Goal: Contribute content: Contribute content

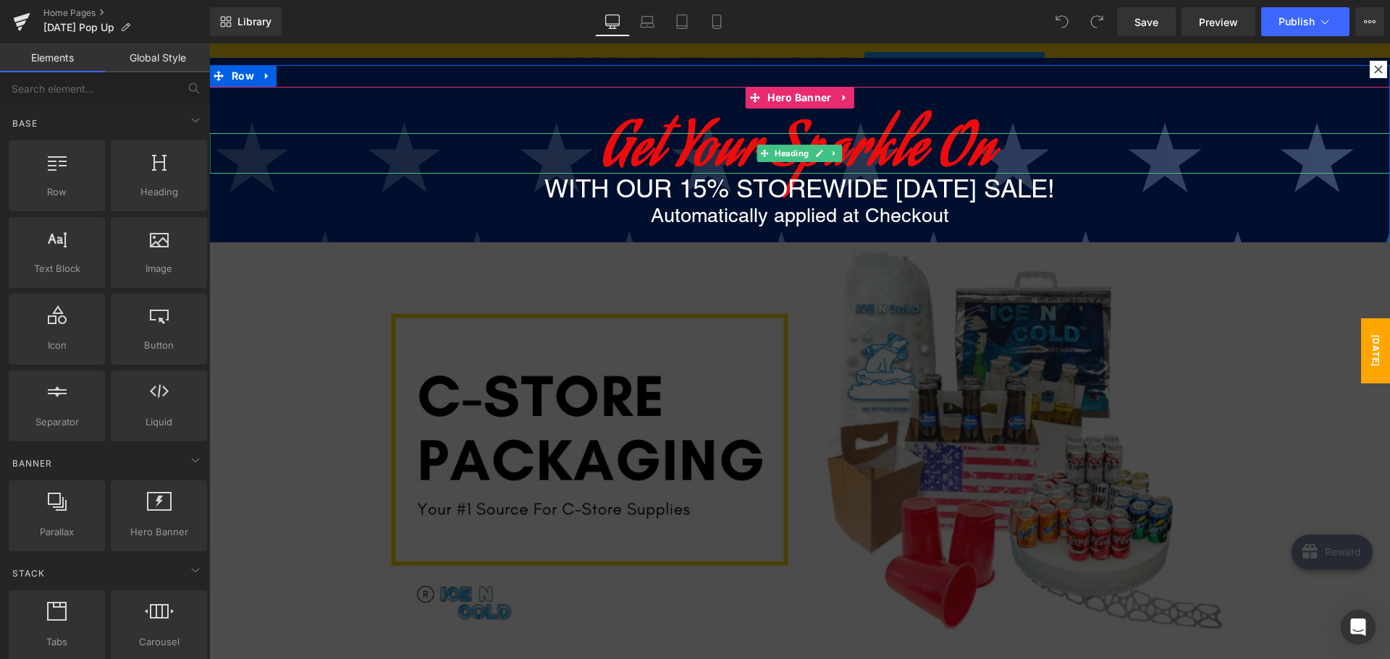
click at [732, 139] on span "Get Your Sparkle On" at bounding box center [800, 153] width 392 height 89
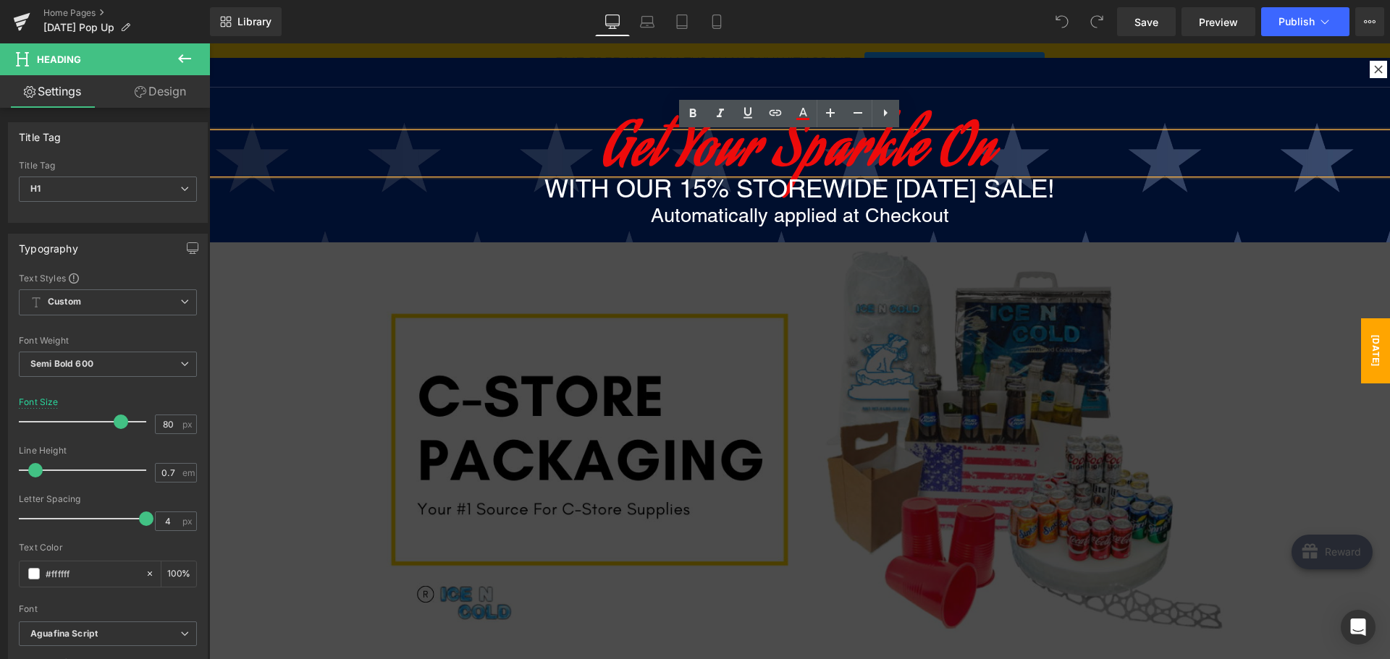
click at [770, 146] on span "Get Your Sparkle On" at bounding box center [800, 153] width 392 height 89
click at [770, 144] on span "Get Your Sparkle On" at bounding box center [800, 153] width 392 height 89
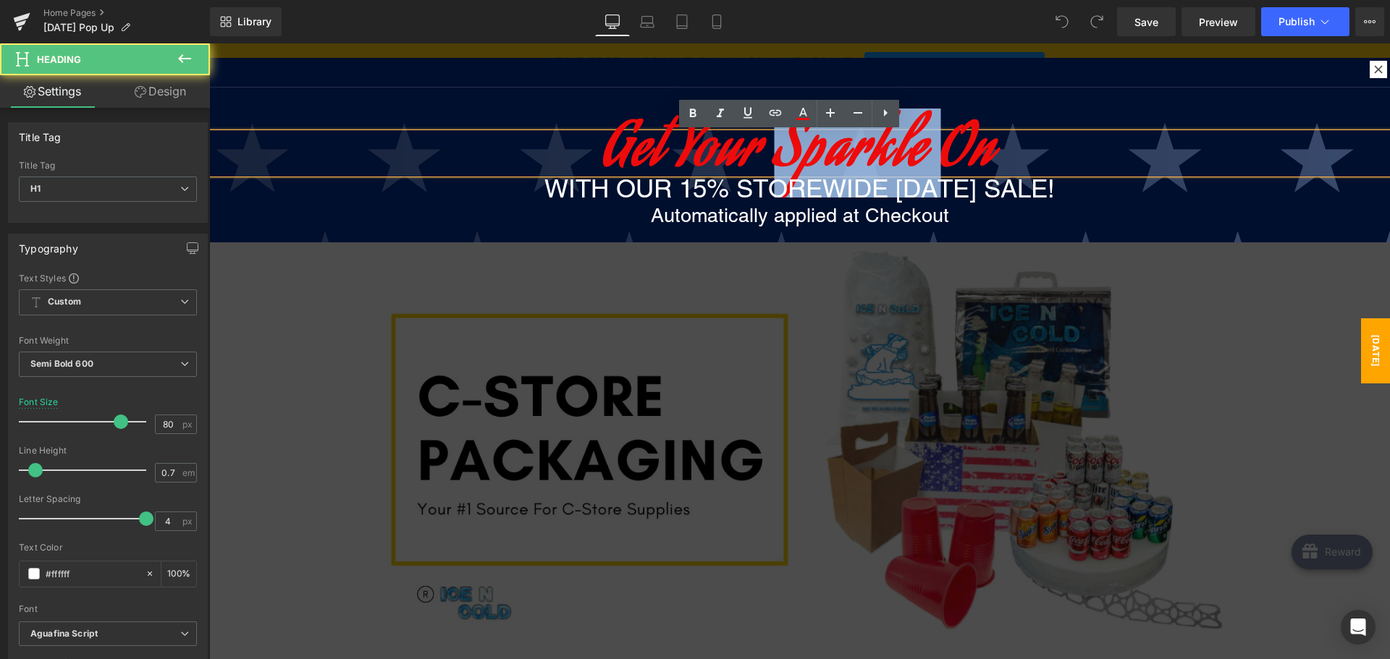
click at [770, 144] on span "Get Your Sparkle On" at bounding box center [800, 153] width 392 height 89
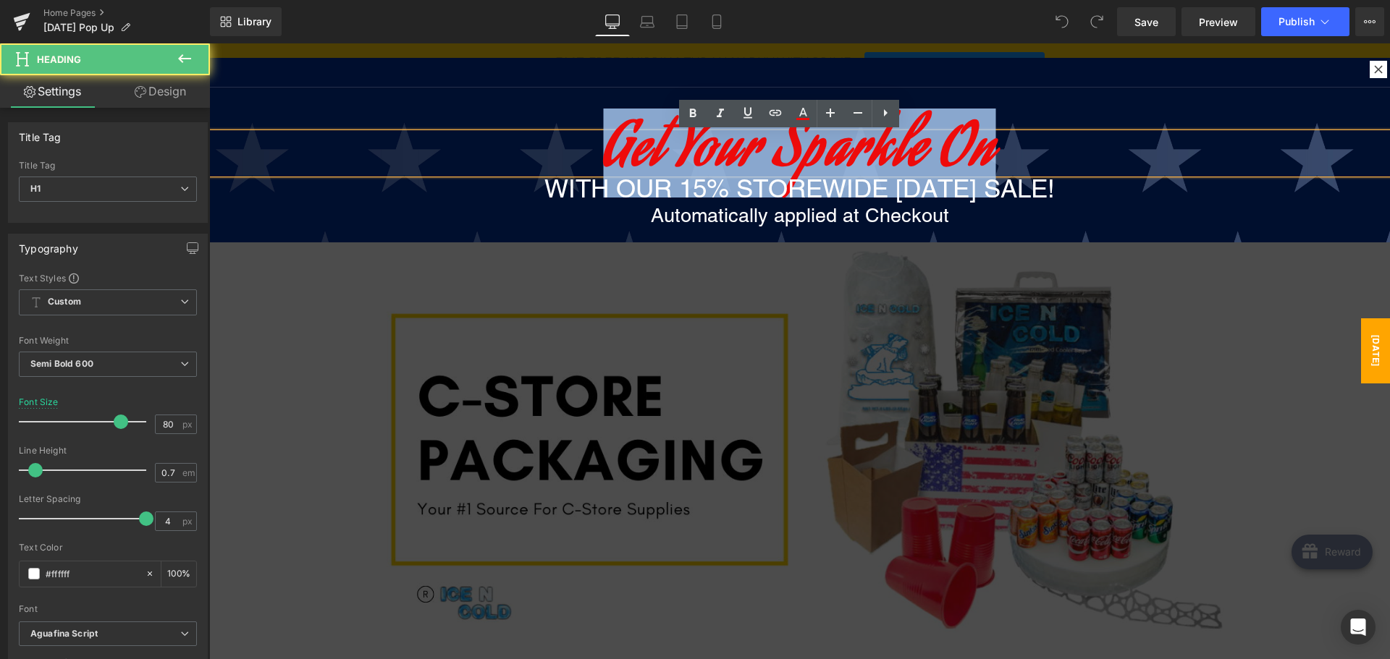
click at [770, 144] on span "Get Your Sparkle On" at bounding box center [800, 153] width 392 height 89
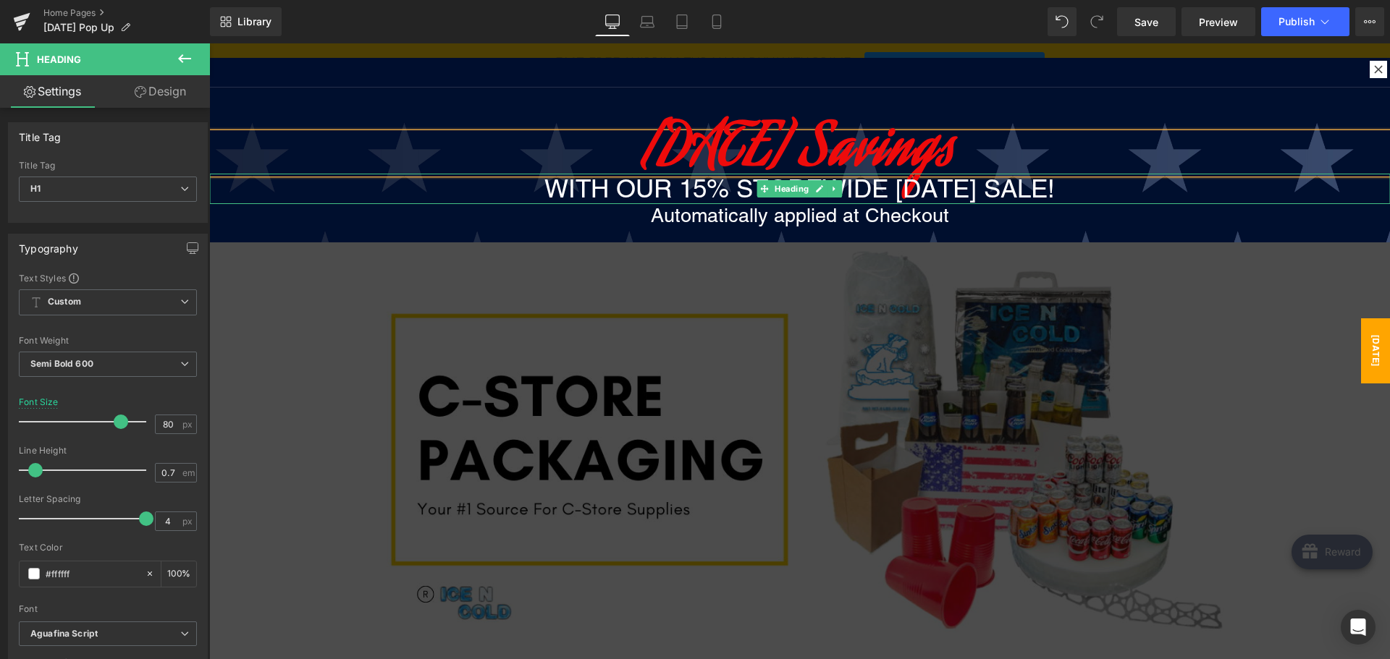
click at [662, 183] on h1 "WITH OUR 15% STOREWIDE [DATE] SALE!" at bounding box center [799, 189] width 1180 height 30
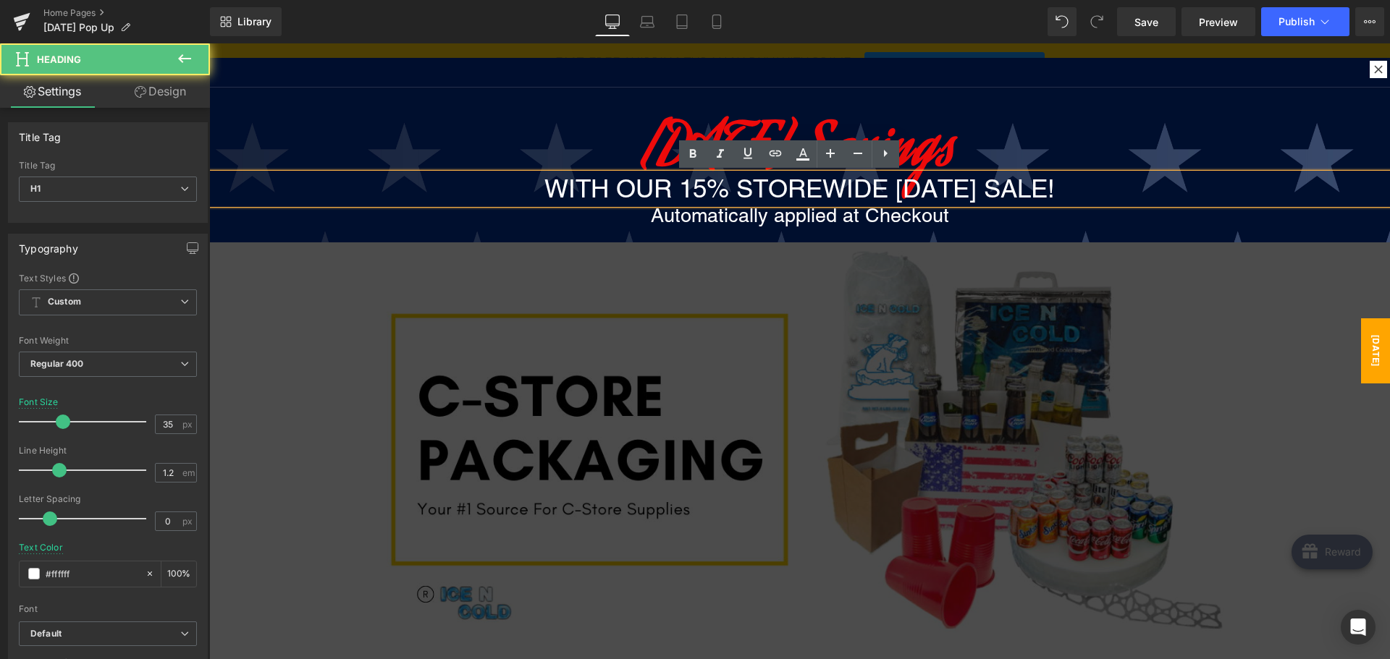
click at [643, 187] on h1 "WITH OUR 15% STOREWIDE [DATE] SALE!" at bounding box center [799, 189] width 1180 height 30
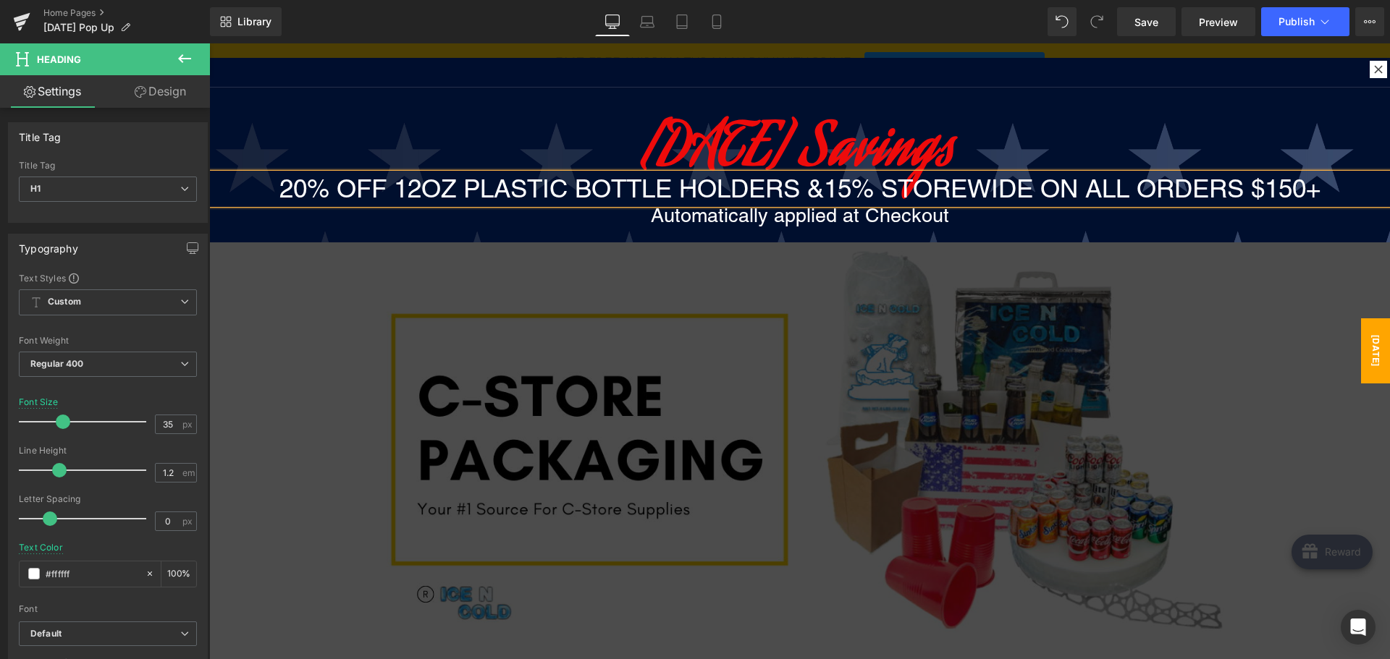
scroll to position [1, 0]
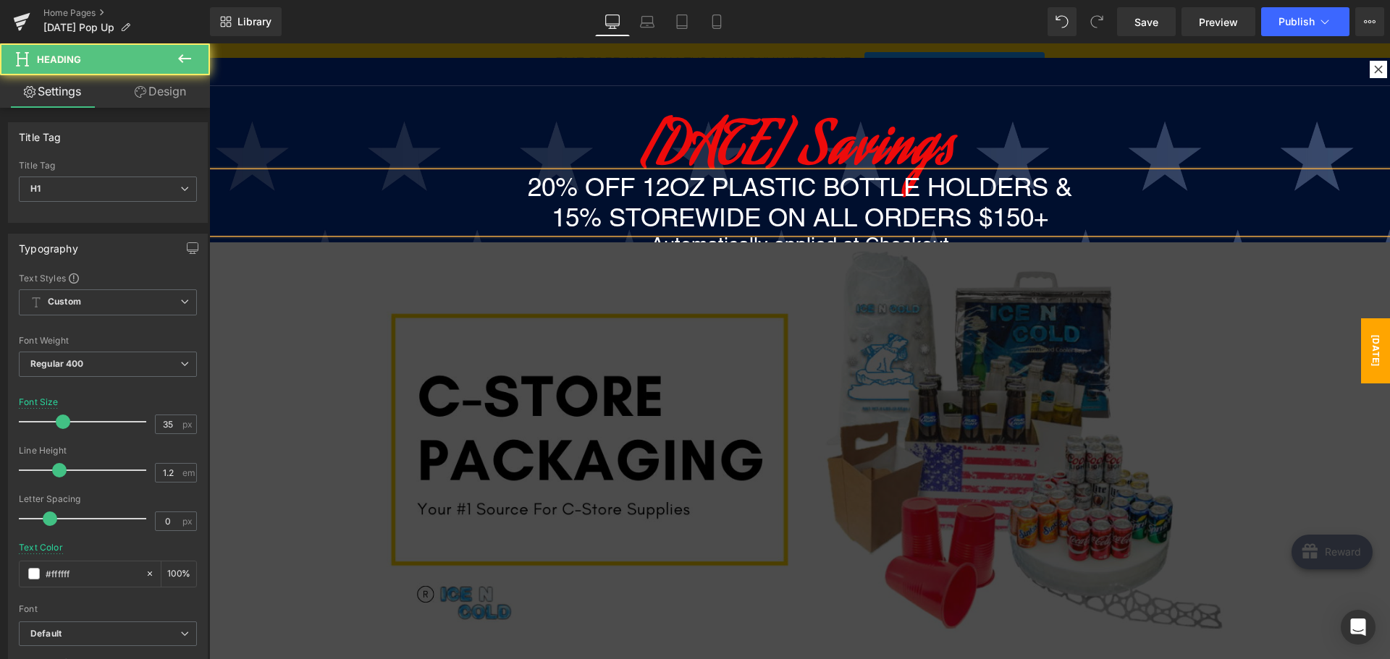
click at [700, 213] on h1 "15% STOREWIDE ON ALL ORDERS $150+" at bounding box center [799, 218] width 1180 height 30
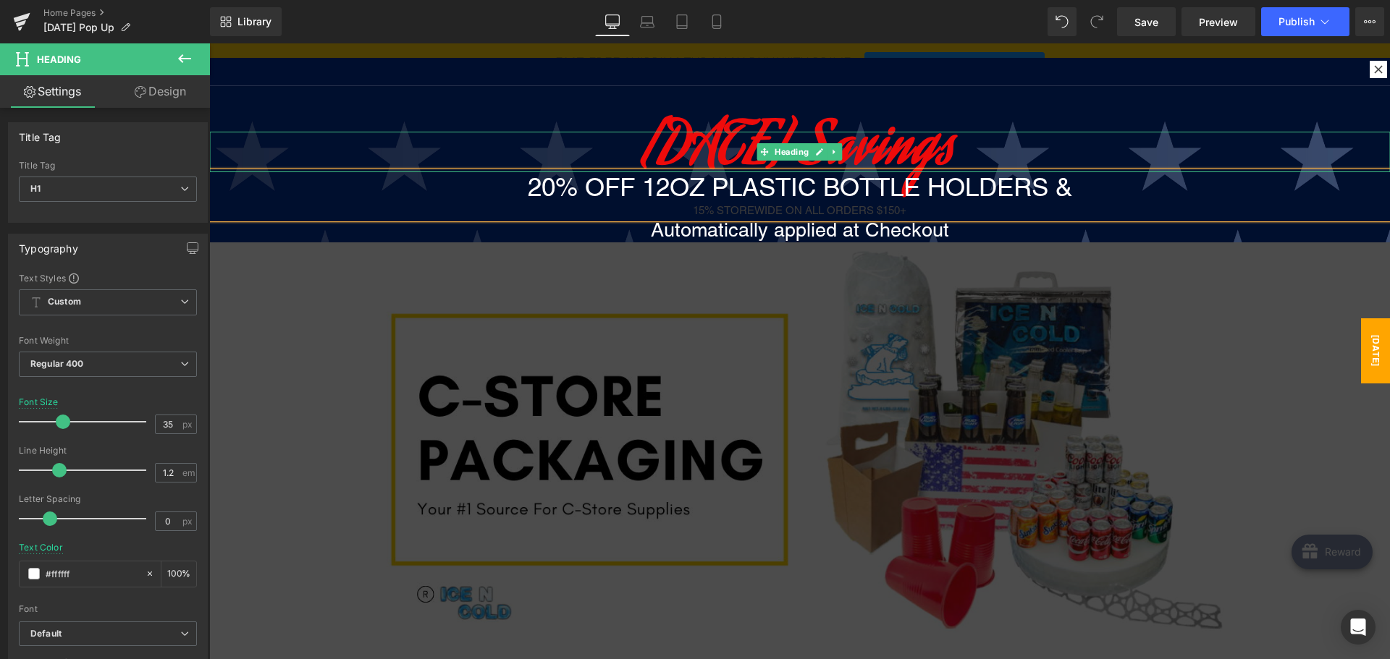
click at [728, 135] on font "[DATE] Savings" at bounding box center [799, 151] width 313 height 89
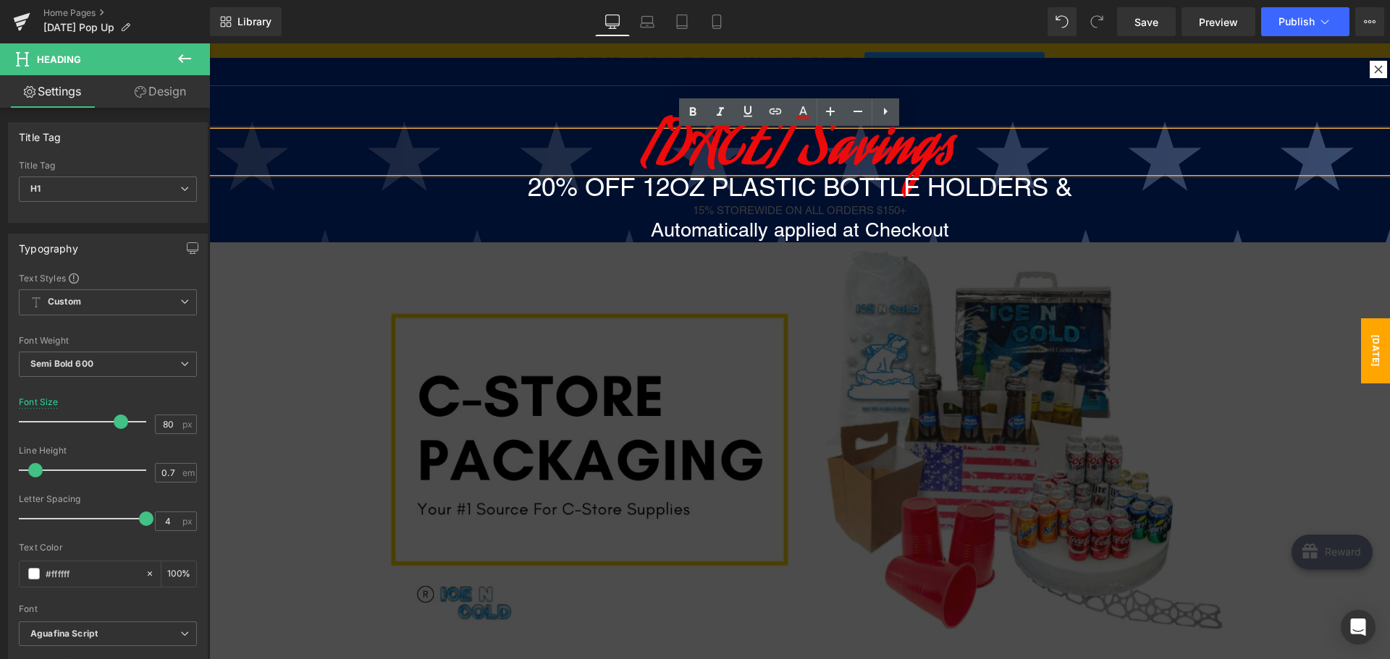
click at [280, 100] on div "[DATE] Savings Heading 20% OFF 12OZ PLASTIC BOTTLE HOLDERS & 15% STOREWIDE ON …" at bounding box center [799, 315] width 1180 height 460
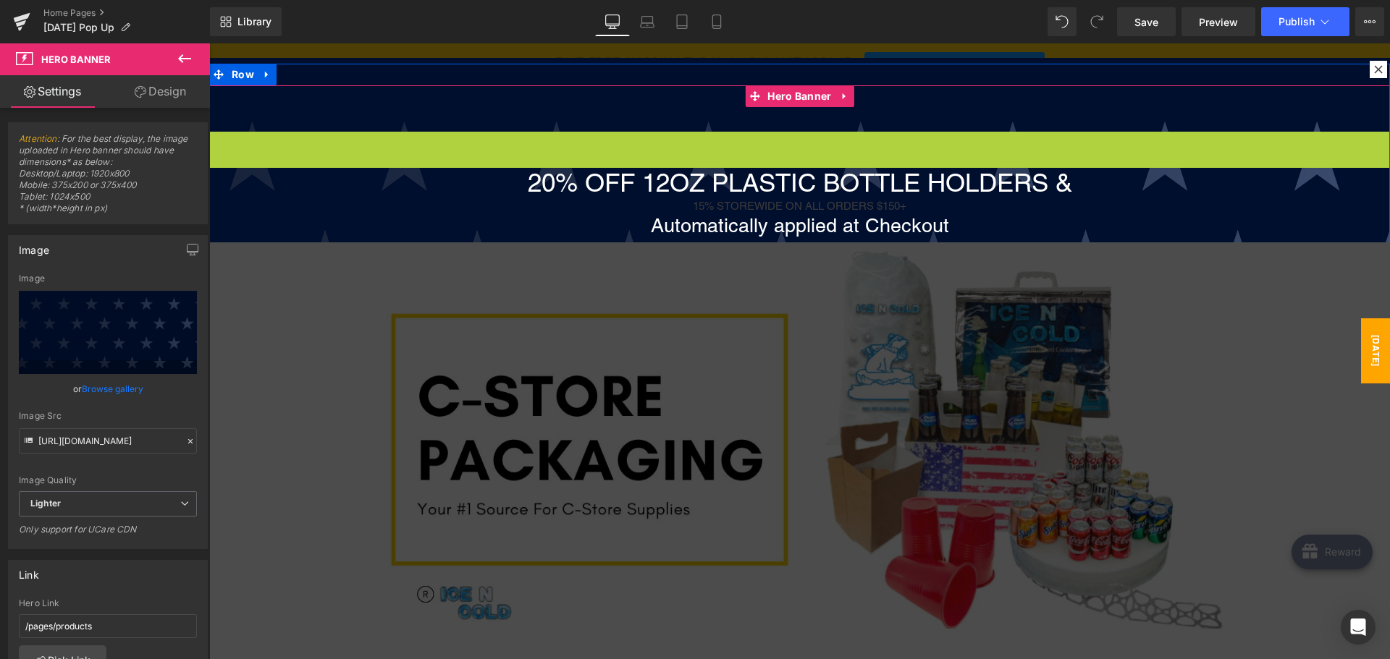
scroll to position [0, 0]
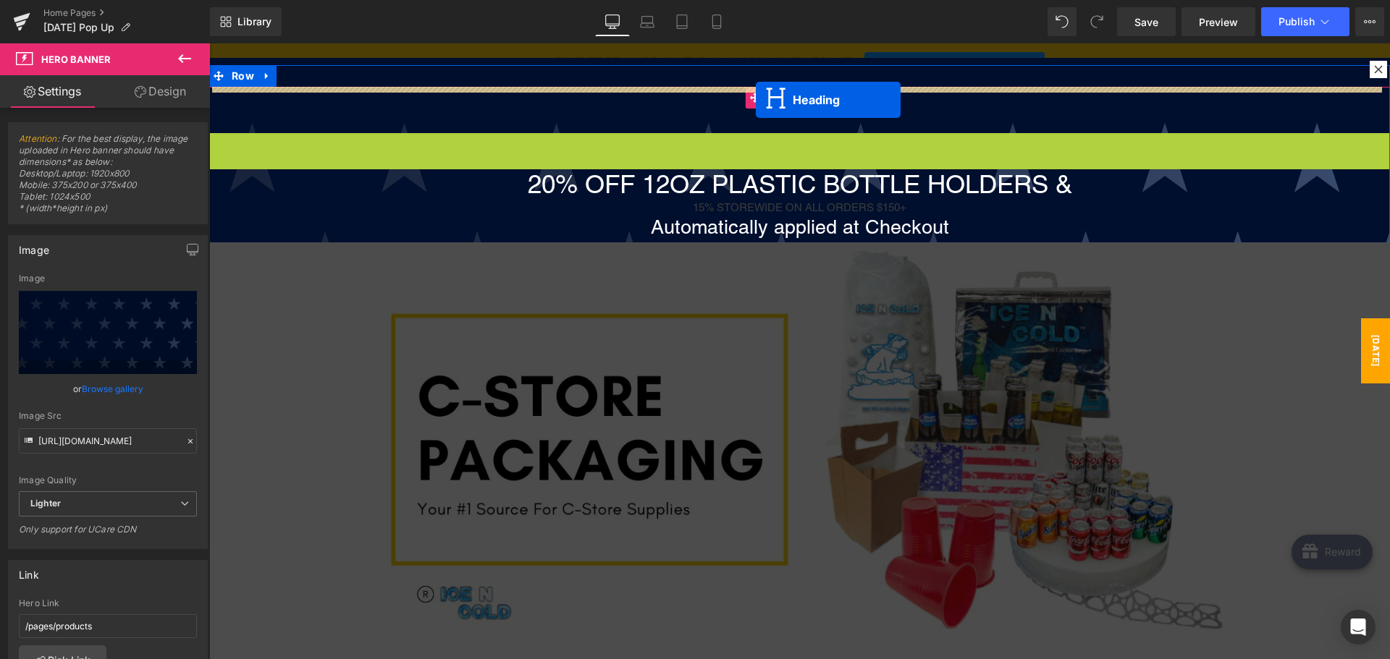
drag, startPoint x: 756, startPoint y: 151, endPoint x: 756, endPoint y: 100, distance: 50.7
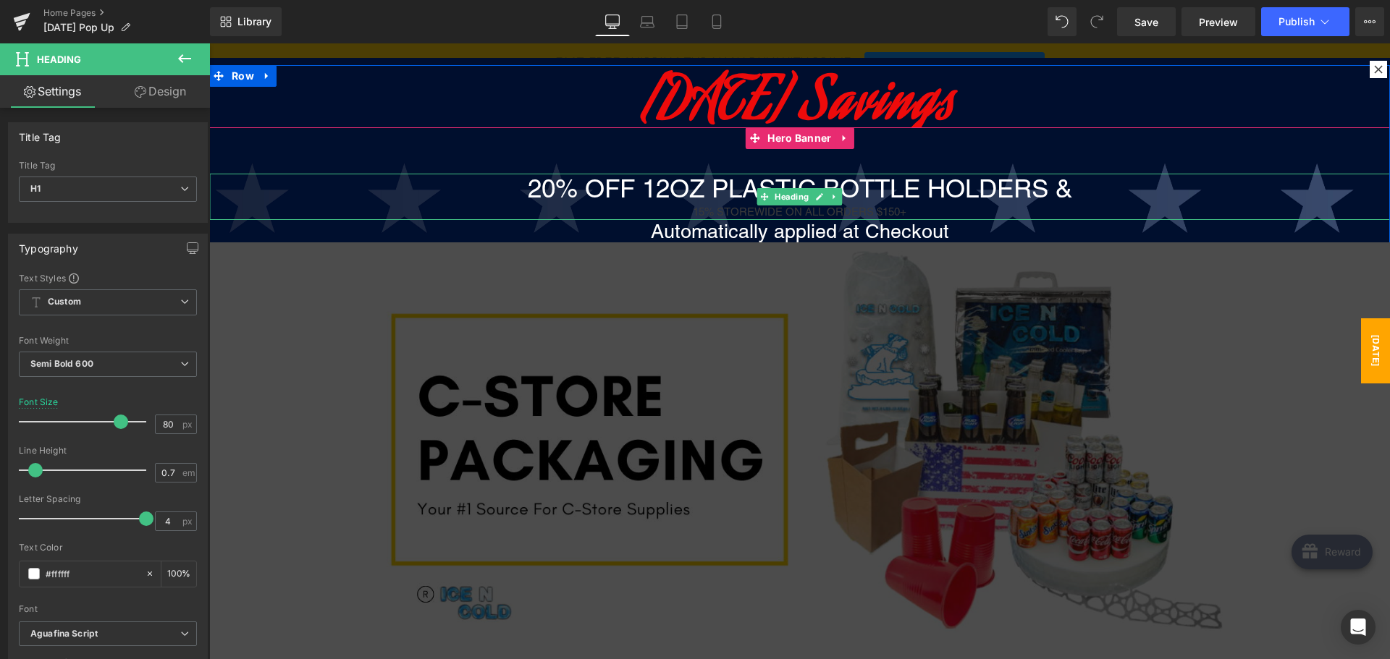
click at [745, 187] on h1 "20% OFF 12OZ PLASTIC BOTTLE HOLDERS &" at bounding box center [799, 189] width 1180 height 30
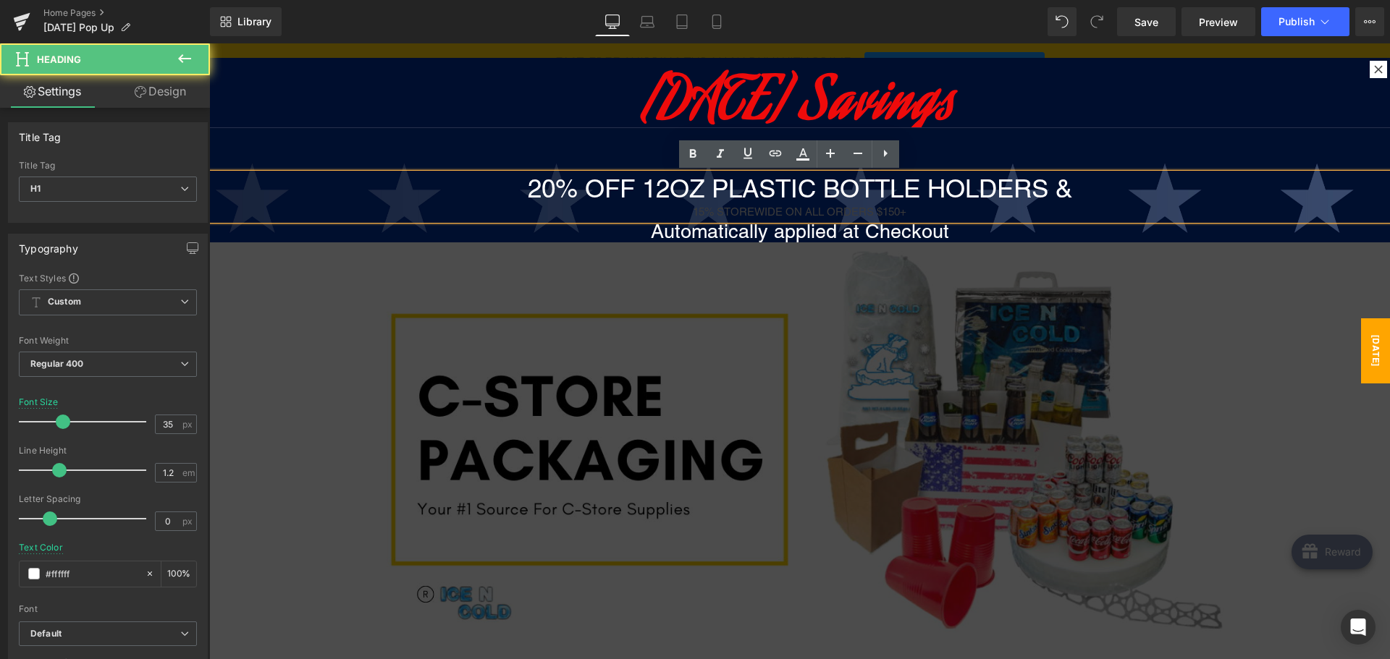
click at [807, 203] on h1 "20% OFF 12OZ PLASTIC BOTTLE HOLDERS &" at bounding box center [799, 189] width 1180 height 30
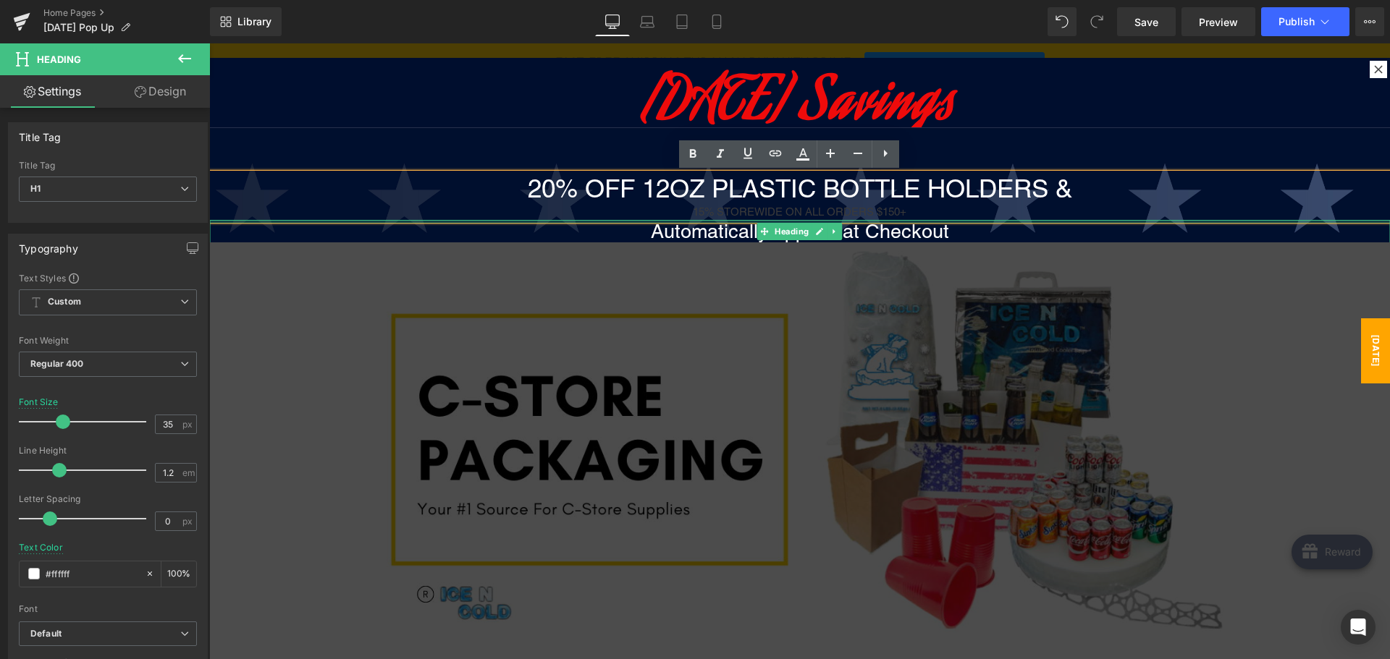
click at [832, 226] on h1 "Automatically applied at Checkout" at bounding box center [799, 231] width 1180 height 23
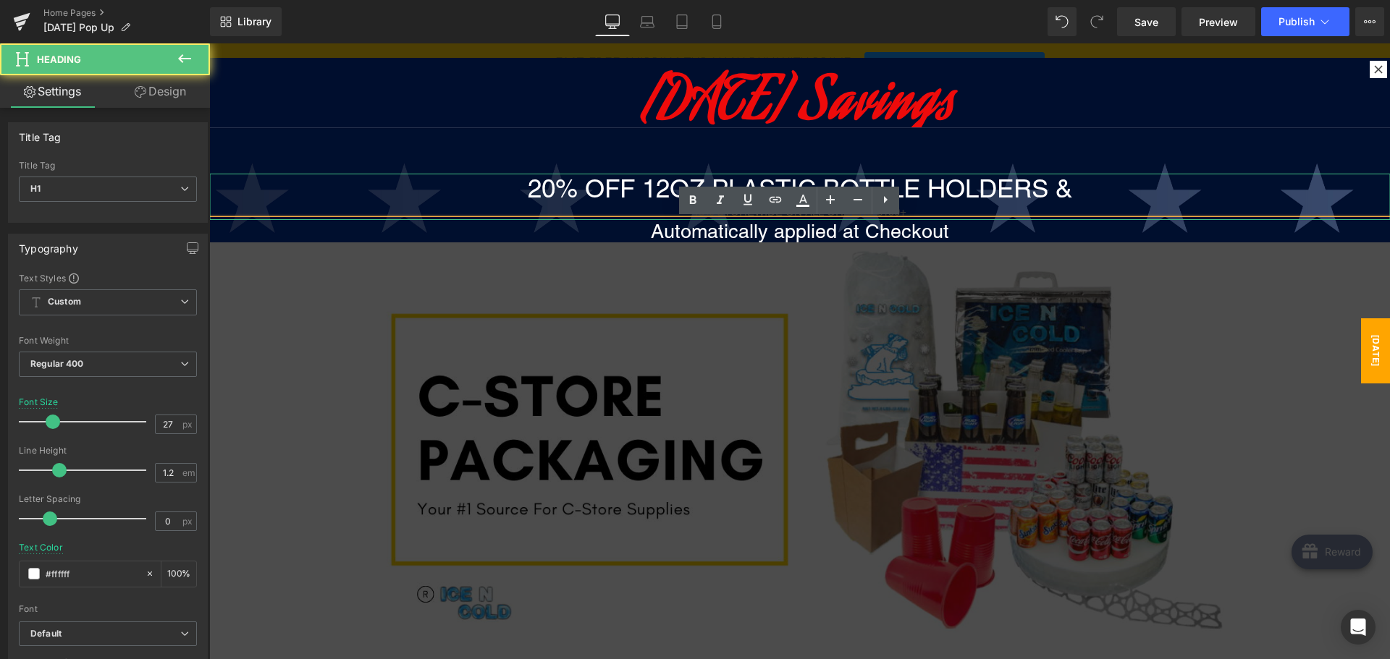
click at [934, 205] on div "15% STOREWIDE ON ALL ORDERS $150+" at bounding box center [799, 212] width 1180 height 17
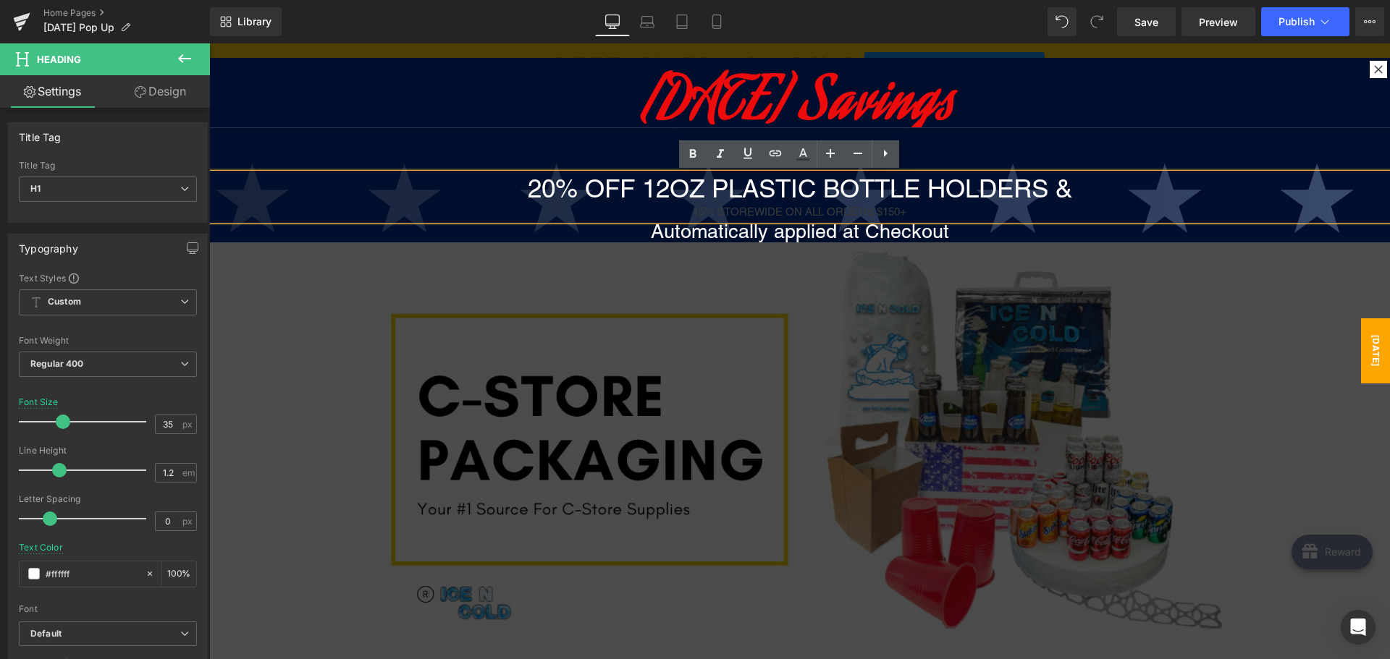
click at [848, 191] on h1 "20% OFF 12OZ PLASTIC BOTTLE HOLDERS &" at bounding box center [799, 189] width 1180 height 30
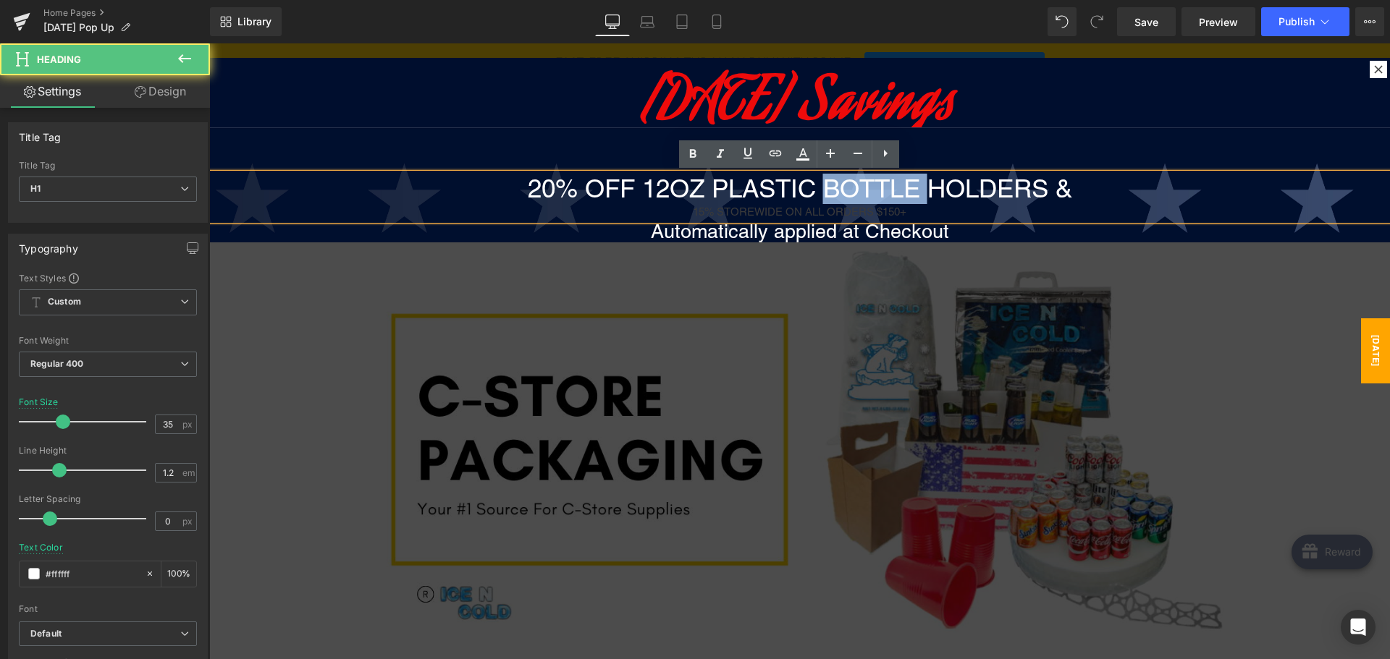
click at [848, 191] on h1 "20% OFF 12OZ PLASTIC BOTTLE HOLDERS &" at bounding box center [799, 189] width 1180 height 30
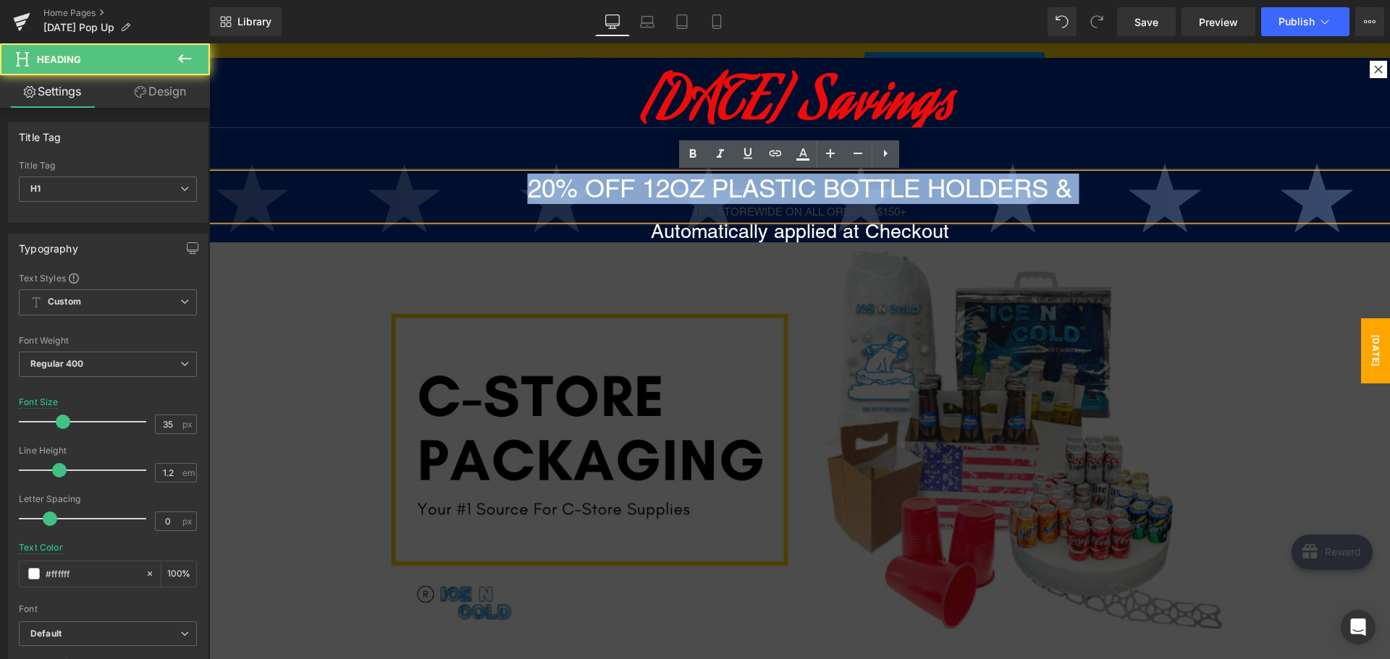
click at [848, 191] on h1 "20% OFF 12OZ PLASTIC BOTTLE HOLDERS &" at bounding box center [799, 189] width 1180 height 30
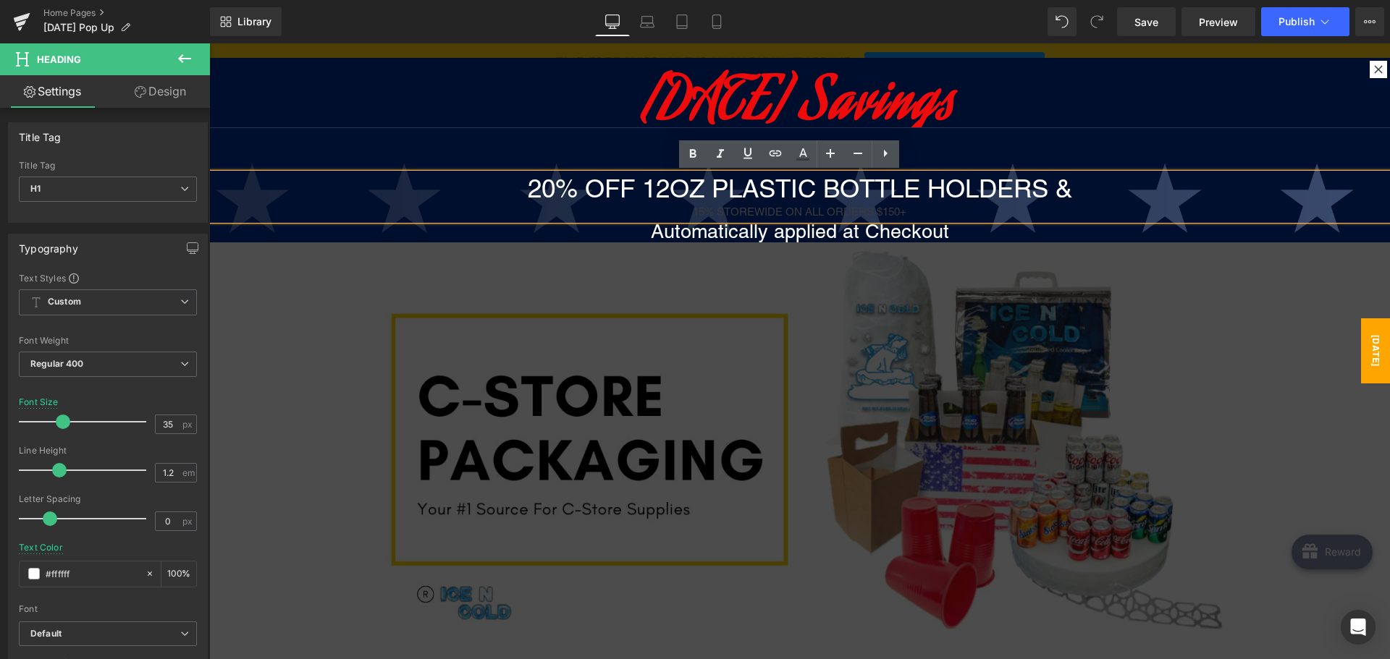
click at [849, 210] on div "15% STOREWIDE ON ALL ORDERS $150+" at bounding box center [799, 212] width 1180 height 17
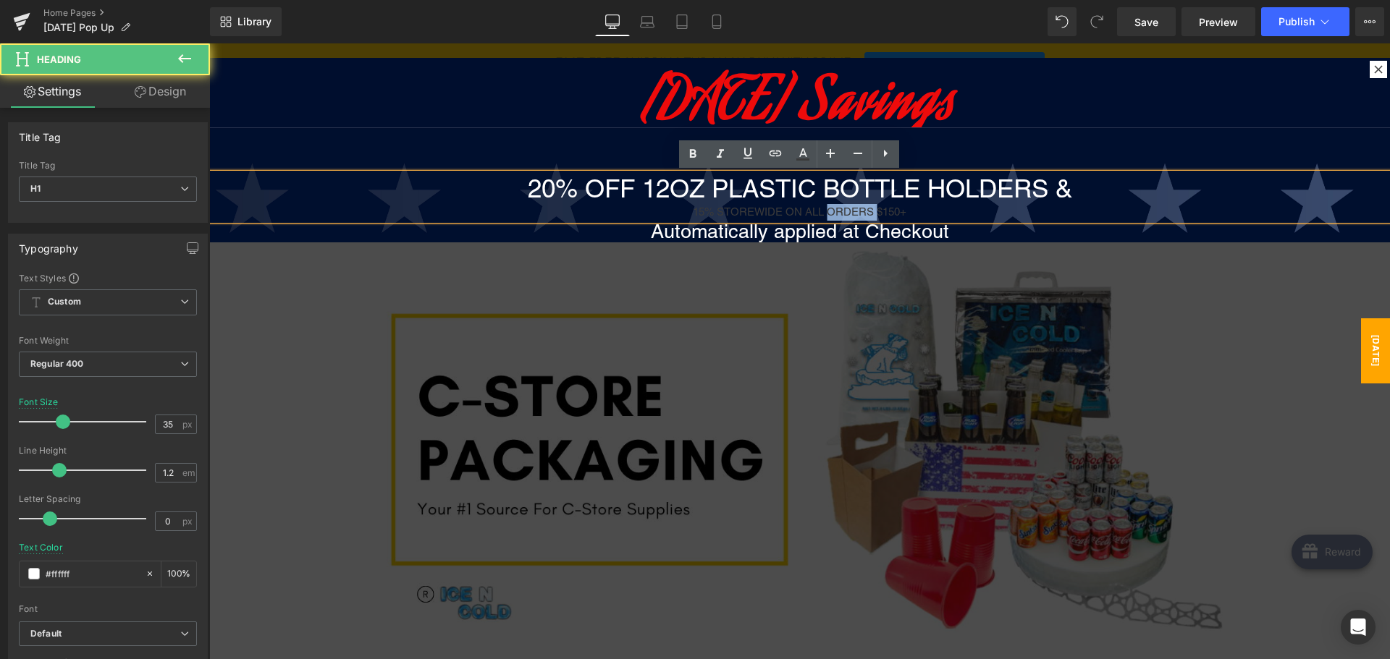
click at [849, 210] on div "15% STOREWIDE ON ALL ORDERS $150+" at bounding box center [799, 212] width 1180 height 17
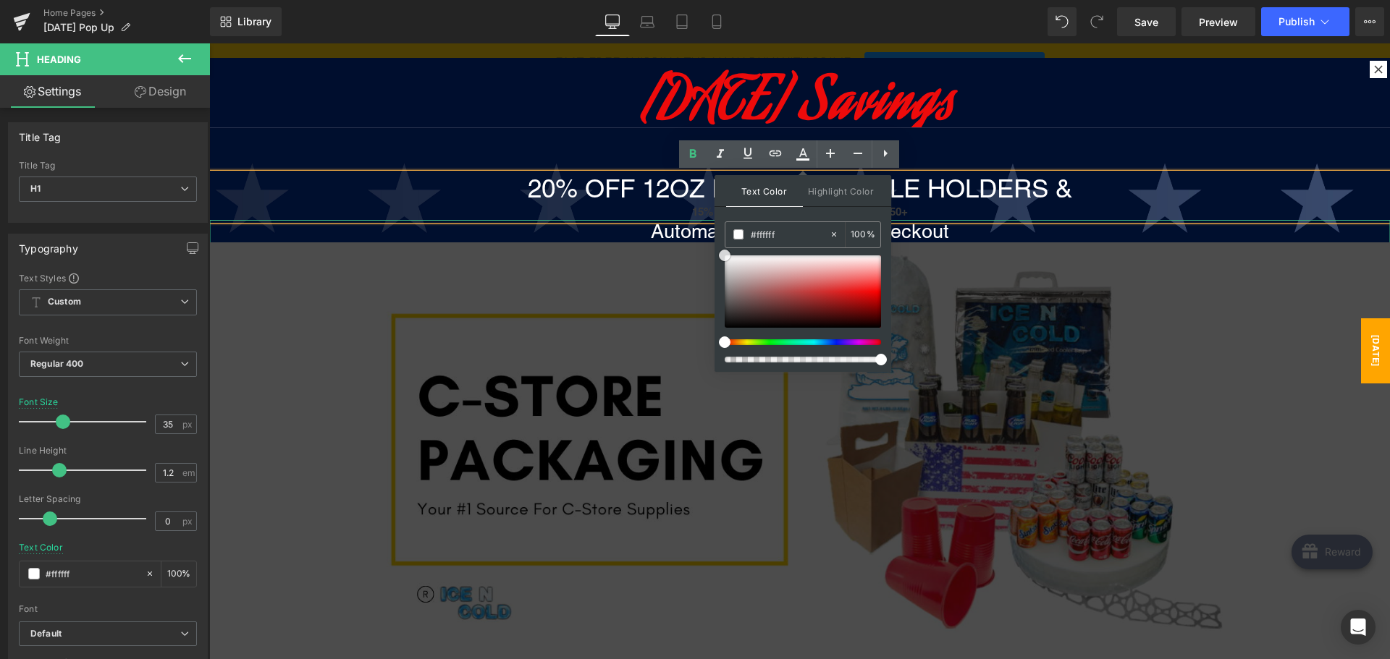
drag, startPoint x: 927, startPoint y: 283, endPoint x: 936, endPoint y: 272, distance: 13.9
click at [686, 187] on h1 "20% OFF 12OZ PLASTIC BOTTLE HOLDERS &" at bounding box center [799, 189] width 1180 height 30
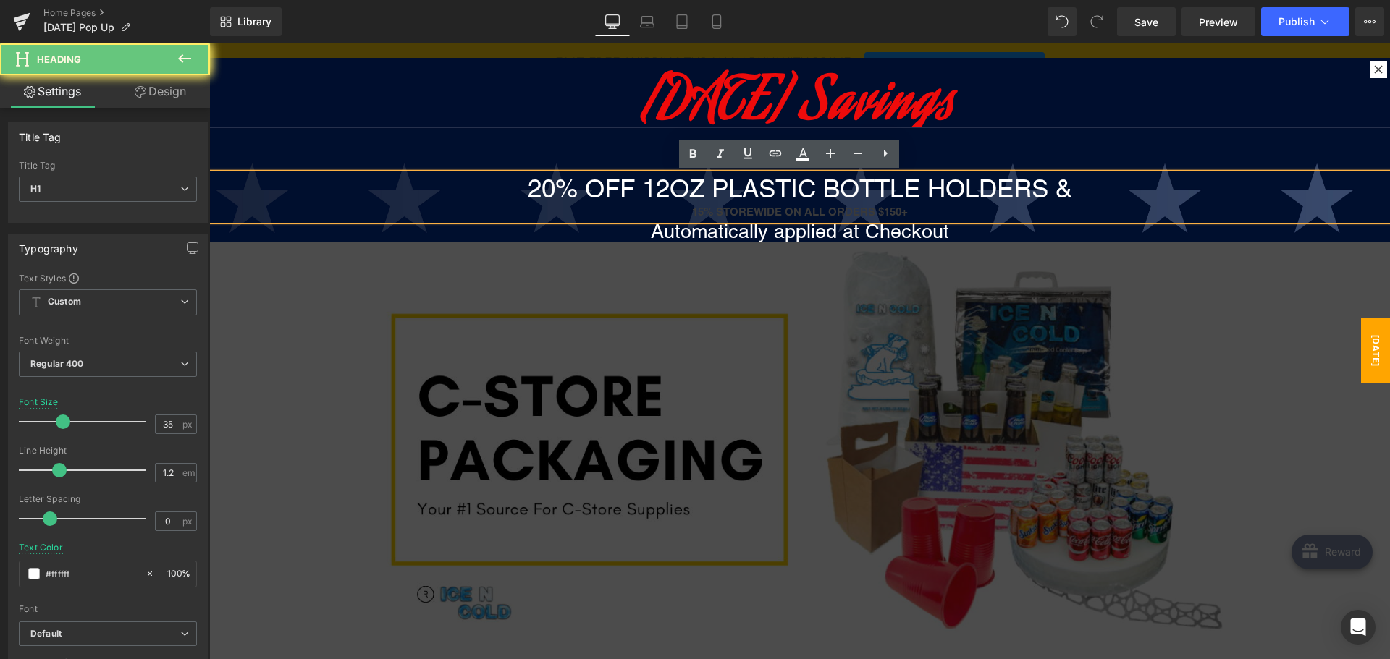
click at [729, 206] on strong "15% STOREWIDE ON ALL ORDERS $150+" at bounding box center [800, 212] width 216 height 12
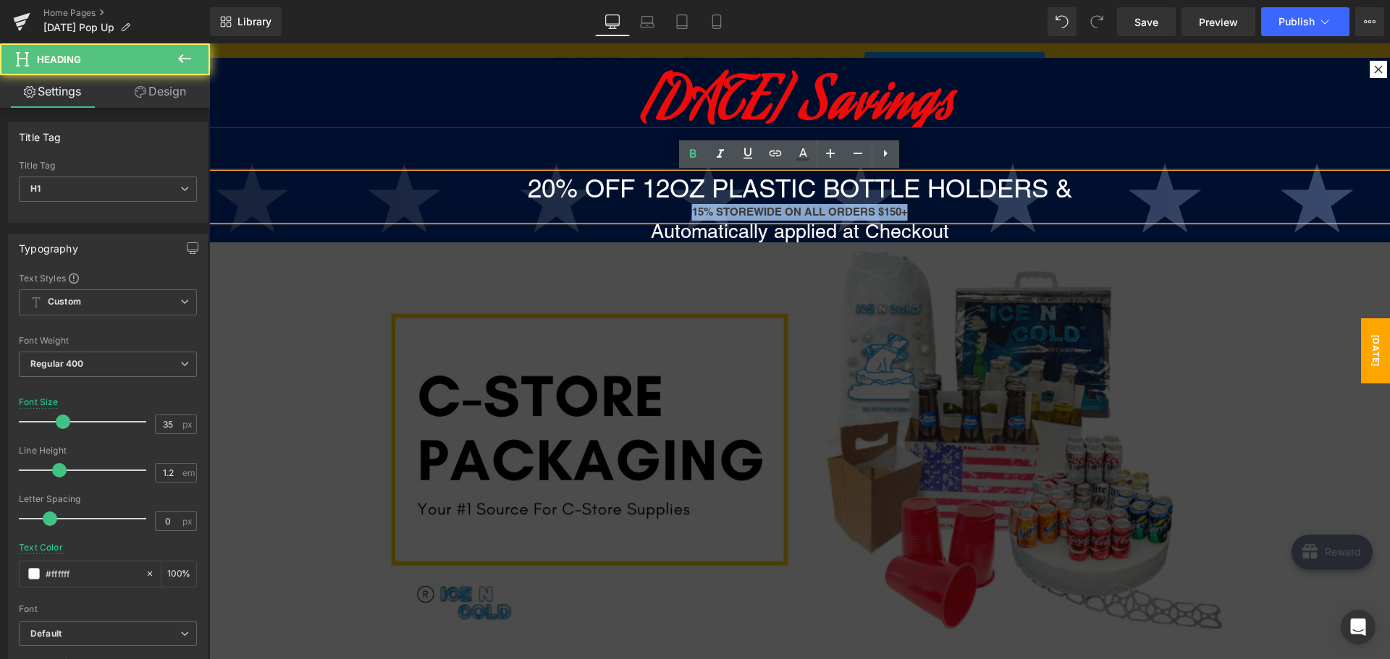
click at [729, 206] on strong "15% STOREWIDE ON ALL ORDERS $150+" at bounding box center [800, 212] width 216 height 12
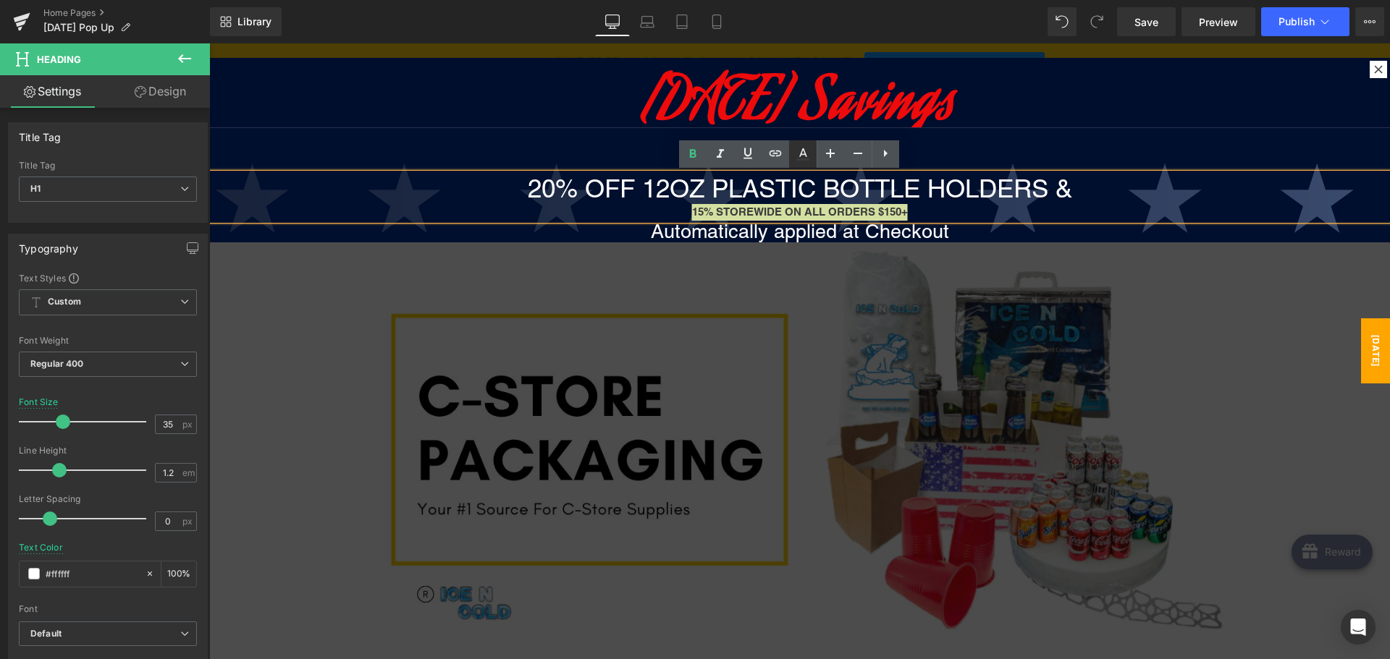
type input "#3a3a3a"
type input "100"
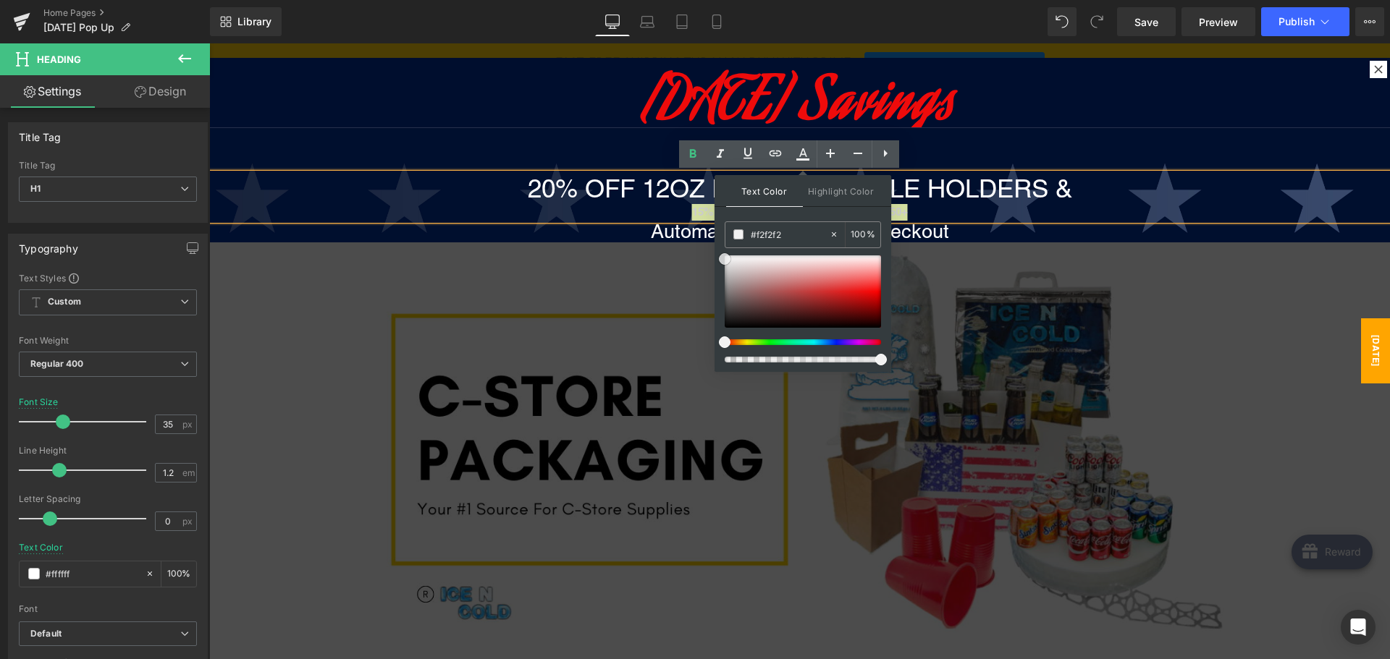
type input "#f7f7f7"
drag, startPoint x: 727, startPoint y: 310, endPoint x: 727, endPoint y: 256, distance: 54.3
click at [727, 256] on span at bounding box center [725, 257] width 12 height 12
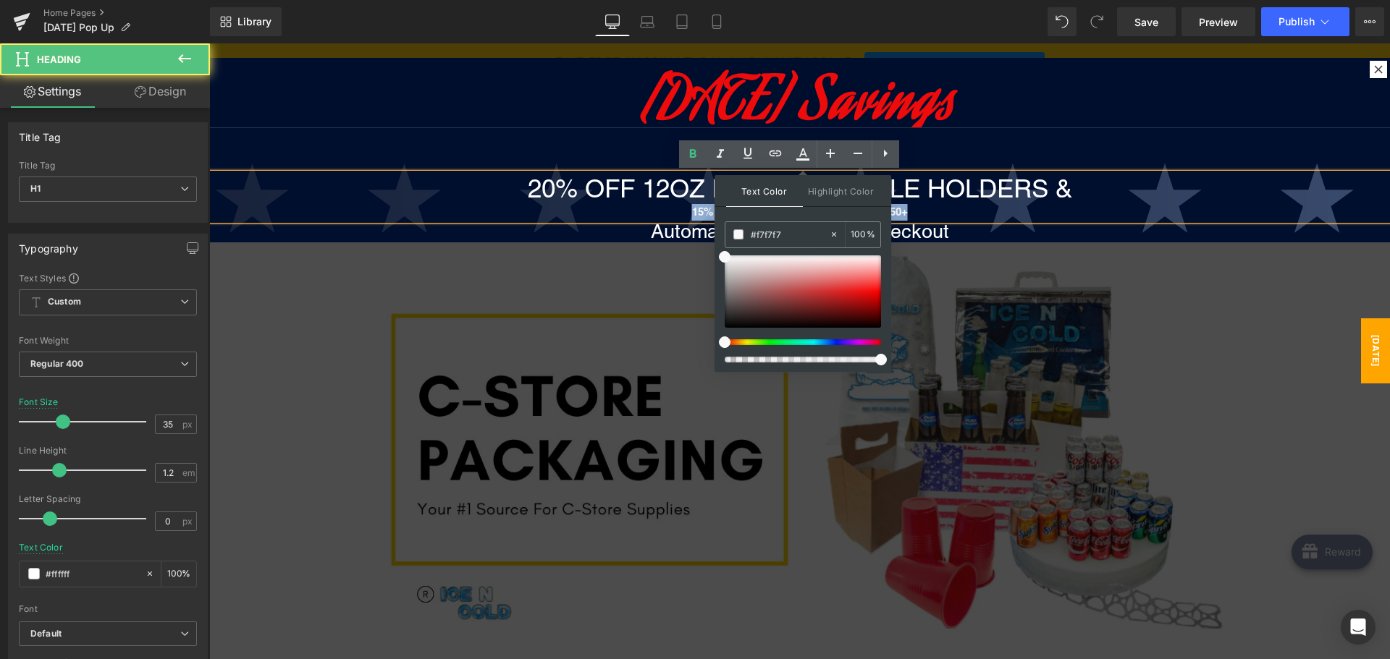
click at [699, 204] on div "15% STOREWIDE ON ALL ORDERS $150+" at bounding box center [799, 212] width 1180 height 17
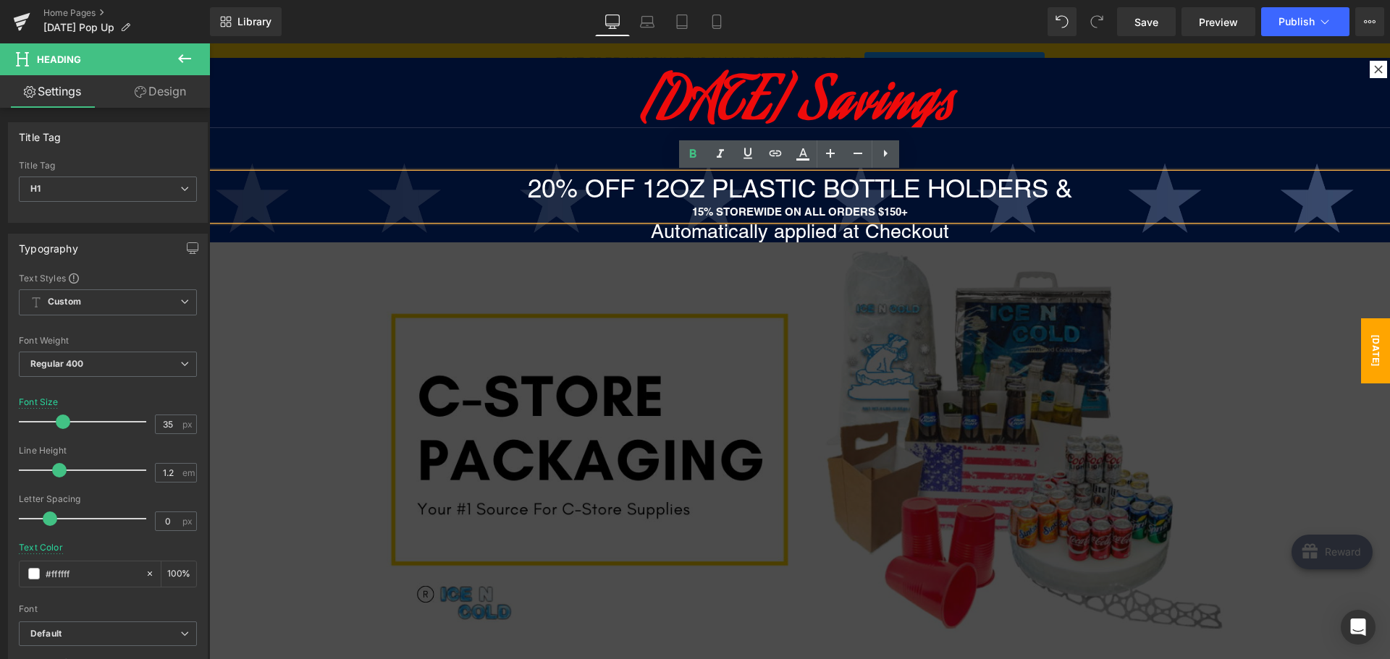
click at [692, 211] on strong "15% STOREWIDE ON ALL ORDERS $150+" at bounding box center [800, 212] width 216 height 12
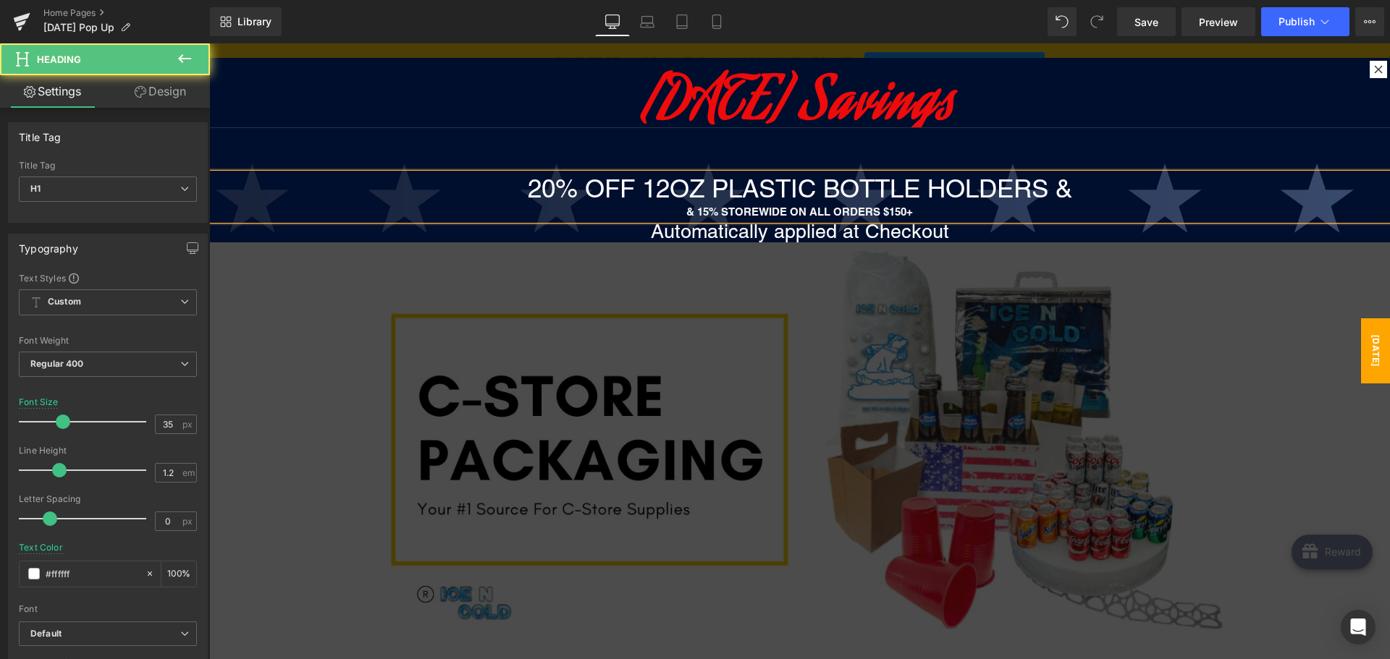
click at [790, 209] on strong "& 15% STOREWIDE ON ALL ORDERS $150+" at bounding box center [799, 212] width 227 height 12
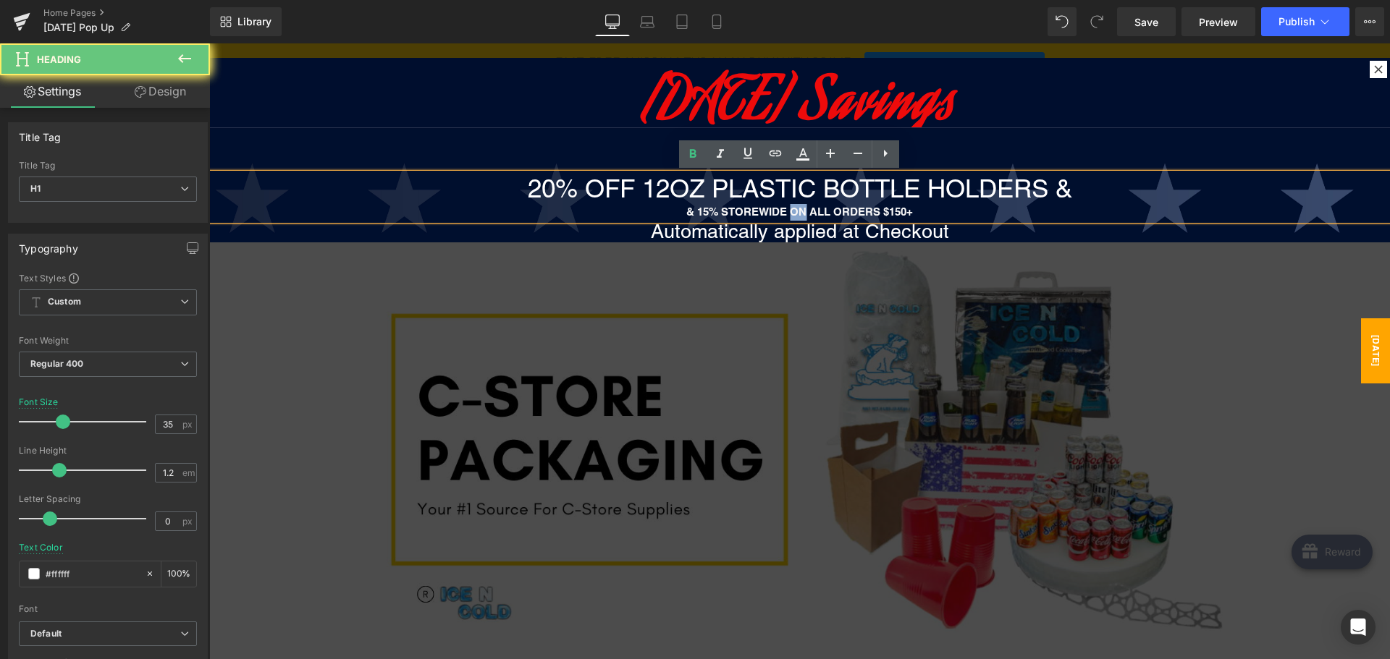
click at [788, 209] on strong "& 15% STOREWIDE ON ALL ORDERS $150+" at bounding box center [799, 212] width 227 height 12
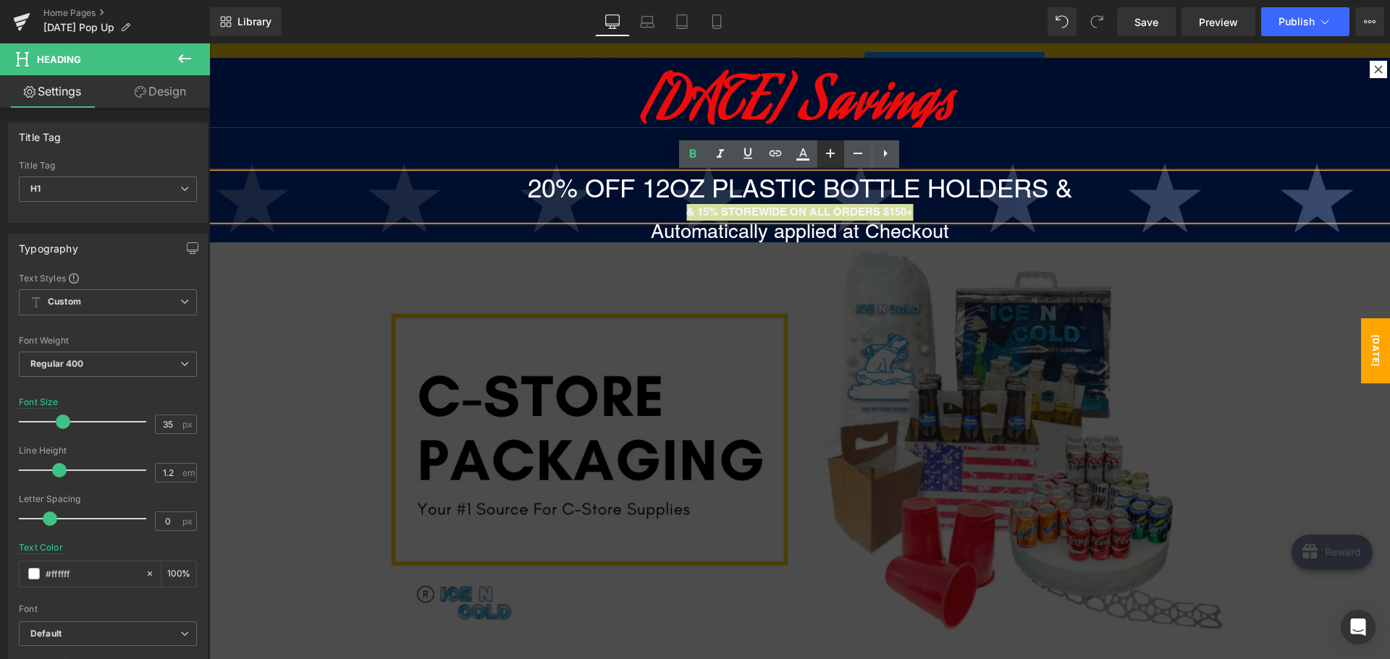
click at [834, 152] on icon at bounding box center [829, 153] width 17 height 17
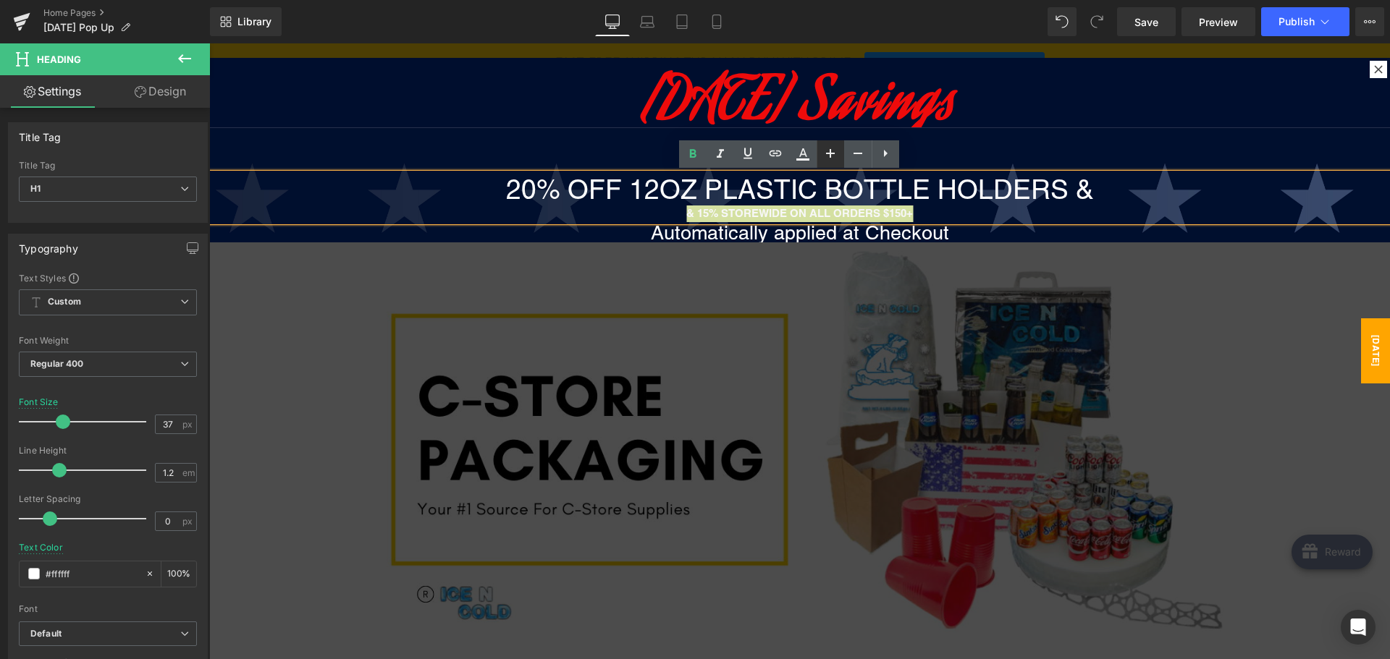
click at [834, 152] on icon at bounding box center [829, 153] width 17 height 17
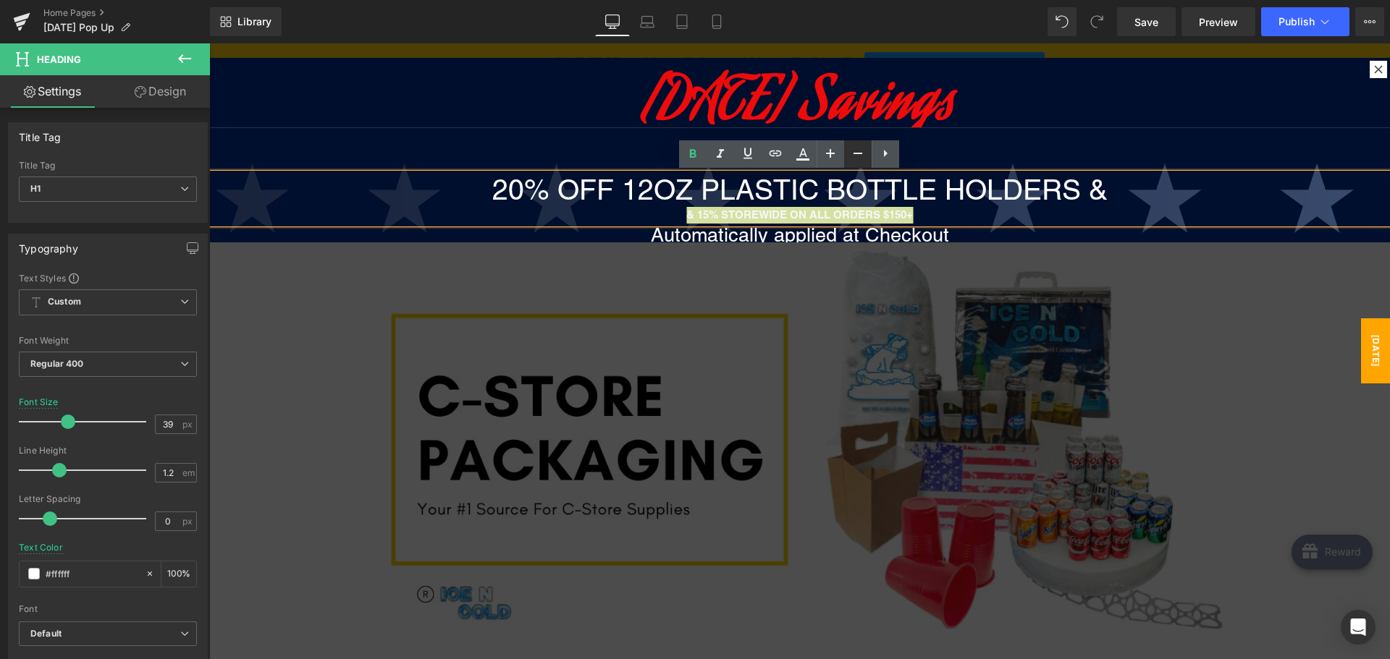
click at [0, 0] on icon at bounding box center [0, 0] width 0 height 0
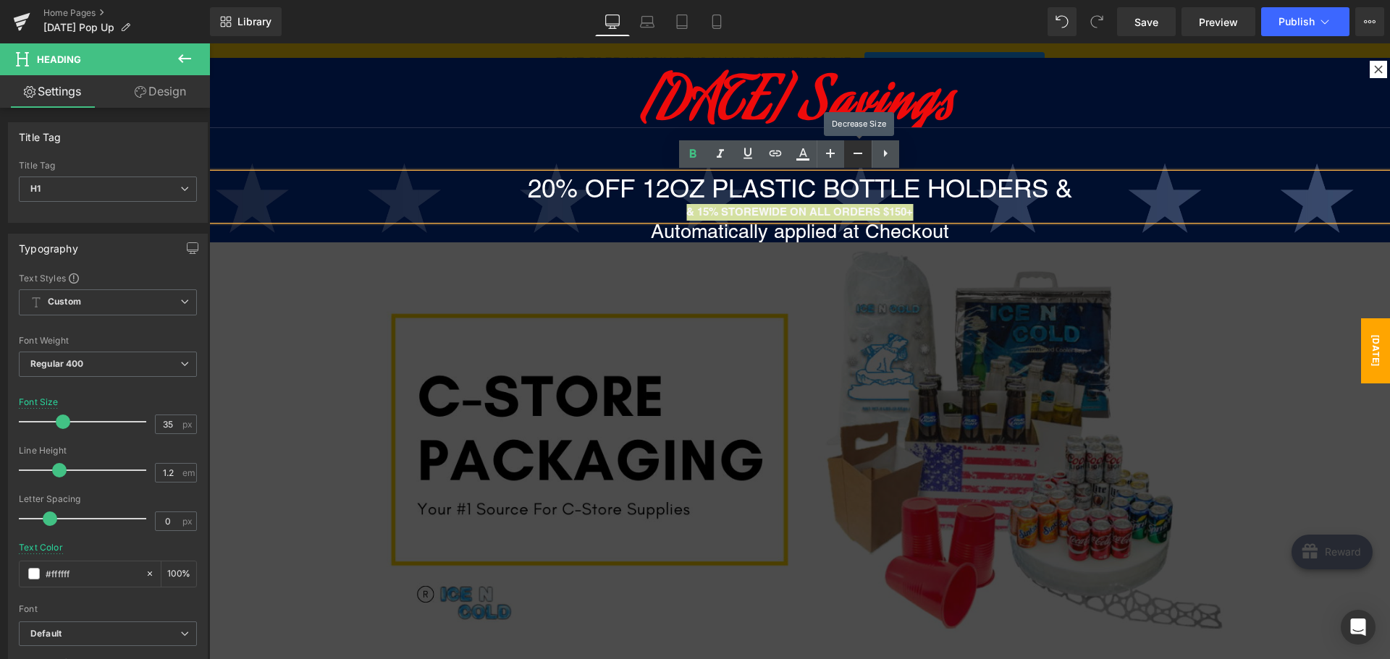
click at [0, 0] on icon at bounding box center [0, 0] width 0 height 0
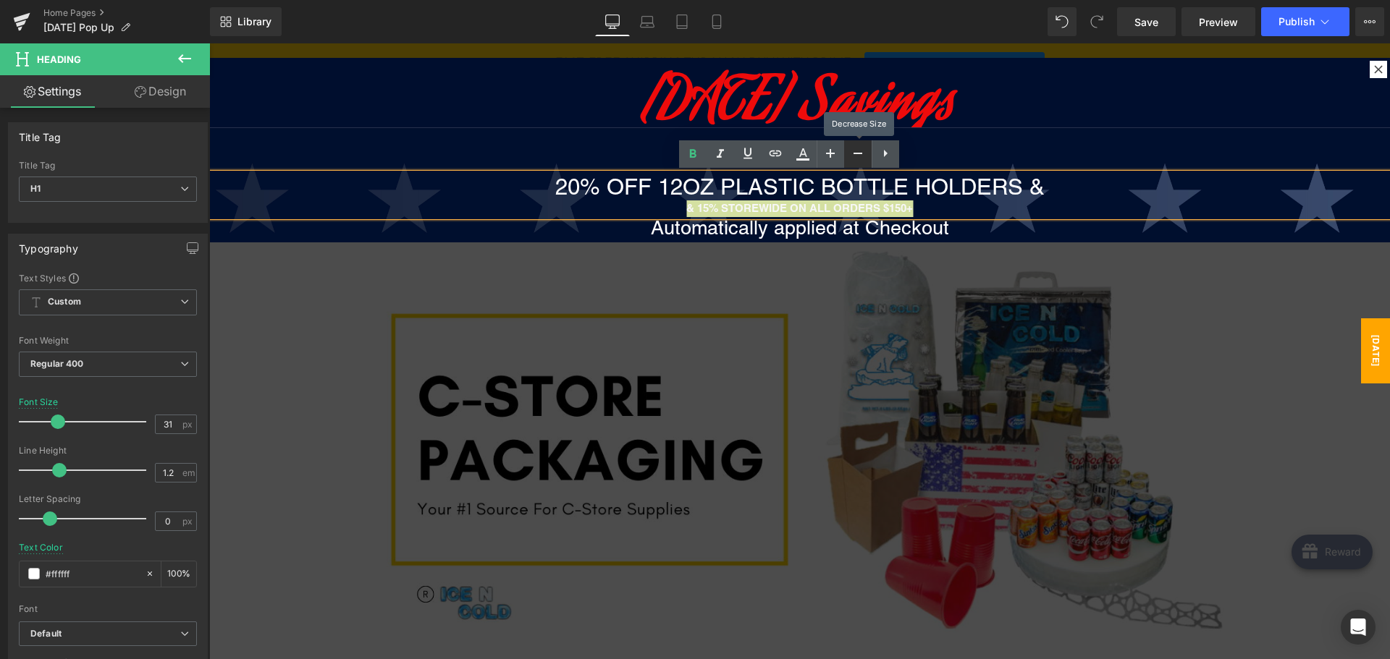
click at [0, 0] on icon at bounding box center [0, 0] width 0 height 0
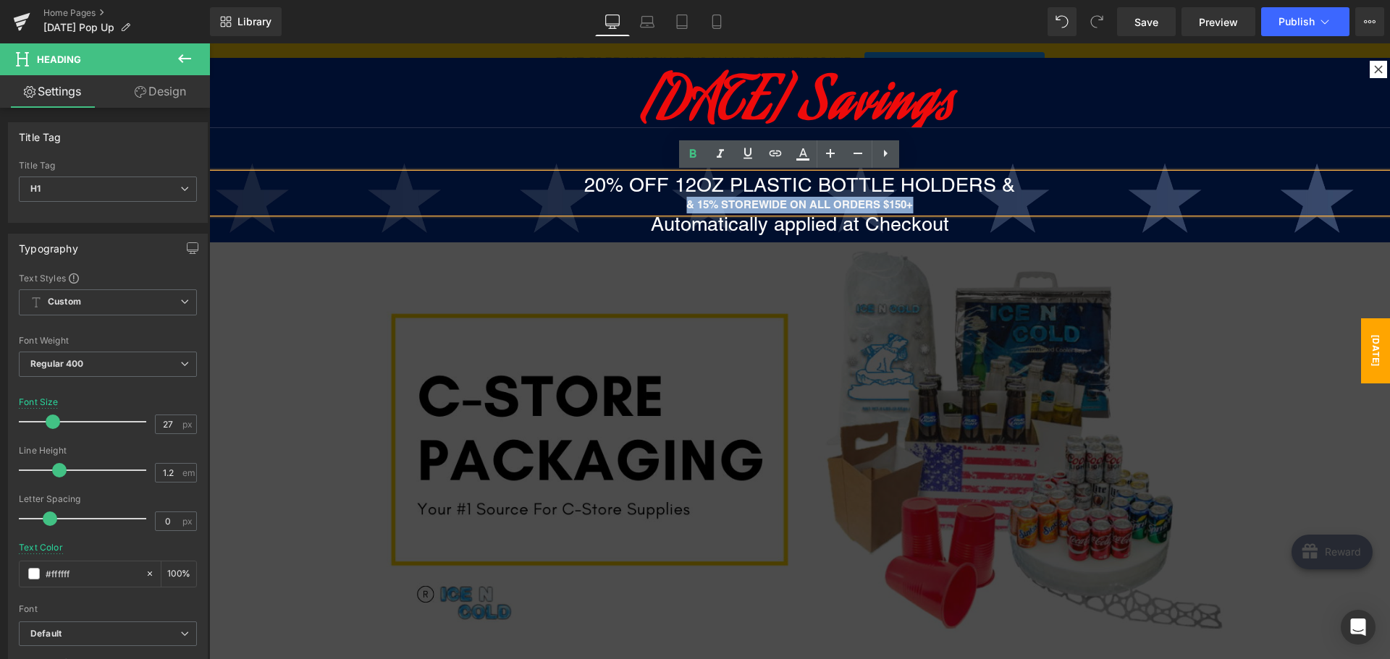
click at [807, 209] on strong "& 15% STOREWIDE ON ALL ORDERS $150+" at bounding box center [799, 204] width 227 height 12
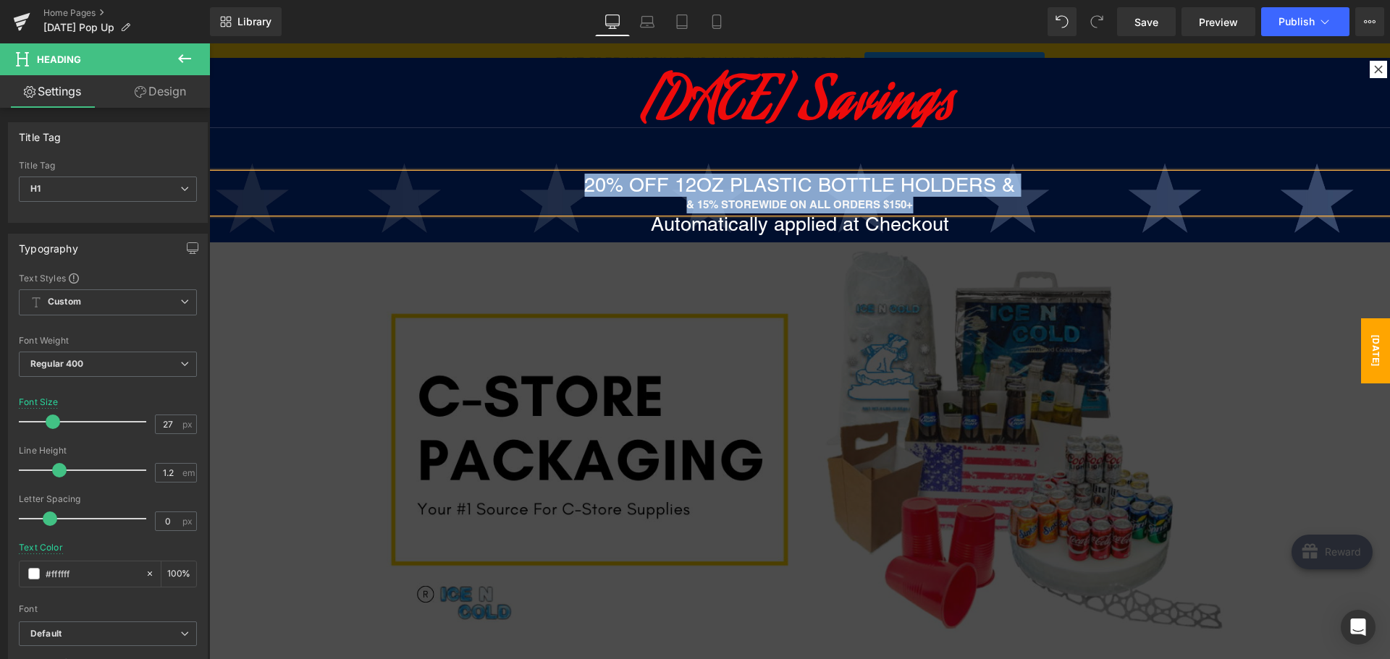
click at [762, 190] on h1 "20% OFF 12OZ PLASTIC BOTTLE HOLDERS &" at bounding box center [799, 185] width 1180 height 23
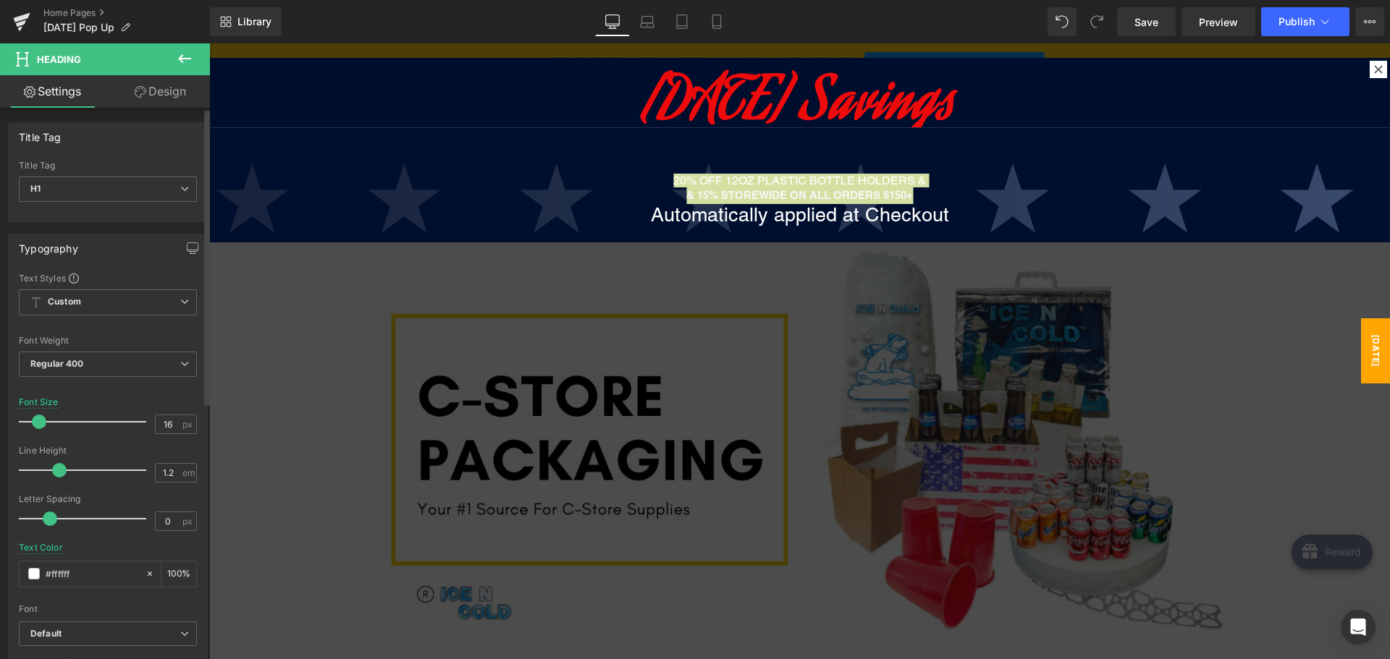
drag, startPoint x: 56, startPoint y: 423, endPoint x: 43, endPoint y: 417, distance: 14.6
click at [43, 417] on span at bounding box center [39, 422] width 14 height 14
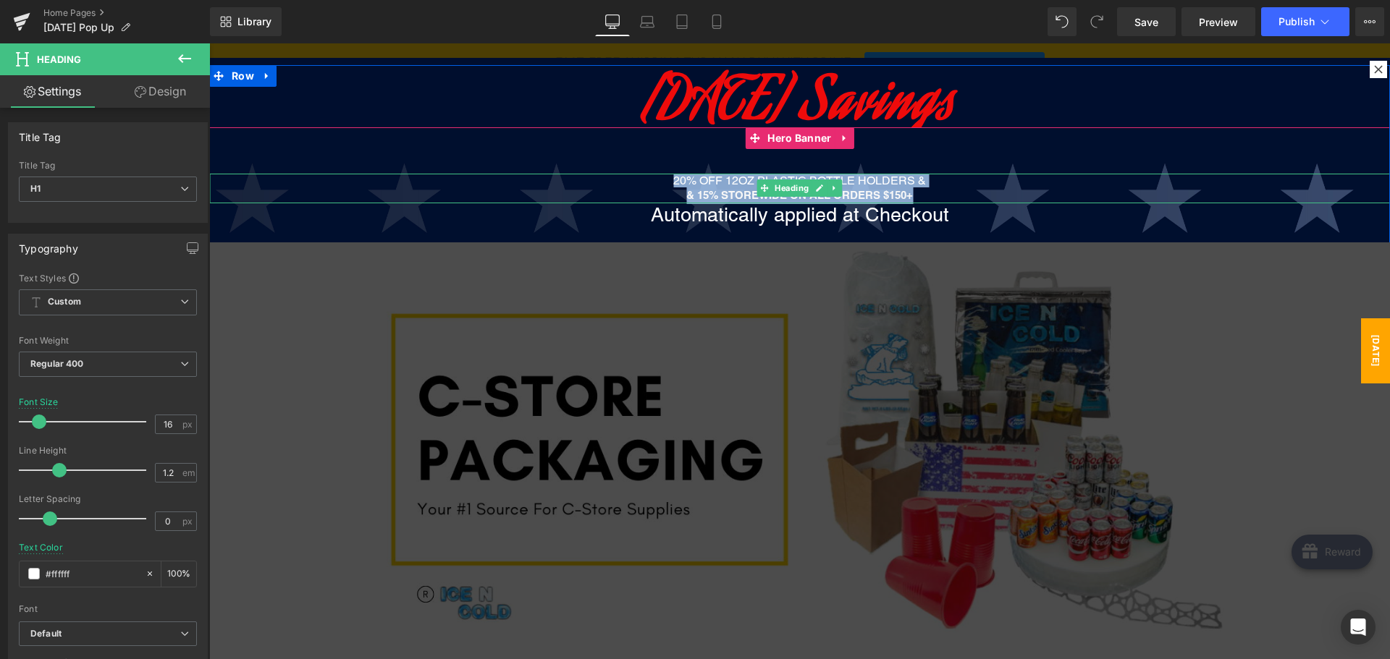
click at [709, 192] on strong "& 15% STOREWIDE ON ALL ORDERS $150+" at bounding box center [799, 195] width 227 height 12
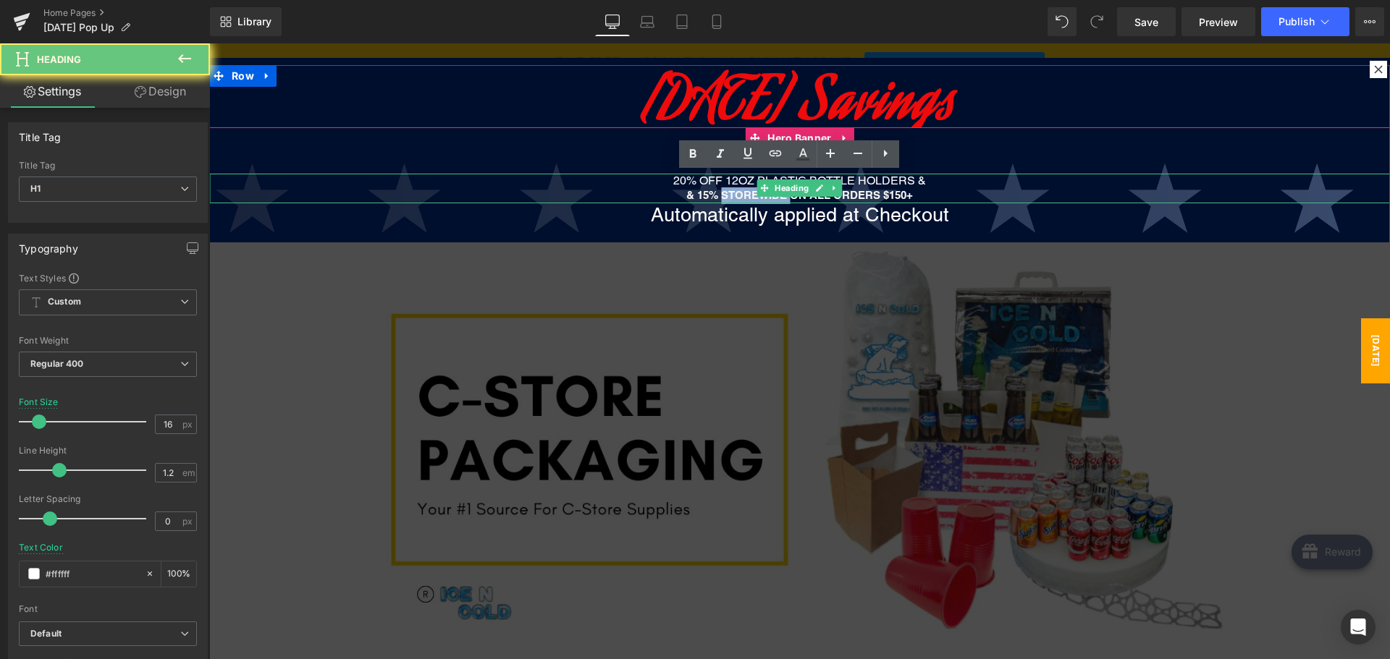
click at [709, 192] on strong "& 15% STOREWIDE ON ALL ORDERS $150+" at bounding box center [799, 195] width 227 height 12
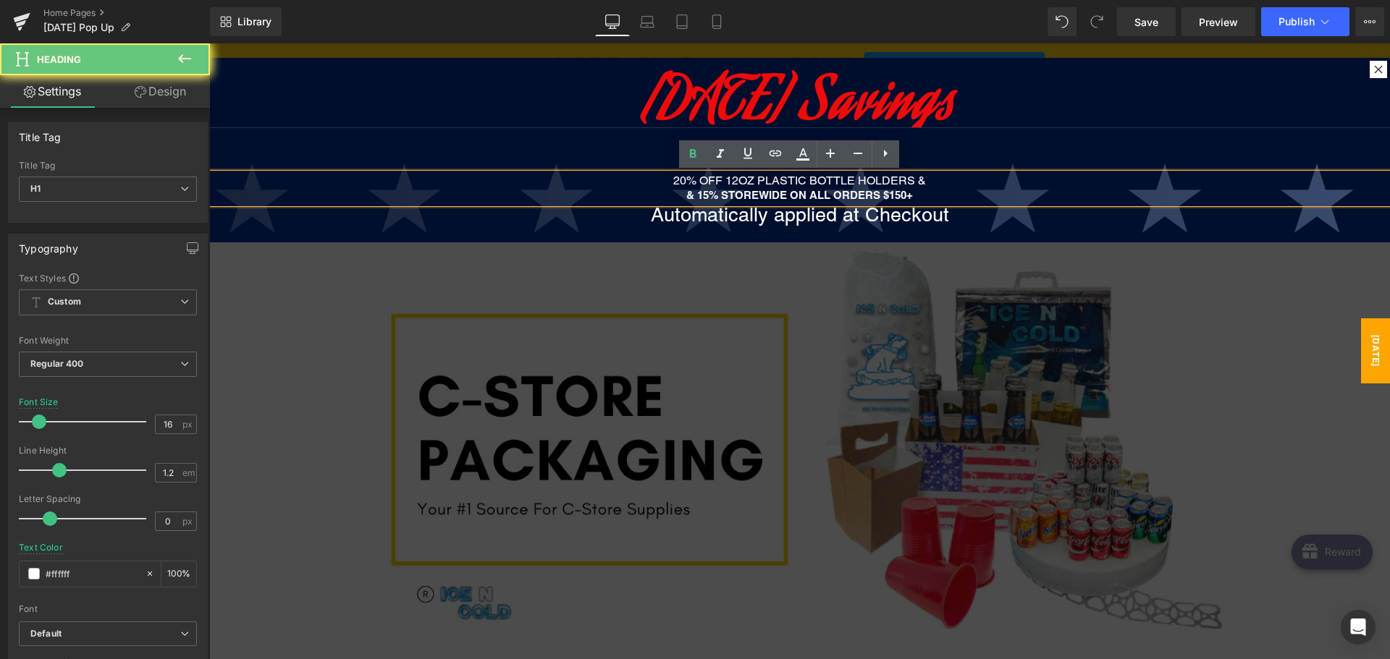
click at [704, 193] on strong "& 15% STOREWIDE ON ALL ORDERS $150+" at bounding box center [799, 195] width 227 height 12
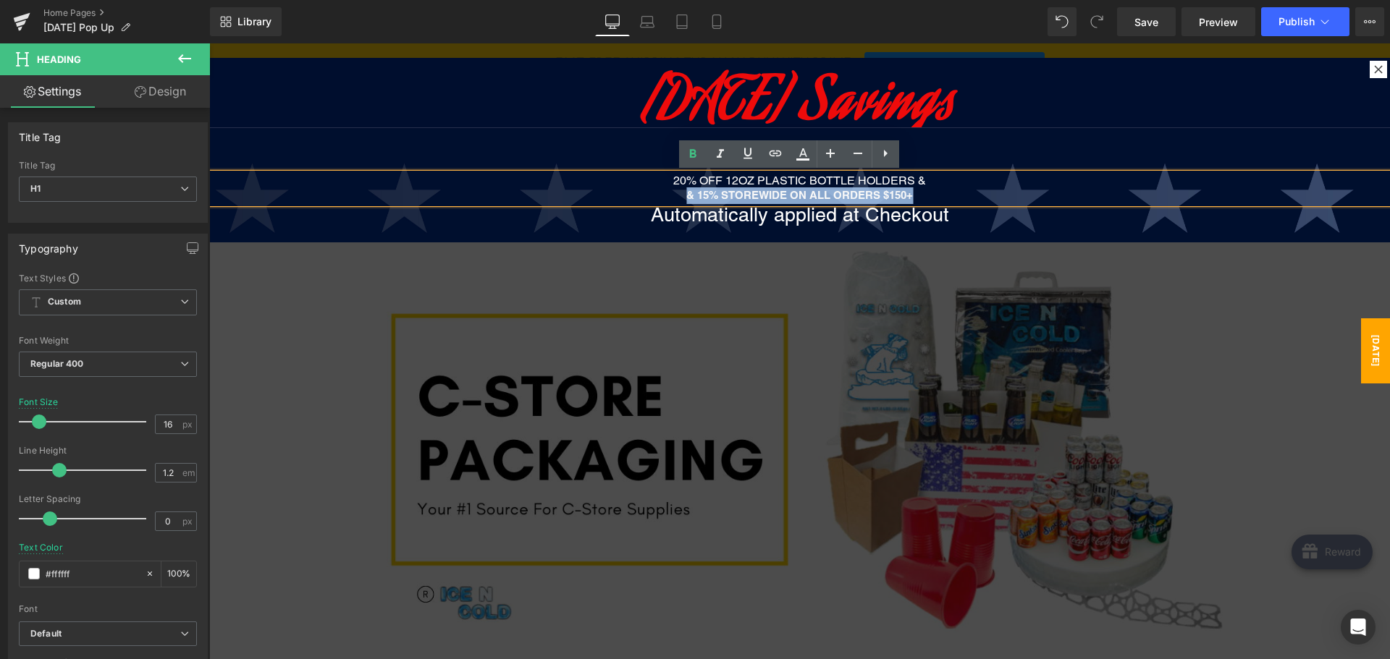
click at [704, 193] on strong "& 15% STOREWIDE ON ALL ORDERS $150+" at bounding box center [799, 195] width 227 height 12
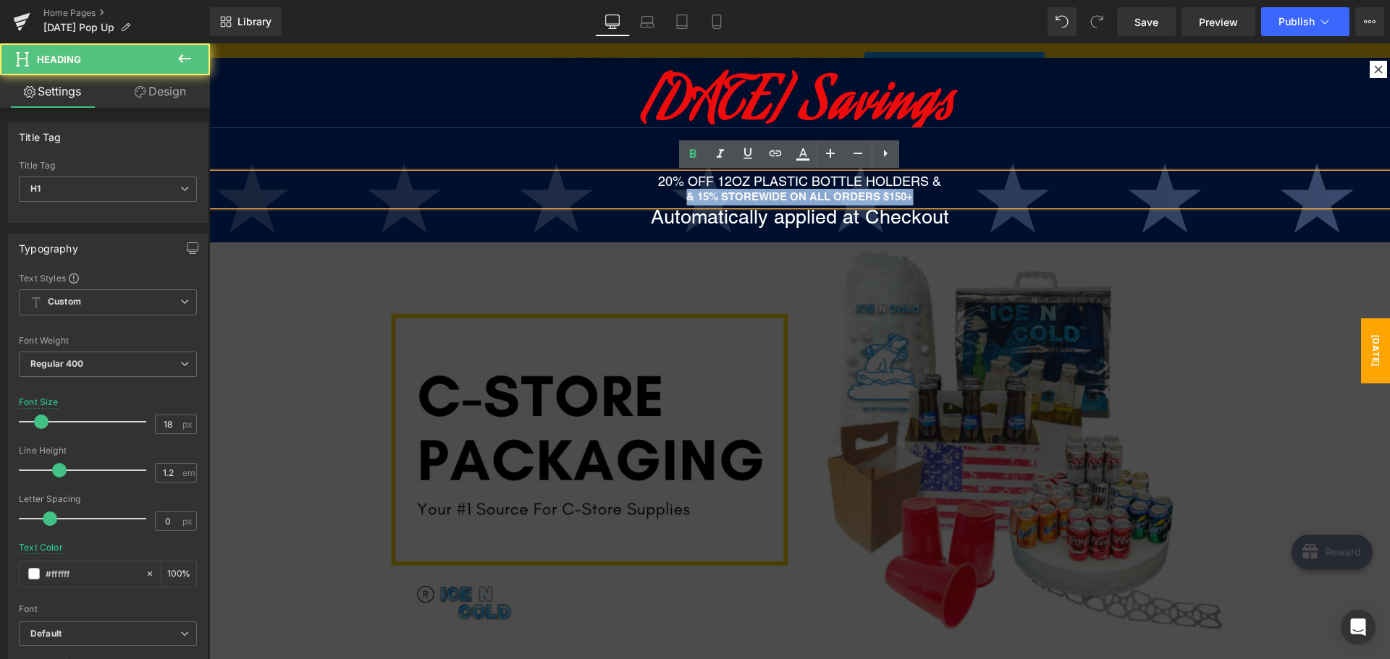
click at [816, 194] on strong "& 15% STOREWIDE ON ALL ORDERS $150+" at bounding box center [799, 196] width 227 height 12
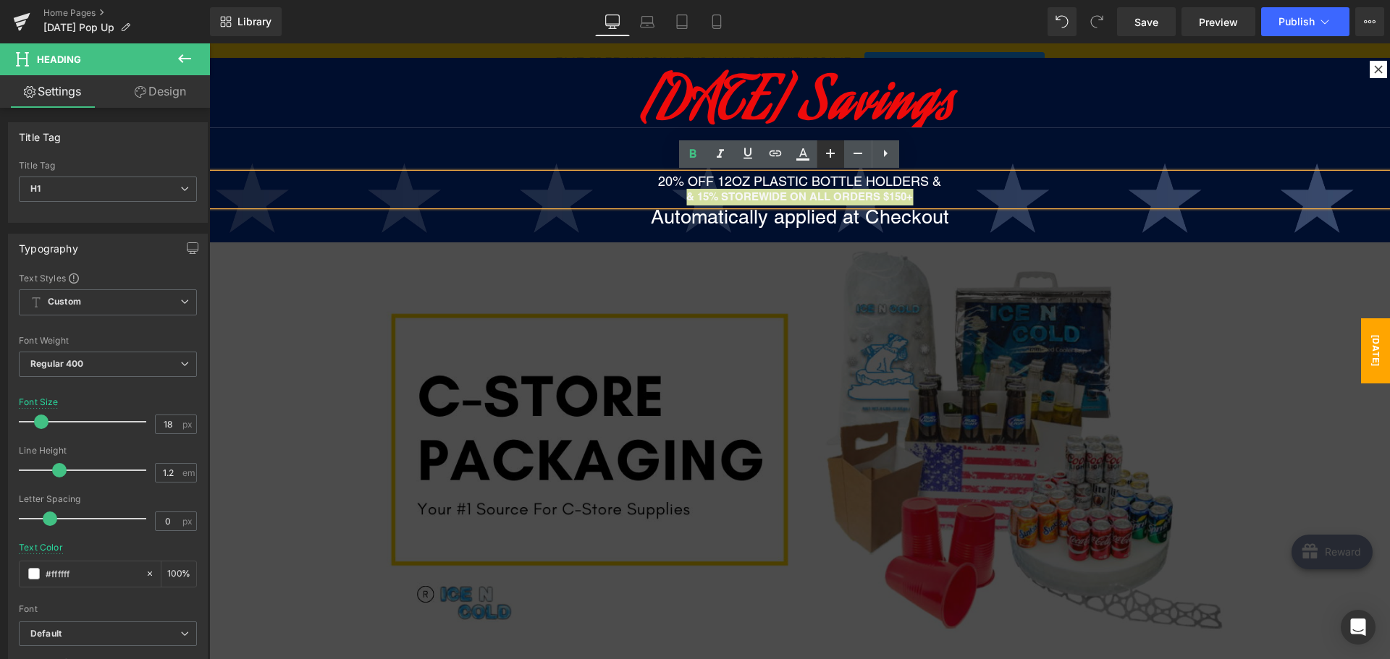
click at [824, 149] on icon at bounding box center [829, 153] width 17 height 17
type input "20"
click at [931, 184] on h1 "20% OFF 12OZ PLASTIC BOTTLE HOLDERS &" at bounding box center [799, 182] width 1180 height 17
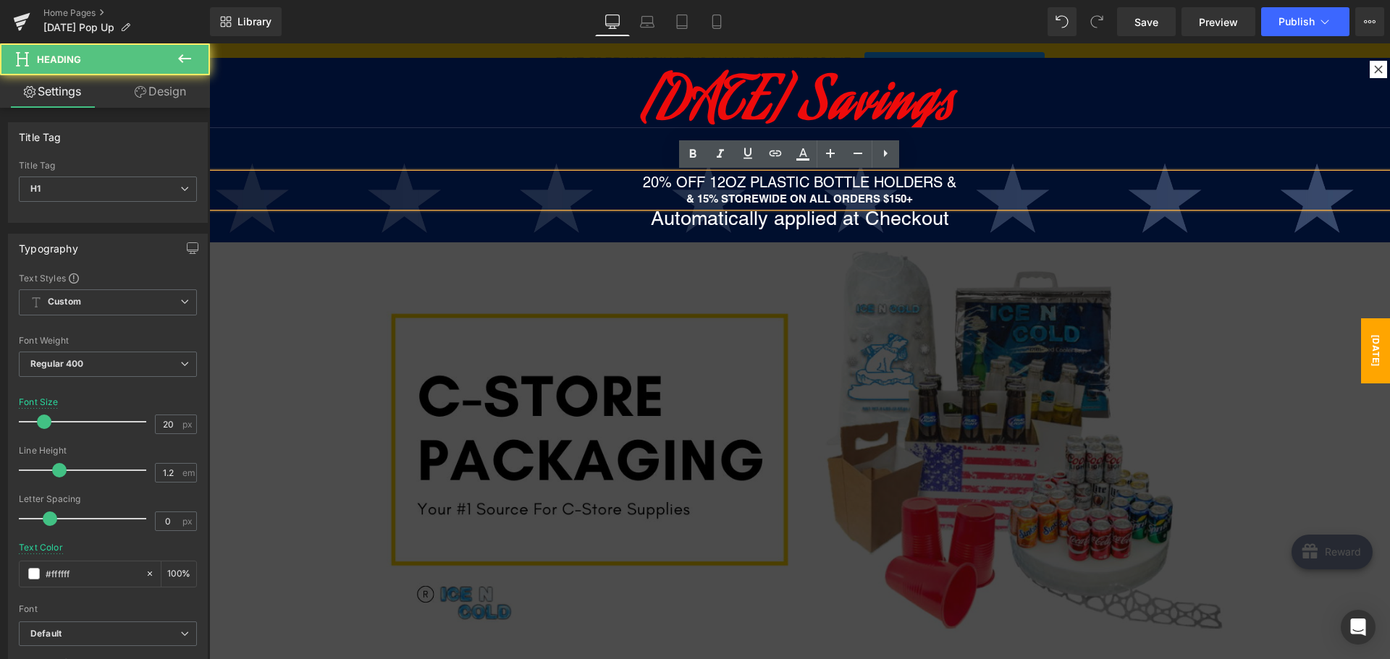
click at [940, 182] on h1 "20% OFF 12OZ PLASTIC BOTTLE HOLDERS &" at bounding box center [799, 182] width 1180 height 17
click at [948, 182] on h1 "20% OFF 12OZ PLASTIC BOTTLE HOLDERS &" at bounding box center [799, 182] width 1180 height 17
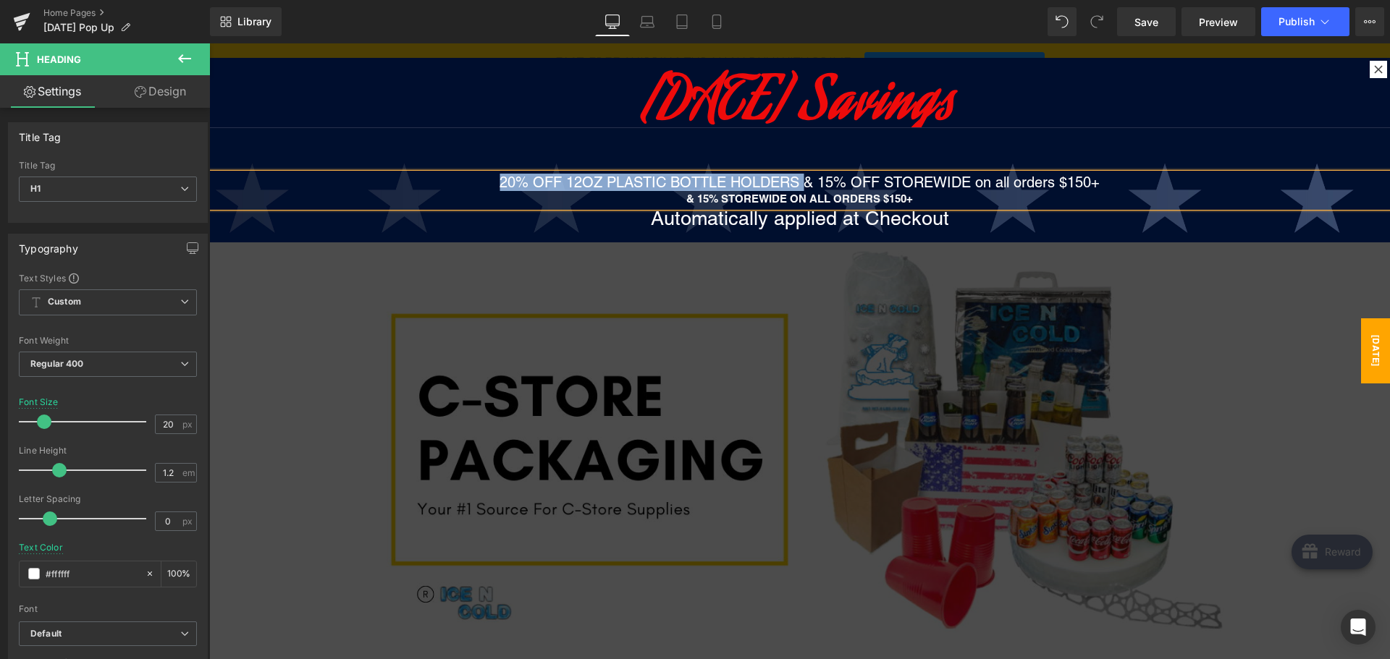
drag, startPoint x: 794, startPoint y: 185, endPoint x: 596, endPoint y: 98, distance: 215.5
click at [596, 98] on div "[DATE] Savings Heading 20% OFF 12OZ PLASTIC BOTTLE HOLDERS & 15% OFF STOREWIDE …" at bounding box center [799, 337] width 1180 height 500
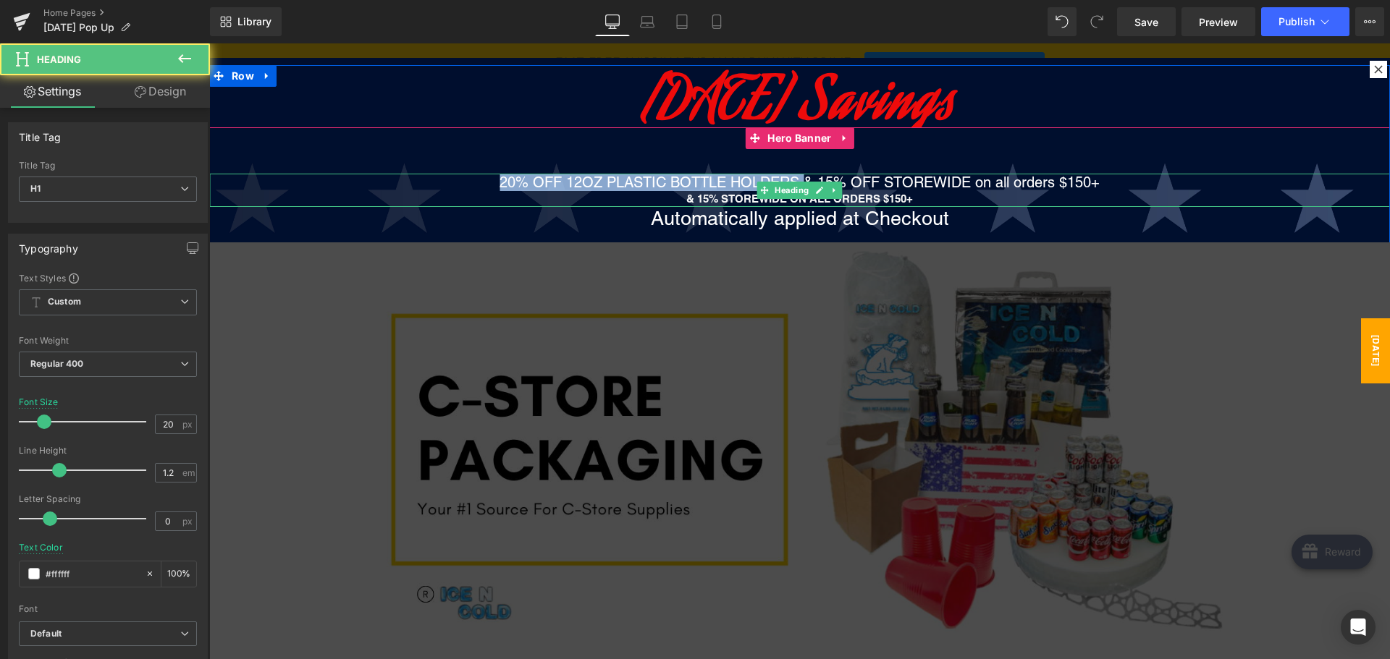
click at [557, 180] on h1 "20% OFF 12OZ PLASTIC BOTTLE HOLDERS & 15% OFF STOREWIDE on all orders $150+" at bounding box center [799, 182] width 1180 height 17
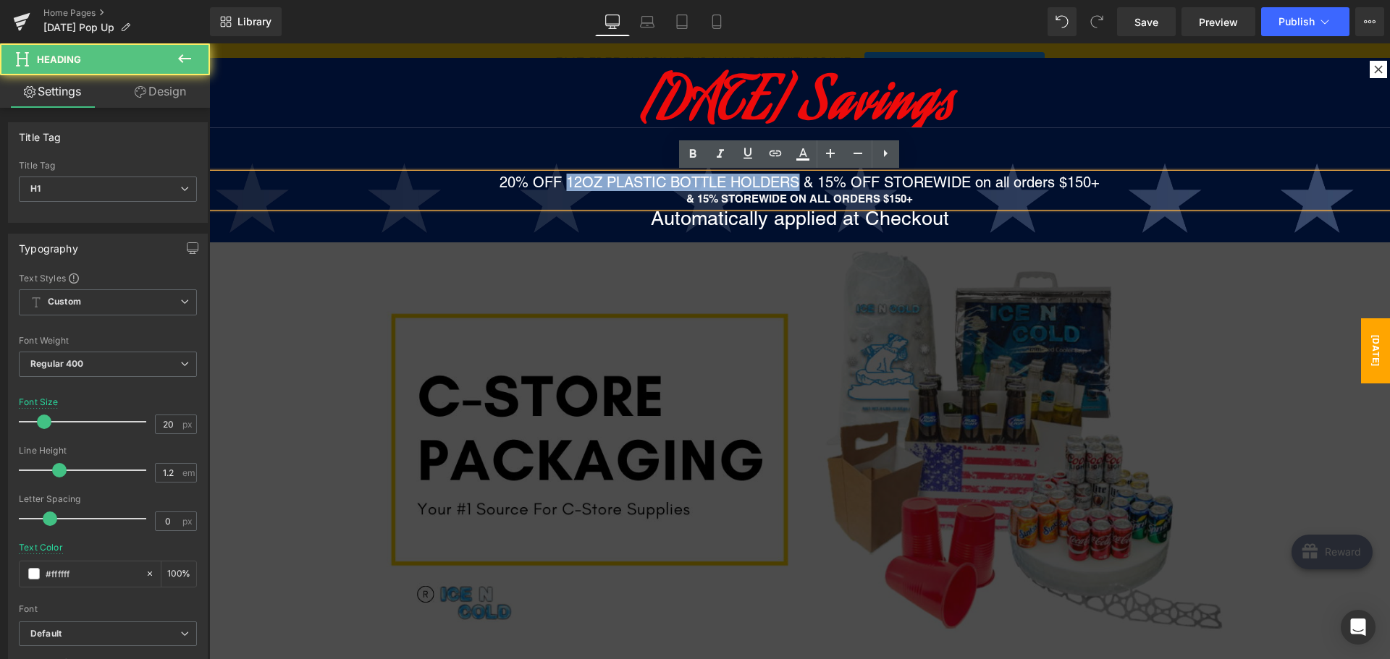
click at [788, 182] on h1 "20% OFF 12OZ PLASTIC BOTTLE HOLDERS & 15% OFF STOREWIDE on all orders $150+" at bounding box center [799, 182] width 1180 height 17
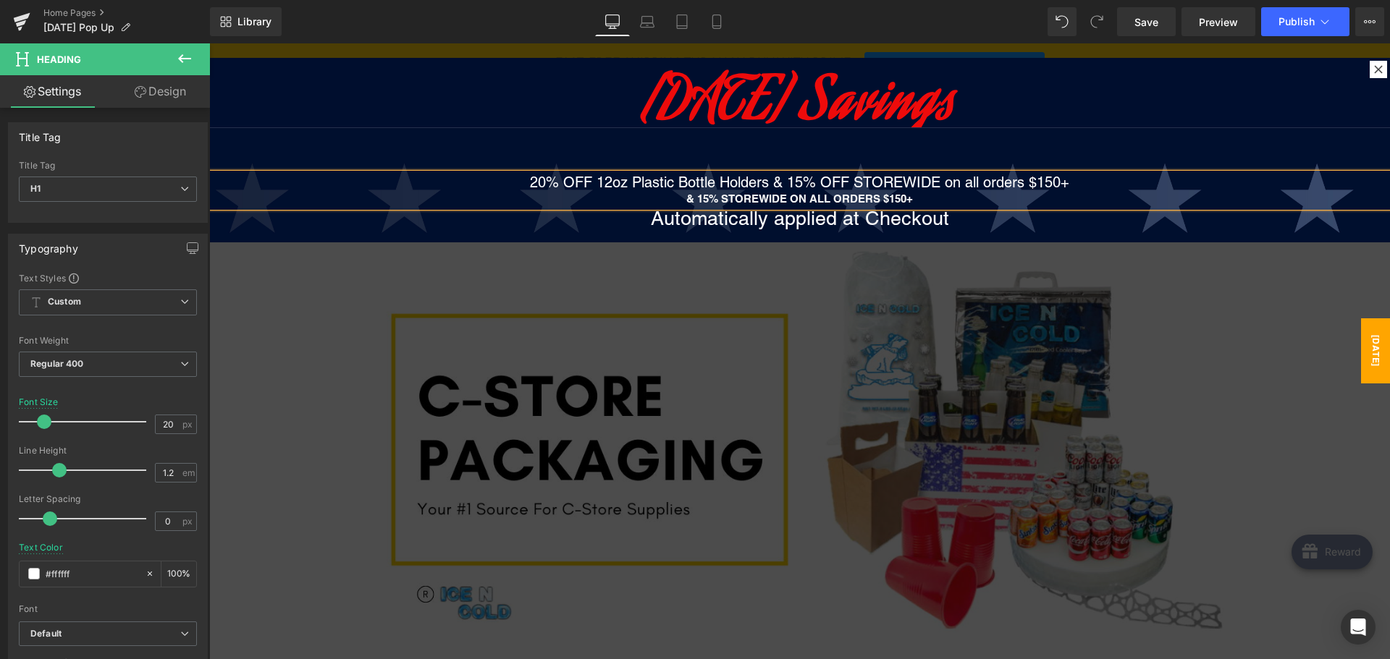
click at [571, 182] on h1 "20% OFF 12oz Plastic Bottle Holders & 15% OFF STOREWIDE on all orders $150+" at bounding box center [799, 182] width 1180 height 17
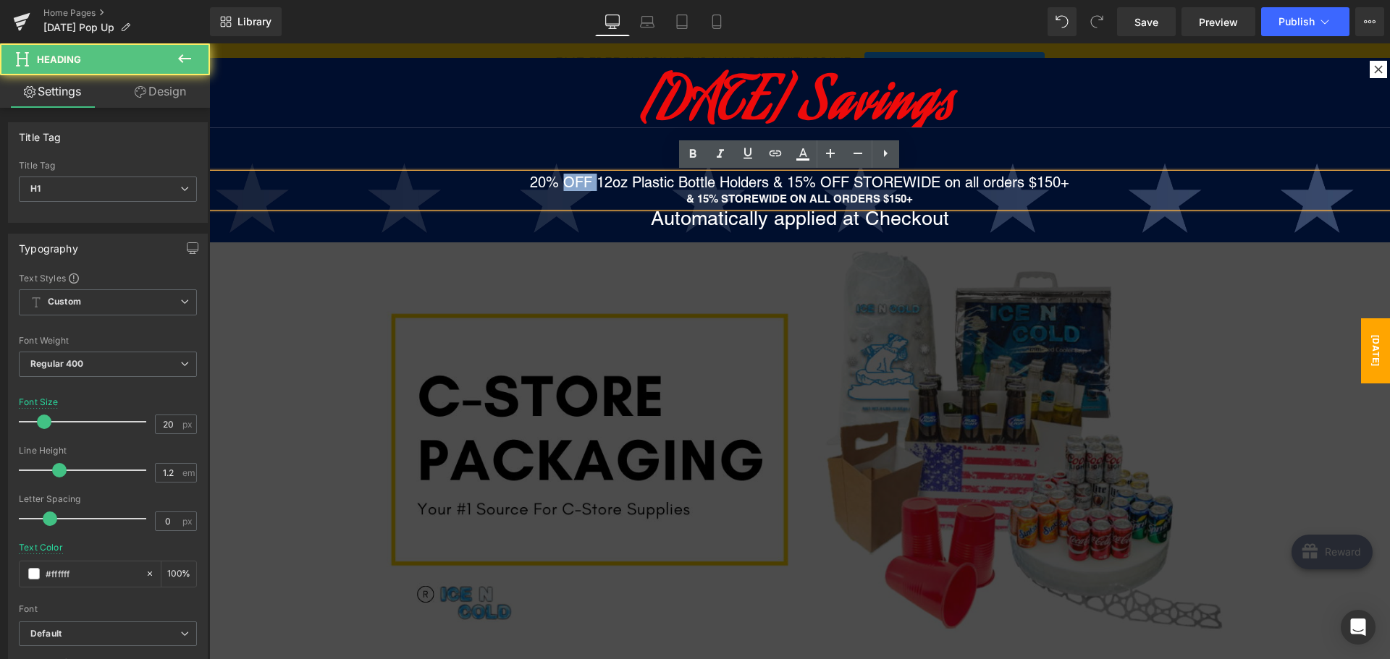
click at [571, 182] on h1 "20% OFF 12oz Plastic Bottle Holders & 15% OFF STOREWIDE on all orders $150+" at bounding box center [799, 182] width 1180 height 17
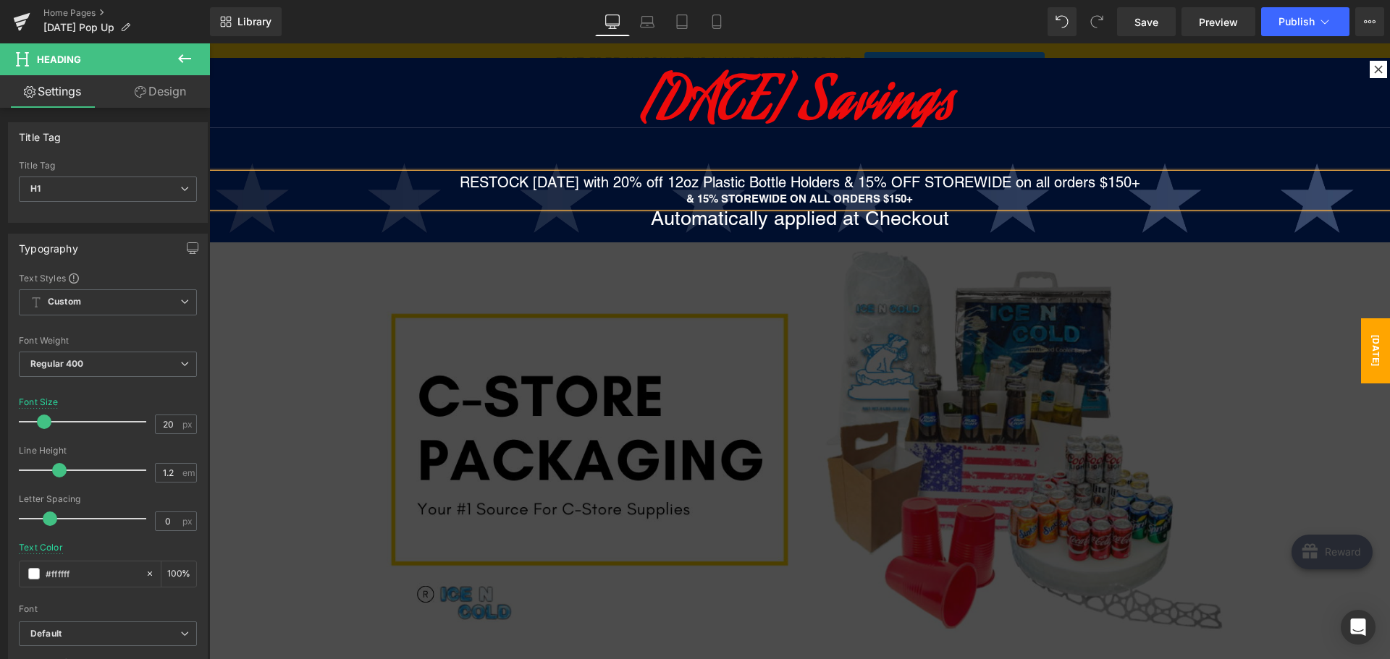
click at [772, 200] on strong "& 15% STOREWIDE ON ALL ORDERS $150+" at bounding box center [799, 199] width 227 height 12
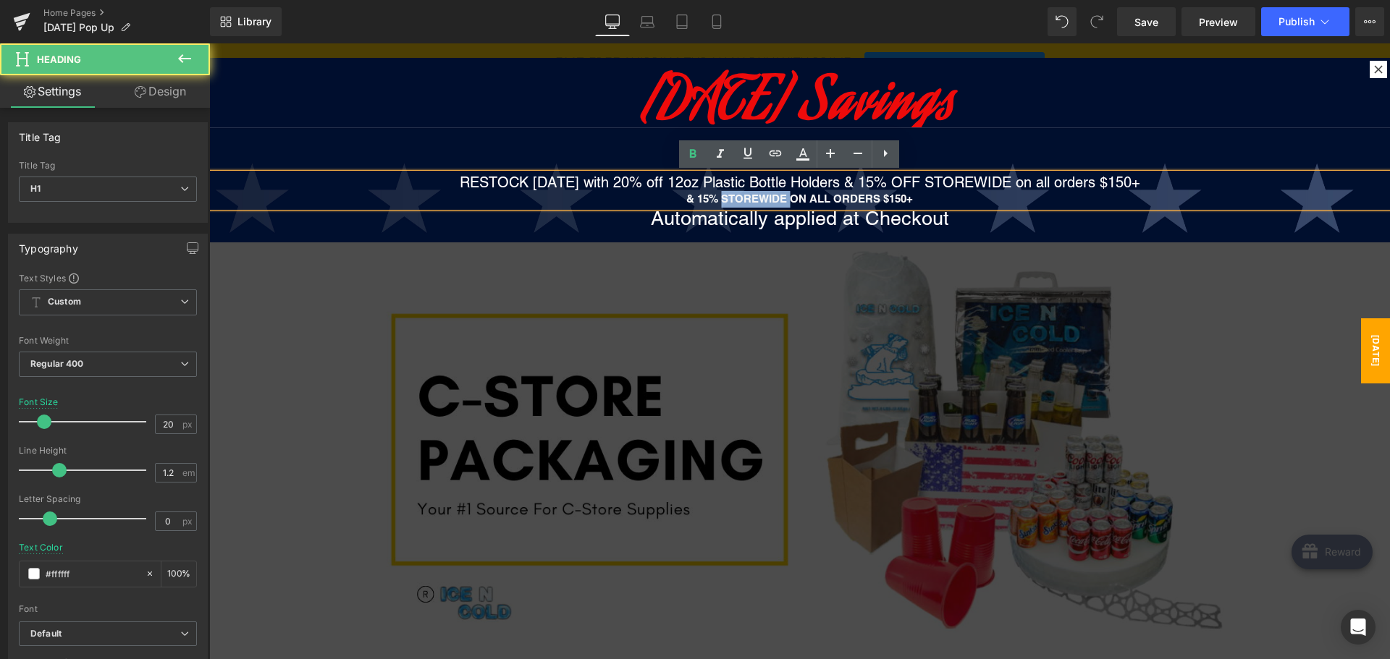
click at [772, 200] on strong "& 15% STOREWIDE ON ALL ORDERS $150+" at bounding box center [799, 199] width 227 height 12
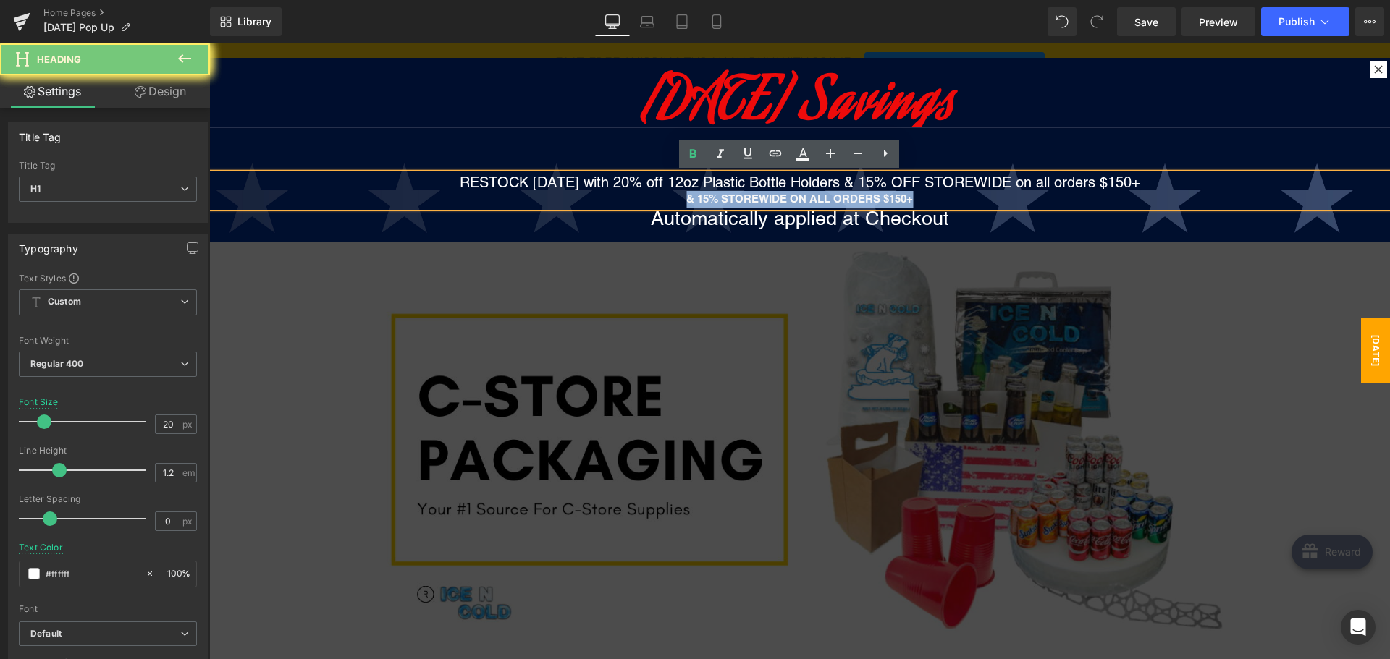
click at [772, 200] on strong "& 15% STOREWIDE ON ALL ORDERS $150+" at bounding box center [799, 199] width 227 height 12
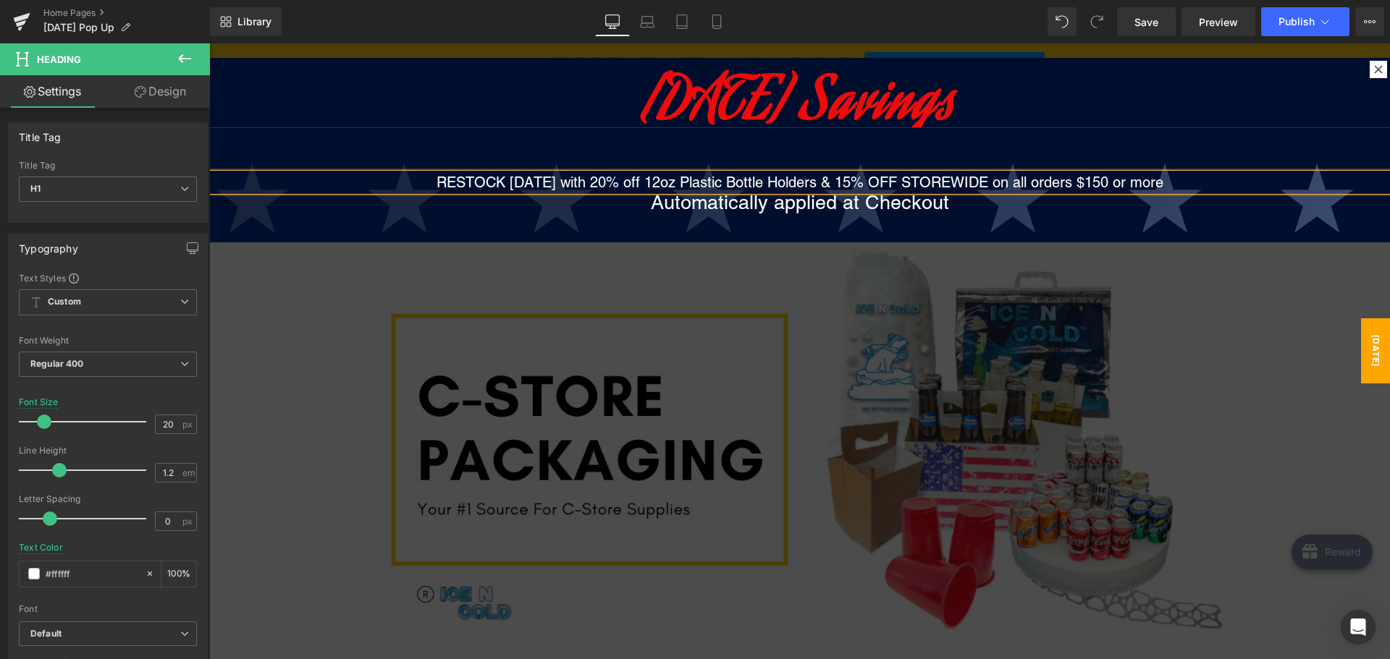
click at [1085, 148] on div "RESTOCK [DATE] with 20% off 12oz Plastic Bottle Holders & 15% OFF STOREWIDE on …" at bounding box center [799, 357] width 1180 height 460
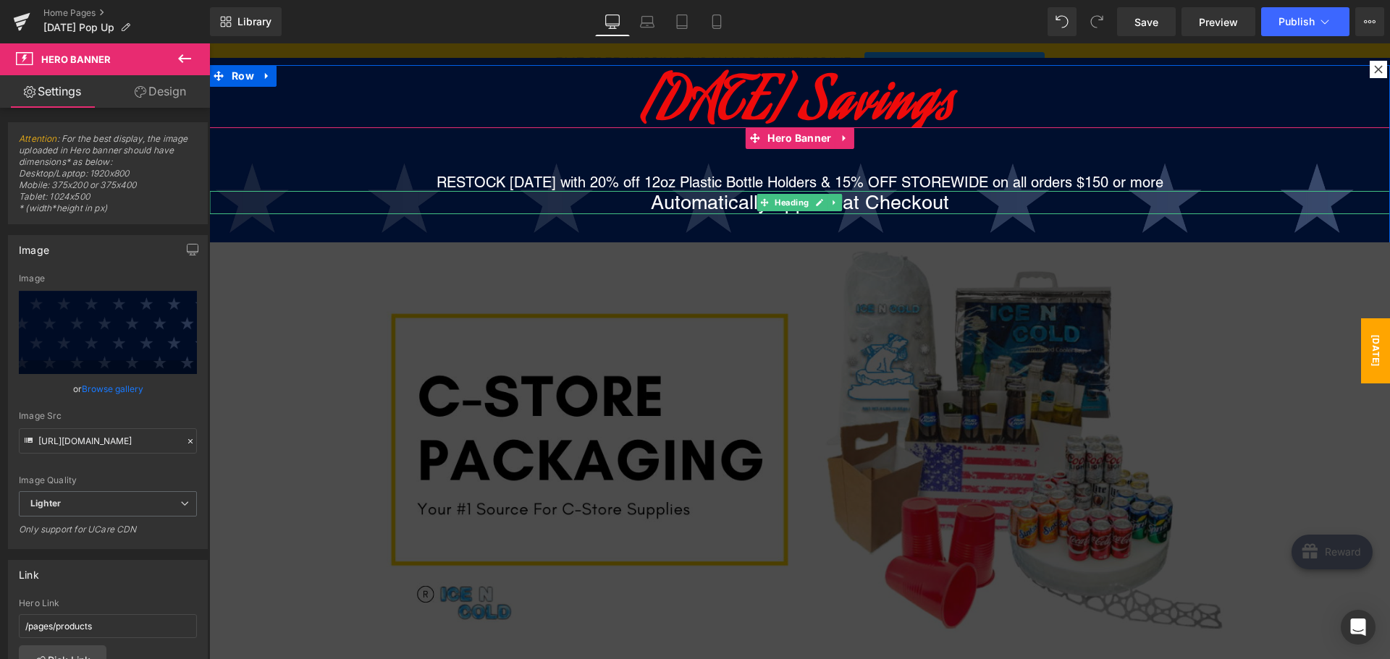
click at [859, 207] on h1 "Automatically applied at Checkout" at bounding box center [799, 202] width 1180 height 23
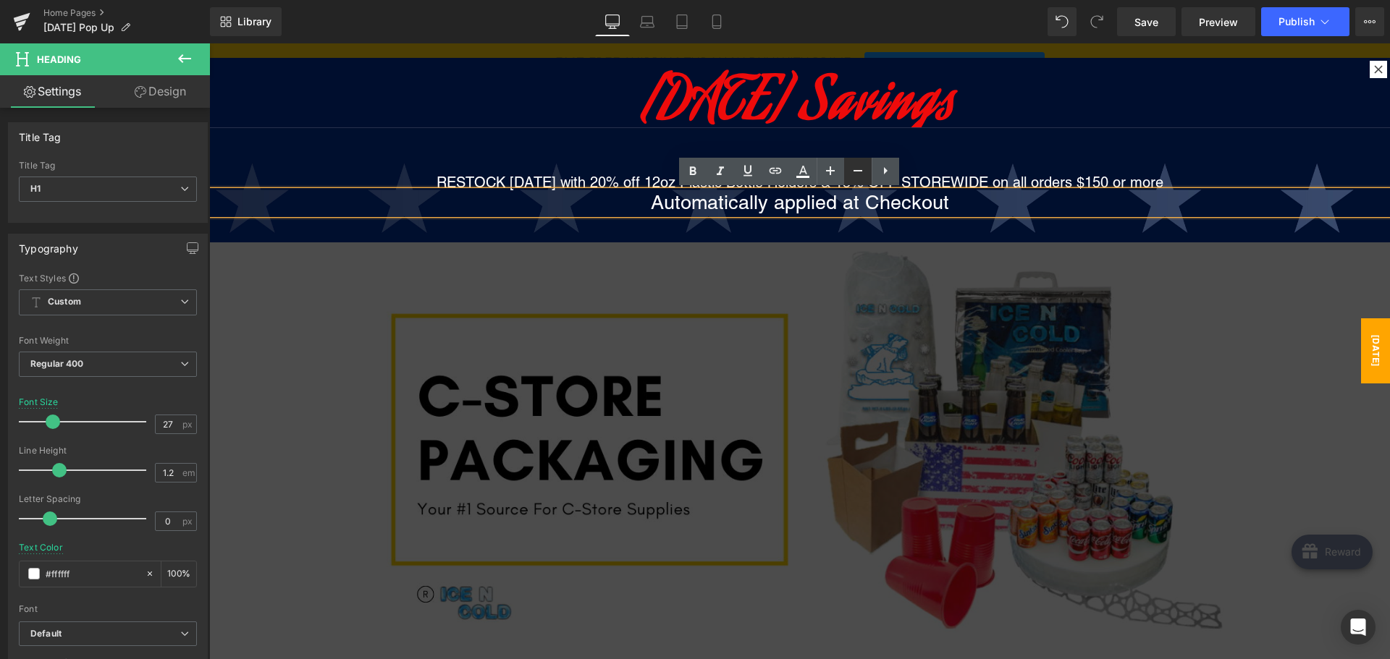
click at [0, 0] on icon at bounding box center [0, 0] width 0 height 0
type input "21"
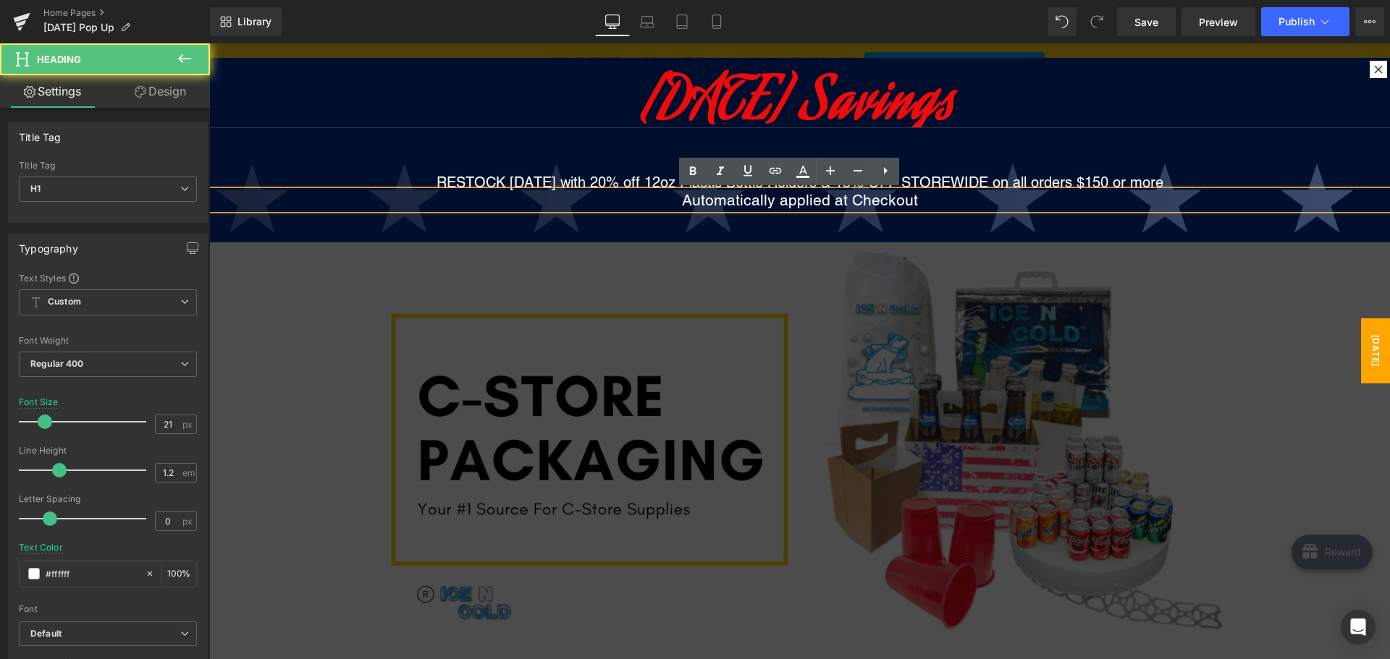
click at [916, 199] on h1 "Automatically applied at Checkout" at bounding box center [799, 200] width 1180 height 18
click at [952, 166] on div "RESTOCK [DATE] with 20% off 12oz Plastic Bottle Holders & 15% OFF STOREWIDE on …" at bounding box center [799, 357] width 1180 height 460
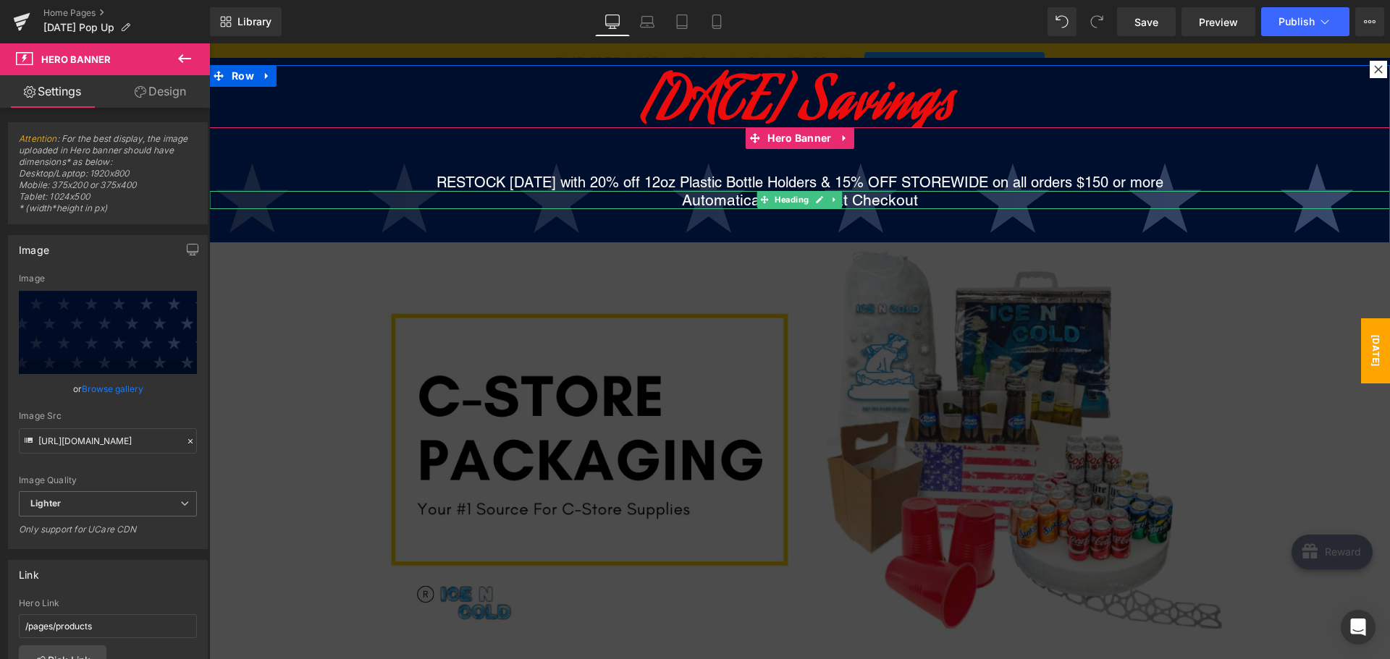
click at [947, 201] on h1 "Automatically applied at Checkout" at bounding box center [799, 200] width 1180 height 18
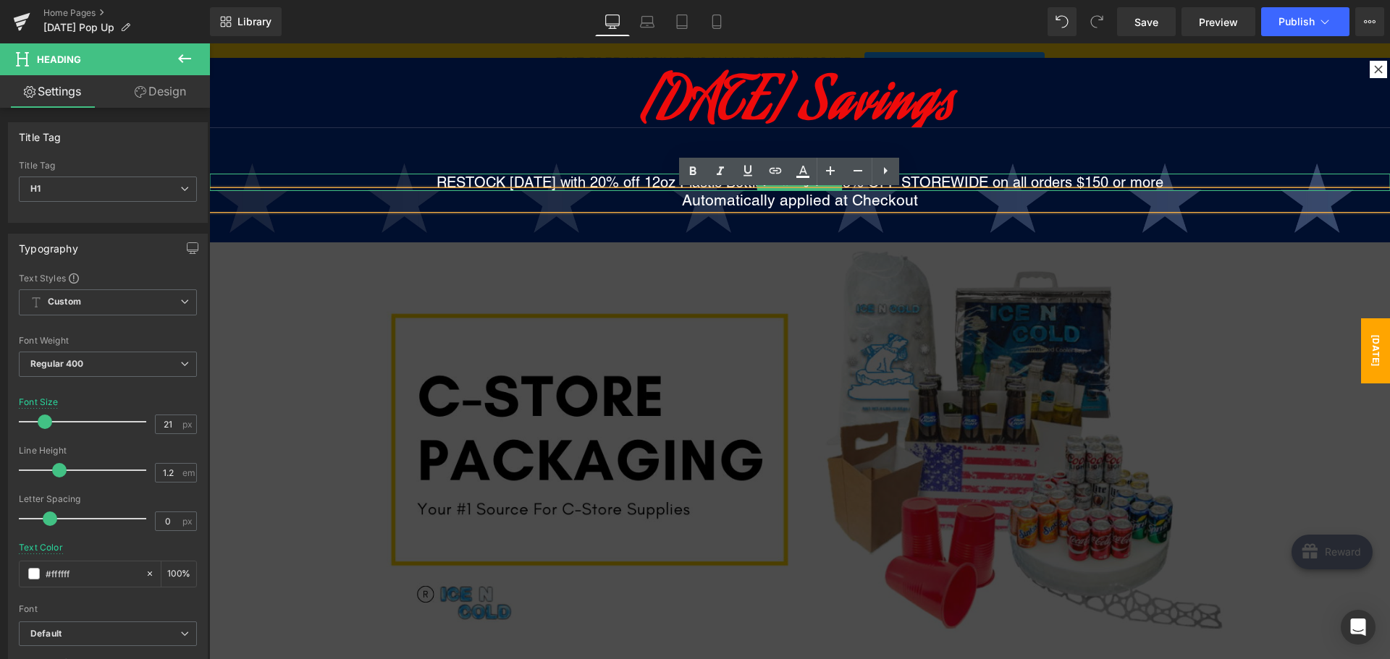
click at [969, 138] on div "RESTOCK [DATE] with 20% off 12oz Plastic Bottle Holders & 15% OFF STOREWIDE on …" at bounding box center [799, 357] width 1180 height 460
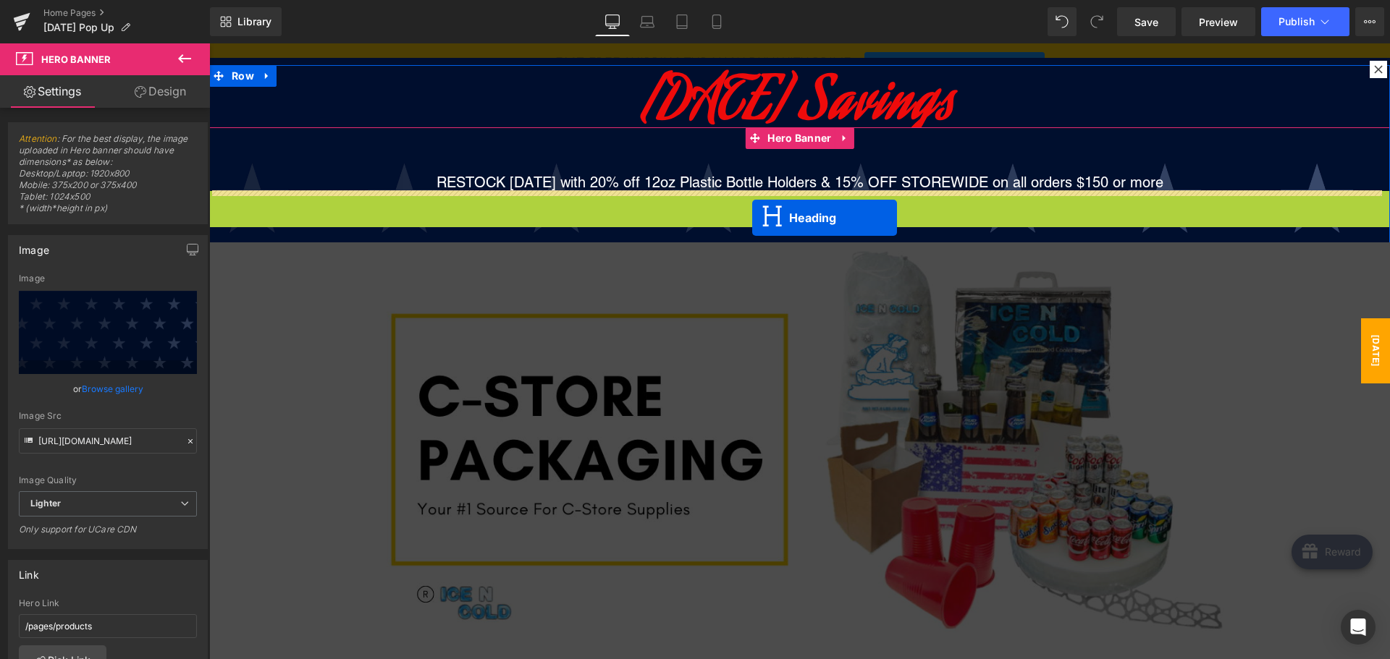
drag, startPoint x: 752, startPoint y: 198, endPoint x: 752, endPoint y: 218, distance: 19.5
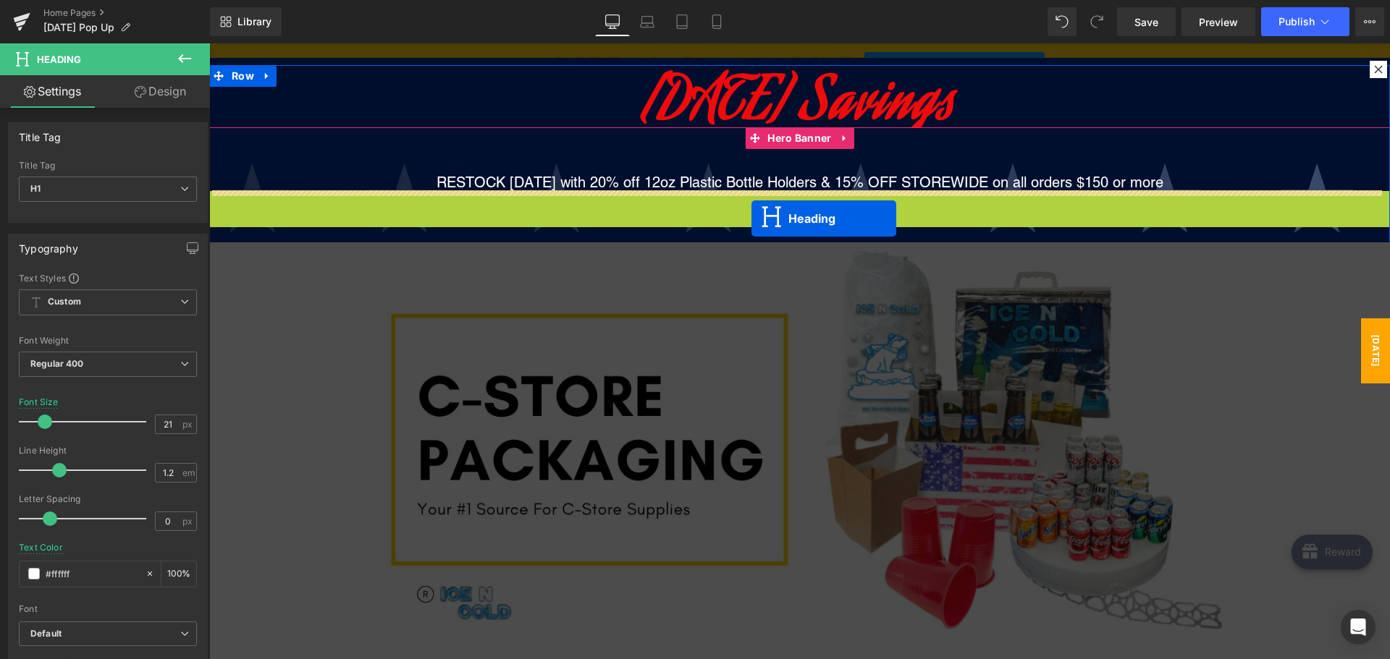
drag, startPoint x: 751, startPoint y: 201, endPoint x: 751, endPoint y: 211, distance: 9.4
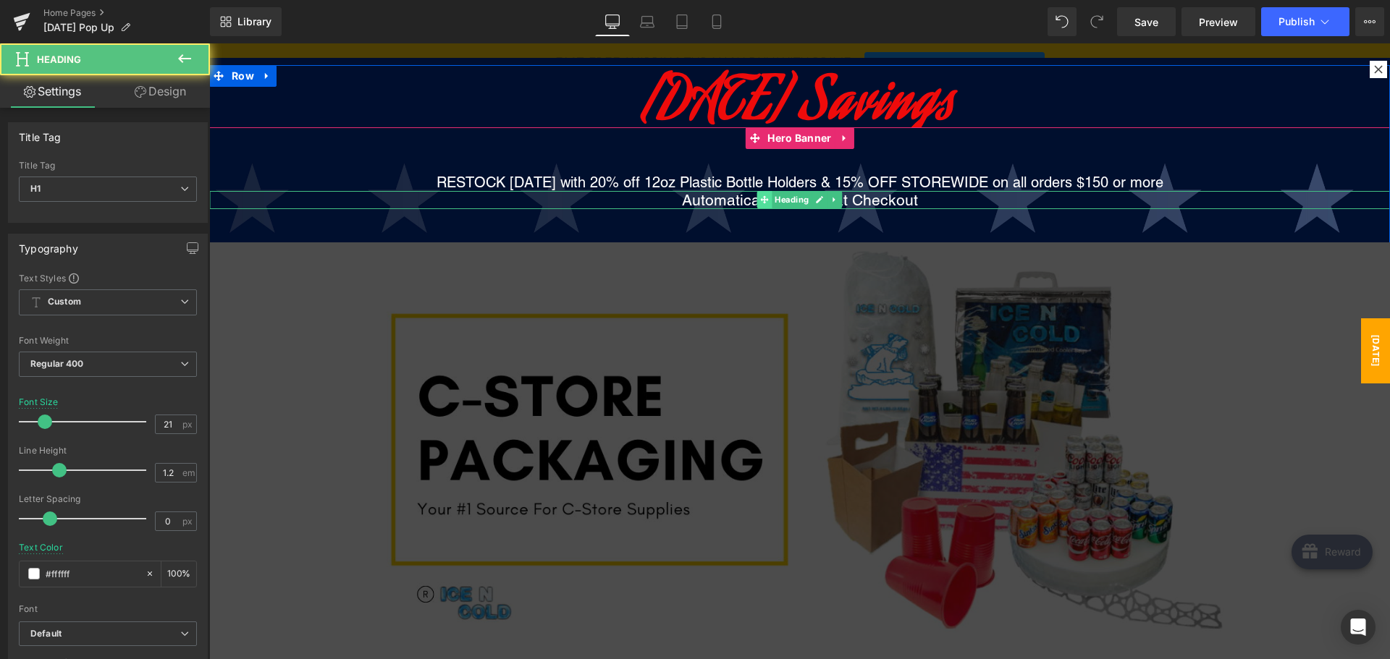
click at [760, 203] on icon at bounding box center [764, 199] width 8 height 8
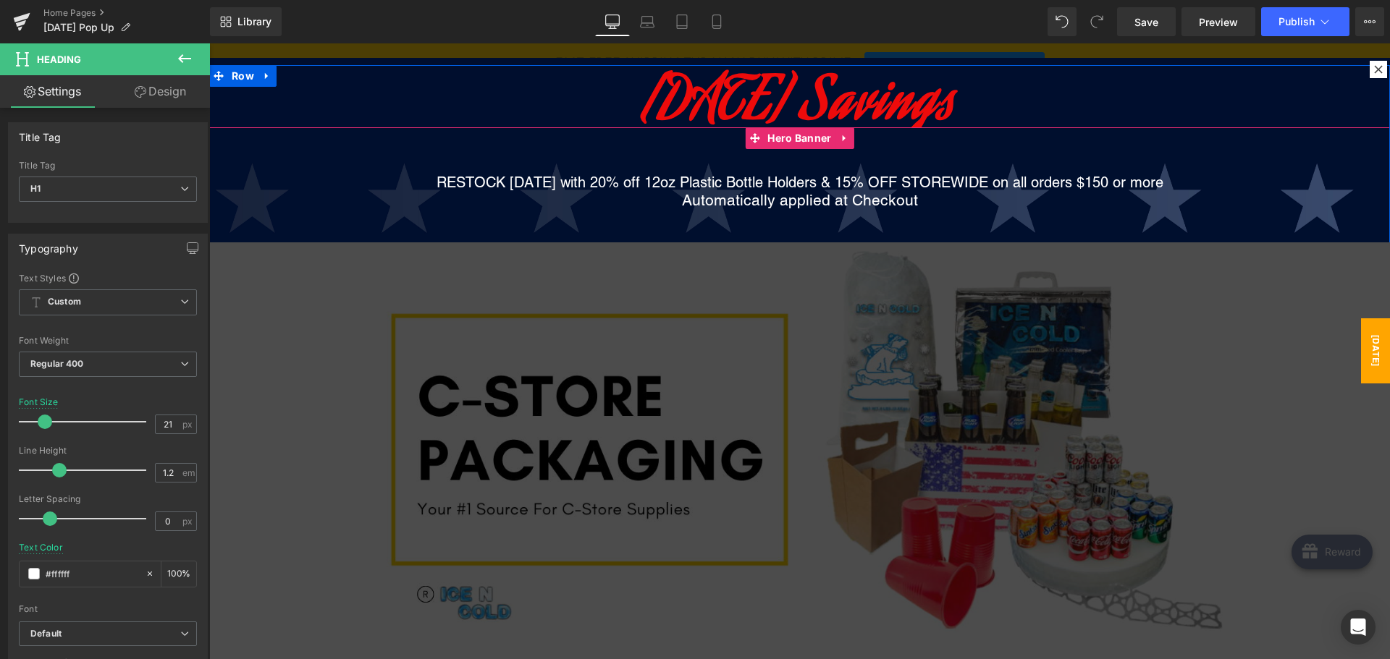
click at [1172, 186] on h1 "RESTOCK [DATE] with 20% off 12oz Plastic Bottle Holders & 15% OFF STOREWIDE on …" at bounding box center [799, 182] width 1180 height 17
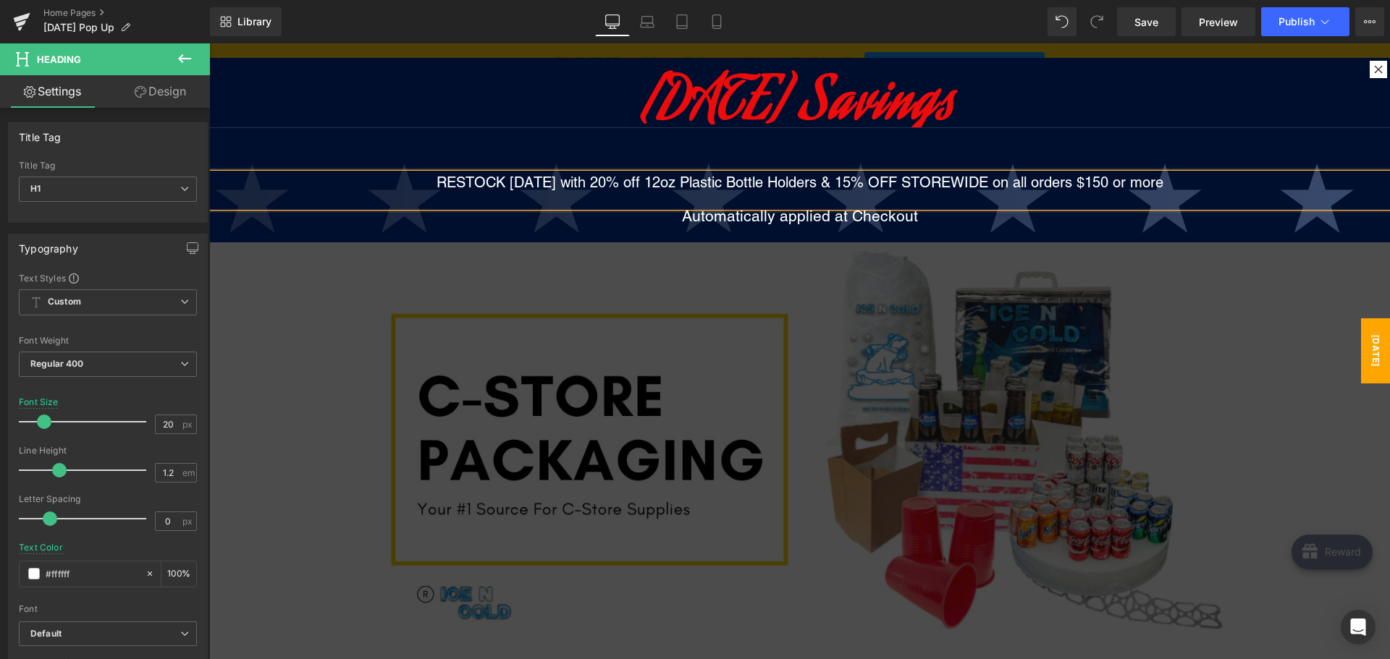
click at [879, 185] on h1 "RESTOCK [DATE] with 20% off 12oz Plastic Bottle Holders & 15% OFF STOREWIDE on …" at bounding box center [799, 182] width 1180 height 17
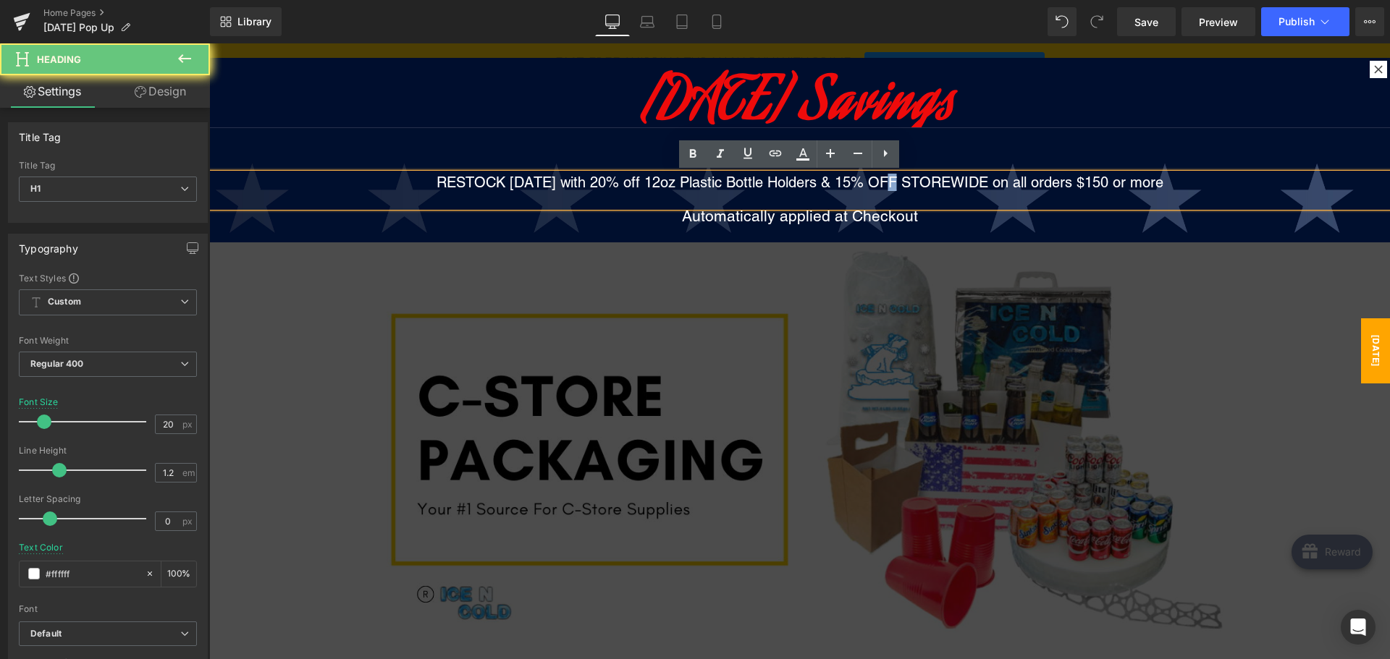
click at [879, 185] on h1 "RESTOCK [DATE] with 20% off 12oz Plastic Bottle Holders & 15% OFF STOREWIDE on …" at bounding box center [799, 182] width 1180 height 17
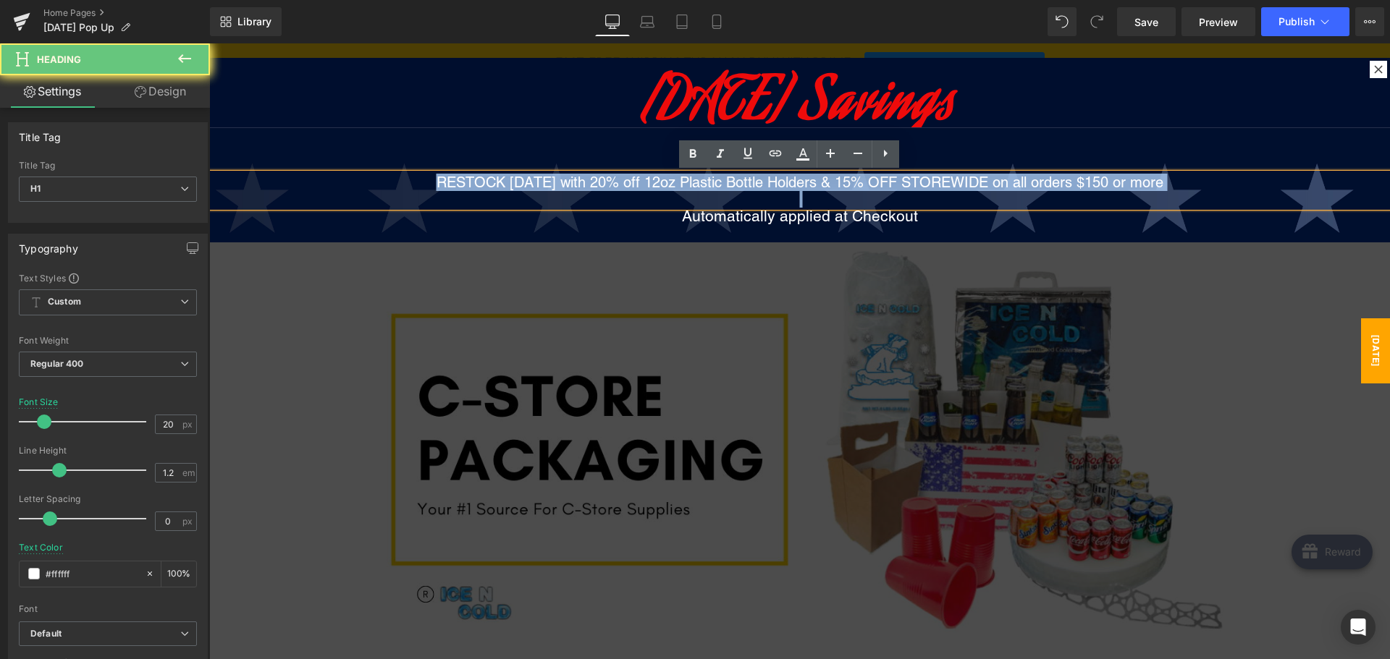
click at [879, 185] on h1 "RESTOCK [DATE] with 20% off 12oz Plastic Bottle Holders & 15% OFF STOREWIDE on …" at bounding box center [799, 182] width 1180 height 17
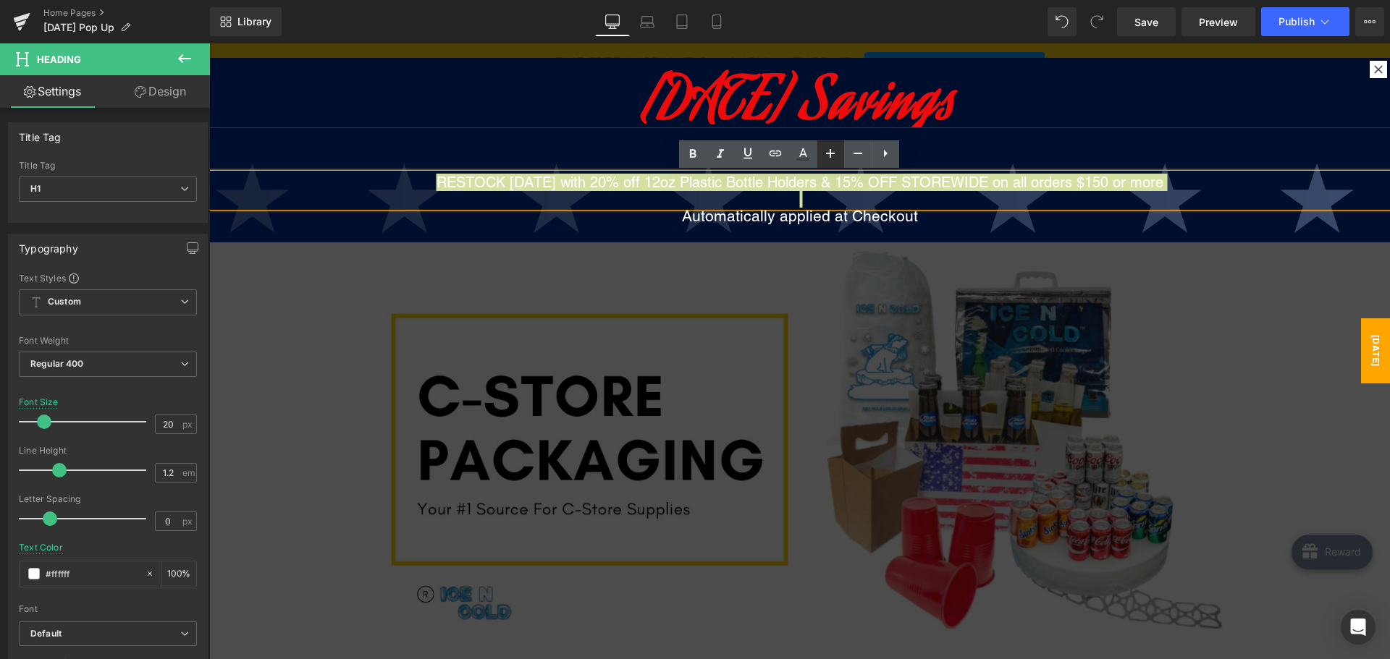
click at [825, 153] on icon at bounding box center [829, 153] width 17 height 17
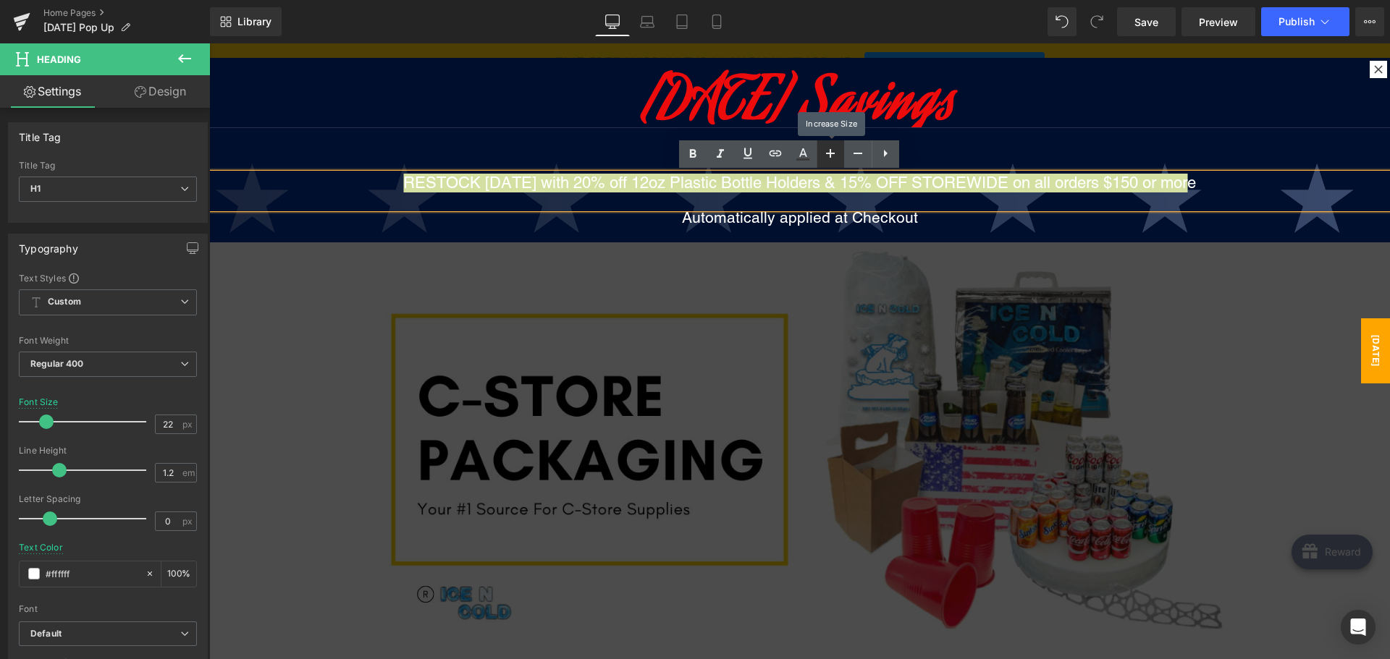
click at [825, 153] on icon at bounding box center [829, 153] width 17 height 17
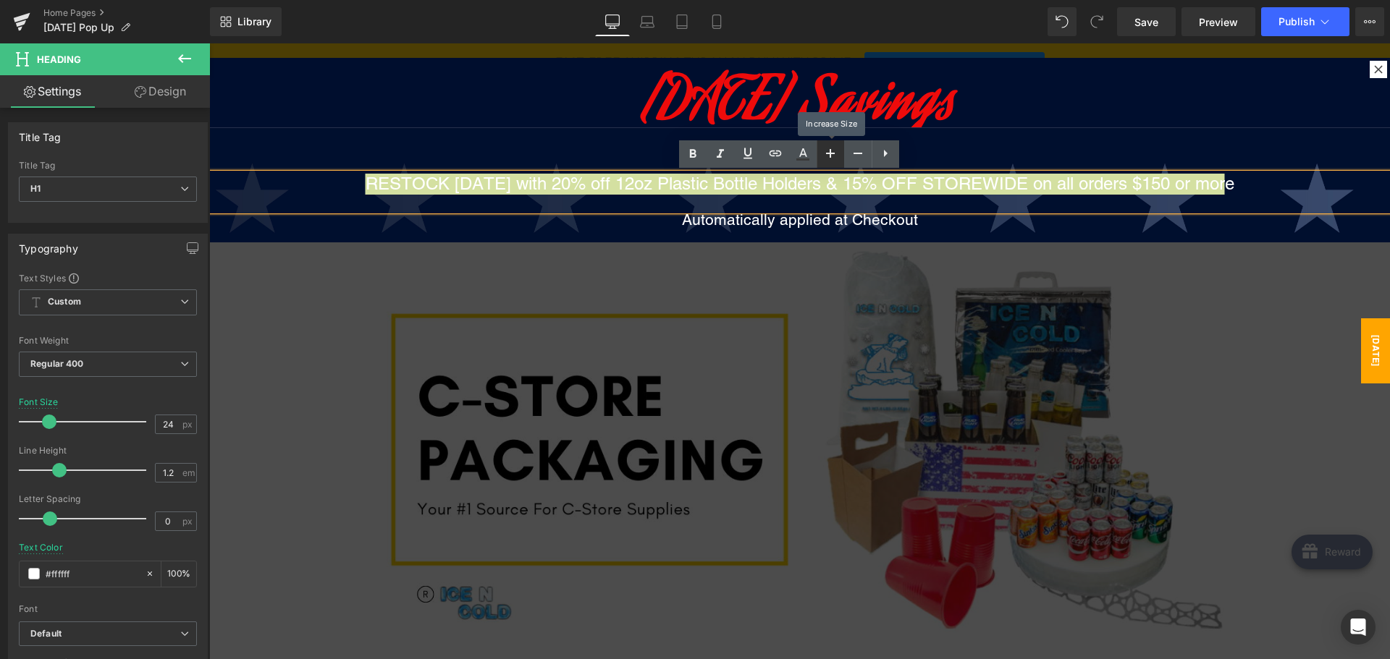
click at [825, 153] on icon at bounding box center [829, 153] width 17 height 17
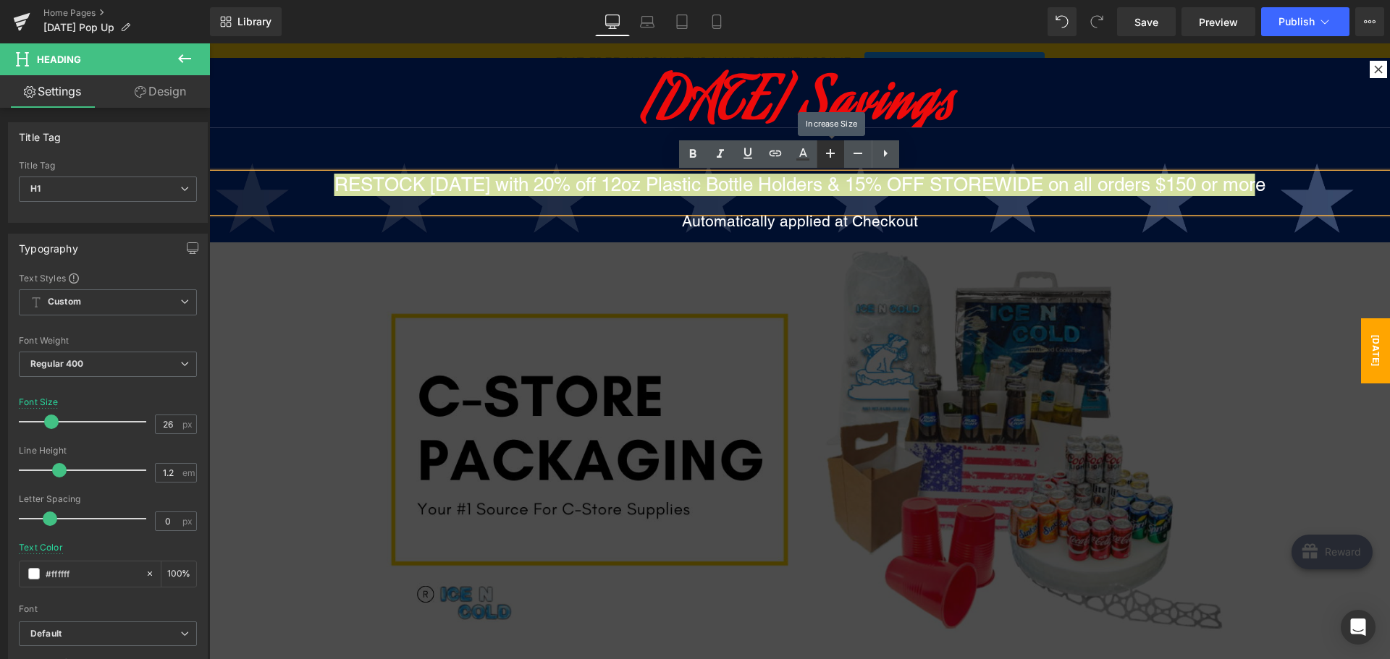
click at [825, 153] on icon at bounding box center [829, 153] width 17 height 17
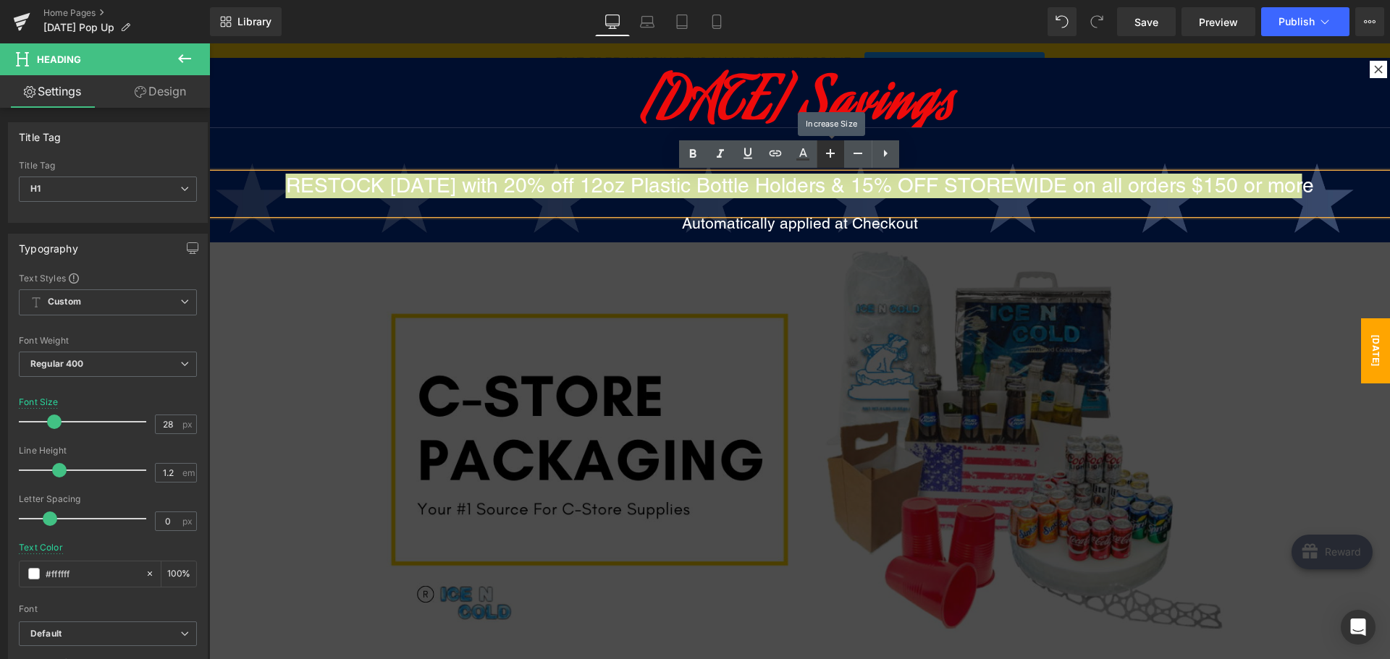
click at [825, 153] on icon at bounding box center [829, 153] width 17 height 17
type input "30"
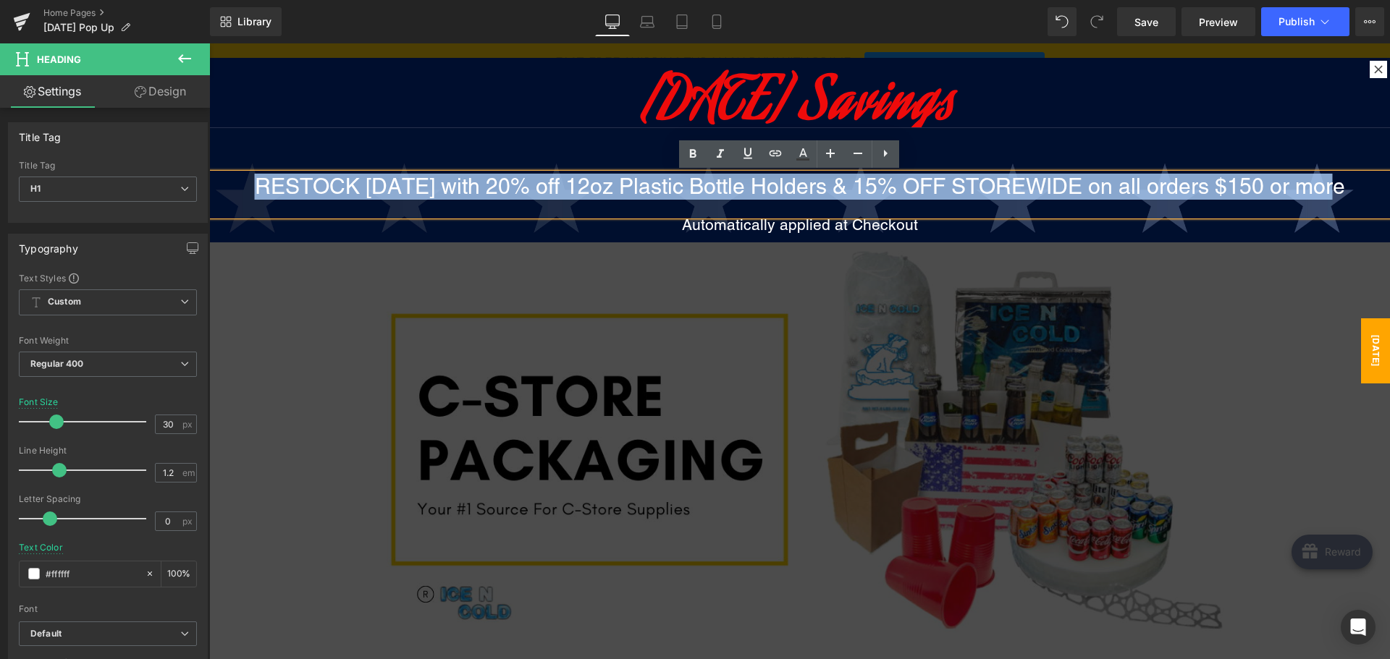
click at [1005, 156] on div "RESTOCK [DATE] with 20% off 12oz Plastic Bottle Holders & 15% OFF STOREWIDE on …" at bounding box center [799, 357] width 1180 height 460
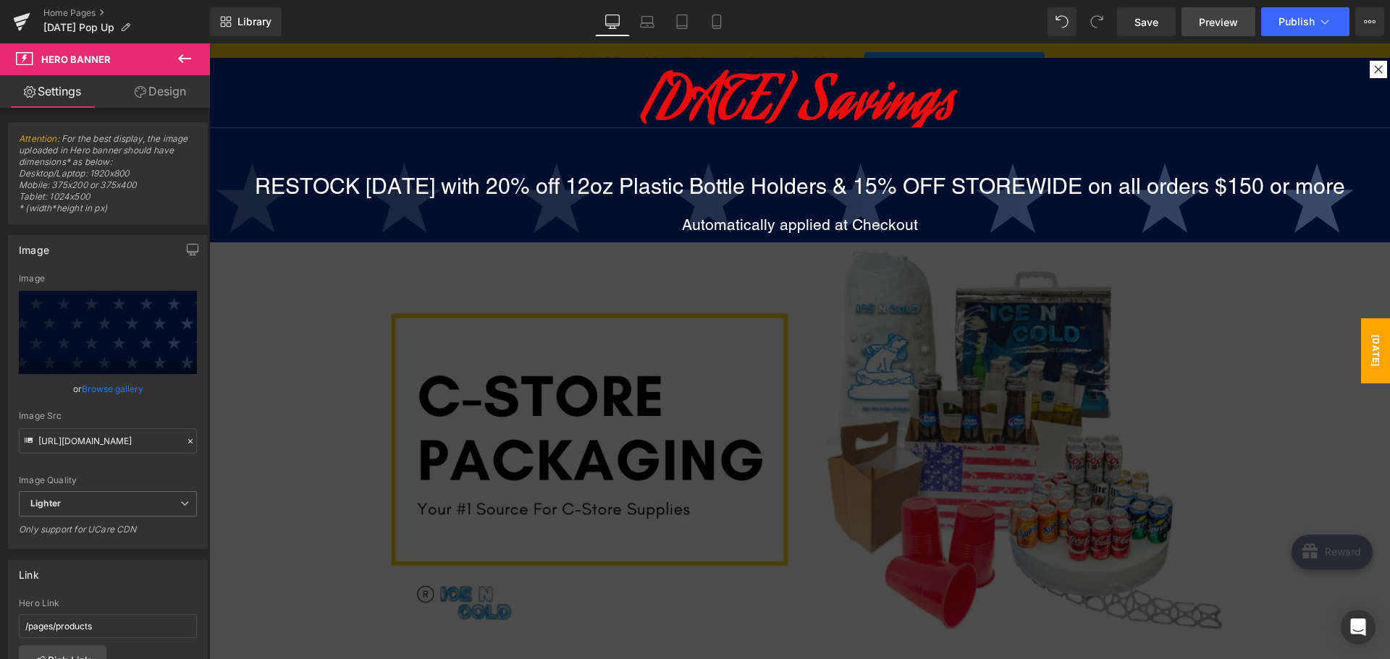
click at [1214, 21] on span "Preview" at bounding box center [1218, 21] width 39 height 15
click at [1151, 26] on span "Save" at bounding box center [1146, 21] width 24 height 15
click at [1247, 22] on link "Preview" at bounding box center [1218, 21] width 74 height 29
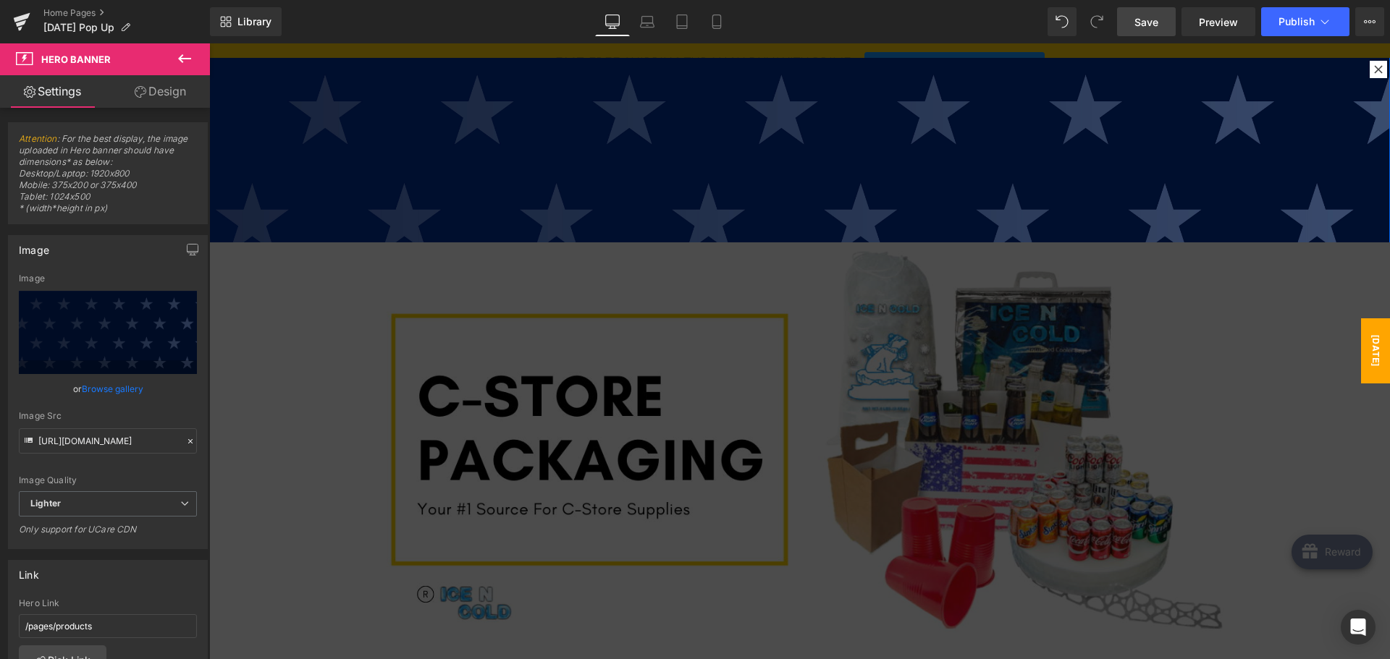
scroll to position [217, 0]
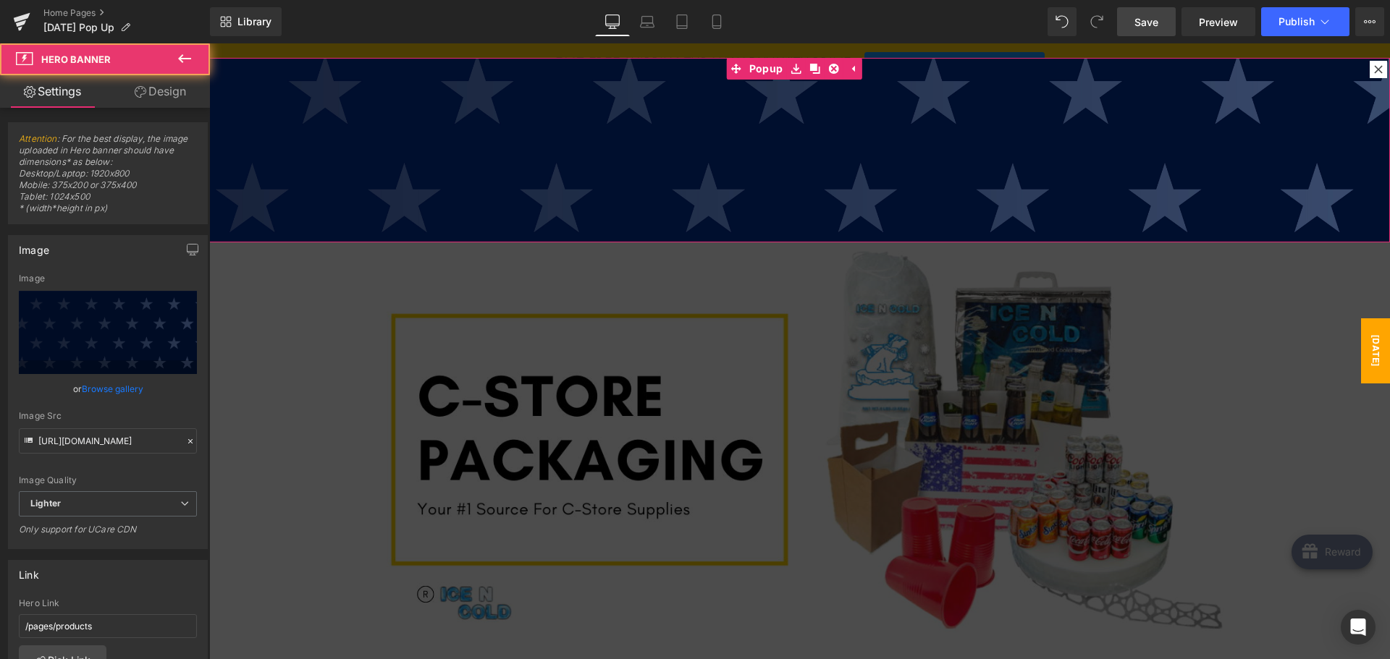
click at [630, 138] on div "RESTOCK [DATE] with 20% off 12oz Plastic Bottle Holders & 15% OFF STOREWIDE on …" at bounding box center [799, 140] width 1180 height 460
click at [828, 70] on icon at bounding box center [833, 69] width 10 height 11
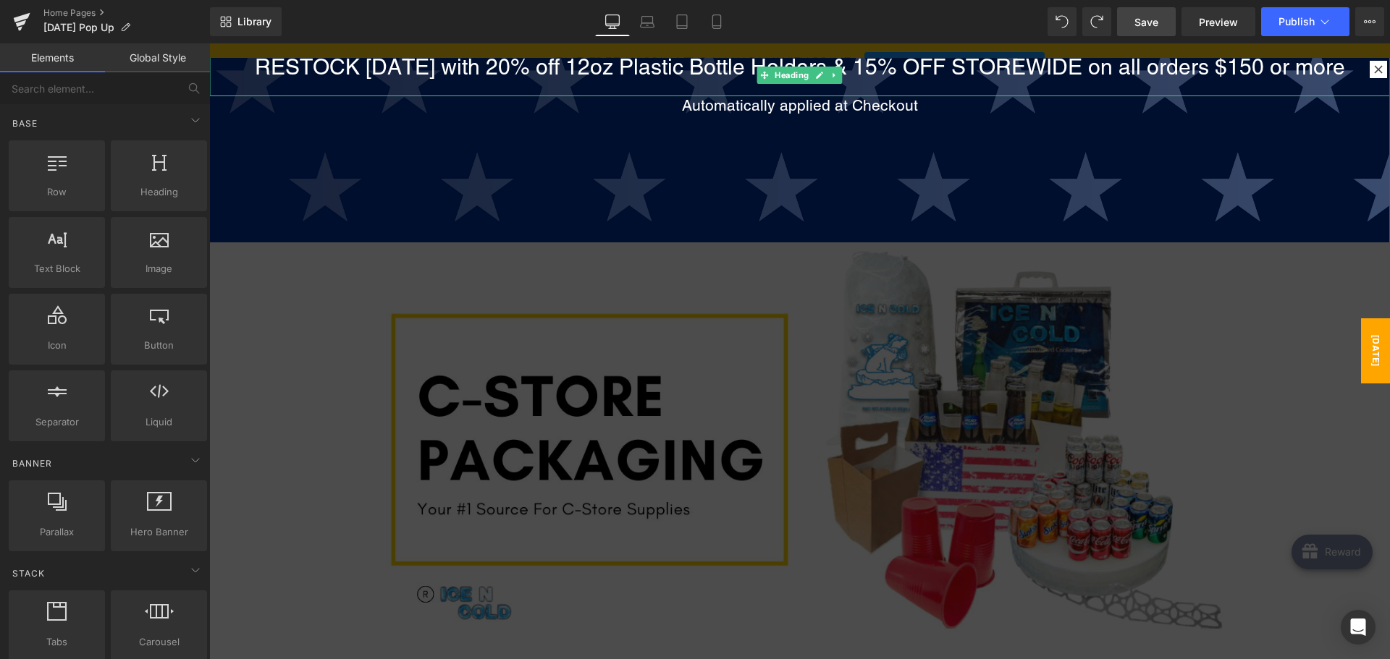
scroll to position [145, 0]
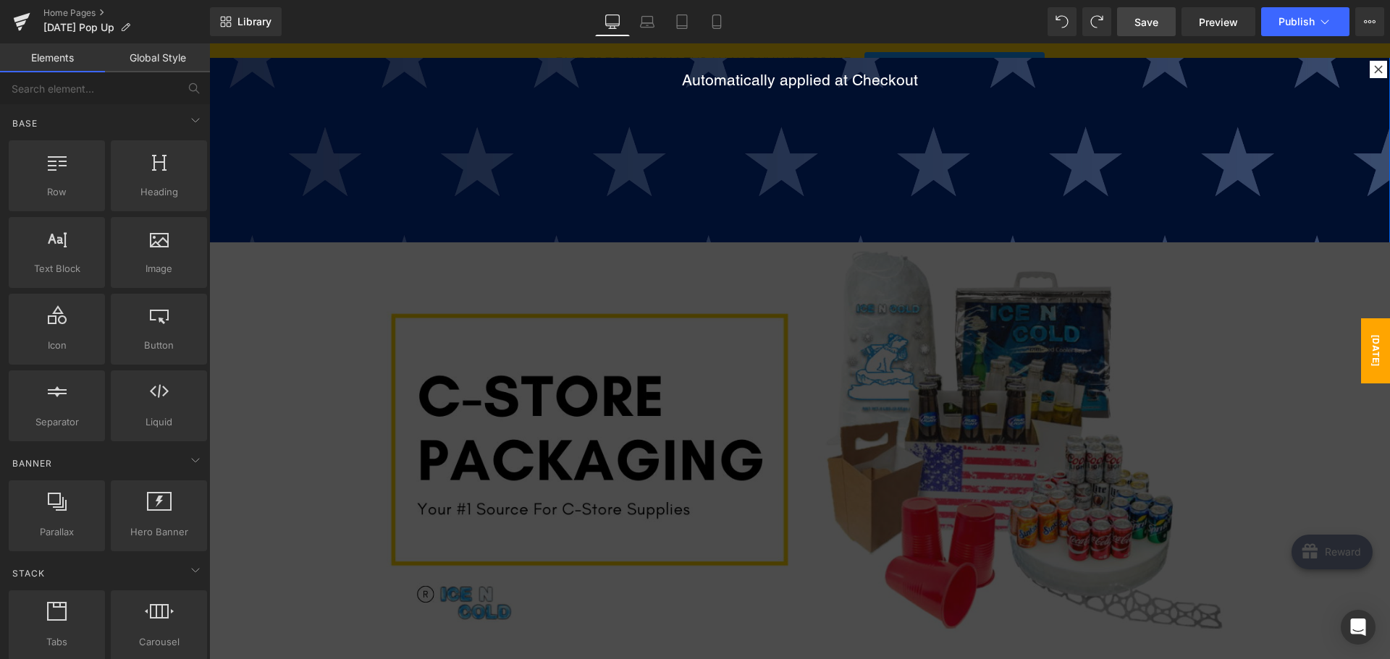
click at [709, 114] on div "RESTOCK [DATE] with 20% off 12oz Plastic Bottle Holders & 15% OFF STOREWIDE on …" at bounding box center [799, 213] width 1180 height 460
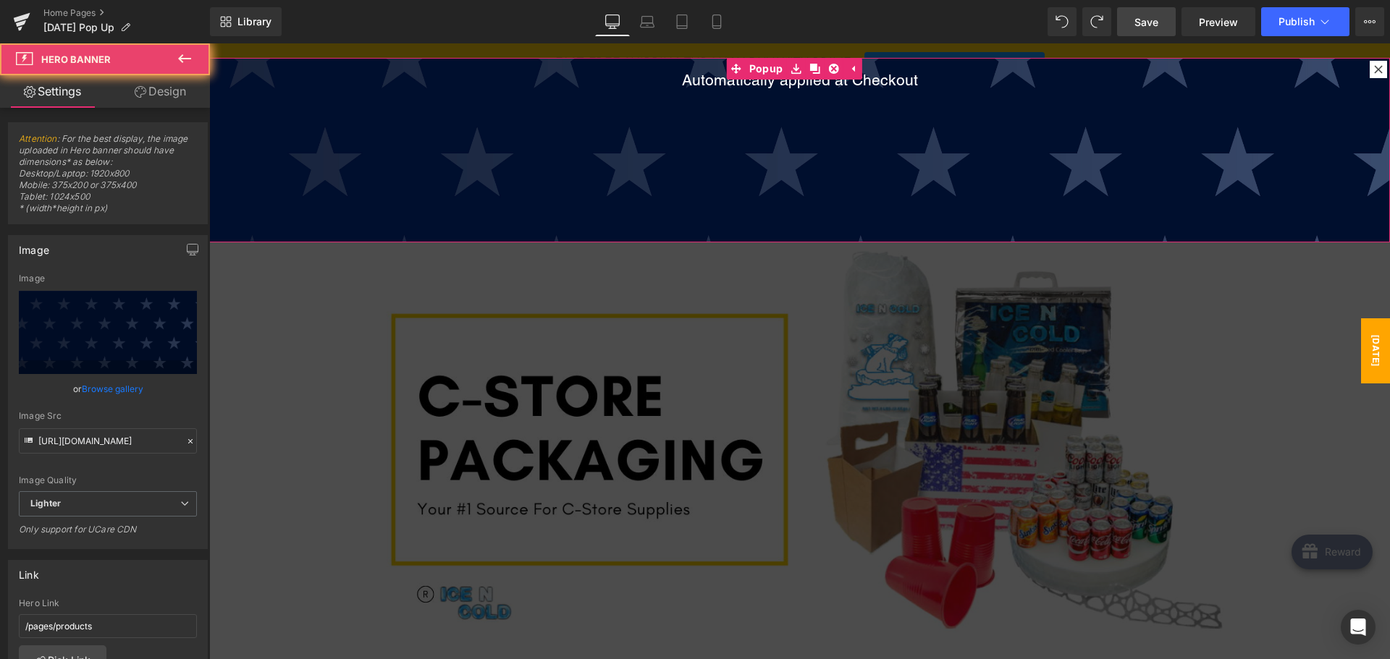
click at [816, 100] on div "RESTOCK [DATE] with 20% off 12oz Plastic Bottle Holders & 15% OFF STOREWIDE on …" at bounding box center [799, 213] width 1180 height 460
click at [870, 79] on h1 "Automatically applied at Checkout" at bounding box center [799, 80] width 1180 height 18
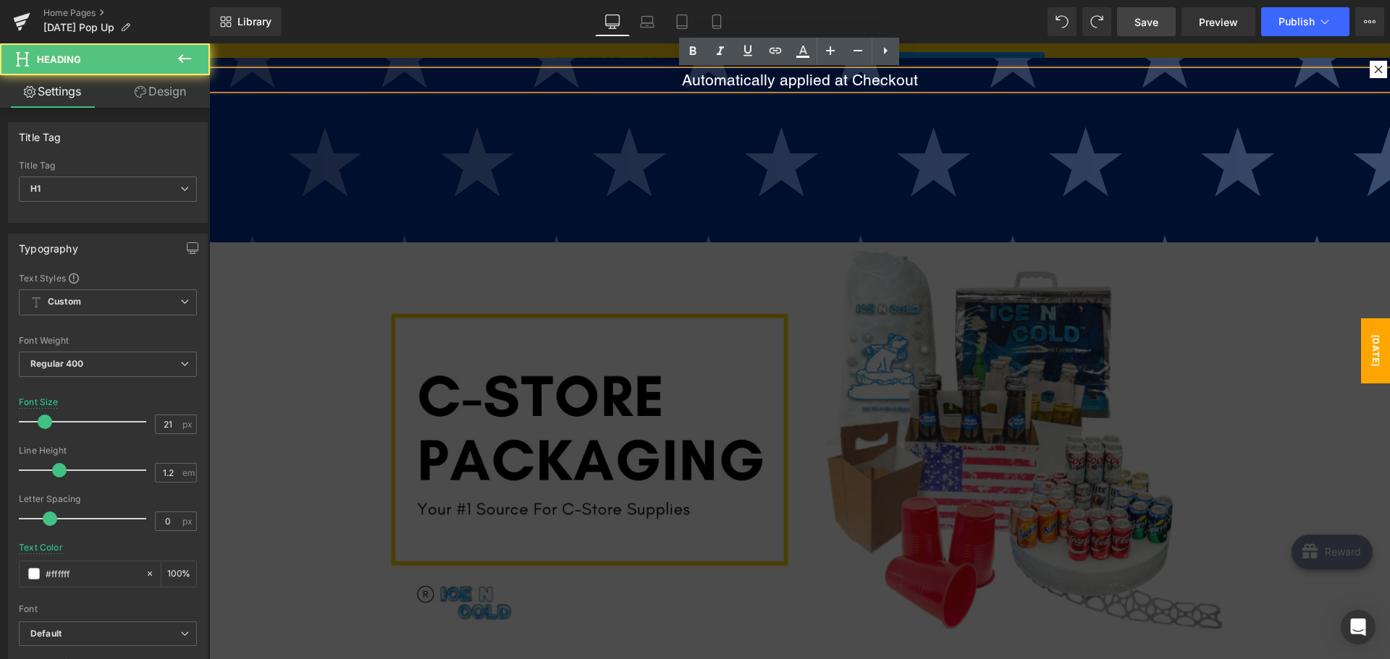
click at [904, 77] on h1 "Automatically applied at Checkout" at bounding box center [799, 80] width 1180 height 18
click at [915, 109] on div "RESTOCK [DATE] with 20% off 12oz Plastic Bottle Holders & 15% OFF STOREWIDE on …" at bounding box center [799, 213] width 1180 height 460
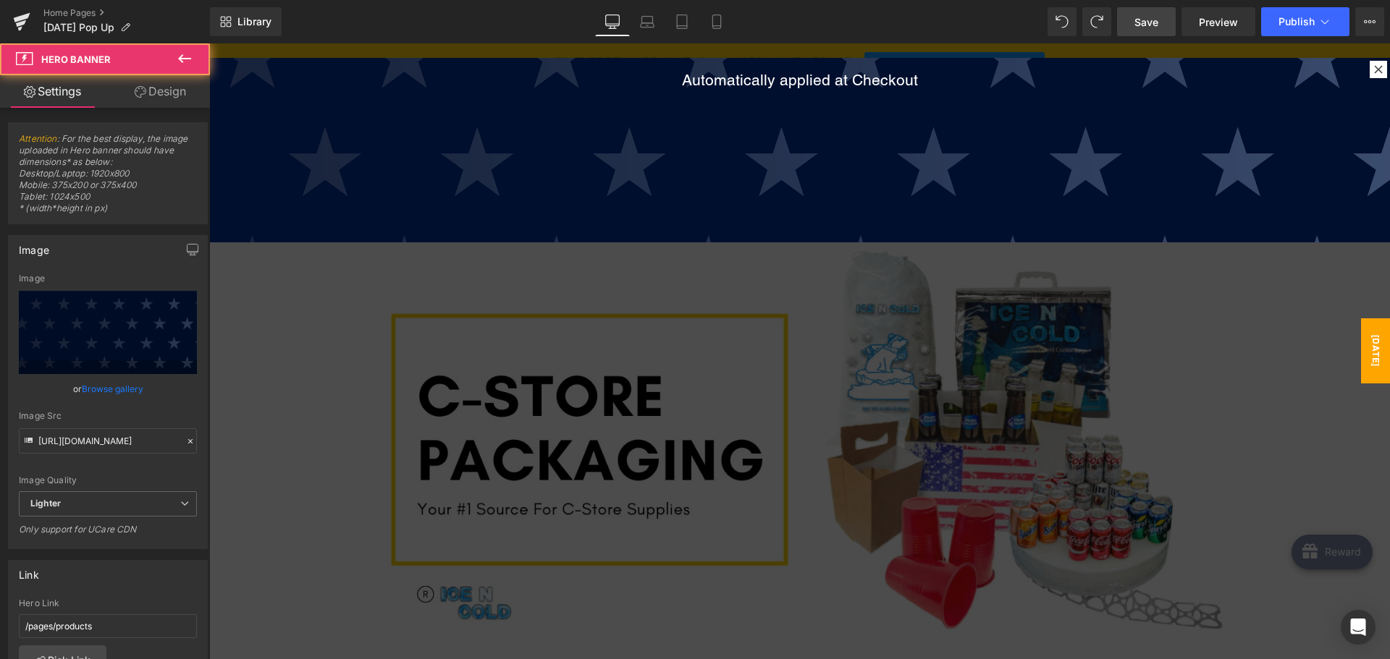
click at [916, 132] on div "RESTOCK [DATE] with 20% off 12oz Plastic Bottle Holders & 15% OFF STOREWIDE on …" at bounding box center [799, 213] width 1180 height 460
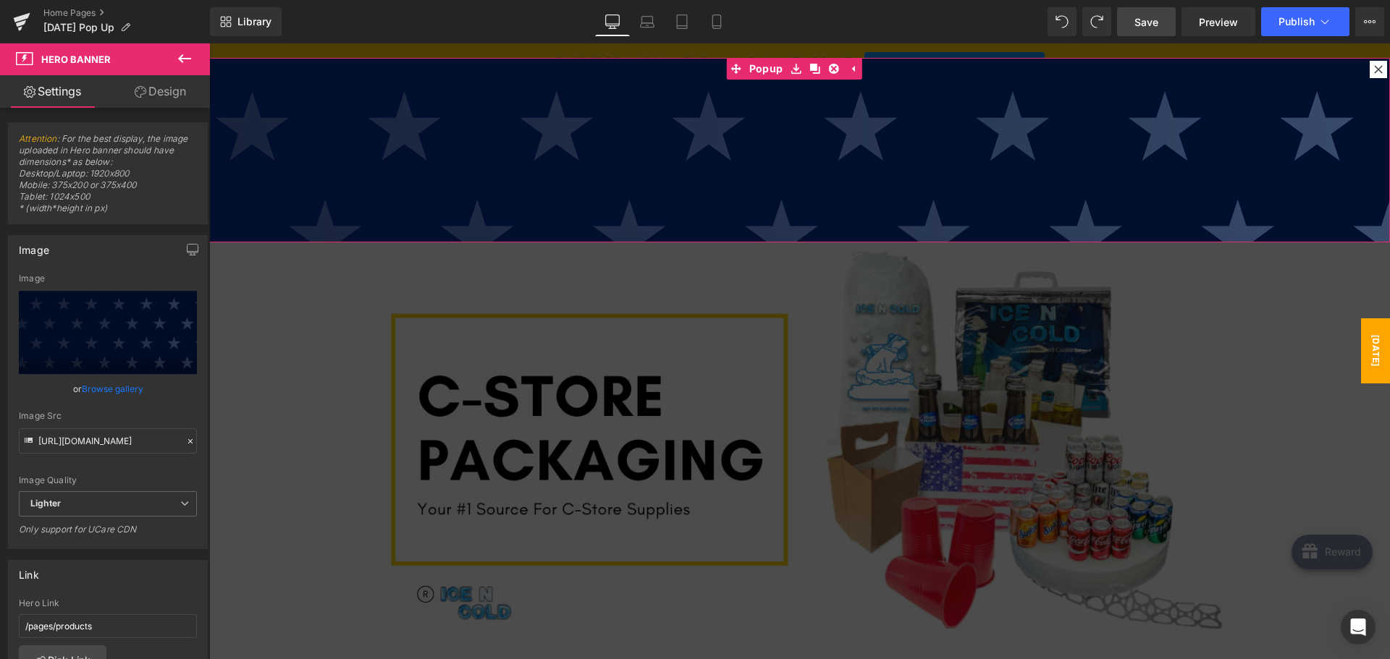
scroll to position [290, 0]
click at [912, 137] on div "RESTOCK [DATE] with 20% off 12oz Plastic Bottle Holders & 15% OFF STOREWIDE on …" at bounding box center [799, 68] width 1180 height 460
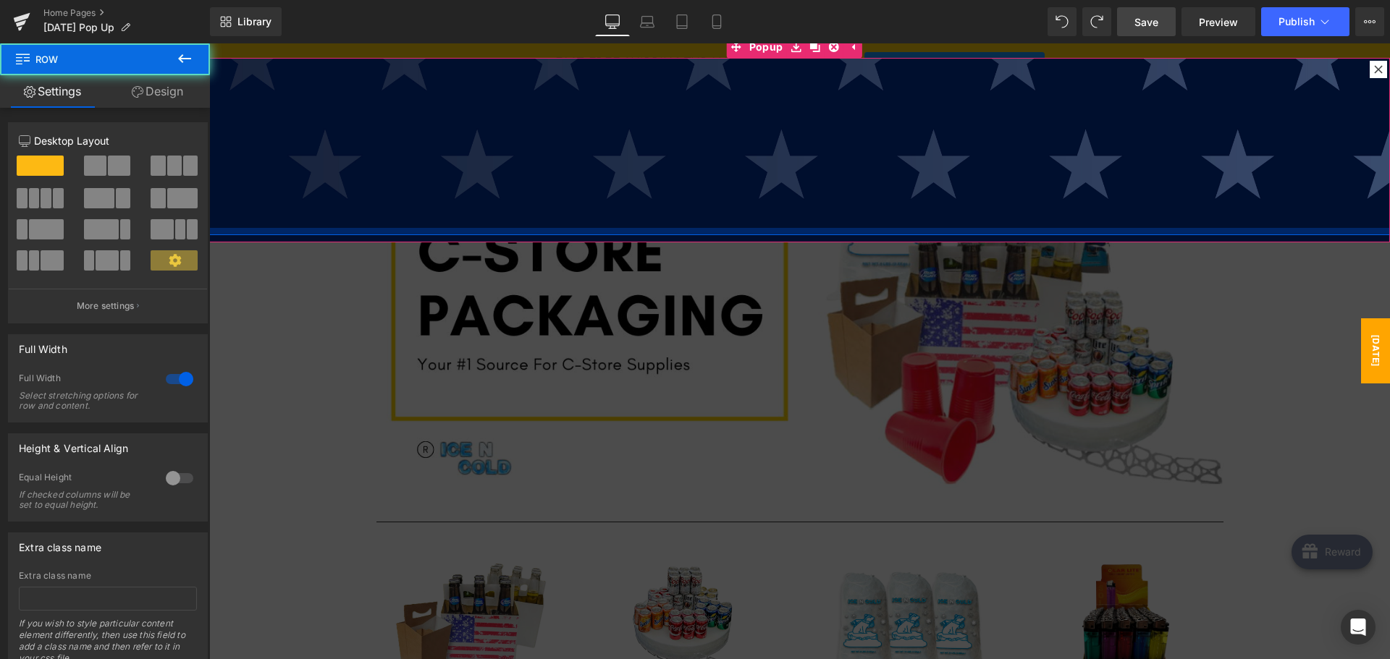
scroll to position [363, 0]
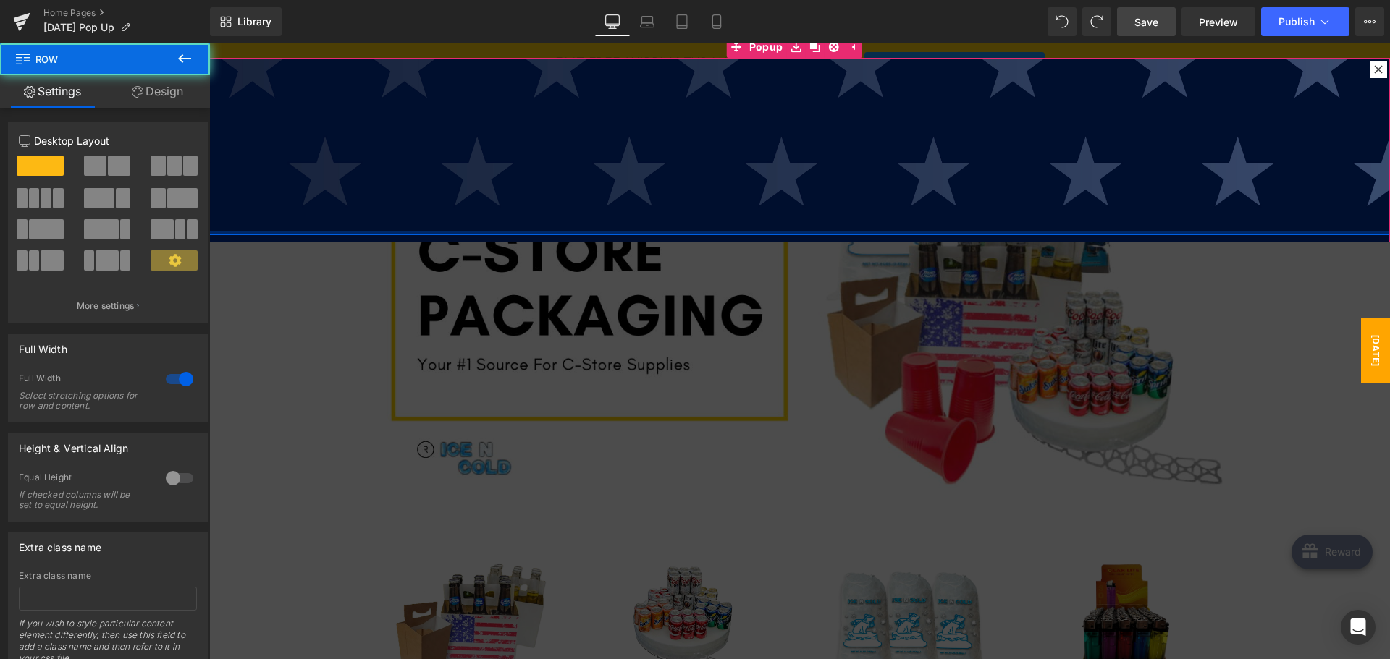
drag, startPoint x: 882, startPoint y: 219, endPoint x: 887, endPoint y: 75, distance: 144.1
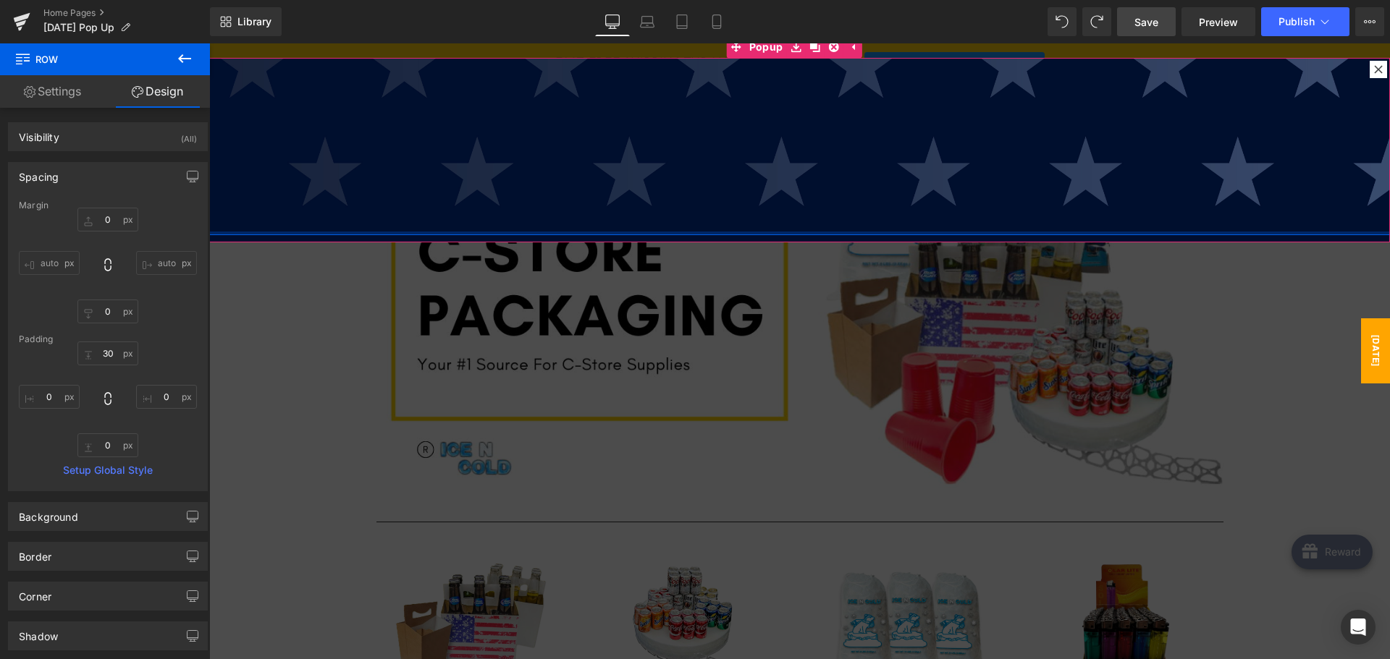
click at [863, 232] on div at bounding box center [799, 234] width 1180 height 4
click at [863, 209] on div "RESTOCK [DATE] with 20% off 12oz Plastic Bottle Holders & 15% OFF STOREWIDE on …" at bounding box center [799, 6] width 1180 height 460
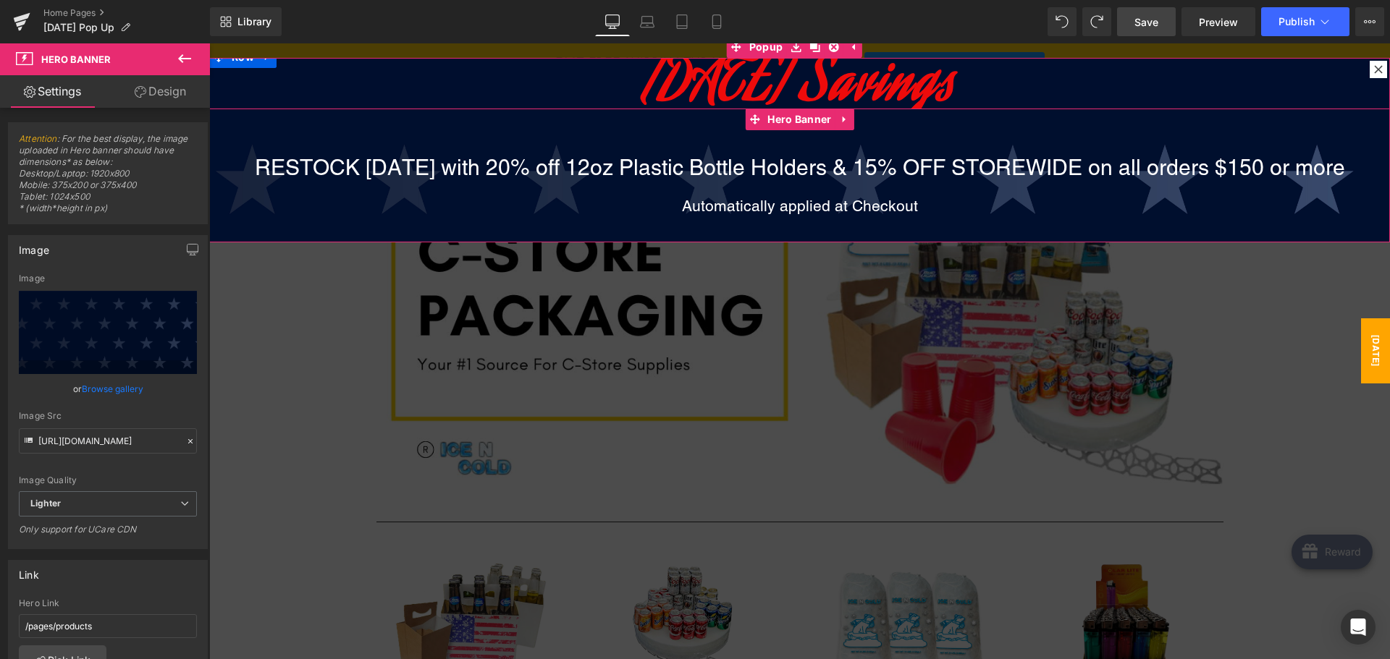
scroll to position [0, 0]
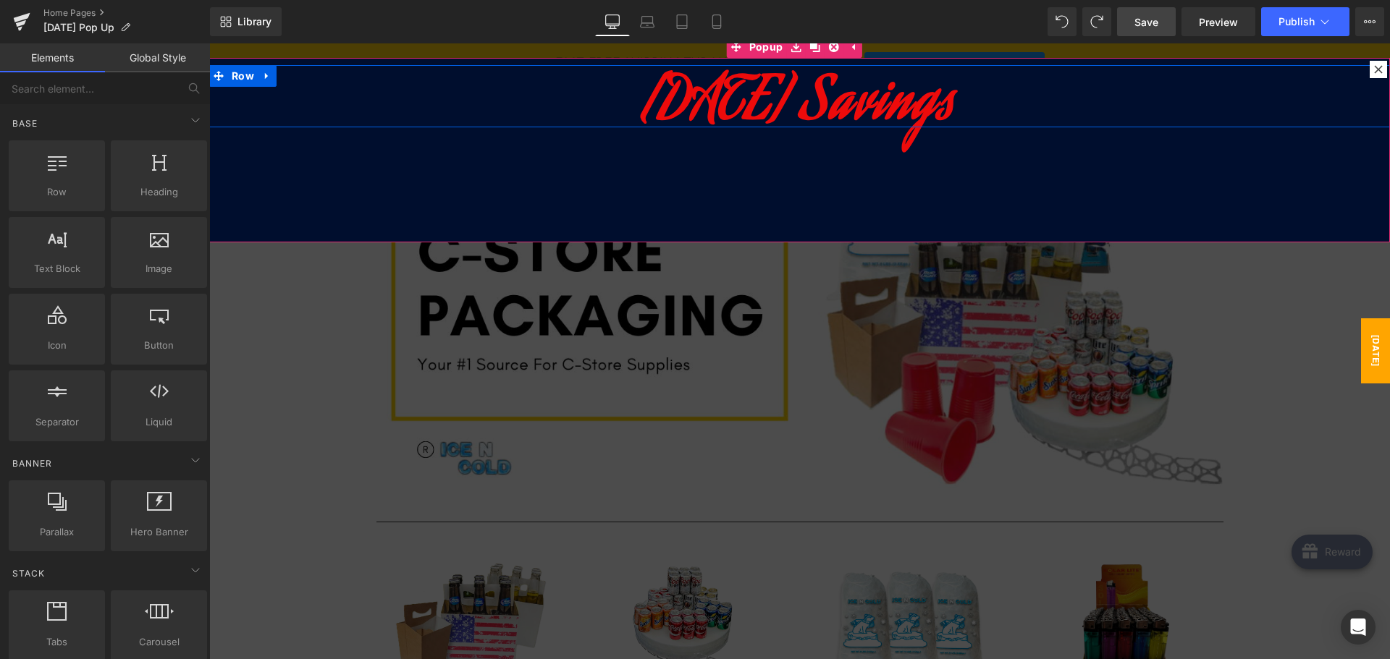
click at [827, 174] on div "[DATE] Savings Heading Row" at bounding box center [799, 150] width 1180 height 185
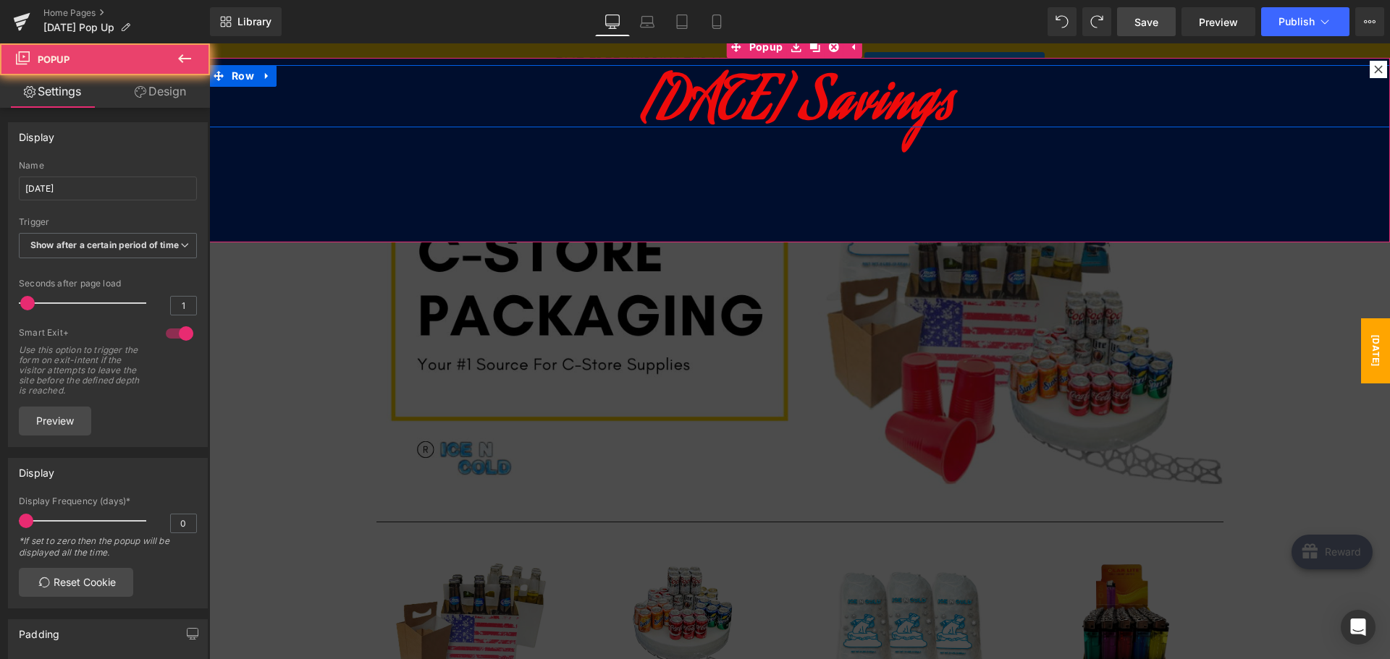
click at [826, 182] on div "[DATE] Savings Heading Row" at bounding box center [799, 150] width 1180 height 185
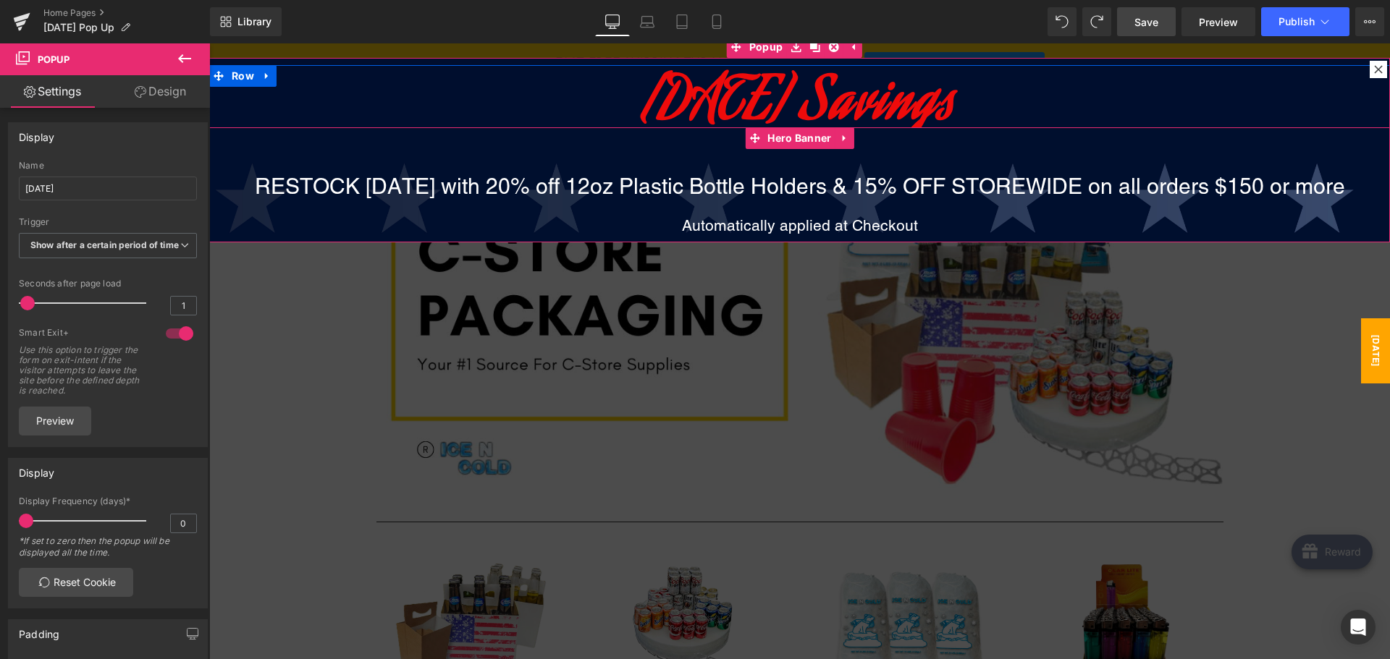
click at [452, 147] on div "RESTOCK [DATE] with 20% off 12oz Plastic Bottle Holders & 15% OFF STOREWIDE on …" at bounding box center [799, 359] width 1180 height 465
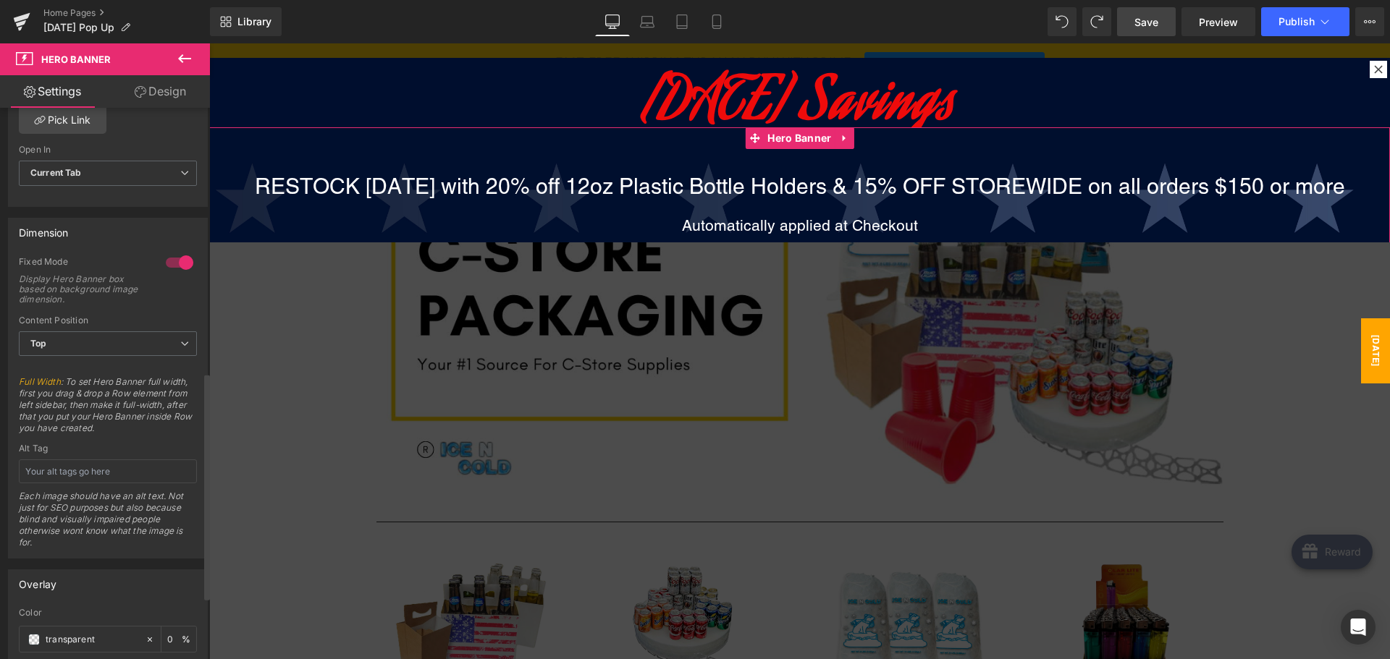
scroll to position [651, 0]
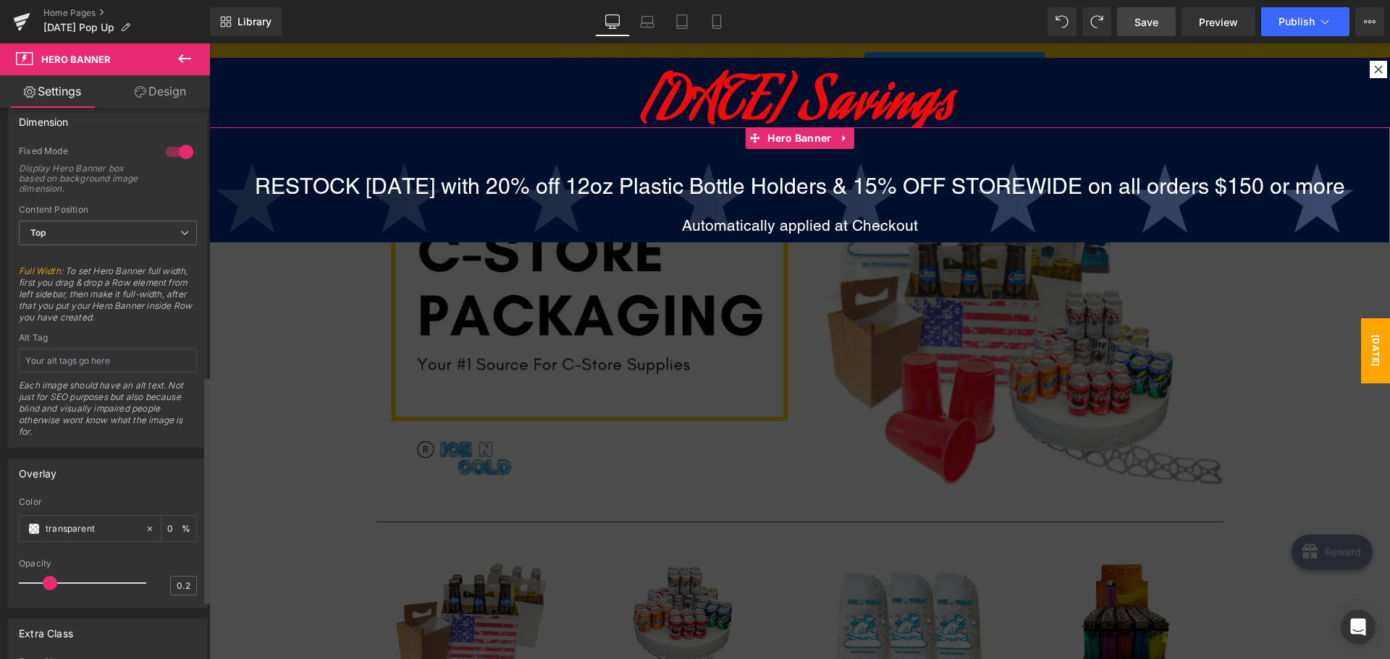
click at [182, 151] on div at bounding box center [179, 151] width 35 height 23
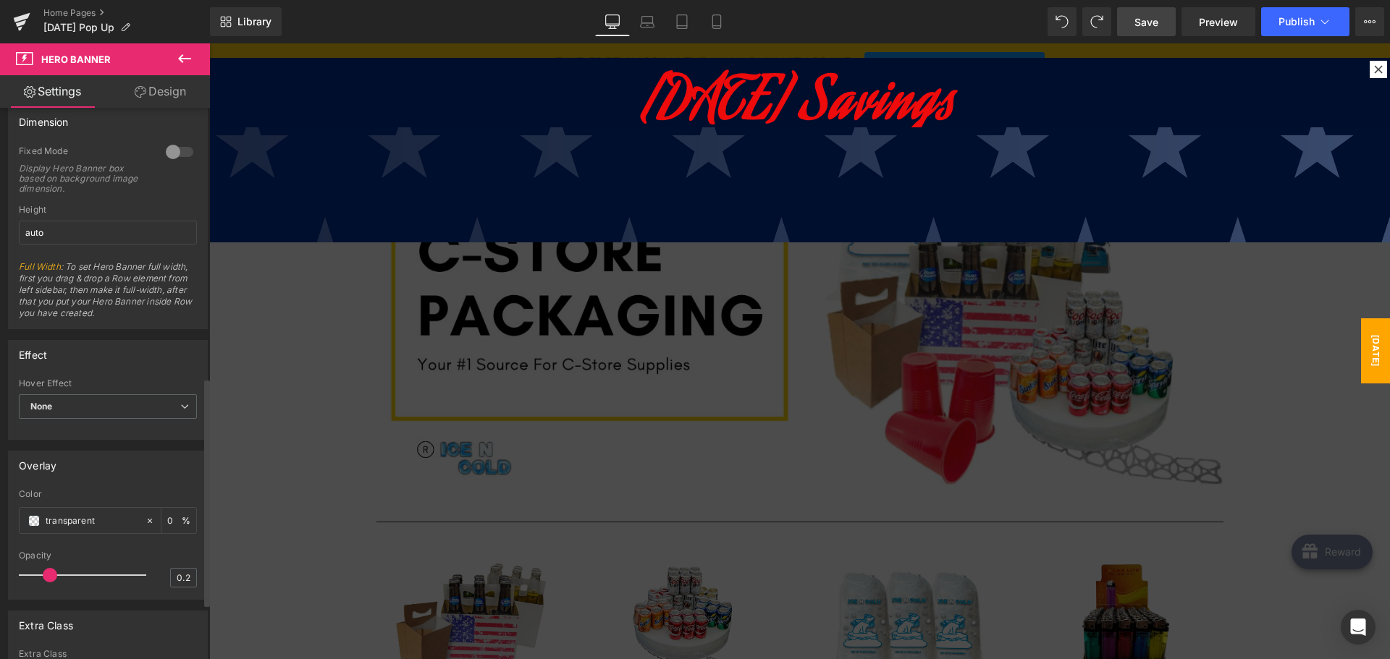
click at [182, 151] on div at bounding box center [179, 151] width 35 height 23
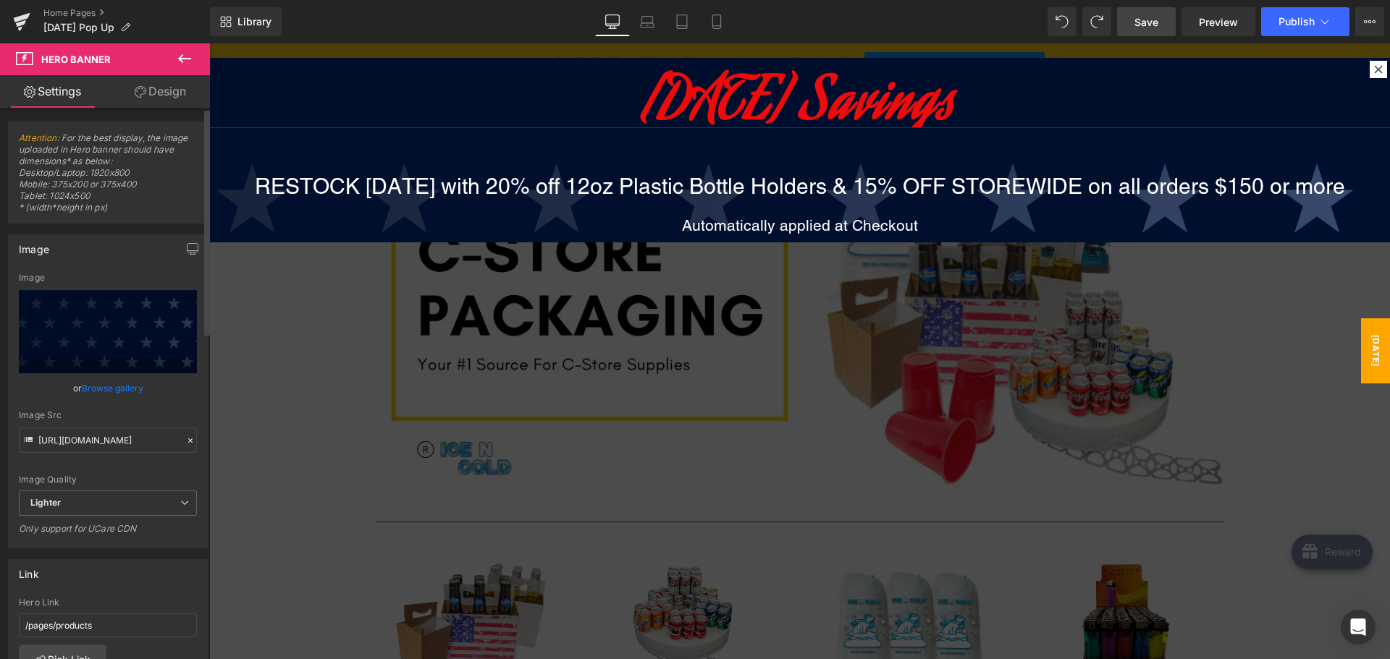
scroll to position [0, 0]
click at [165, 96] on link "Design" at bounding box center [160, 91] width 105 height 33
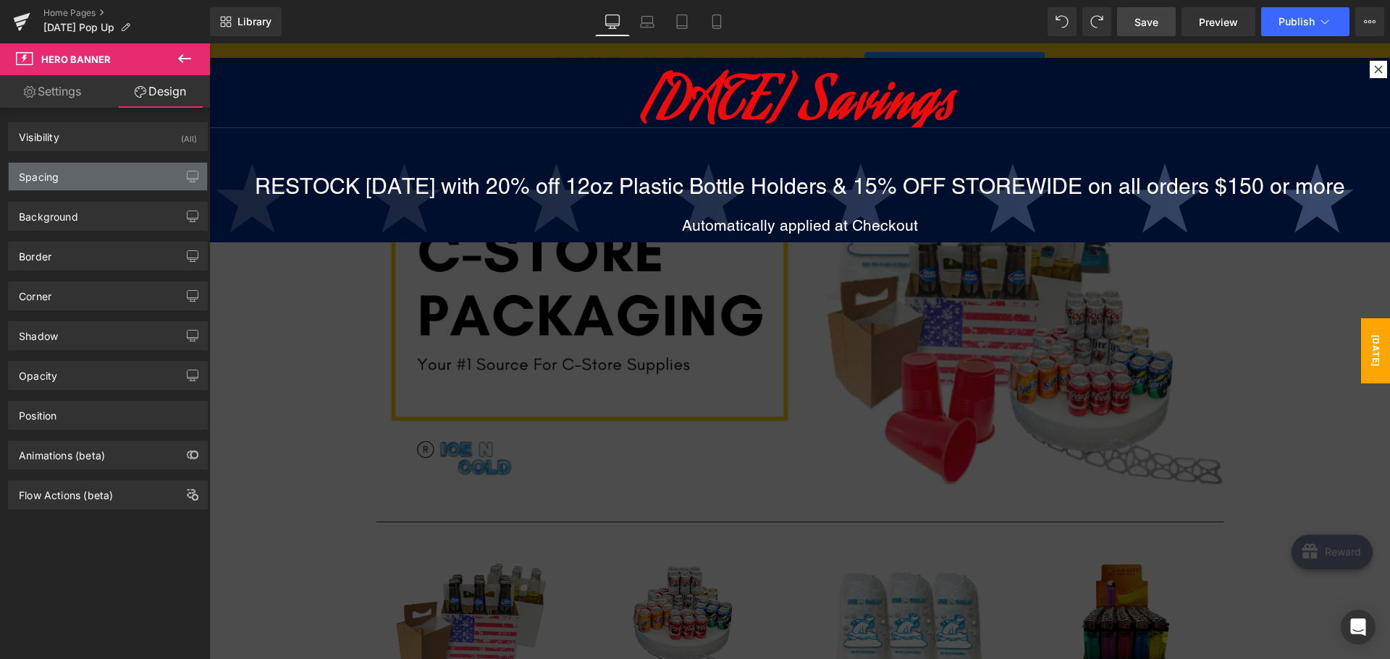
click at [130, 175] on div "Spacing" at bounding box center [108, 177] width 198 height 28
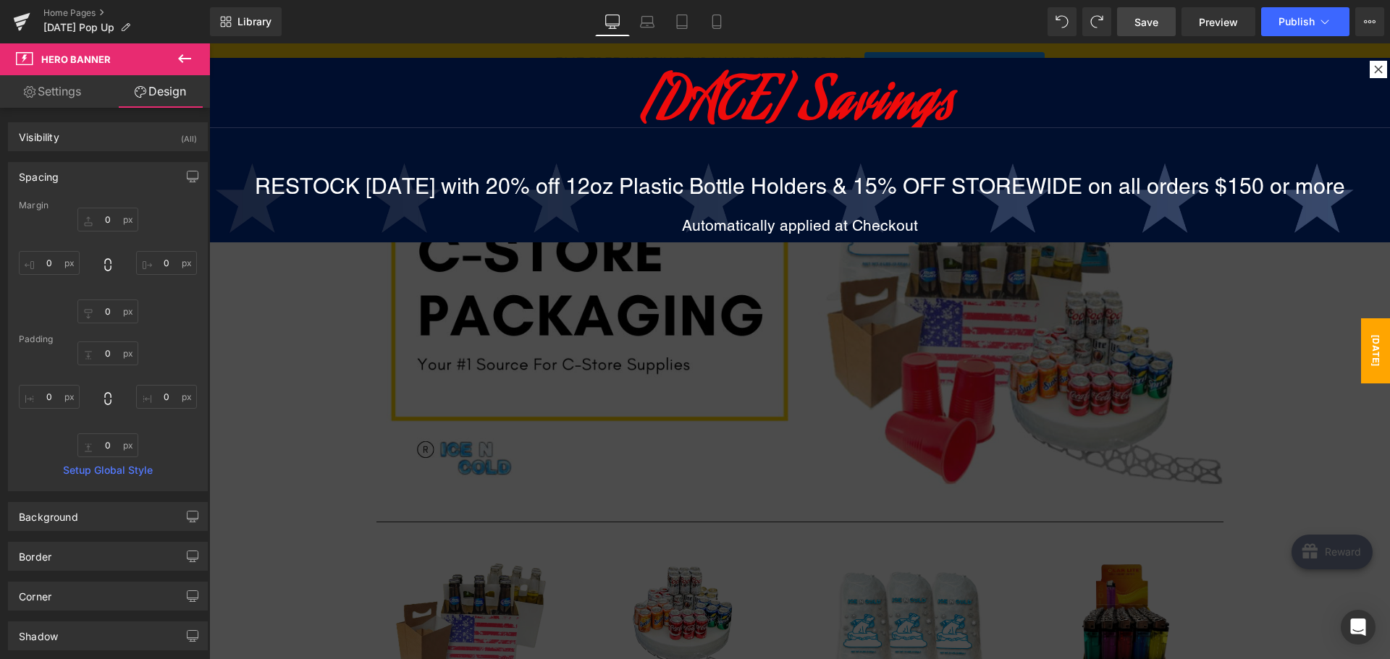
click at [132, 171] on div "Spacing" at bounding box center [108, 177] width 198 height 28
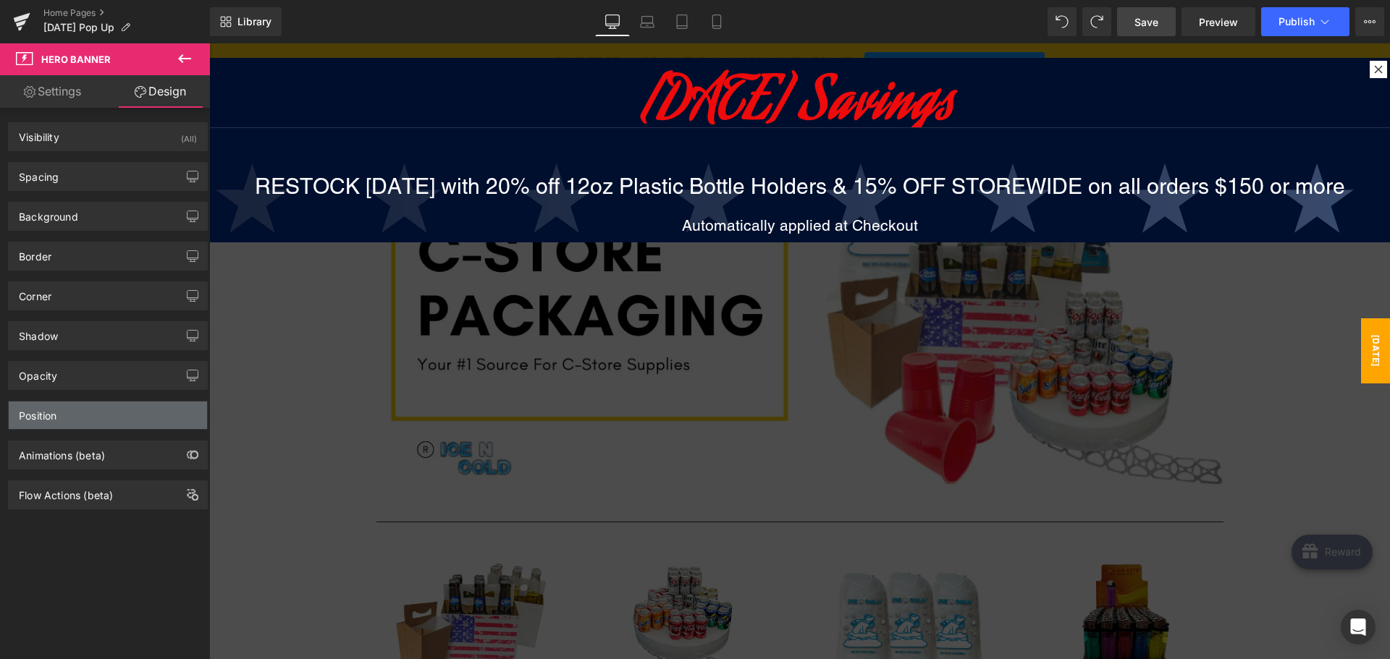
click at [101, 410] on div "Position" at bounding box center [108, 416] width 198 height 28
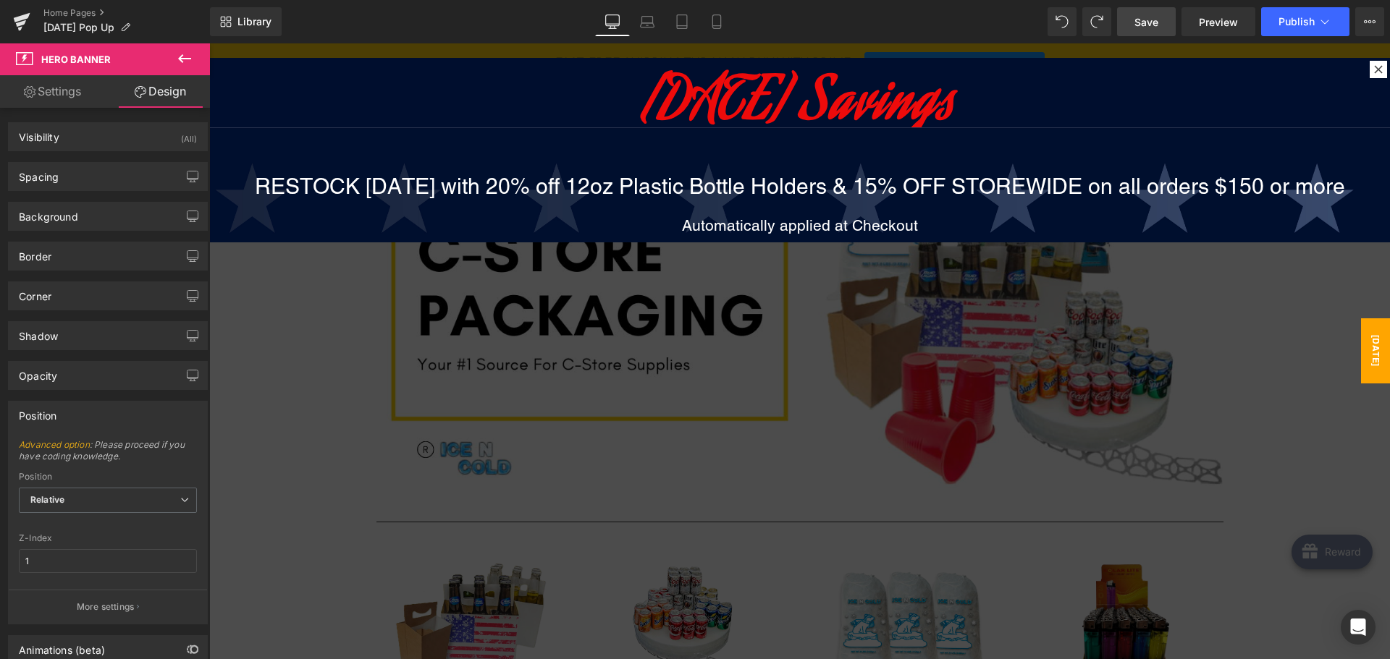
click at [101, 411] on div "Position" at bounding box center [108, 416] width 198 height 28
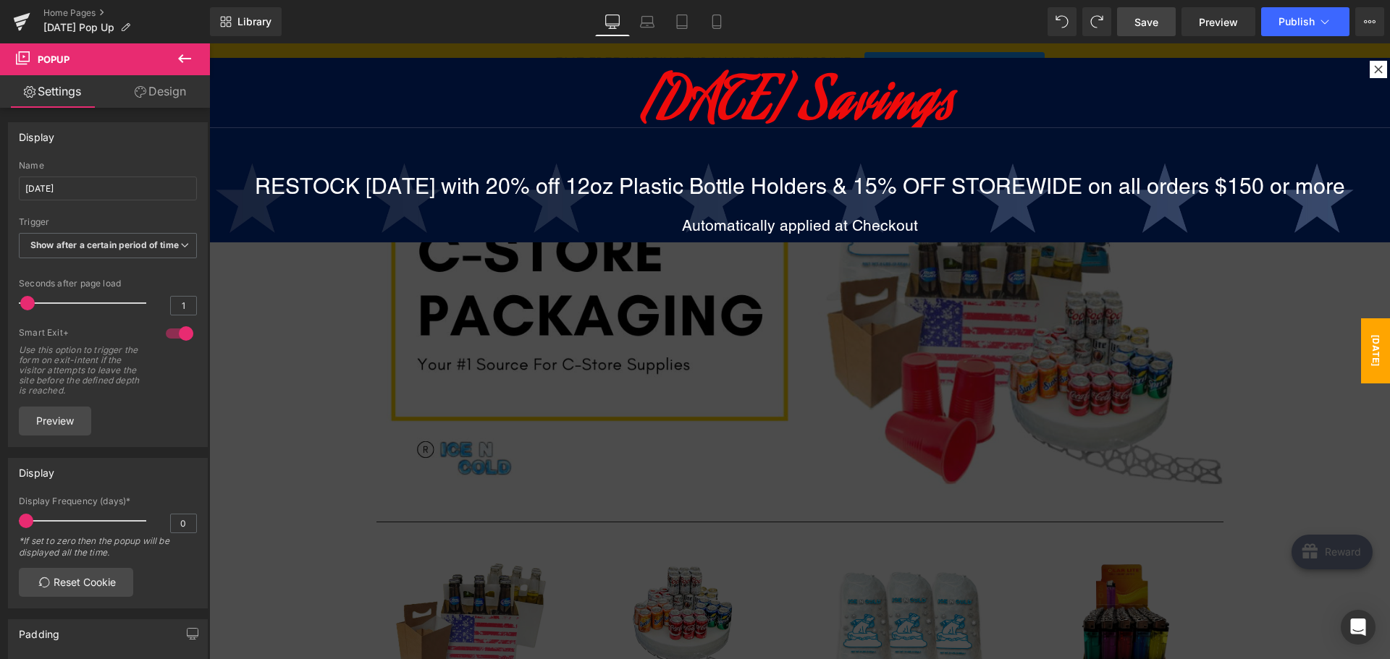
drag, startPoint x: 751, startPoint y: 241, endPoint x: 751, endPoint y: 292, distance: 50.7
click at [746, 330] on body "Send Us a Message Send Message Skip to content Just added to your cart Qty: Vie…" at bounding box center [799, 647] width 1180 height 1497
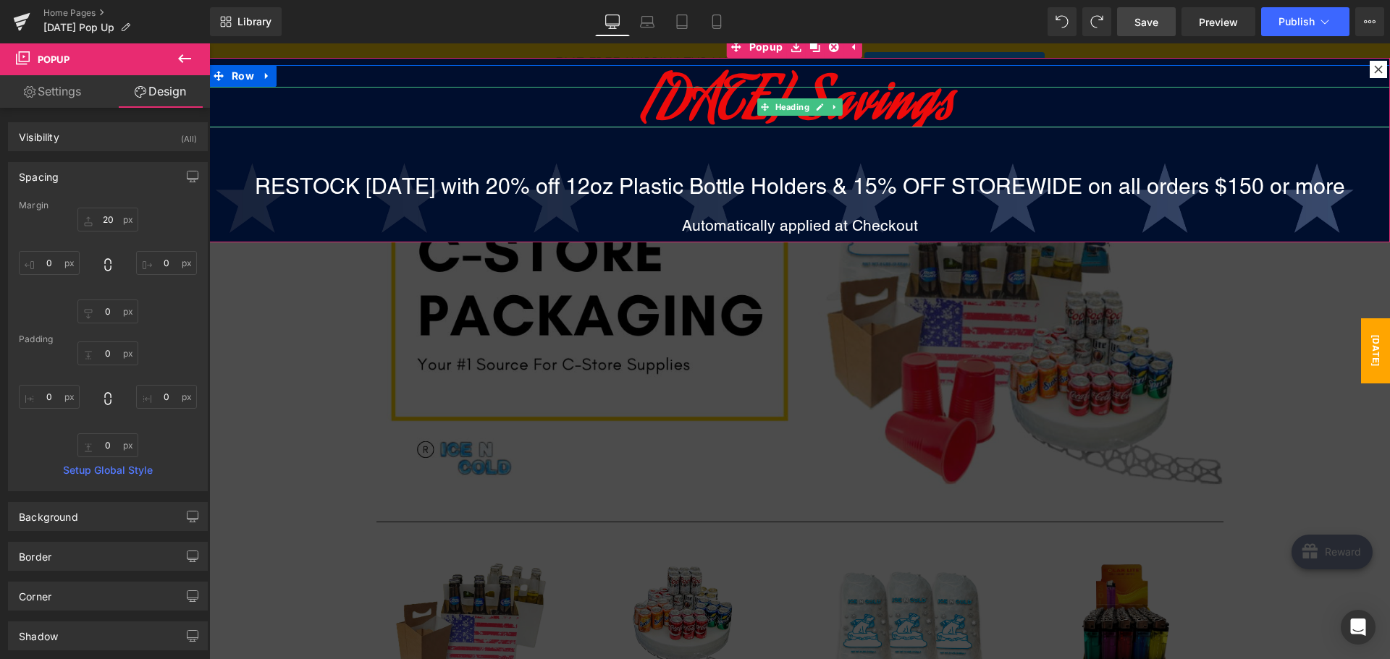
click at [678, 112] on font "[DATE] Savings" at bounding box center [799, 106] width 313 height 89
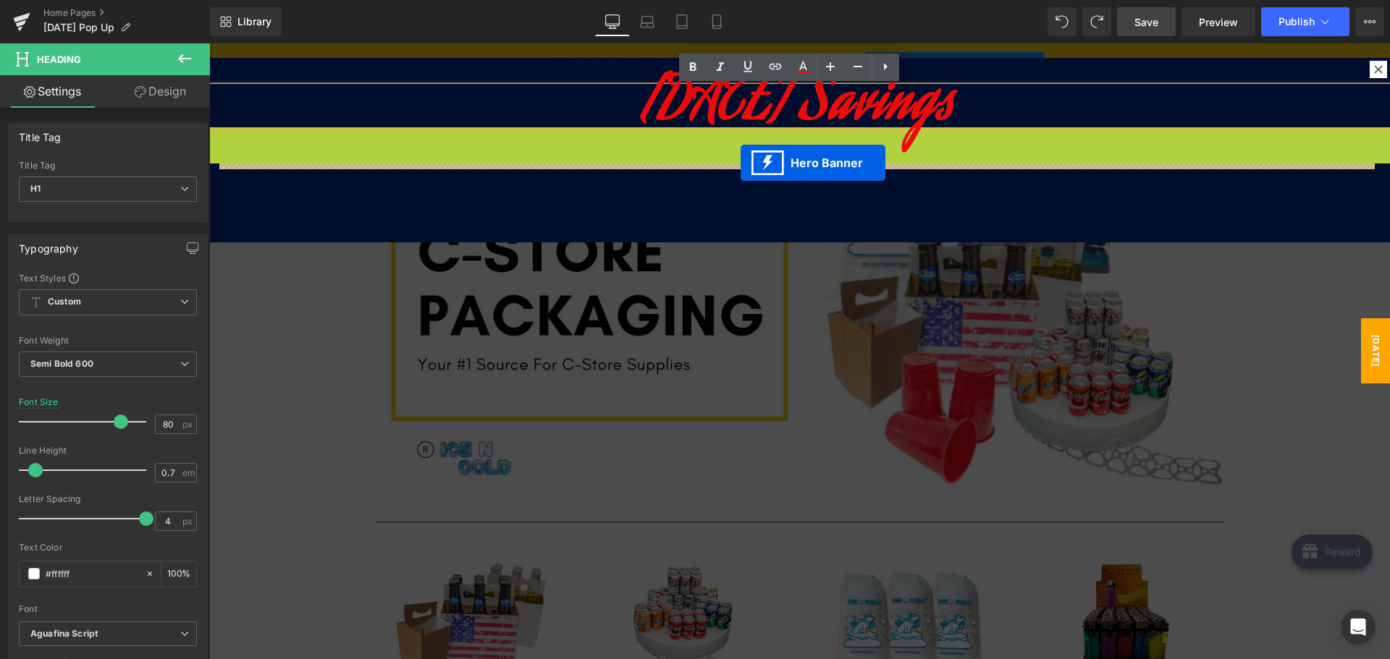
drag, startPoint x: 742, startPoint y: 137, endPoint x: 740, endPoint y: 167, distance: 30.5
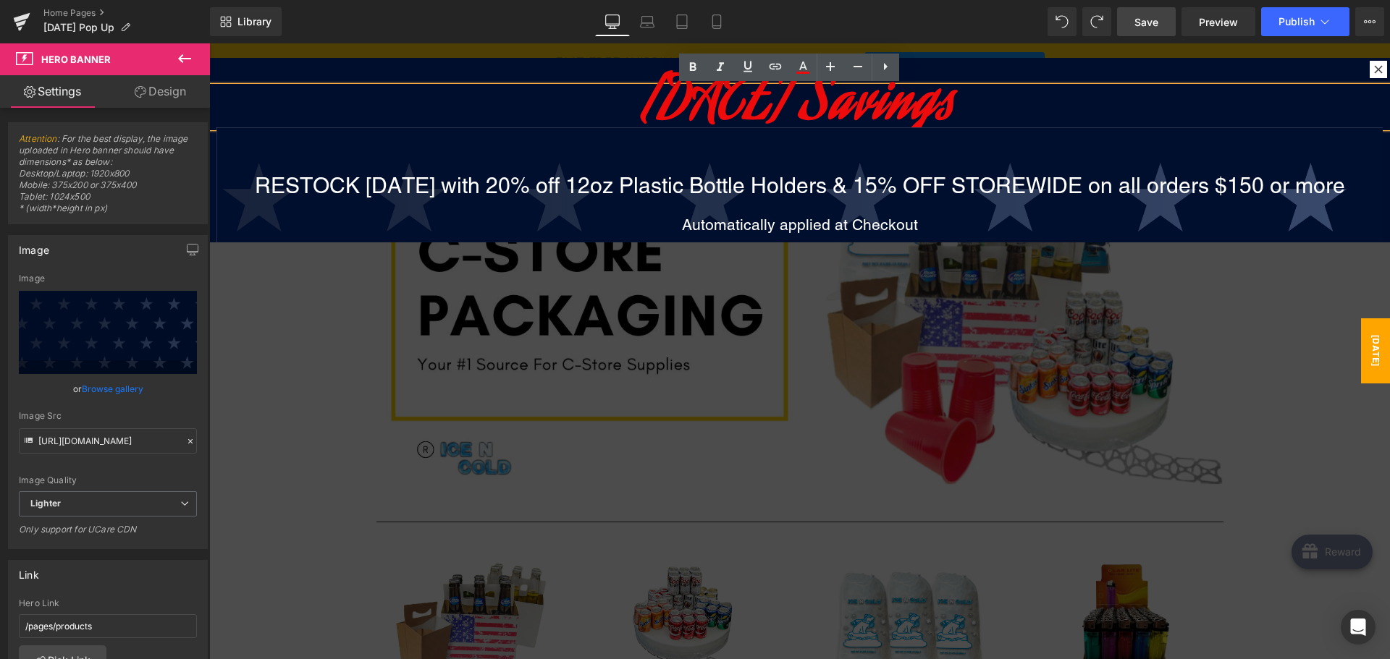
click at [753, 110] on font "[DATE] Savings" at bounding box center [799, 106] width 313 height 89
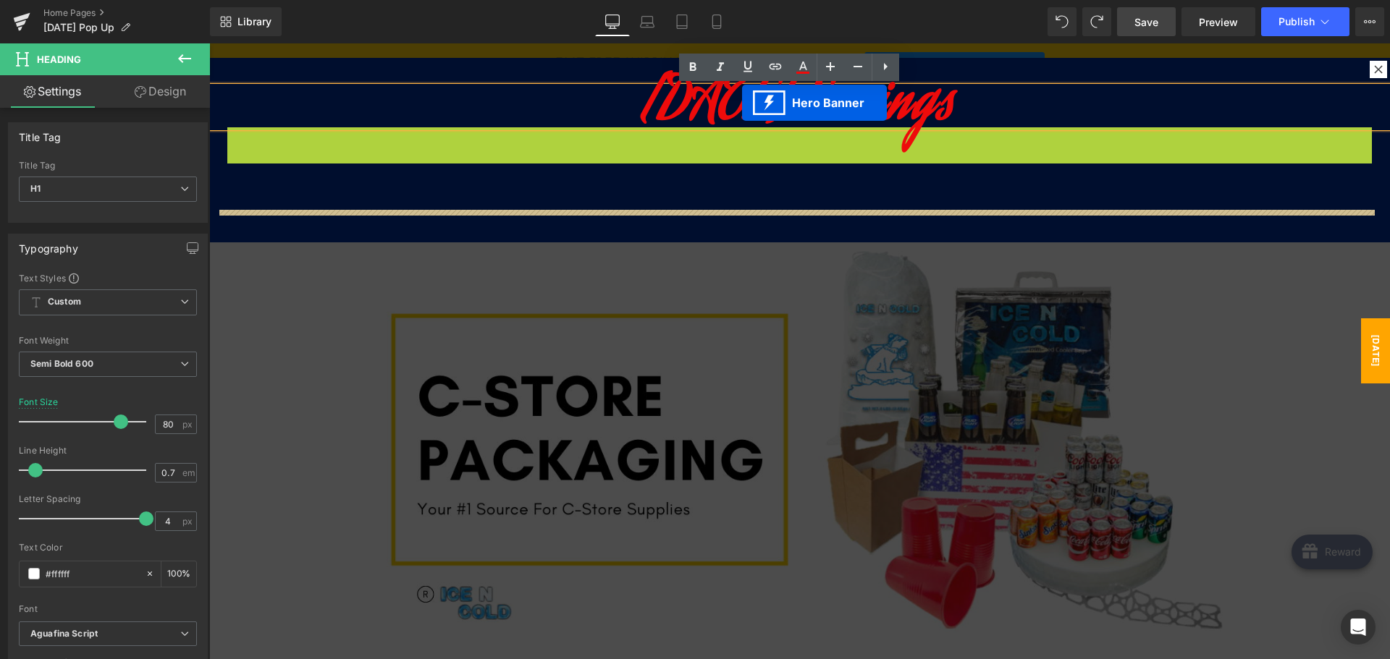
drag, startPoint x: 745, startPoint y: 158, endPoint x: 742, endPoint y: 88, distance: 69.6
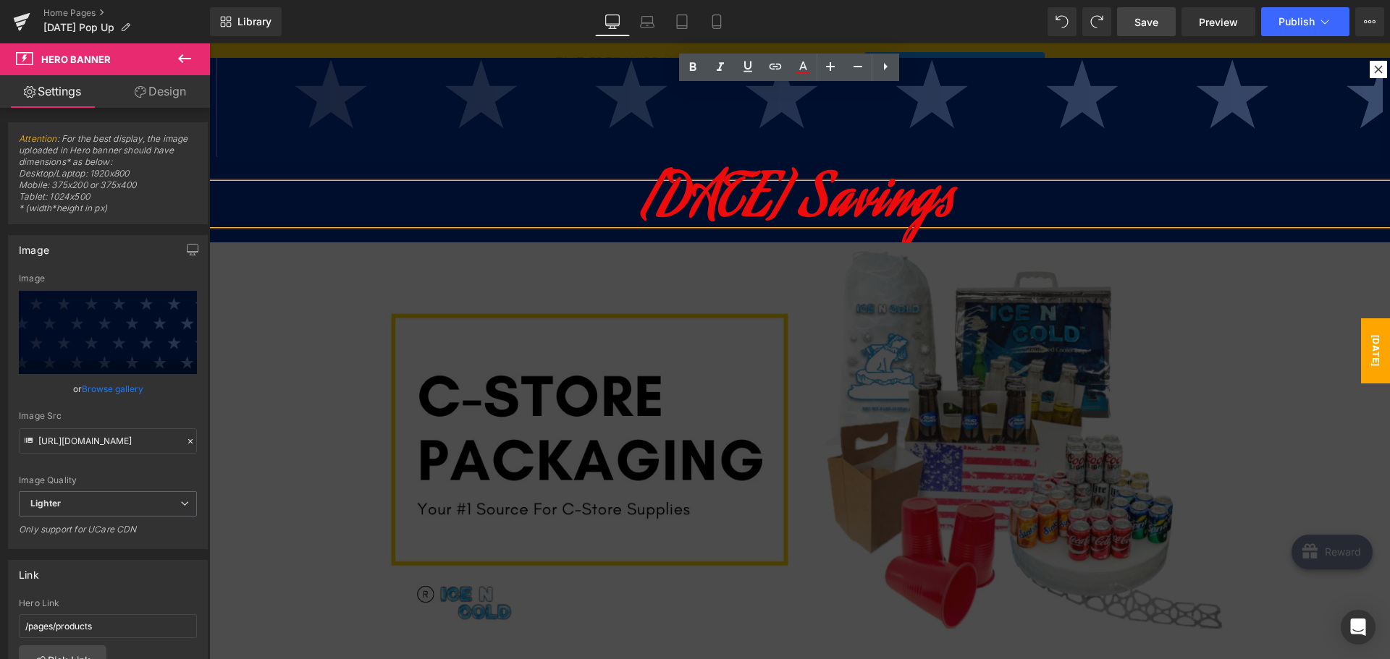
scroll to position [370, 0]
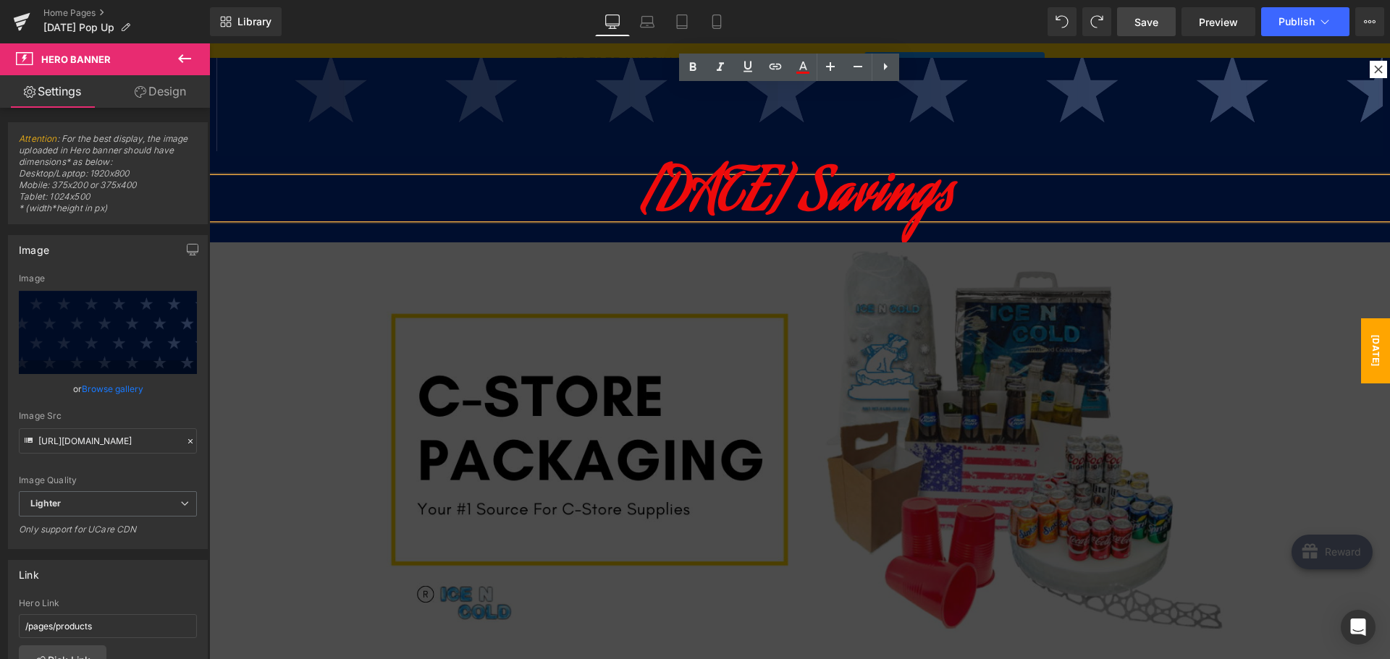
click at [688, 177] on font "[DATE] Savings" at bounding box center [799, 197] width 313 height 89
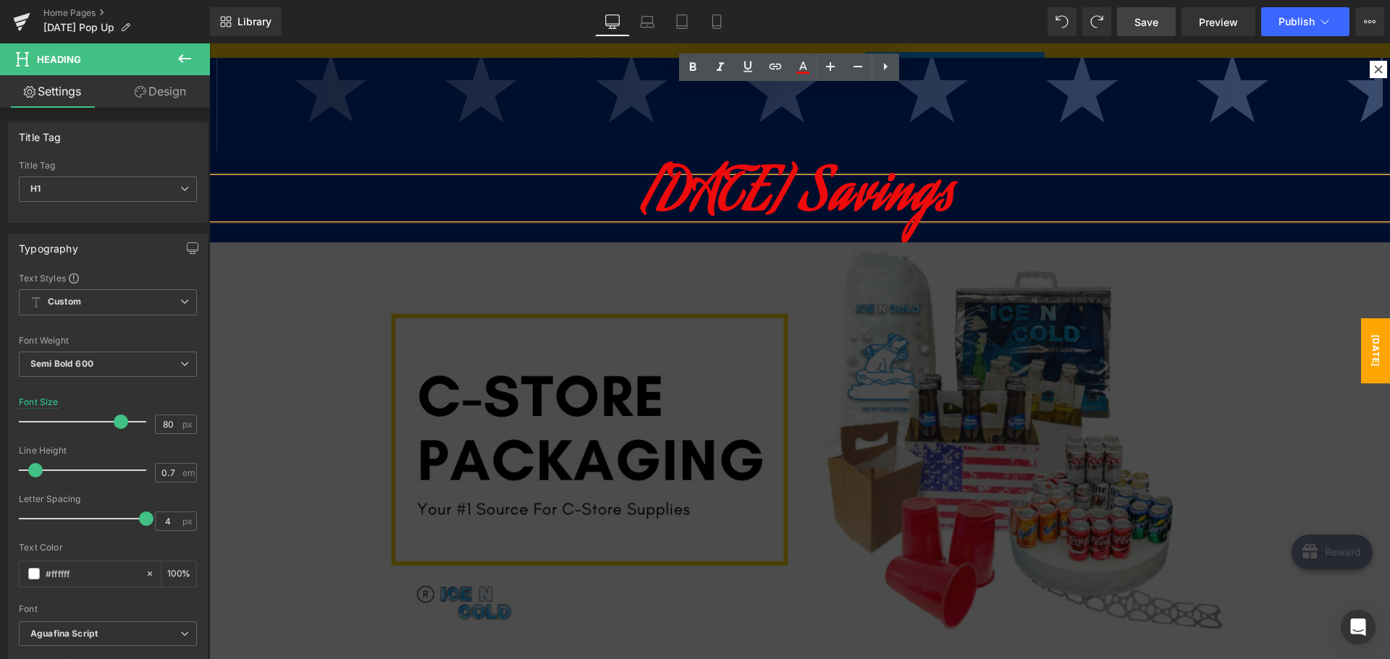
click at [593, 178] on h1 "[DATE] Savings" at bounding box center [799, 198] width 1180 height 41
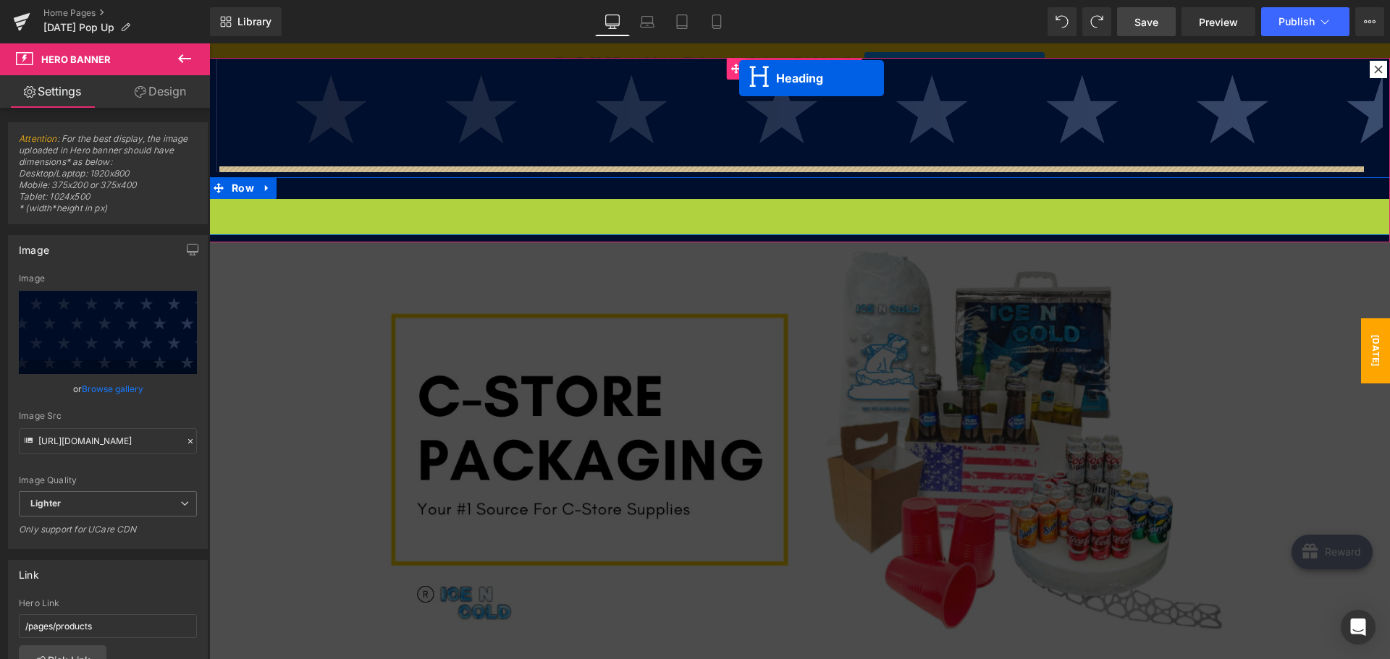
drag, startPoint x: 751, startPoint y: 184, endPoint x: 738, endPoint y: 76, distance: 108.7
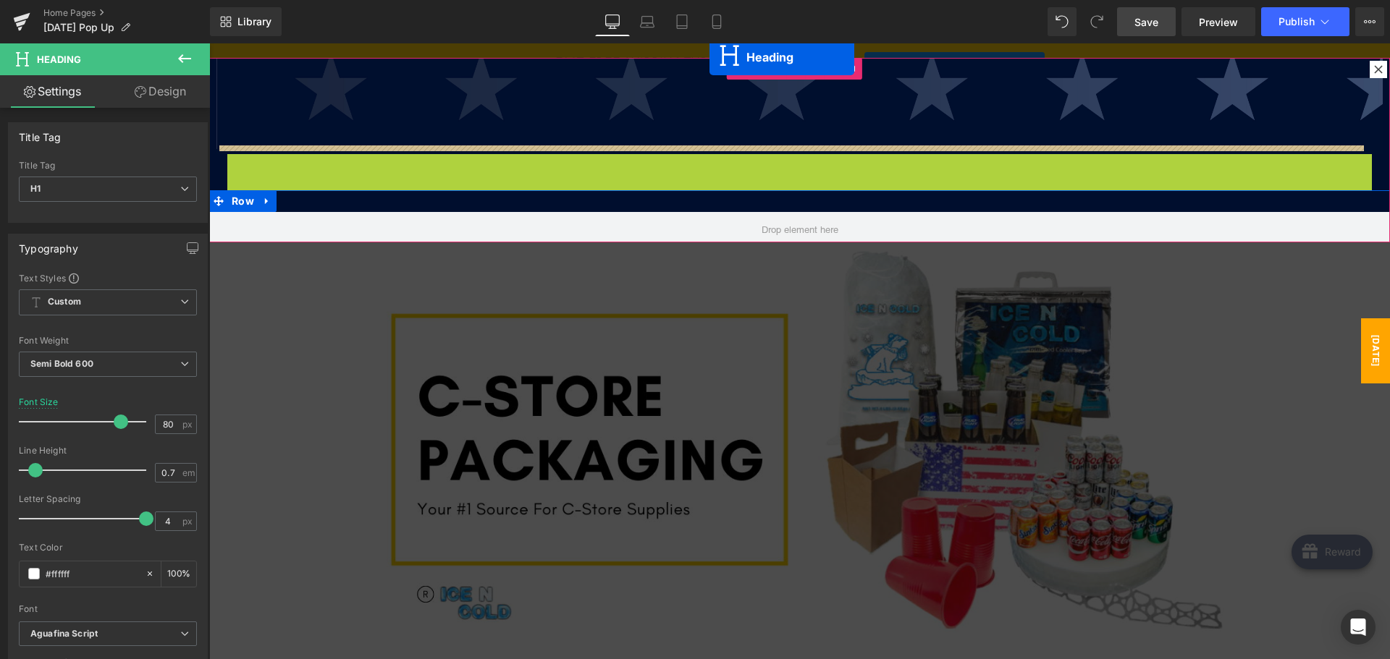
drag, startPoint x: 756, startPoint y: 168, endPoint x: 714, endPoint y: 56, distance: 119.8
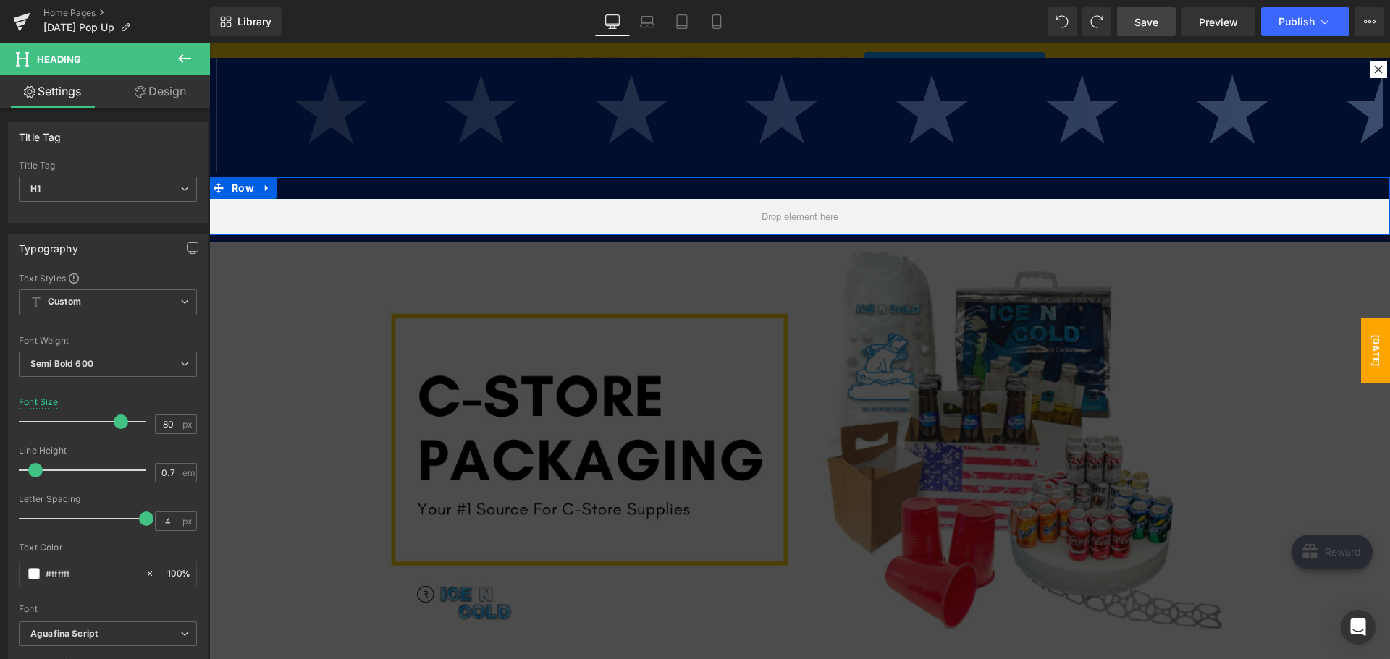
scroll to position [0, 0]
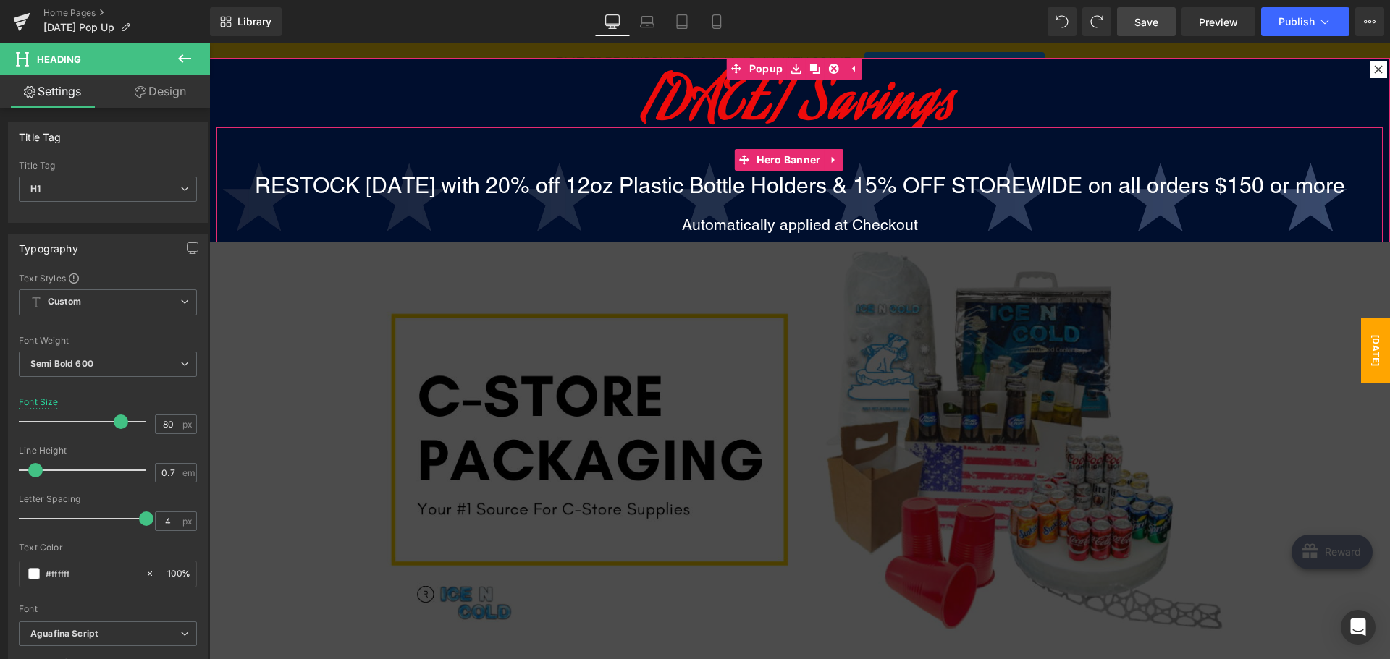
click at [987, 161] on div "RESTOCK [DATE] with 20% off 12oz Plastic Bottle Holders & 15% OFF STOREWIDE on …" at bounding box center [799, 356] width 1166 height 459
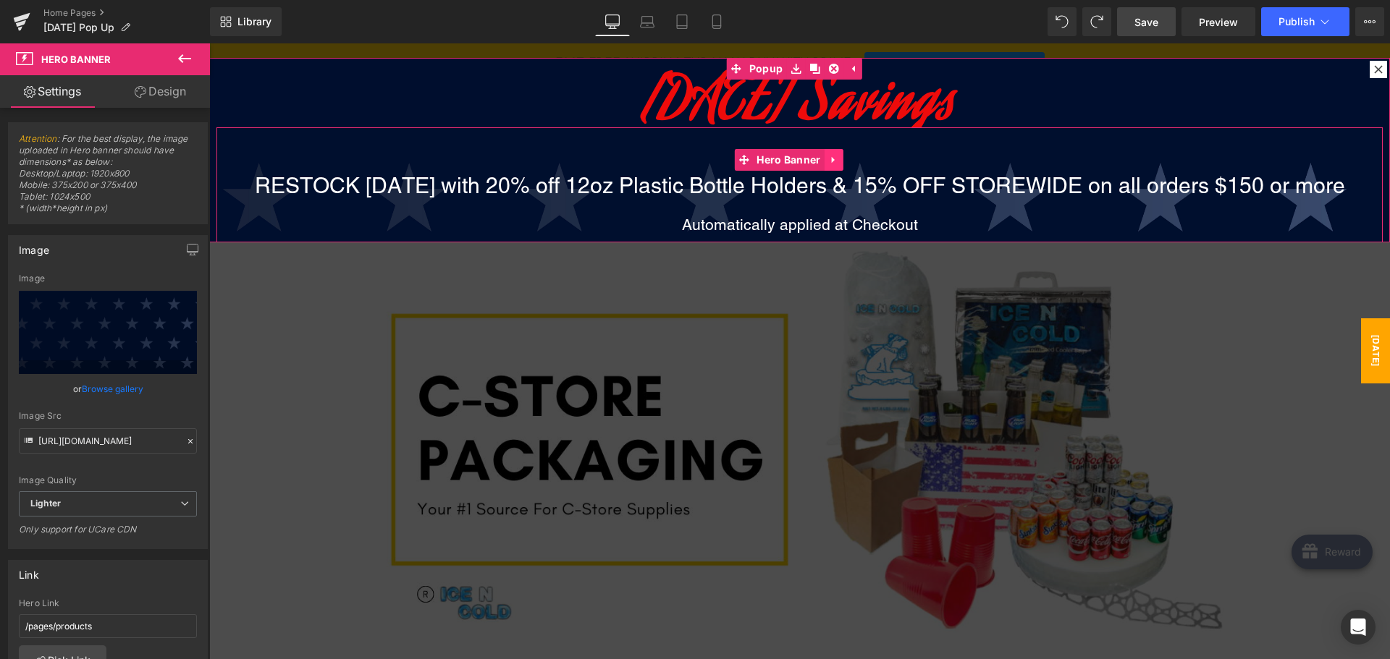
click at [836, 157] on icon at bounding box center [834, 160] width 10 height 11
click at [863, 163] on icon at bounding box center [862, 160] width 10 height 11
click at [884, 150] on div "RESTOCK [DATE] with 20% off 12oz Plastic Bottle Holders & 15% OFF STOREWIDE on …" at bounding box center [799, 356] width 1166 height 459
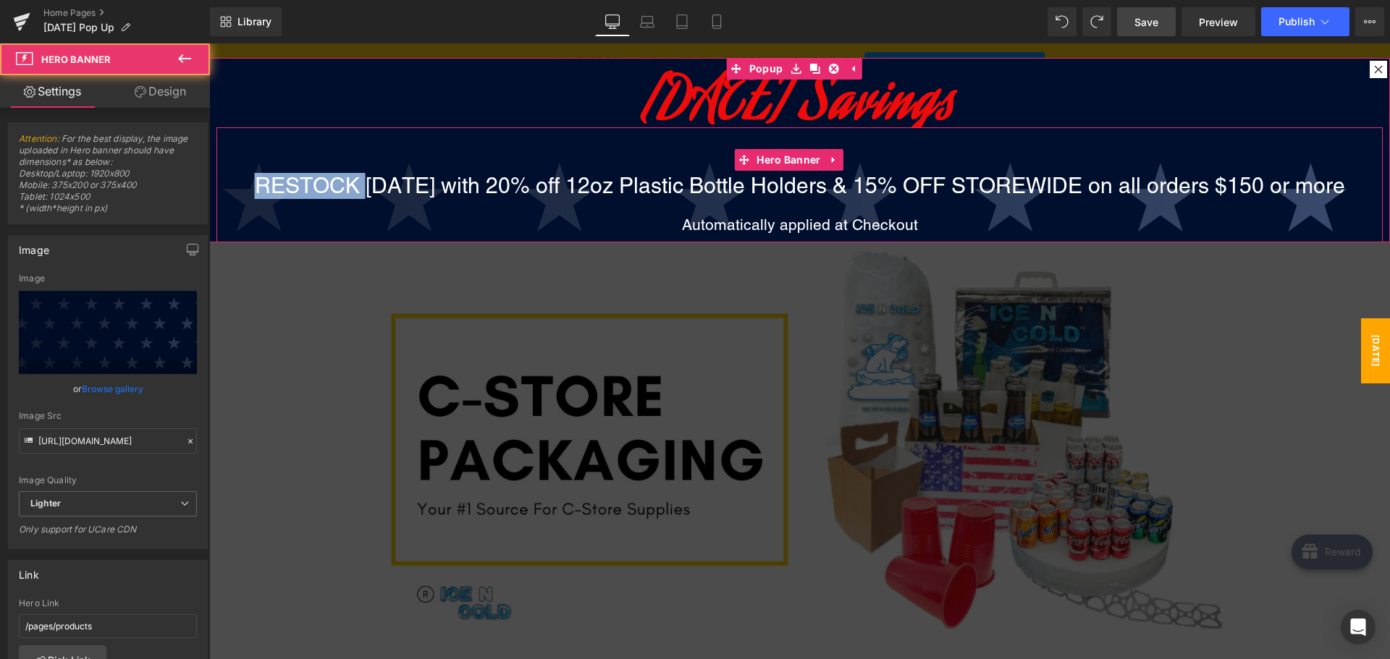
click at [884, 150] on div "RESTOCK [DATE] with 20% off 12oz Plastic Bottle Holders & 15% OFF STOREWIDE on …" at bounding box center [799, 356] width 1166 height 459
click at [879, 161] on div "RESTOCK [DATE] with 20% off 12oz Plastic Bottle Holders & 15% OFF STOREWIDE on …" at bounding box center [799, 356] width 1166 height 459
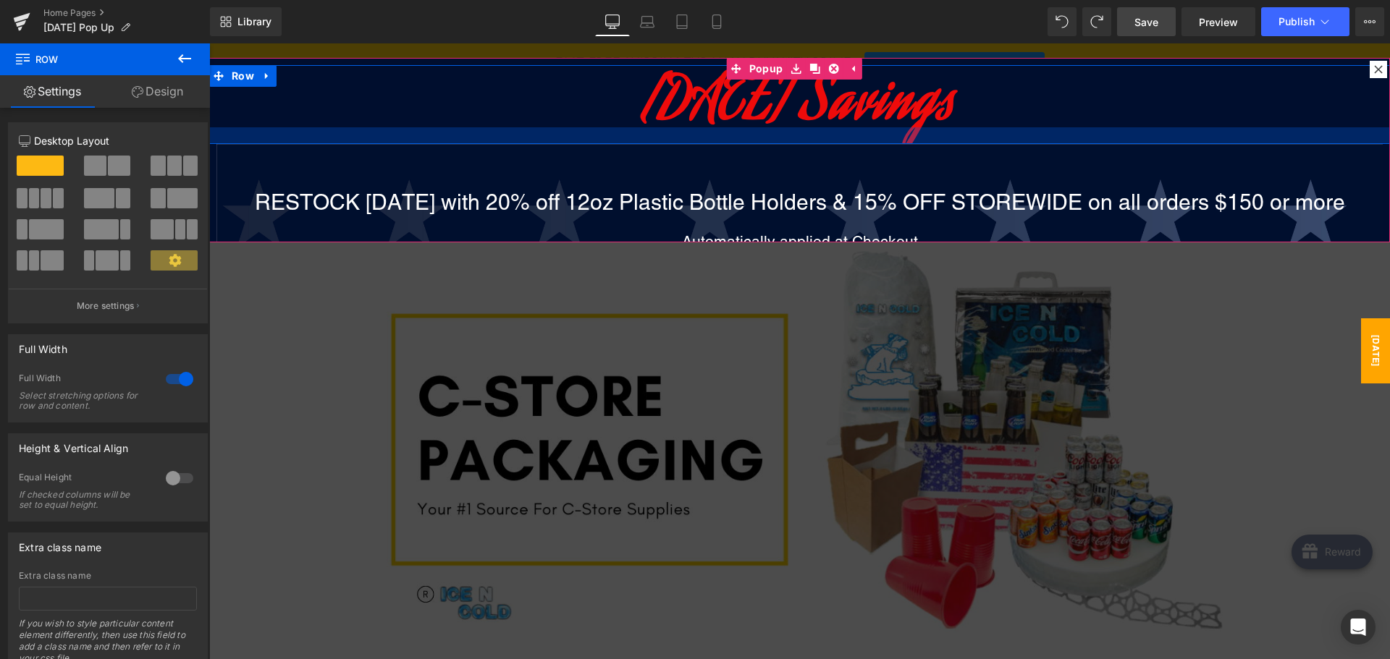
drag, startPoint x: 876, startPoint y: 127, endPoint x: 873, endPoint y: 143, distance: 17.0
click at [873, 143] on div at bounding box center [799, 135] width 1180 height 17
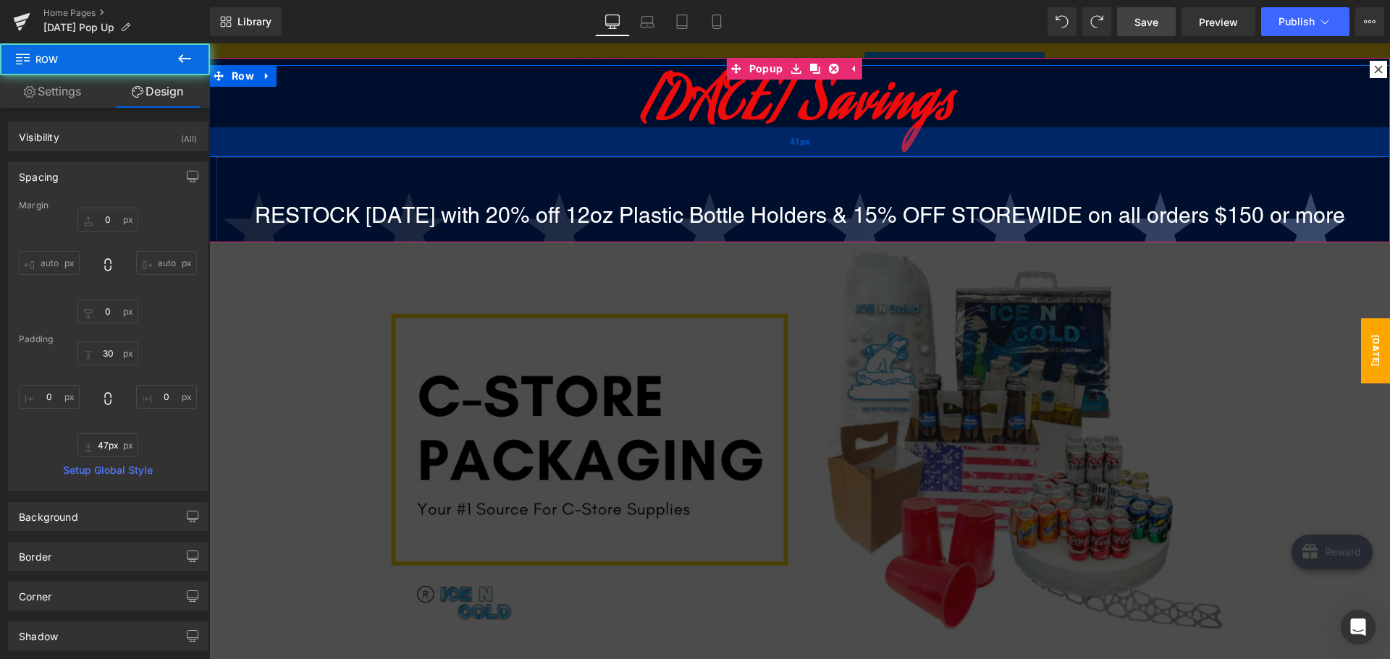
type input "48px"
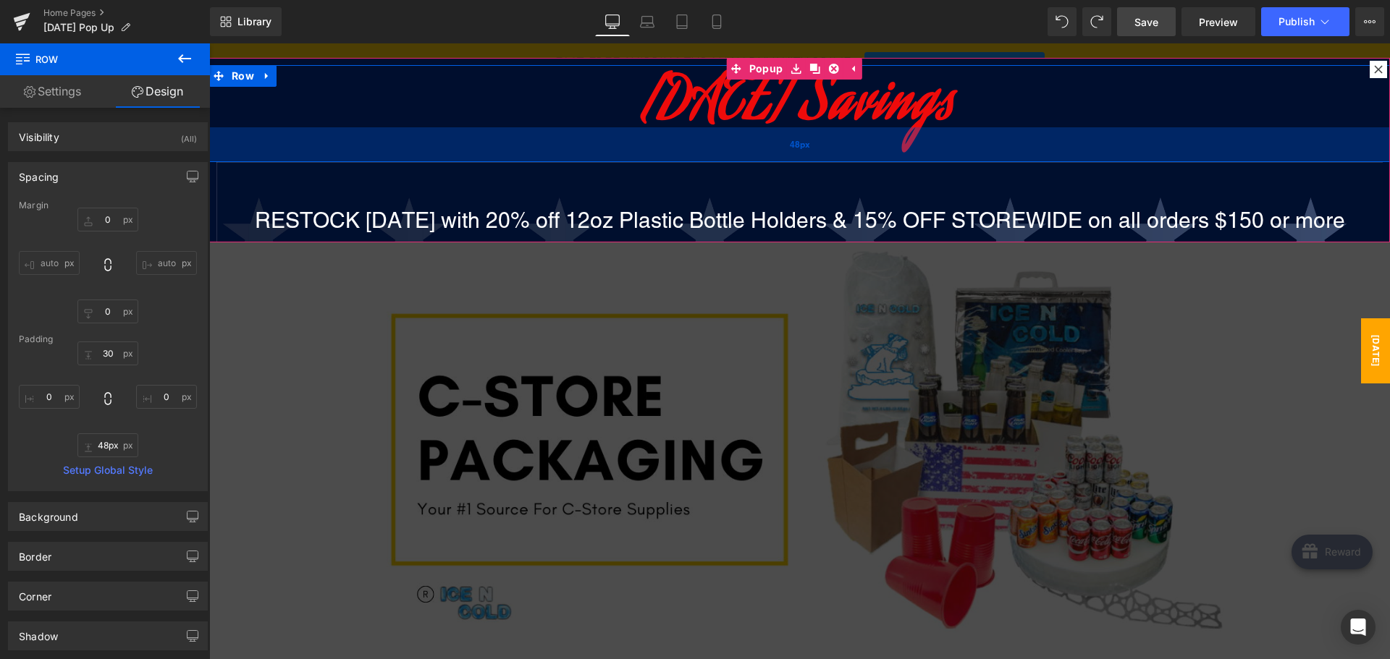
drag, startPoint x: 873, startPoint y: 143, endPoint x: 872, endPoint y: 161, distance: 18.1
click at [872, 161] on div "48px" at bounding box center [799, 144] width 1180 height 35
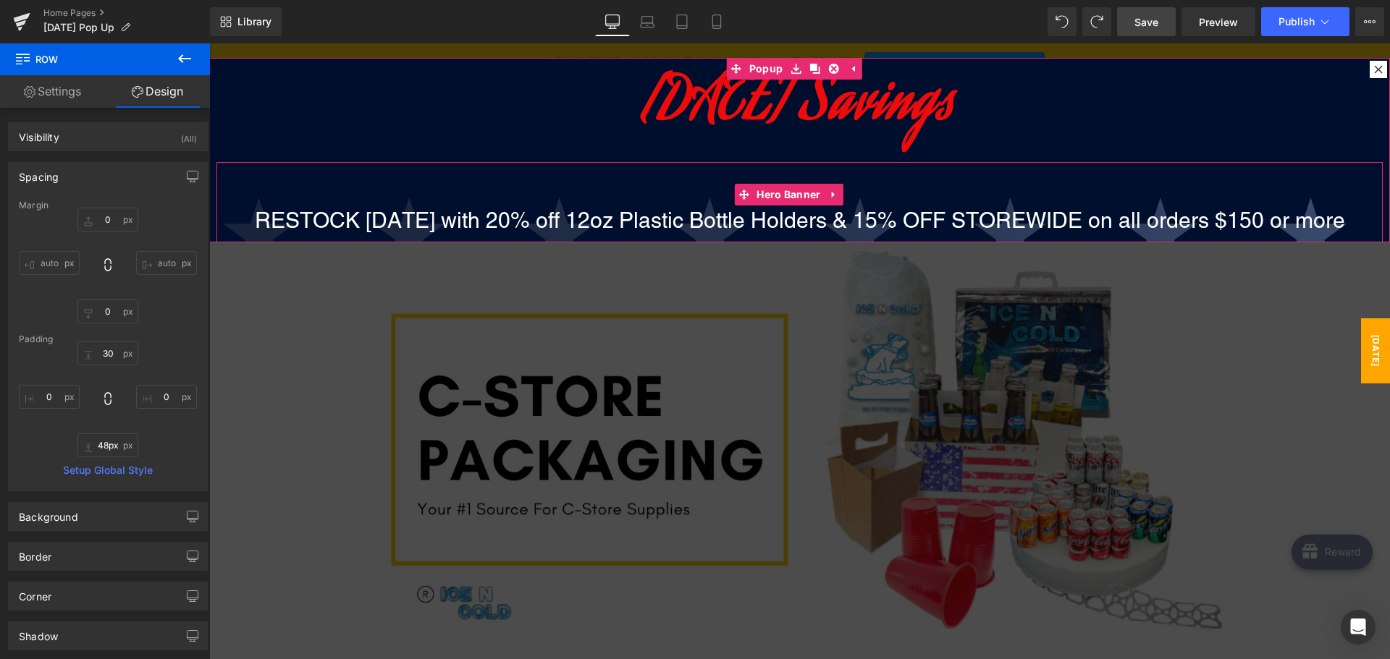
click at [869, 178] on div "RESTOCK [DATE] with 20% off 12oz Plastic Bottle Holders & 15% OFF STOREWIDE on …" at bounding box center [799, 391] width 1166 height 459
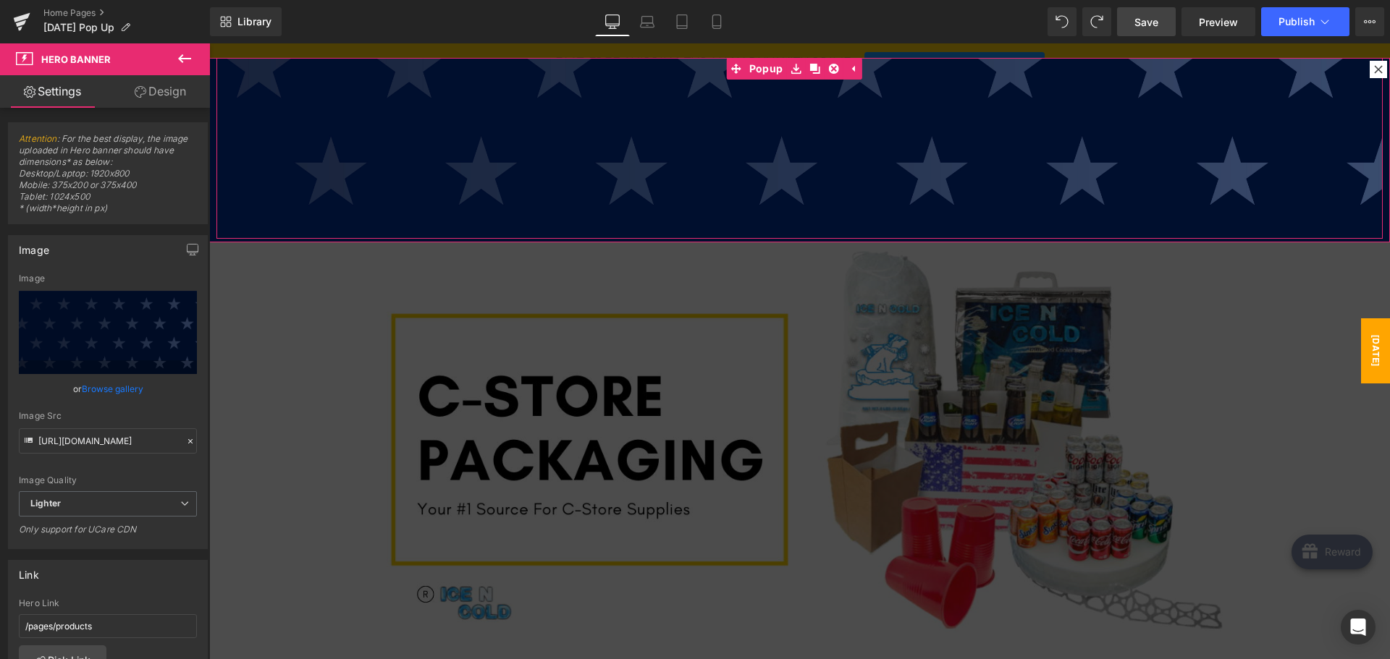
scroll to position [388, 0]
click at [838, 223] on div "RESTOCK [DATE] with 20% off 12oz Plastic Bottle Holders & 15% OFF STOREWIDE on …" at bounding box center [799, 5] width 1166 height 459
click at [839, 182] on div "RESTOCK [DATE] with 20% off 12oz Plastic Bottle Holders & 15% OFF STOREWIDE on …" at bounding box center [799, 5] width 1166 height 459
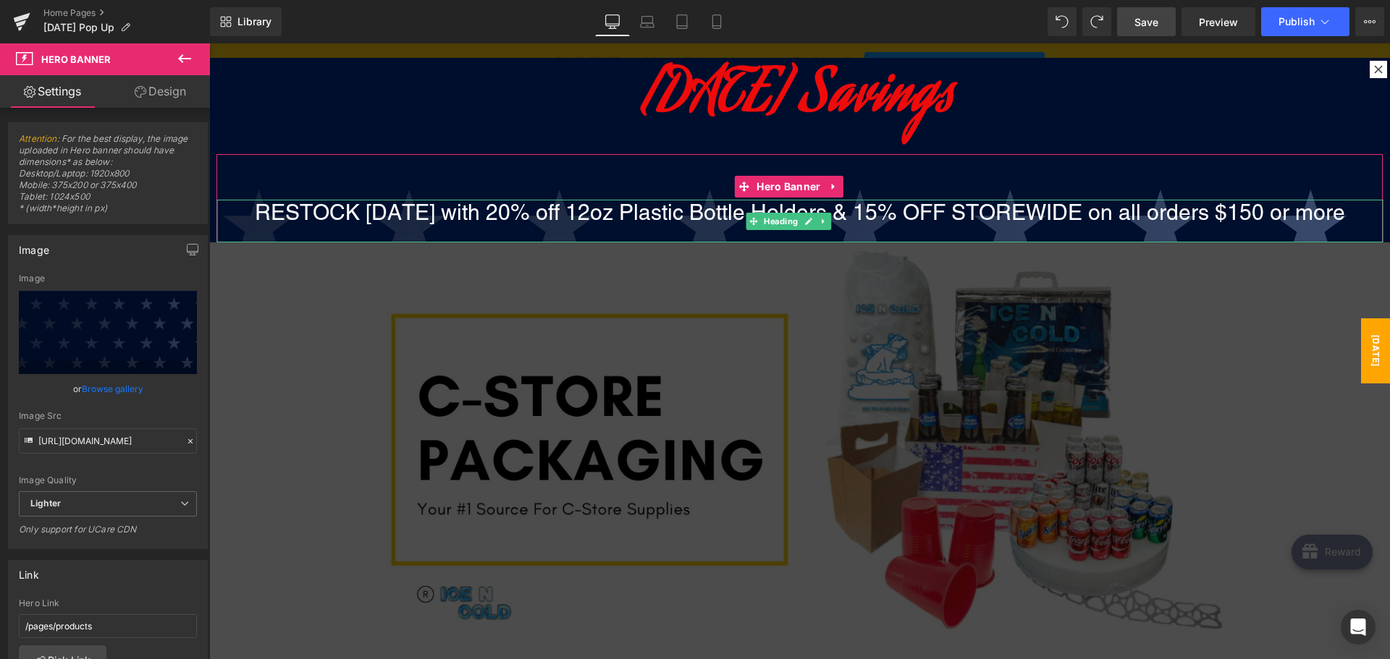
scroll to position [0, 0]
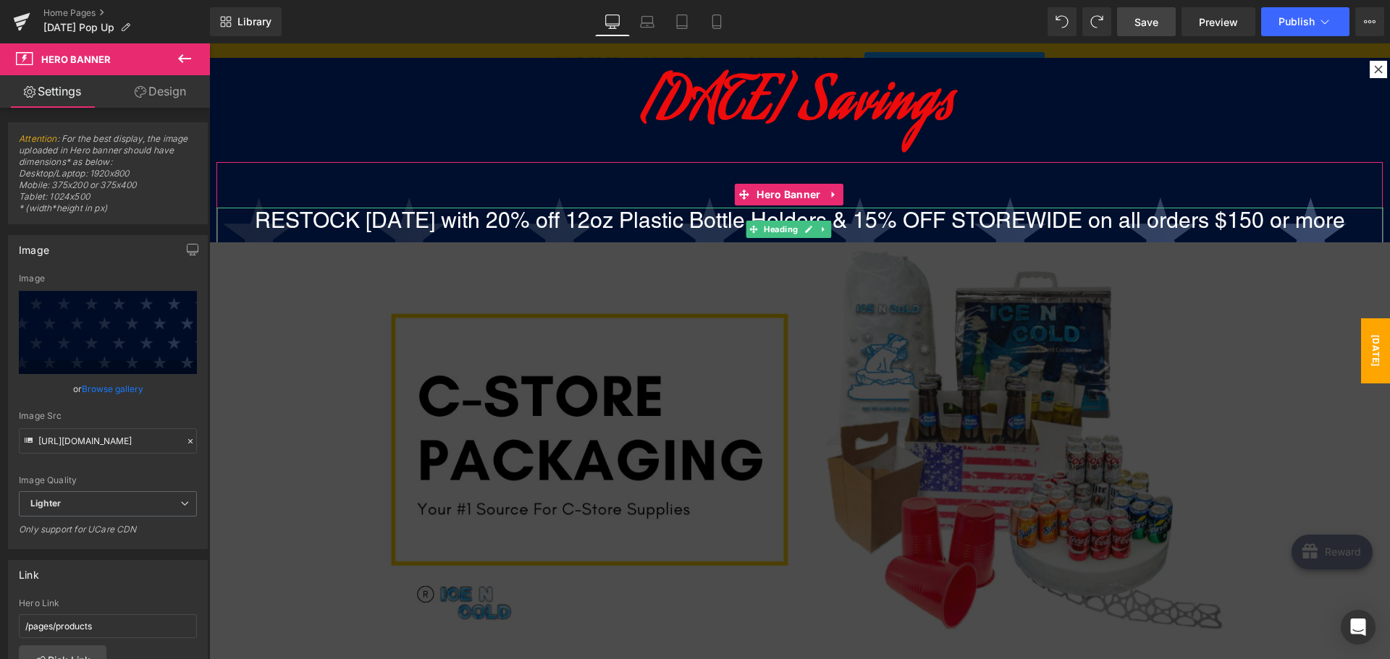
click at [844, 217] on h1 "RESTOCK [DATE] with 20% off 12oz Plastic Bottle Holders & 15% OFF STOREWIDE on …" at bounding box center [799, 221] width 1166 height 26
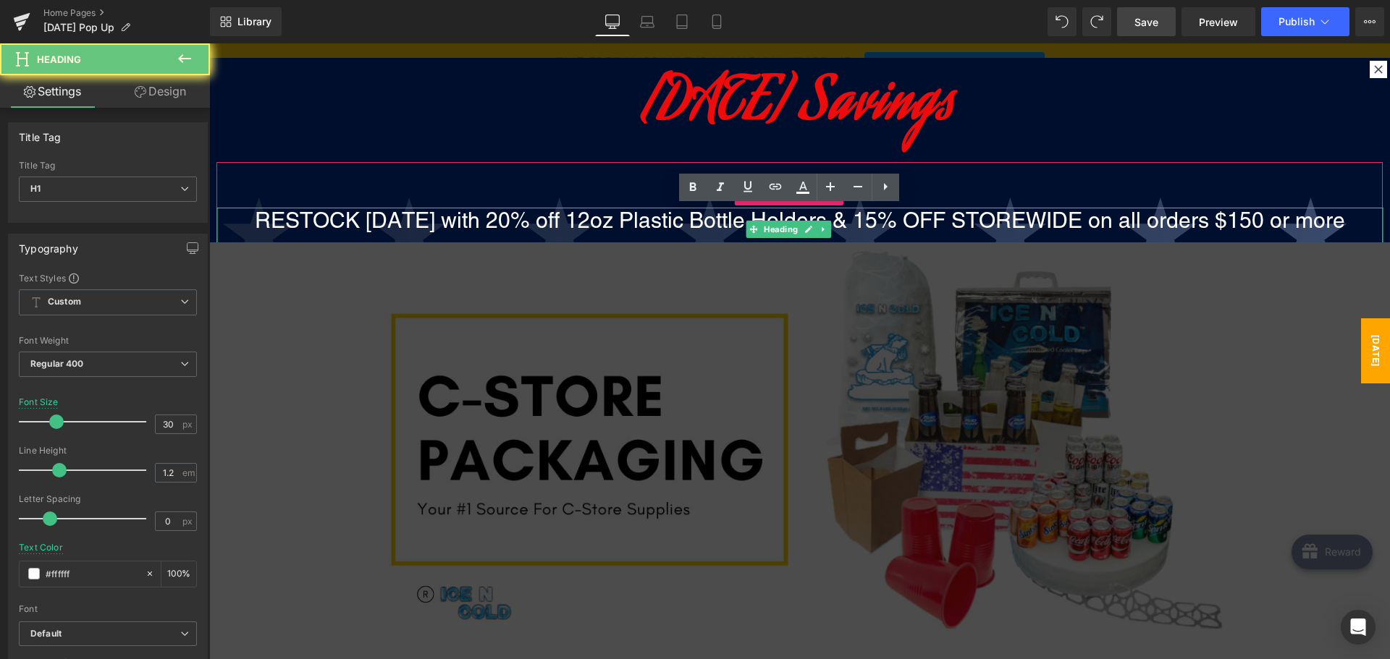
click at [844, 217] on h1 "RESTOCK [DATE] with 20% off 12oz Plastic Bottle Holders & 15% OFF STOREWIDE on …" at bounding box center [799, 221] width 1166 height 26
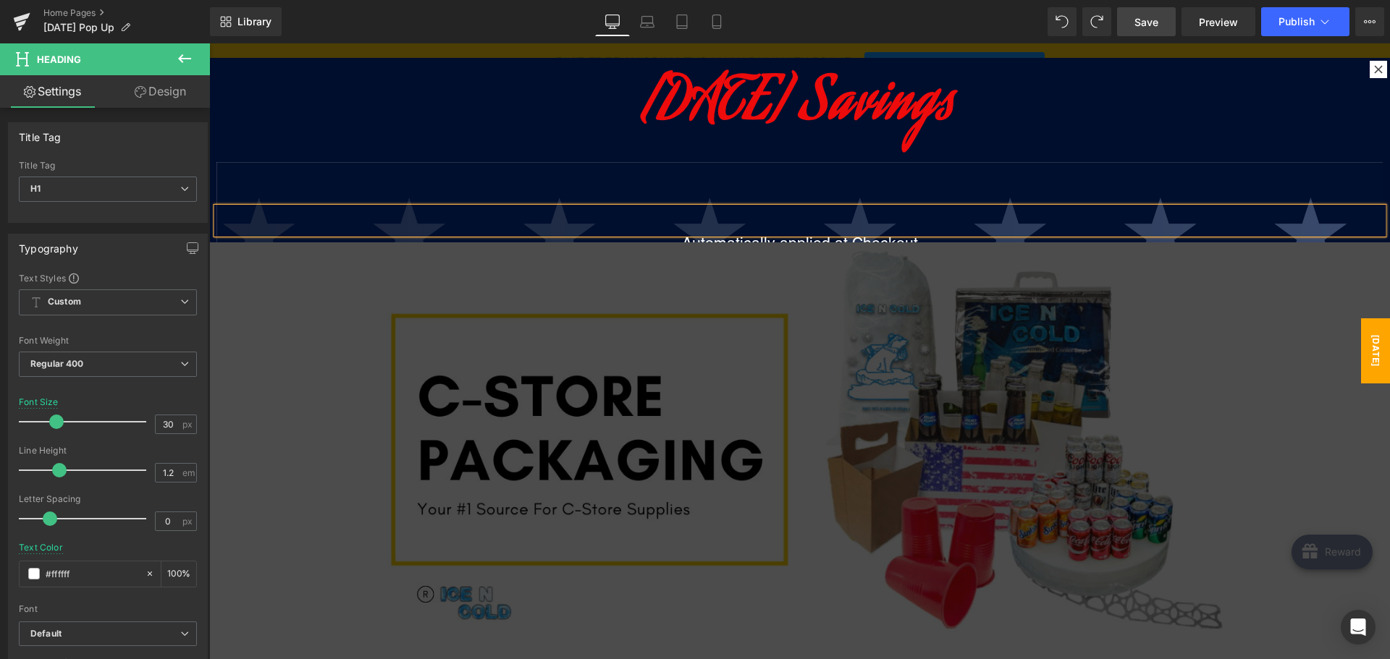
click at [862, 183] on div "Heading Automatically applied at Checkout Heading" at bounding box center [799, 391] width 1166 height 459
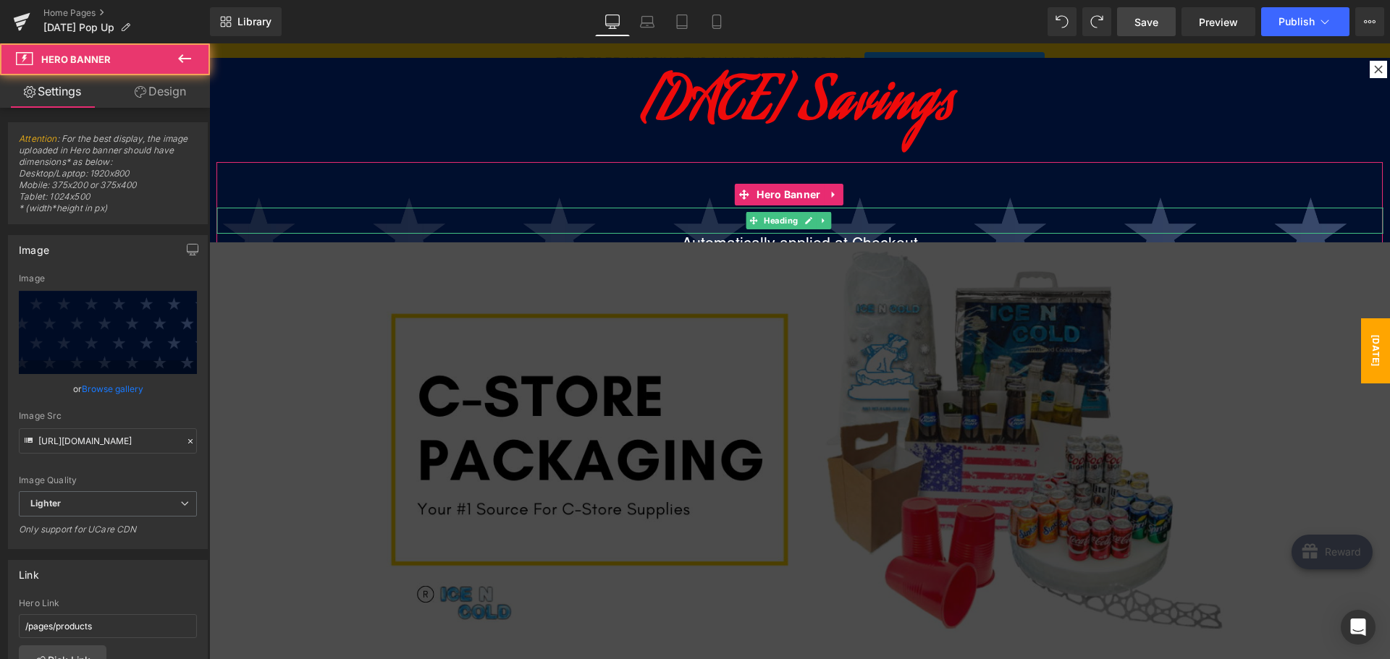
click at [857, 214] on h1 at bounding box center [799, 221] width 1166 height 26
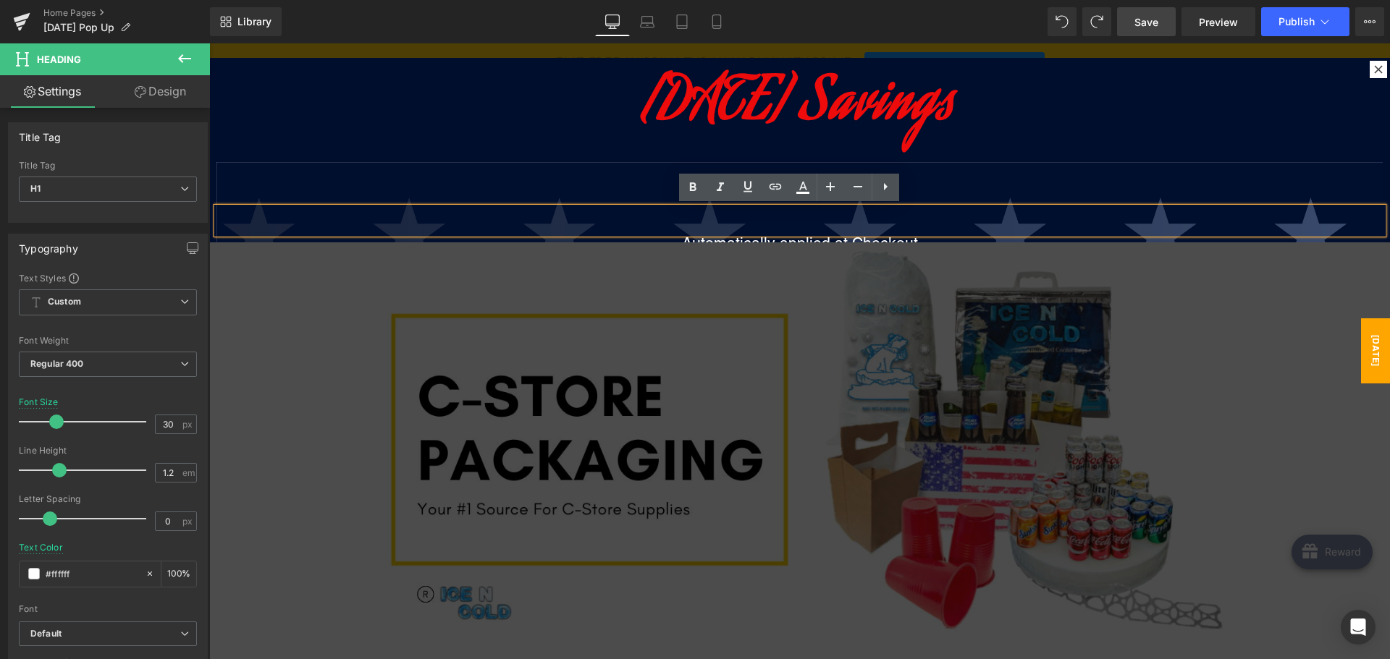
drag, startPoint x: 1104, startPoint y: 242, endPoint x: 895, endPoint y: 202, distance: 213.8
click at [895, 208] on div at bounding box center [799, 221] width 1166 height 26
drag, startPoint x: 1107, startPoint y: 238, endPoint x: 910, endPoint y: 186, distance: 204.3
click at [910, 186] on div "Heading Automatically applied at Checkout Heading" at bounding box center [799, 391] width 1166 height 459
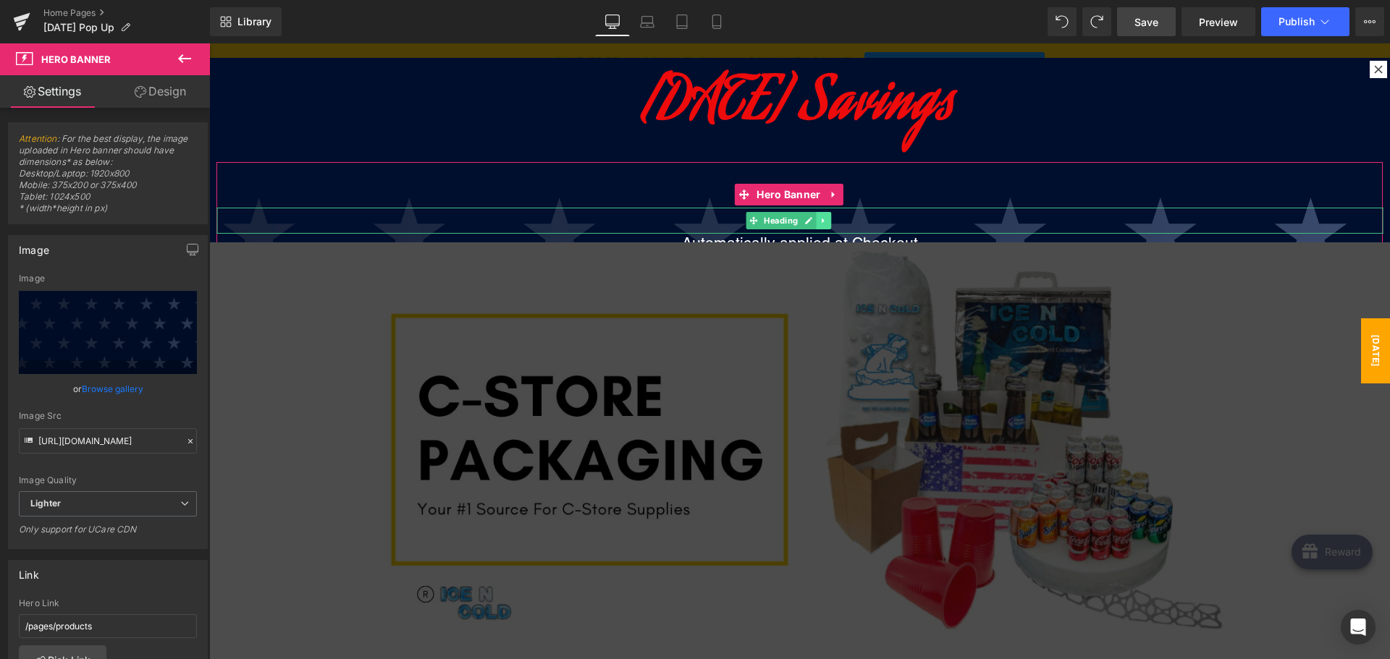
click at [820, 222] on icon at bounding box center [823, 220] width 8 height 9
click at [832, 221] on icon at bounding box center [831, 220] width 8 height 9
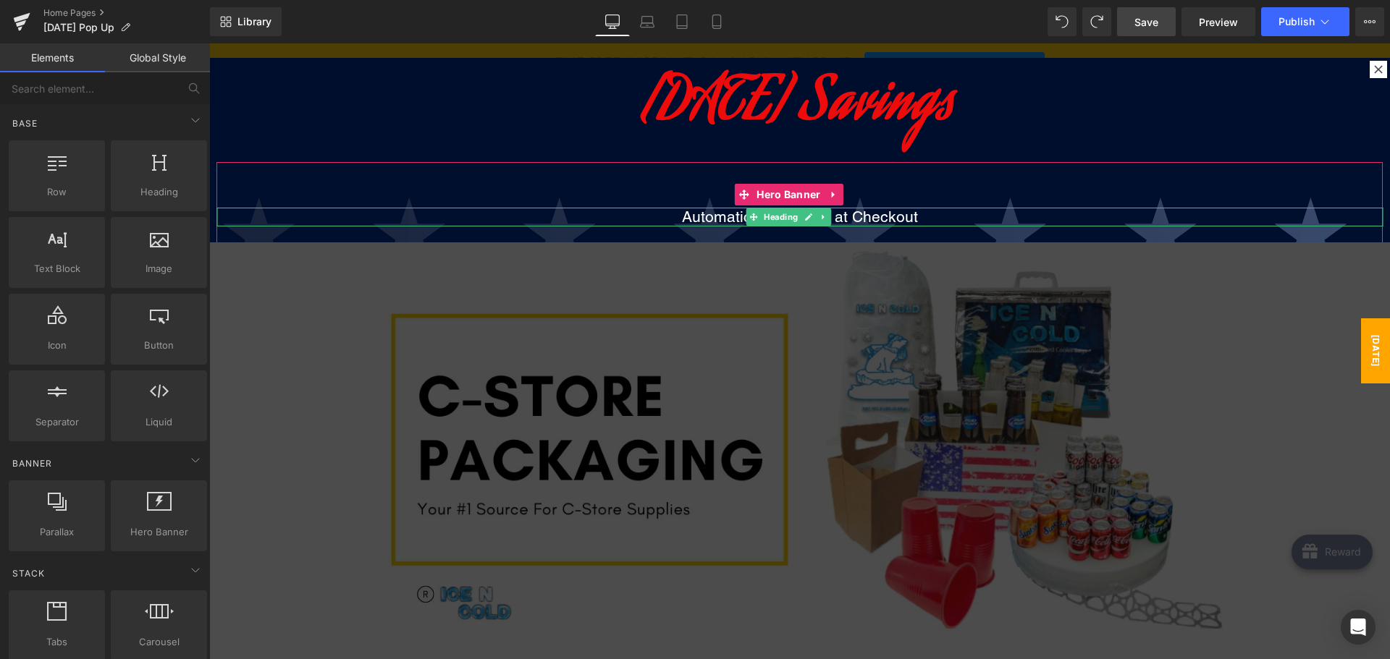
click at [887, 212] on h1 "Automatically applied at Checkout" at bounding box center [799, 217] width 1166 height 18
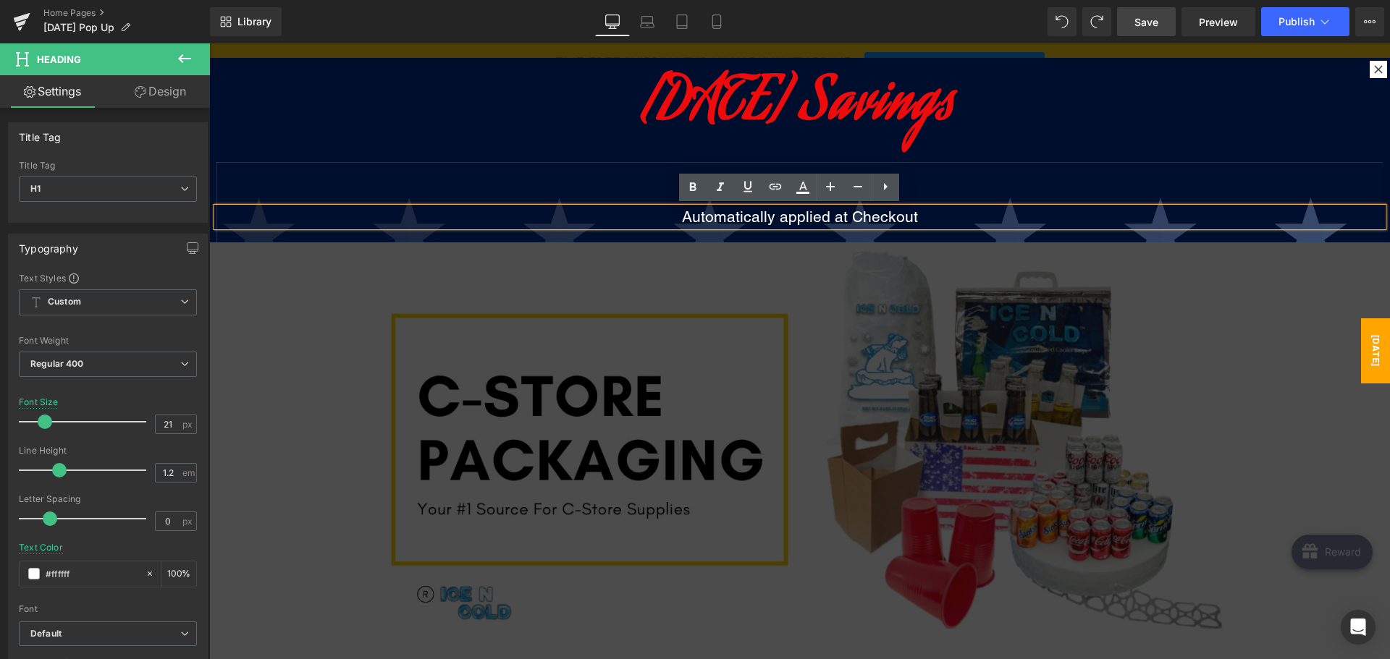
click at [933, 211] on h1 "Automatically applied at Checkout" at bounding box center [799, 217] width 1166 height 18
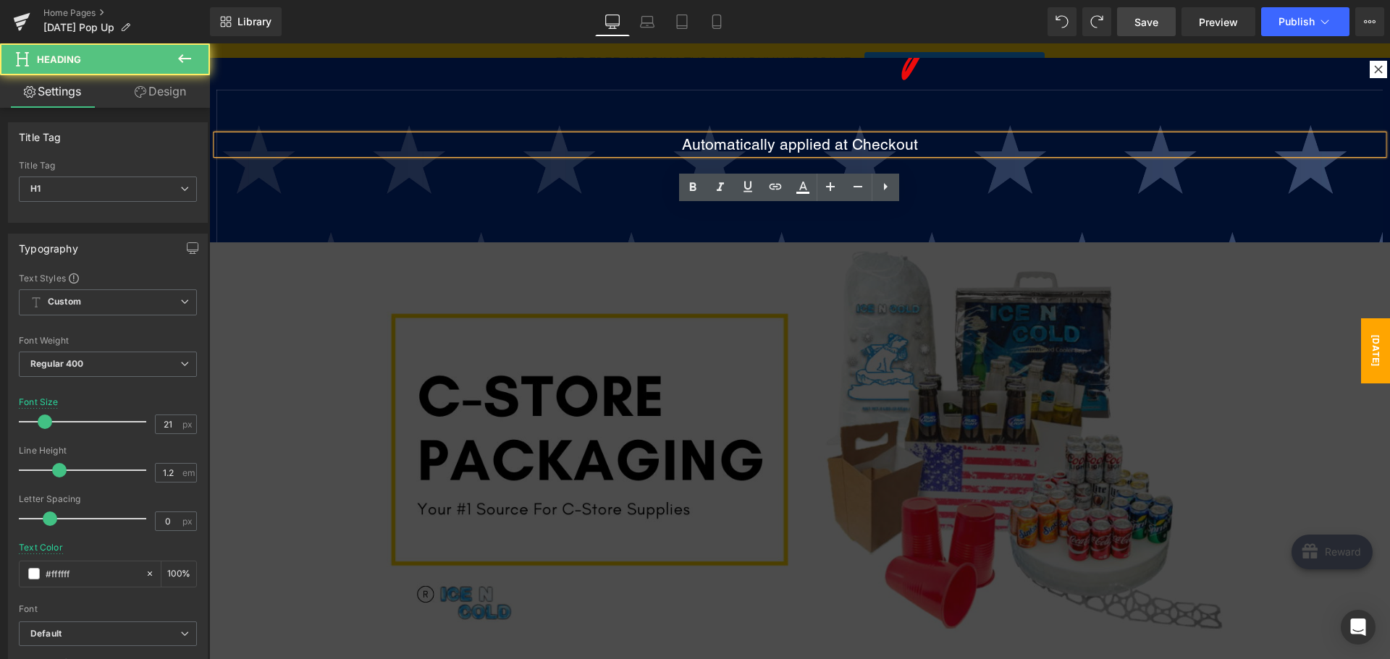
click at [939, 177] on div "Automatically applied at Checkout Heading" at bounding box center [799, 319] width 1166 height 459
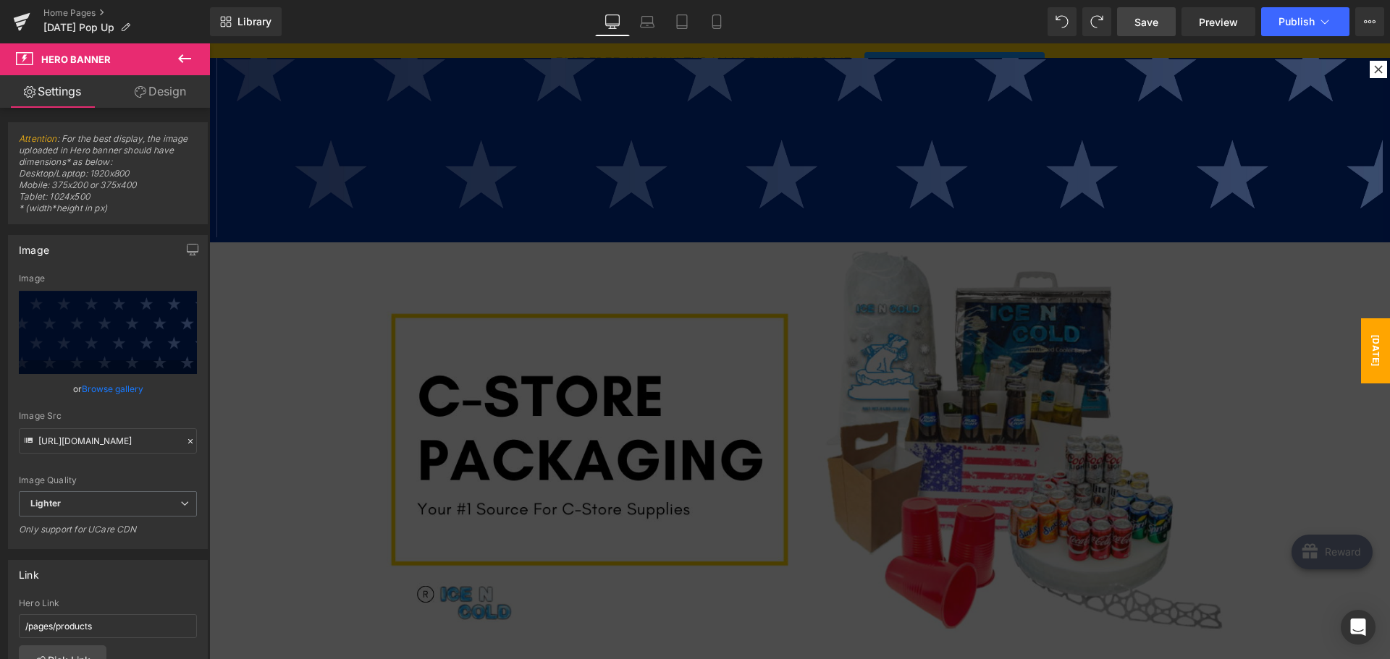
scroll to position [388, 0]
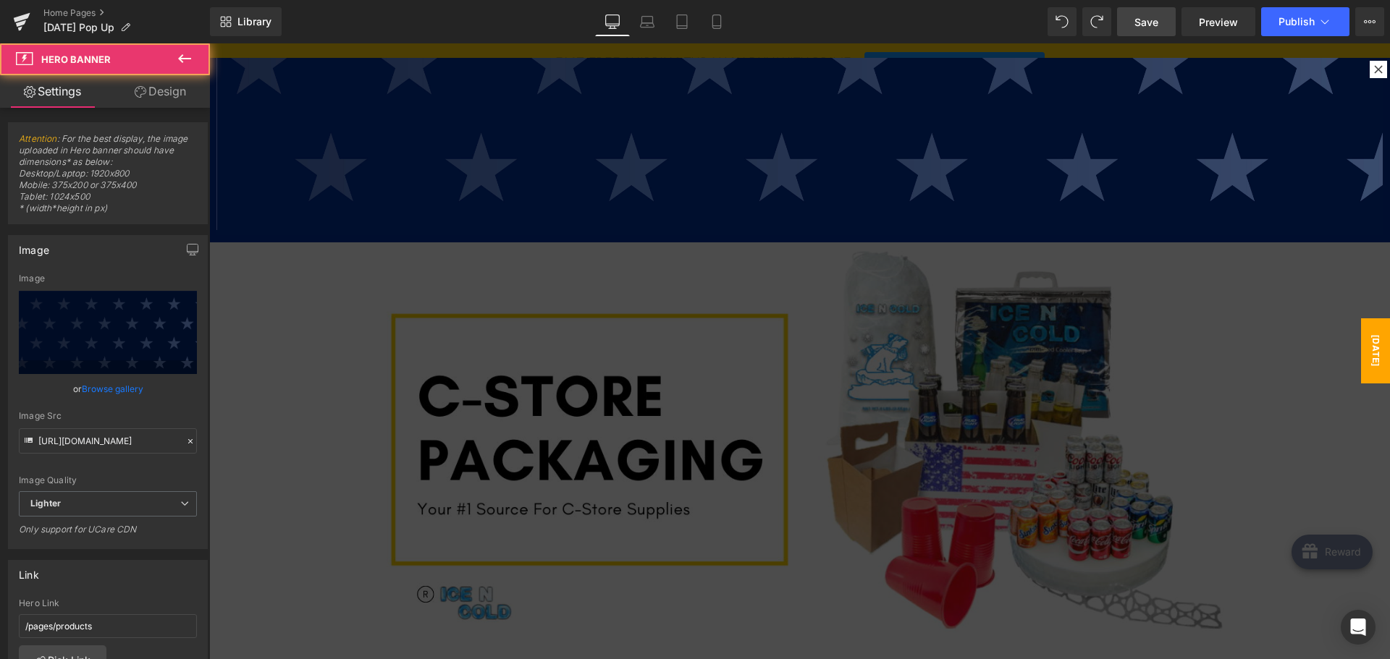
click at [929, 185] on div "Automatically applied at Checkout Heading" at bounding box center [799, 5] width 1166 height 459
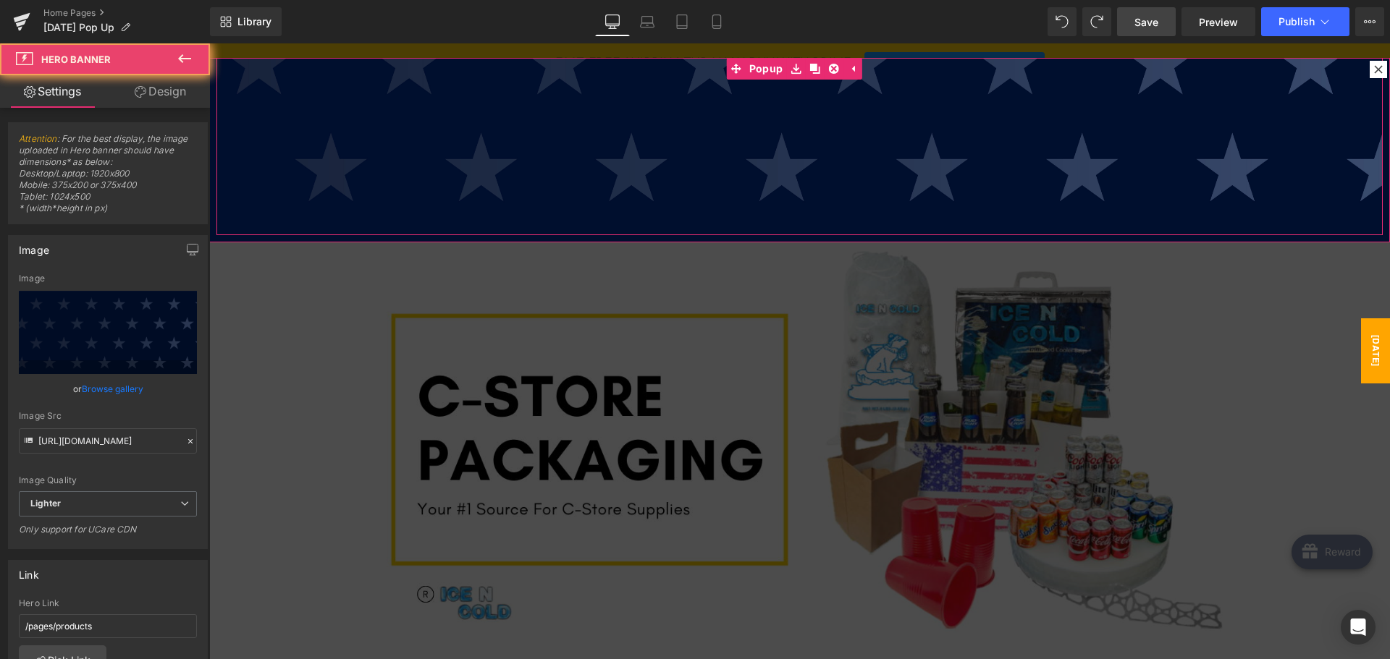
click at [934, 211] on div "Automatically applied at Checkout Heading" at bounding box center [799, 5] width 1166 height 459
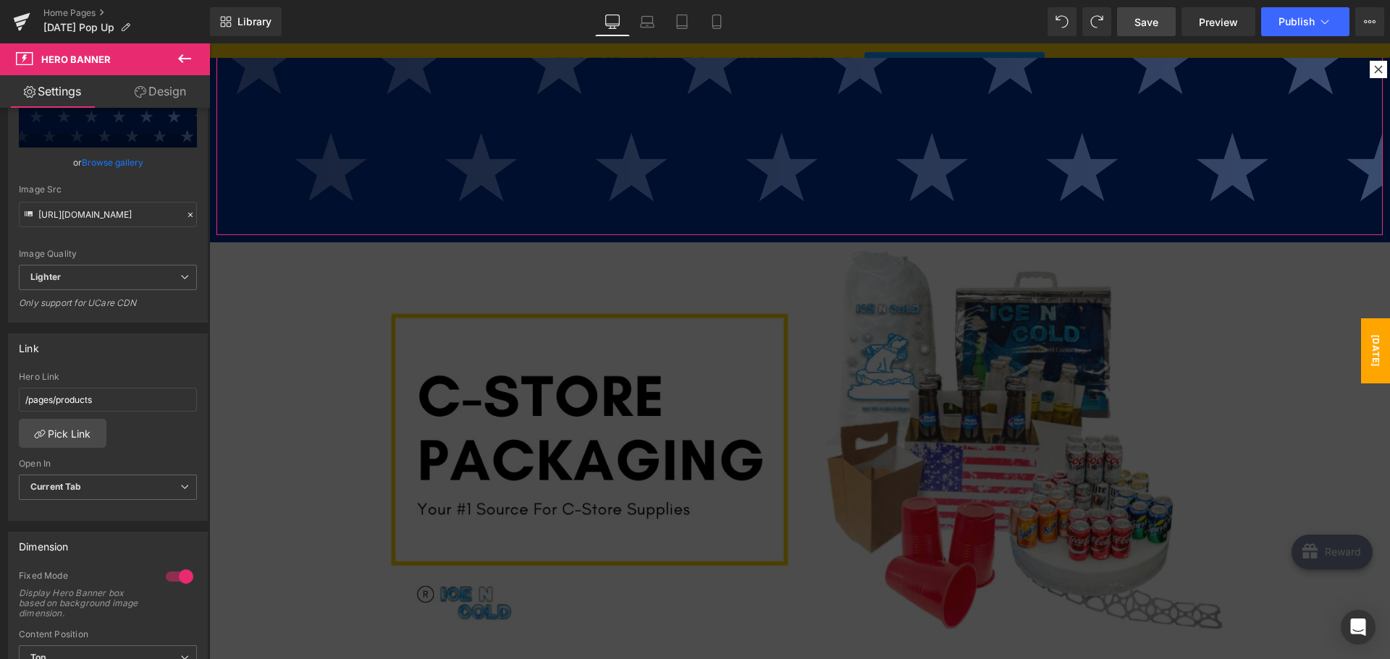
scroll to position [362, 0]
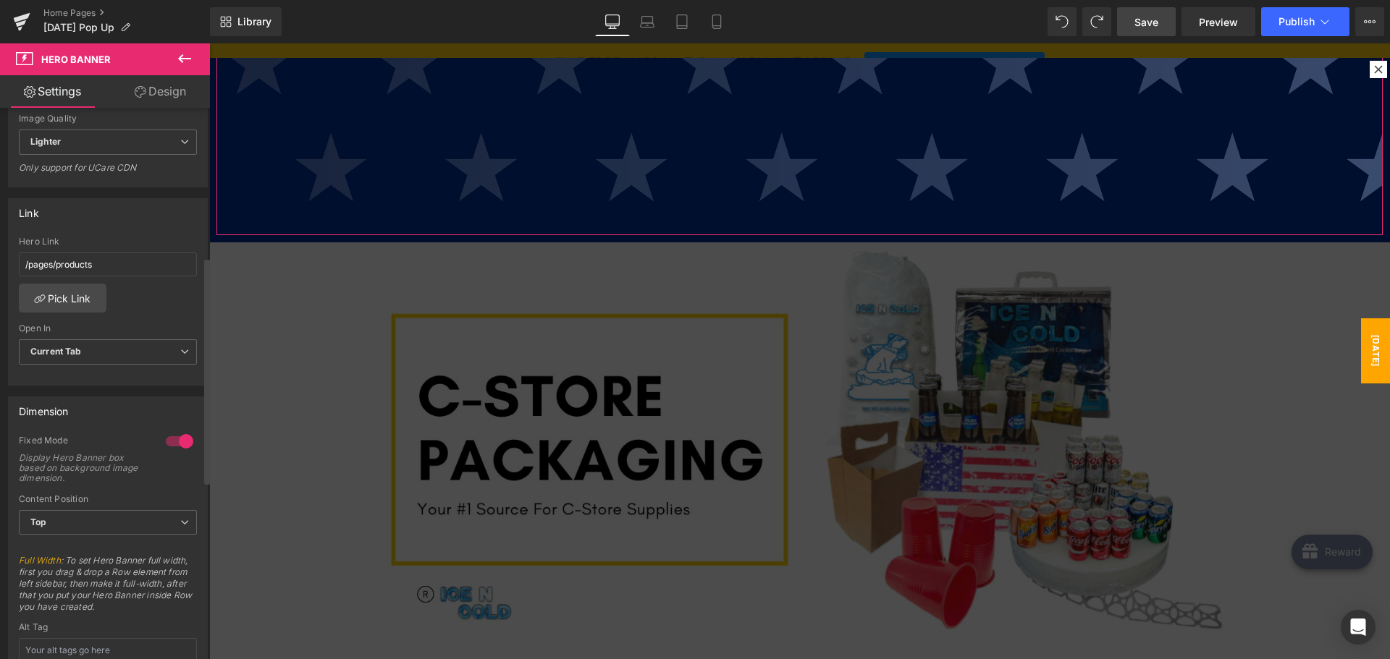
click at [174, 440] on div at bounding box center [179, 441] width 35 height 23
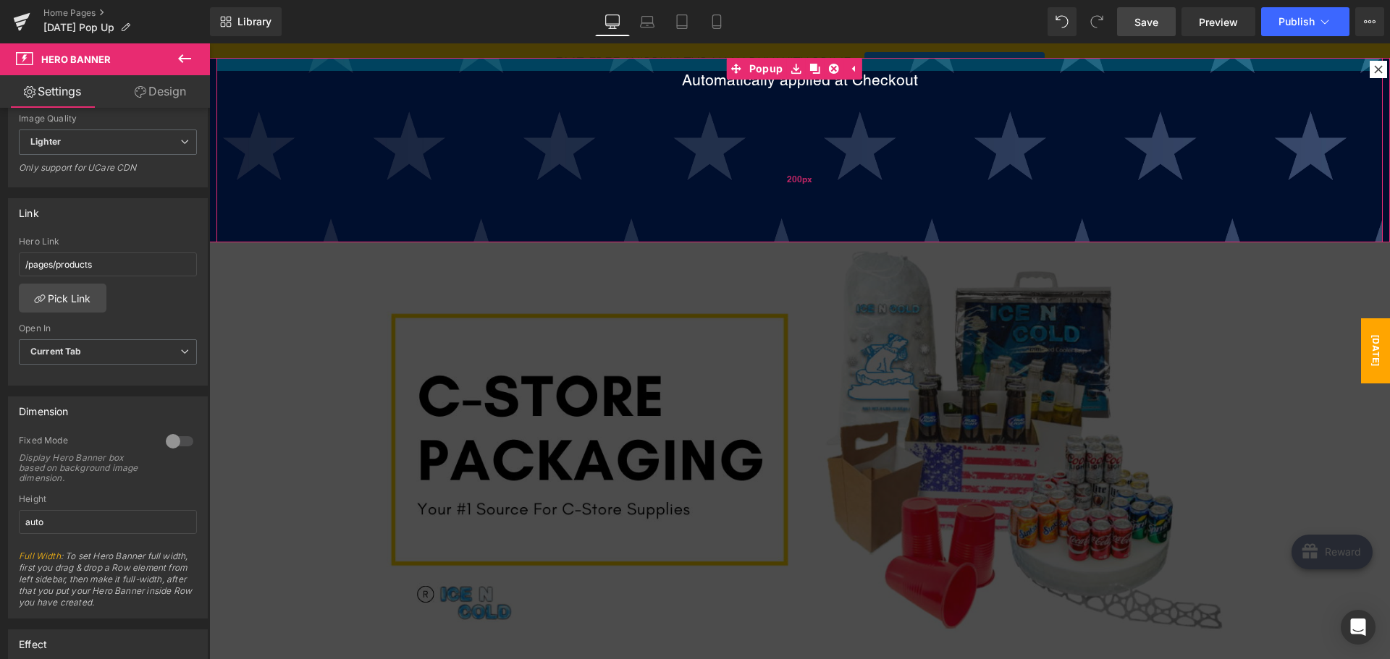
scroll to position [263, 0]
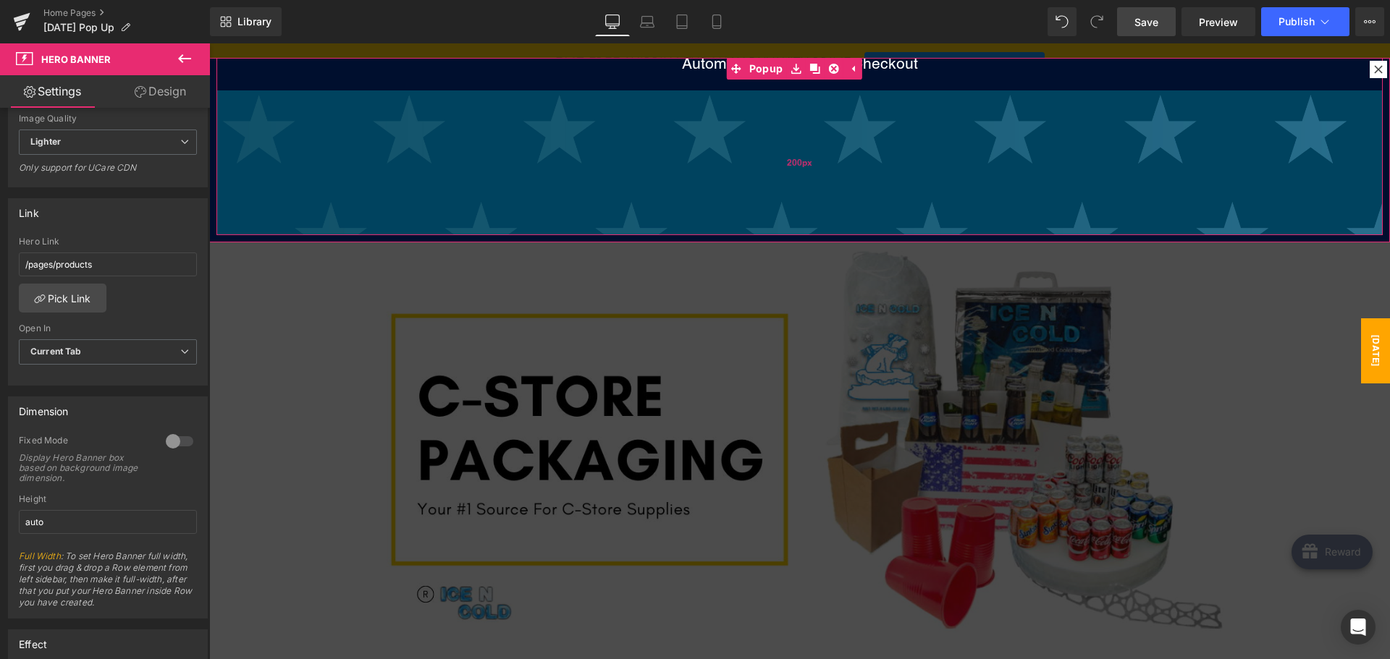
click at [655, 200] on div "200px" at bounding box center [799, 162] width 1166 height 145
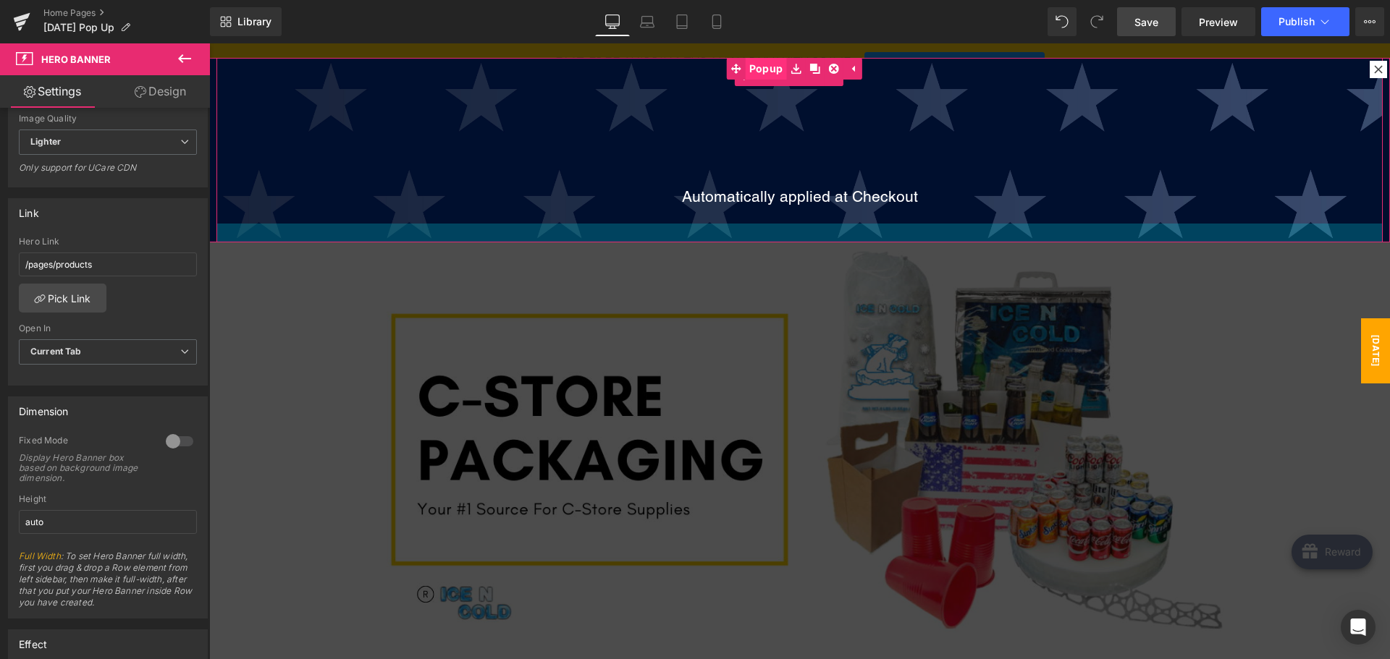
scroll to position [119, 0]
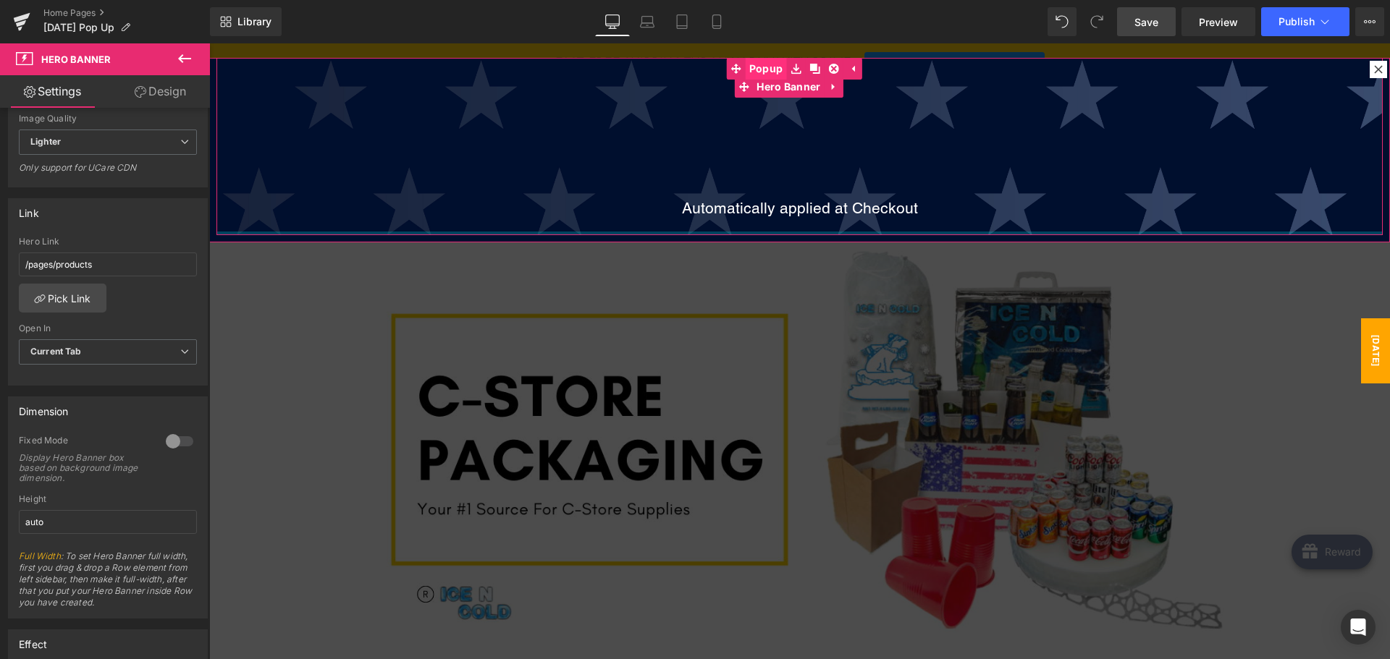
drag, startPoint x: 668, startPoint y: 221, endPoint x: 756, endPoint y: 73, distance: 171.7
click at [756, 73] on div "[DATE] Savings Heading Row 48px Automatically applied at Checkout Heading Hero …" at bounding box center [799, 150] width 1180 height 185
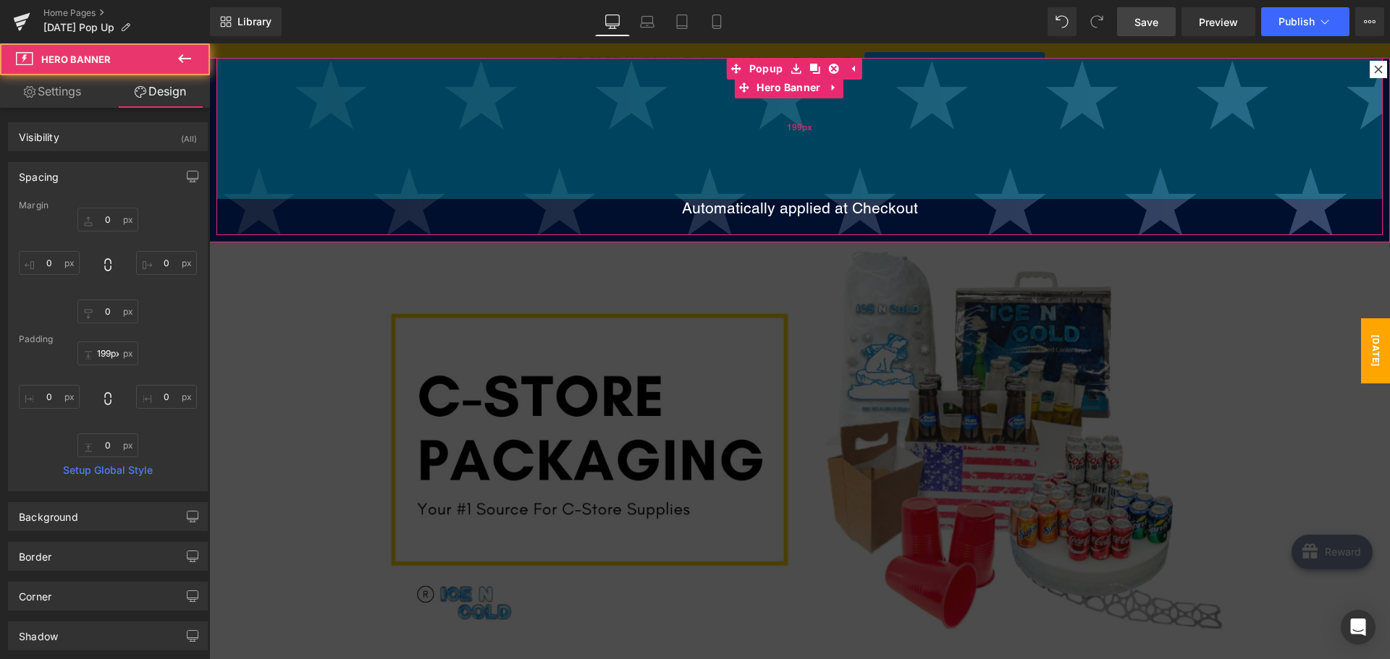
click at [767, 143] on div "199px" at bounding box center [799, 127] width 1166 height 144
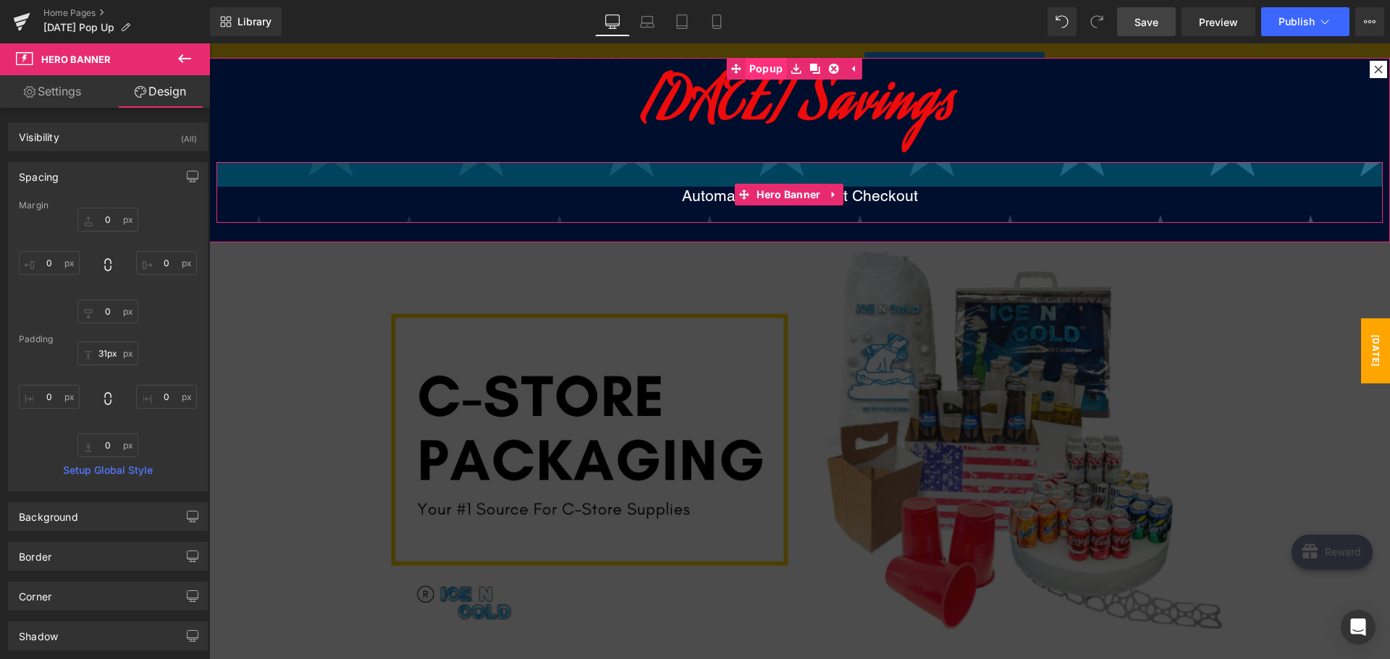
scroll to position [0, 0]
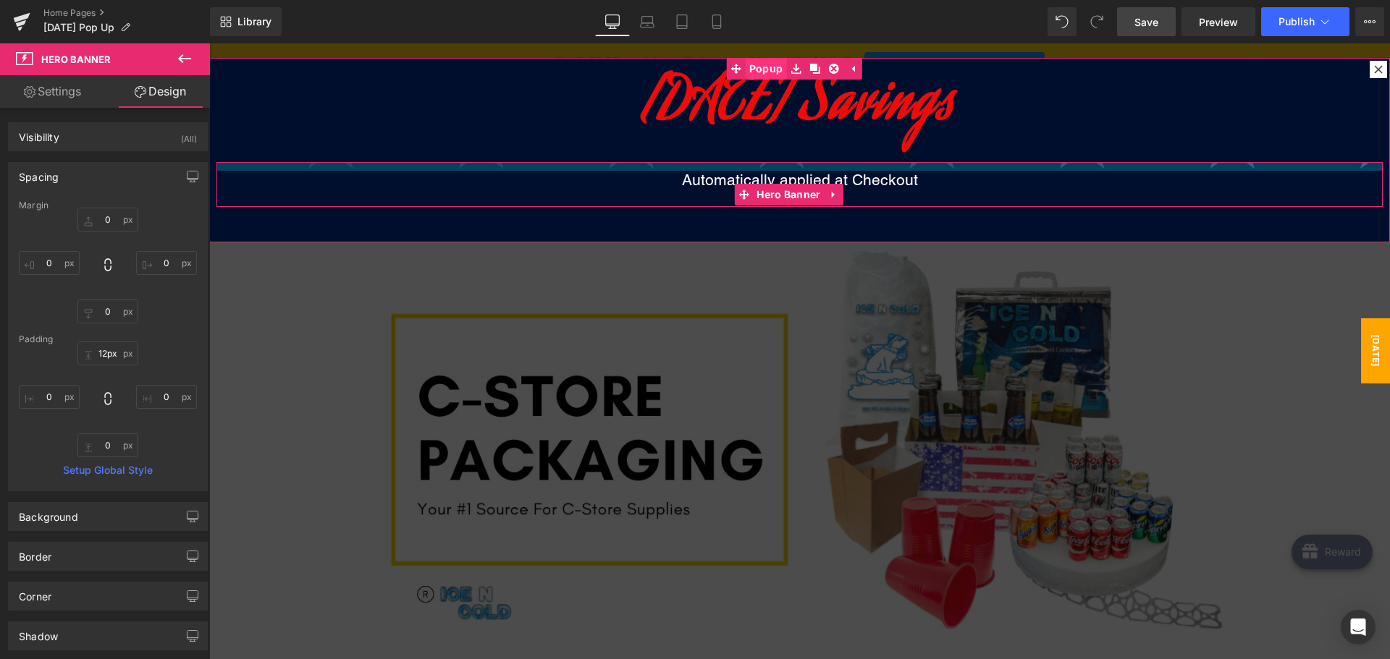
drag, startPoint x: 777, startPoint y: 185, endPoint x: 776, endPoint y: 61, distance: 123.8
click at [779, 58] on div "[DATE] Savings Heading Row 48px Automatically applied at Checkout Heading Hero …" at bounding box center [799, 150] width 1180 height 185
type input "13px"
click at [774, 167] on div at bounding box center [799, 166] width 1166 height 9
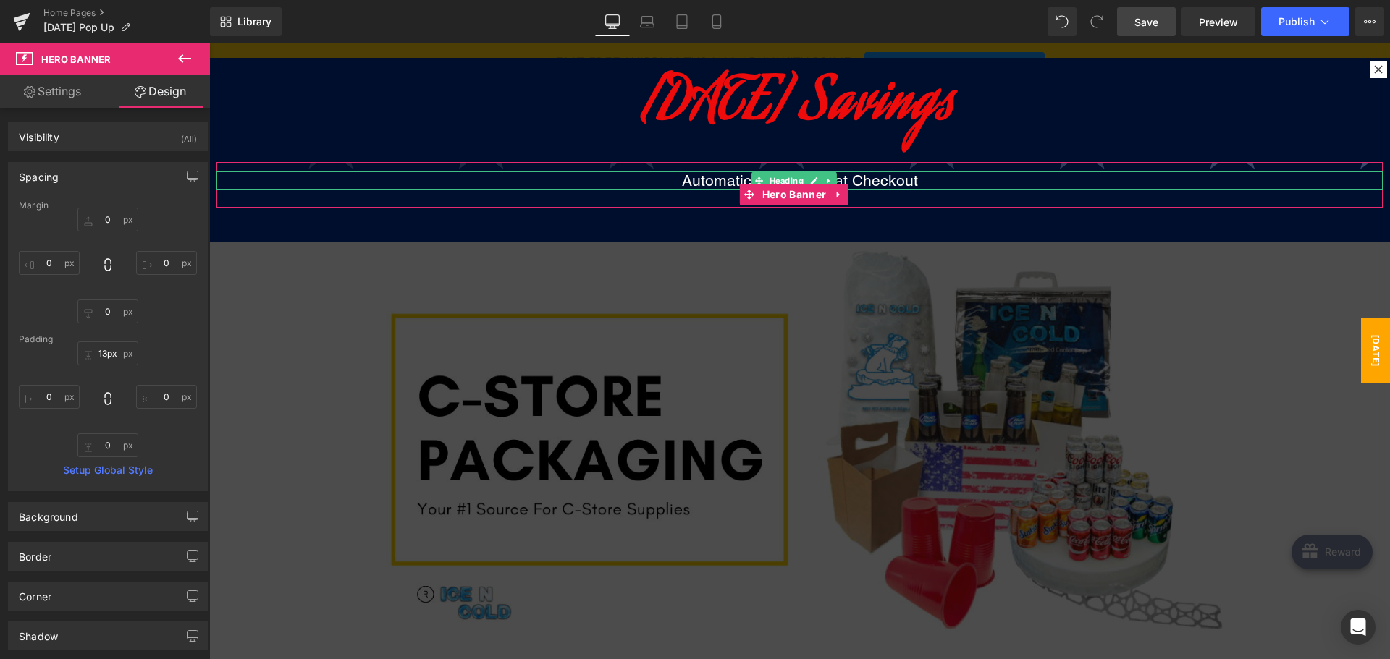
click at [677, 179] on h1 "Automatically applied at Checkout" at bounding box center [799, 181] width 1166 height 18
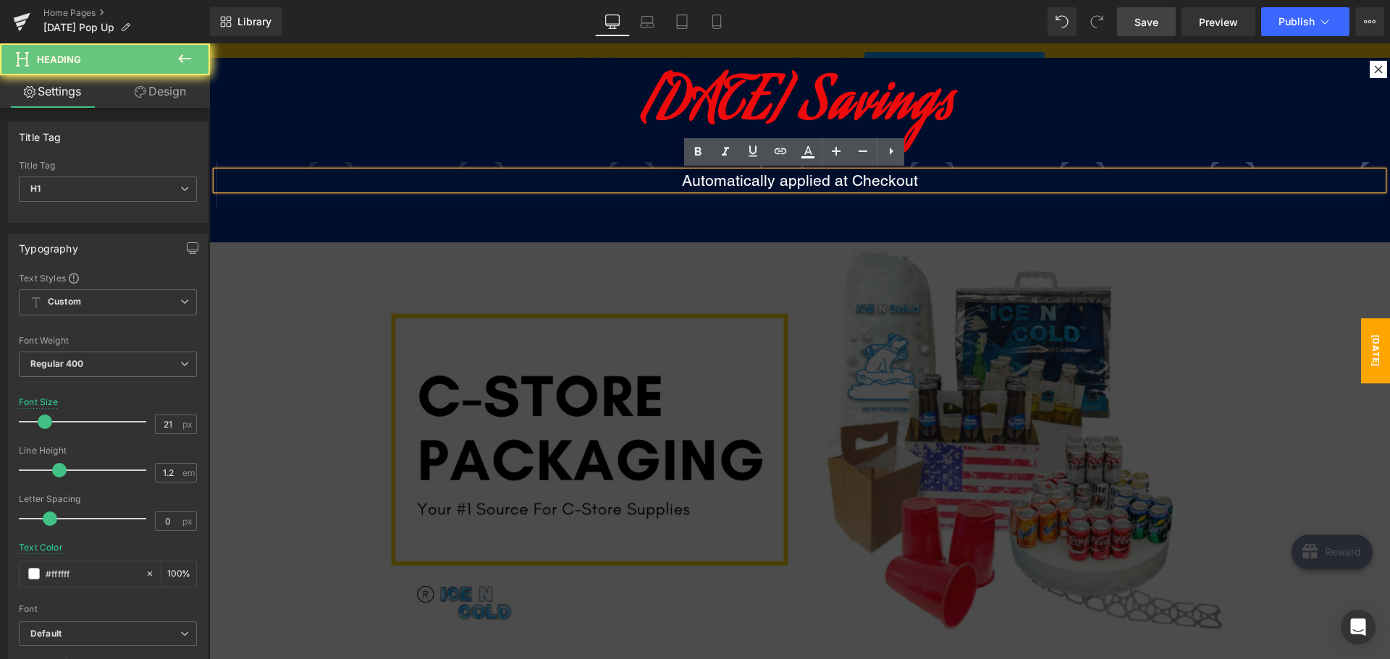
click at [684, 176] on h1 "Automatically applied at Checkout" at bounding box center [799, 181] width 1166 height 18
paste div
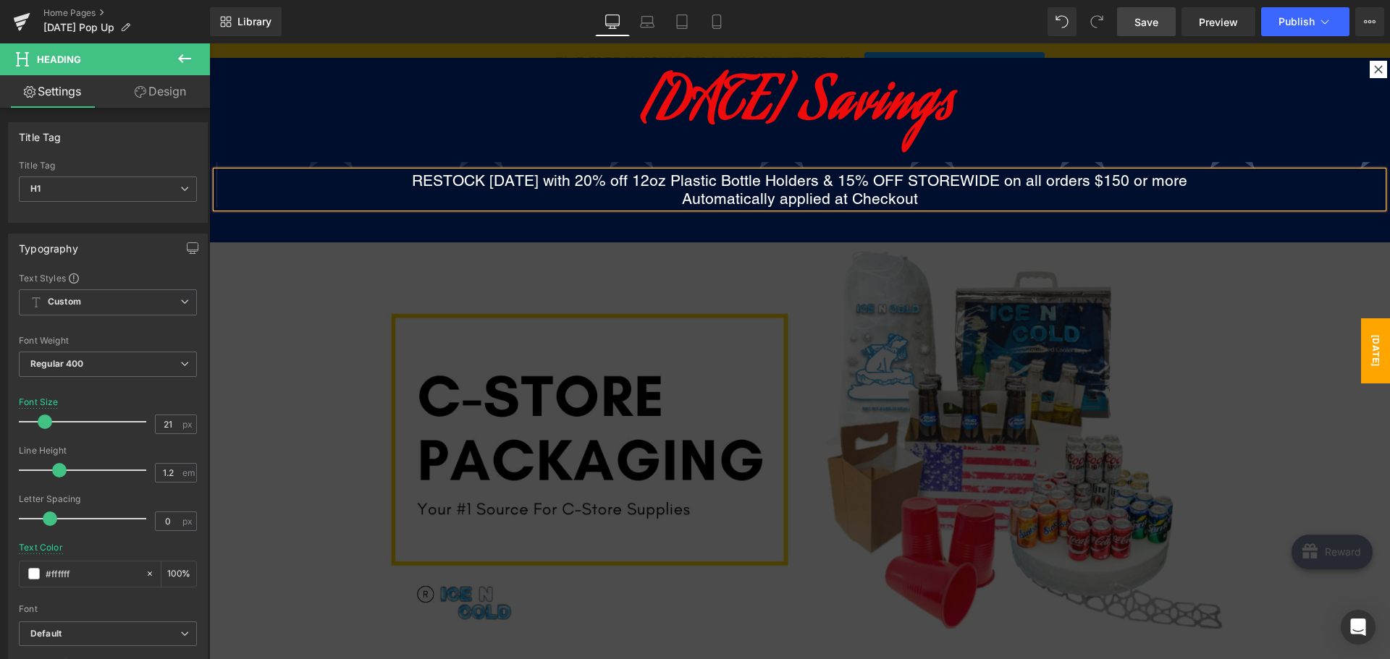
click at [748, 193] on h1 "Automatically applied at Checkout" at bounding box center [799, 199] width 1166 height 18
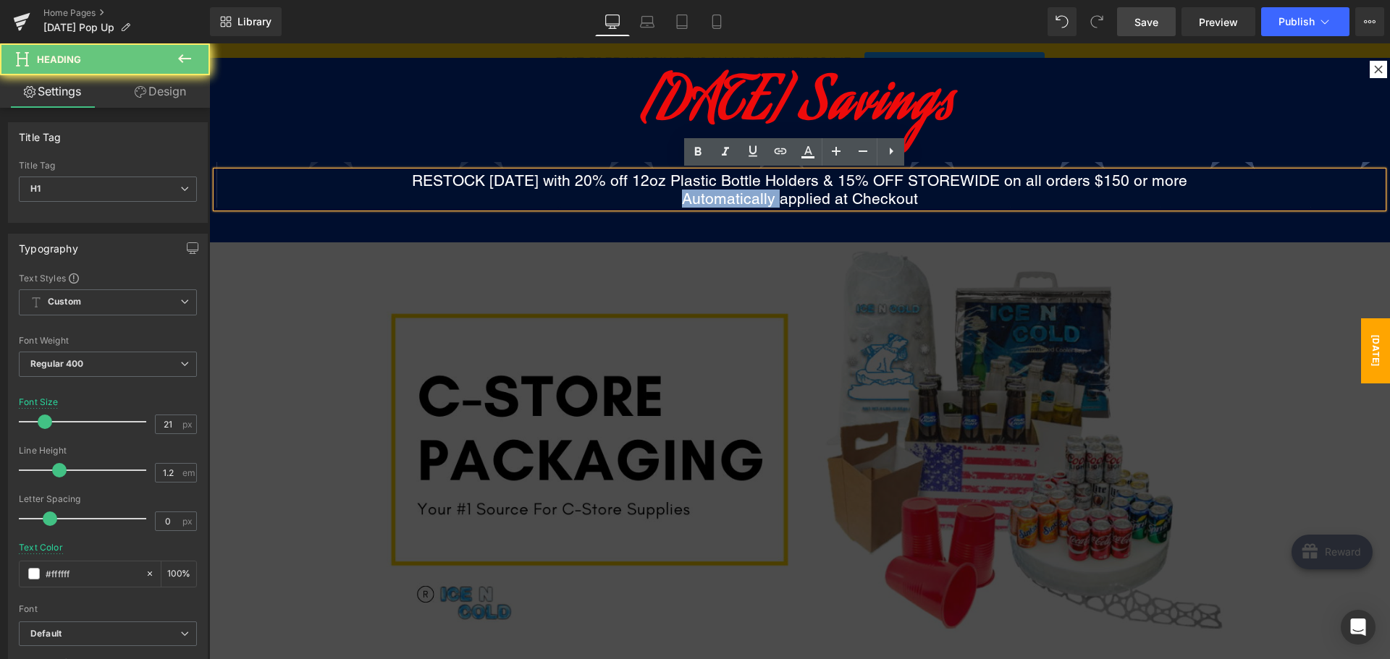
click at [748, 193] on h1 "Automatically applied at Checkout" at bounding box center [799, 199] width 1166 height 18
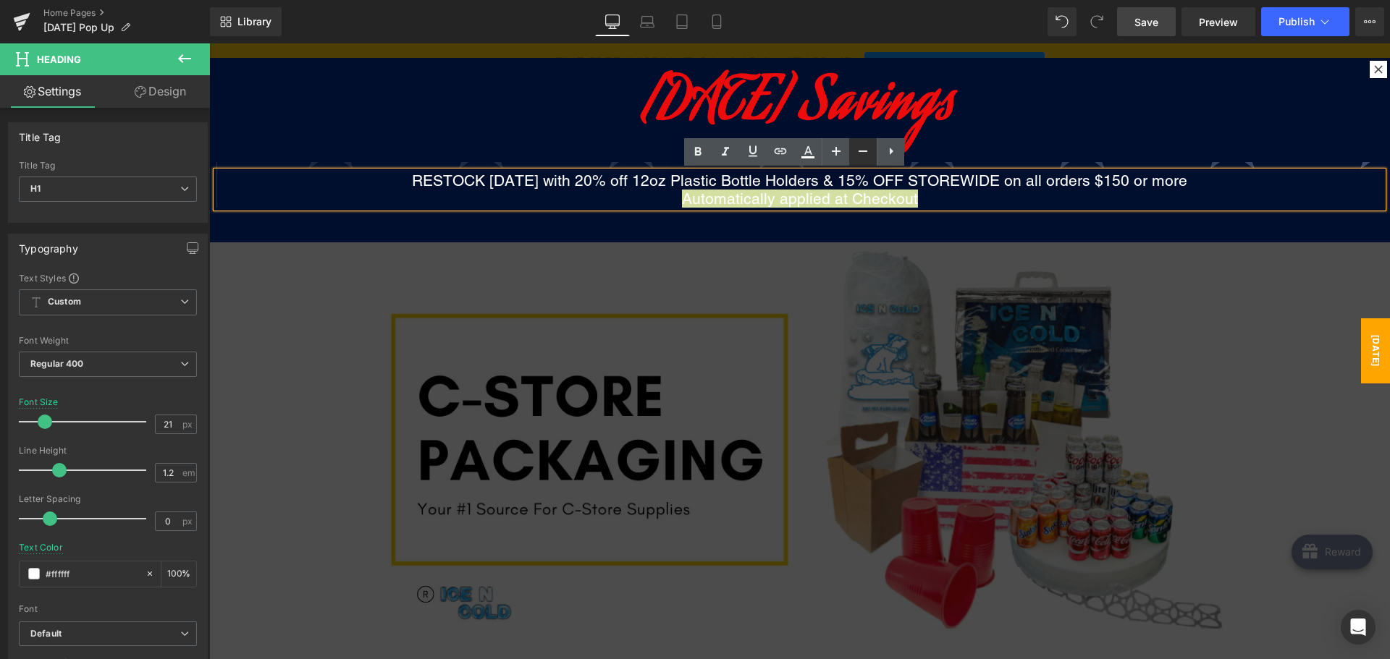
click at [0, 0] on icon at bounding box center [0, 0] width 0 height 0
click at [829, 145] on icon at bounding box center [835, 151] width 17 height 17
type input "21"
click at [209, 43] on div "48px" at bounding box center [209, 43] width 0 height 0
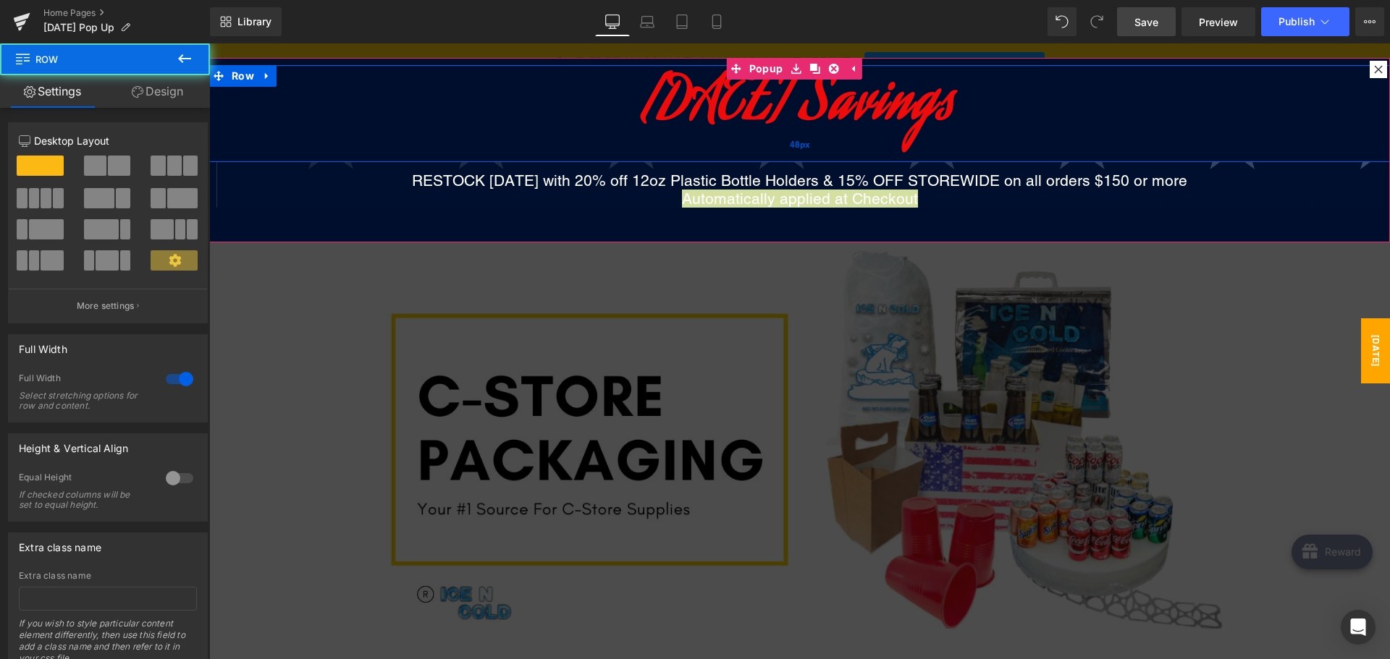
click at [1083, 135] on div "48px" at bounding box center [799, 144] width 1180 height 35
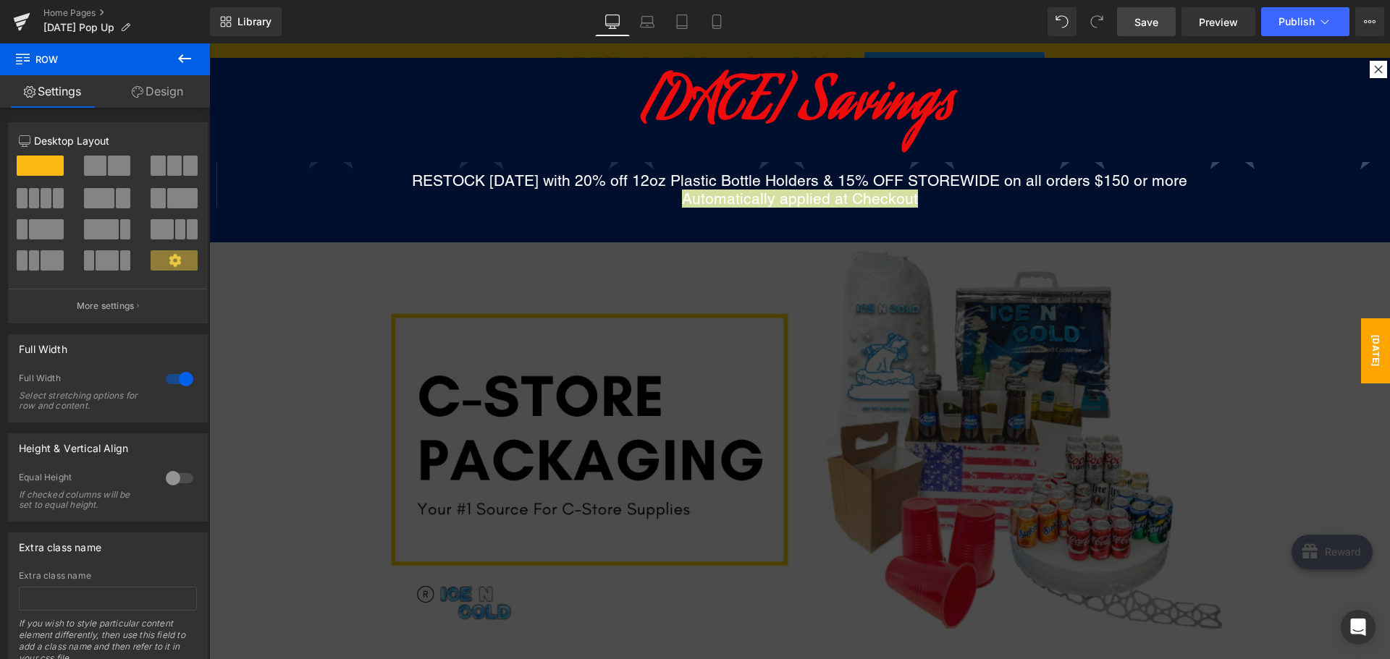
click at [1154, 23] on span "Save" at bounding box center [1146, 21] width 24 height 15
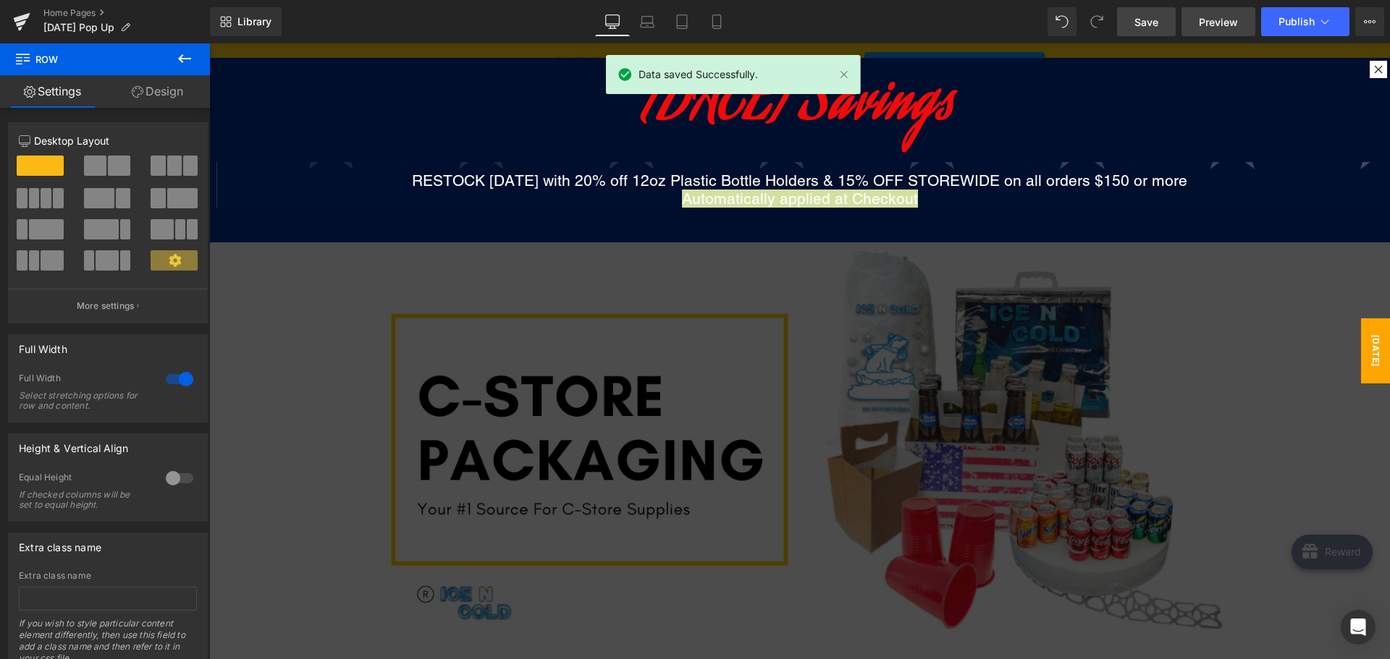
click at [1209, 25] on span "Preview" at bounding box center [1218, 21] width 39 height 15
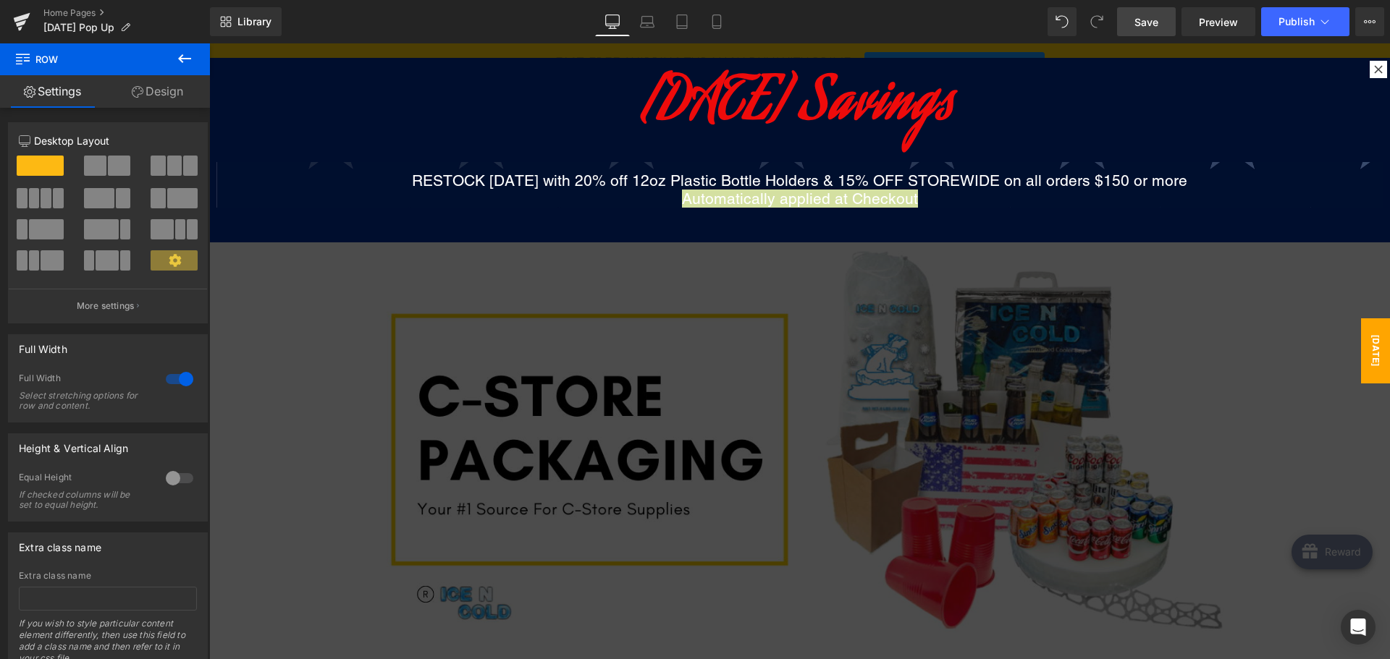
click at [1149, 25] on span "Save" at bounding box center [1146, 21] width 24 height 15
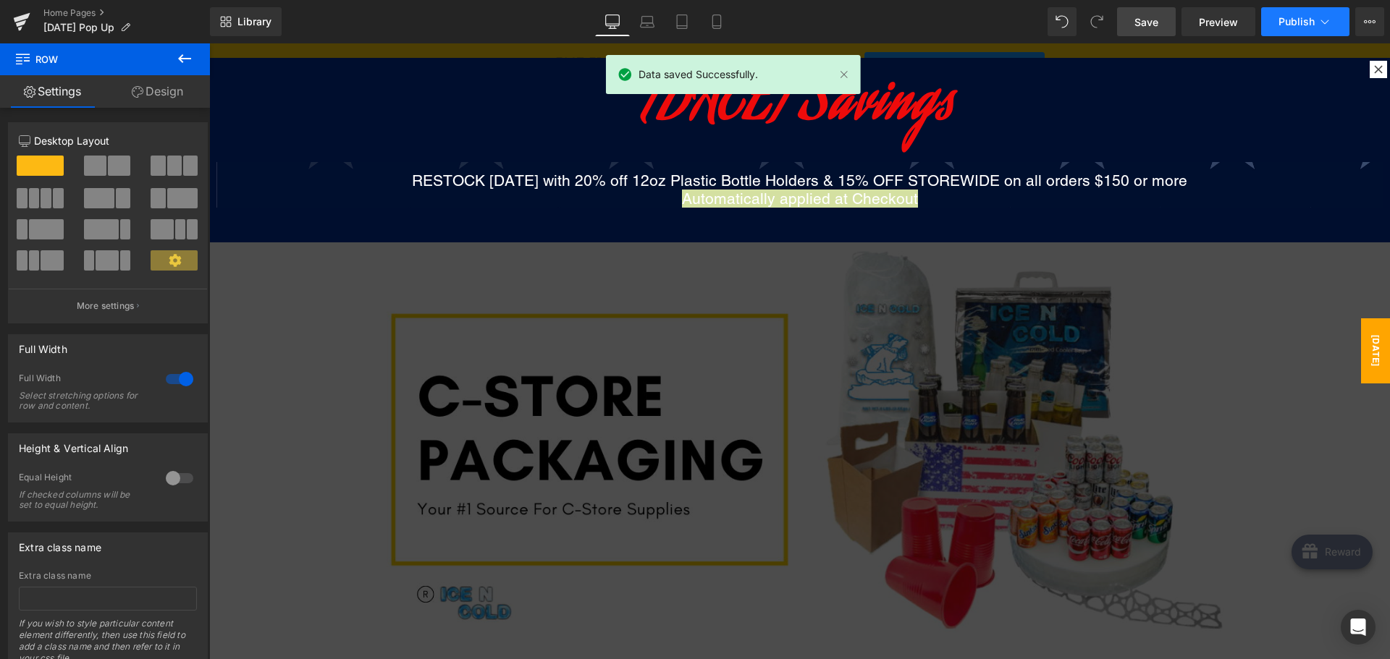
click at [1278, 23] on span "Publish" at bounding box center [1296, 22] width 36 height 12
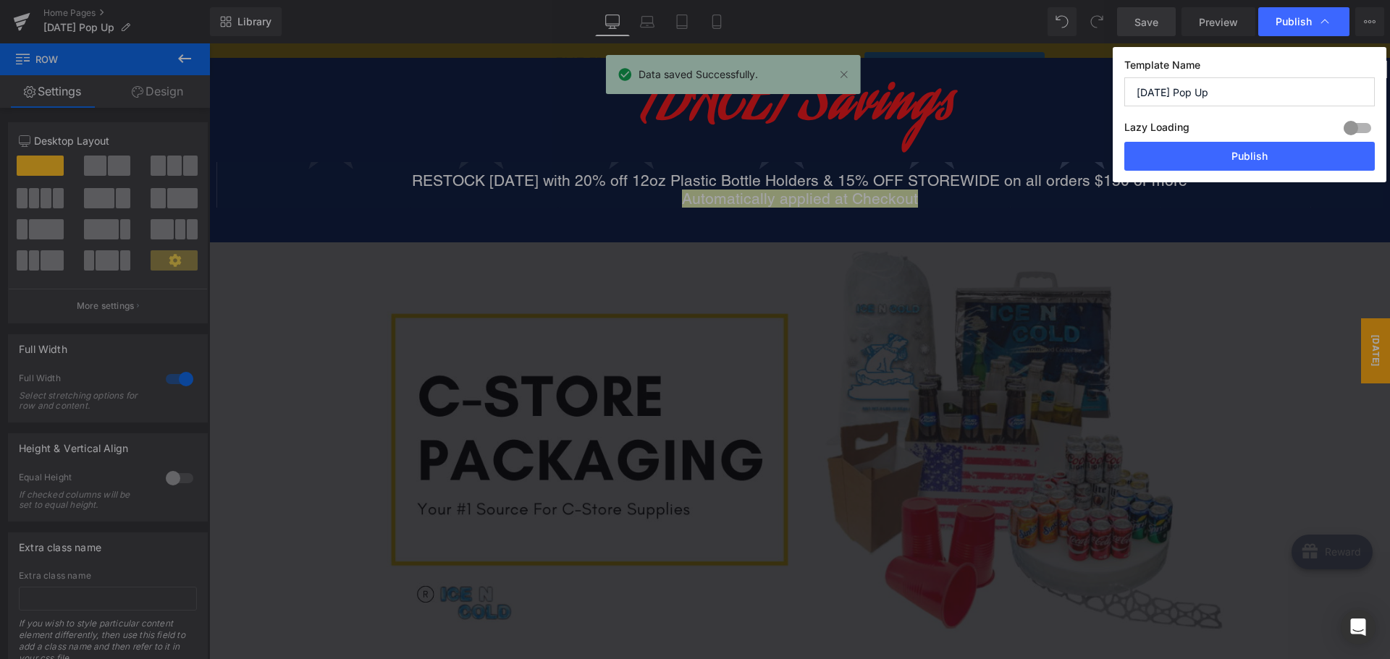
drag, startPoint x: 1241, startPoint y: 91, endPoint x: 942, endPoint y: 75, distance: 299.3
click at [943, 75] on div "Publish Template Name [DATE] Pop Up Lazy Loading Build Upgrade plan to unlock L…" at bounding box center [695, 329] width 1390 height 659
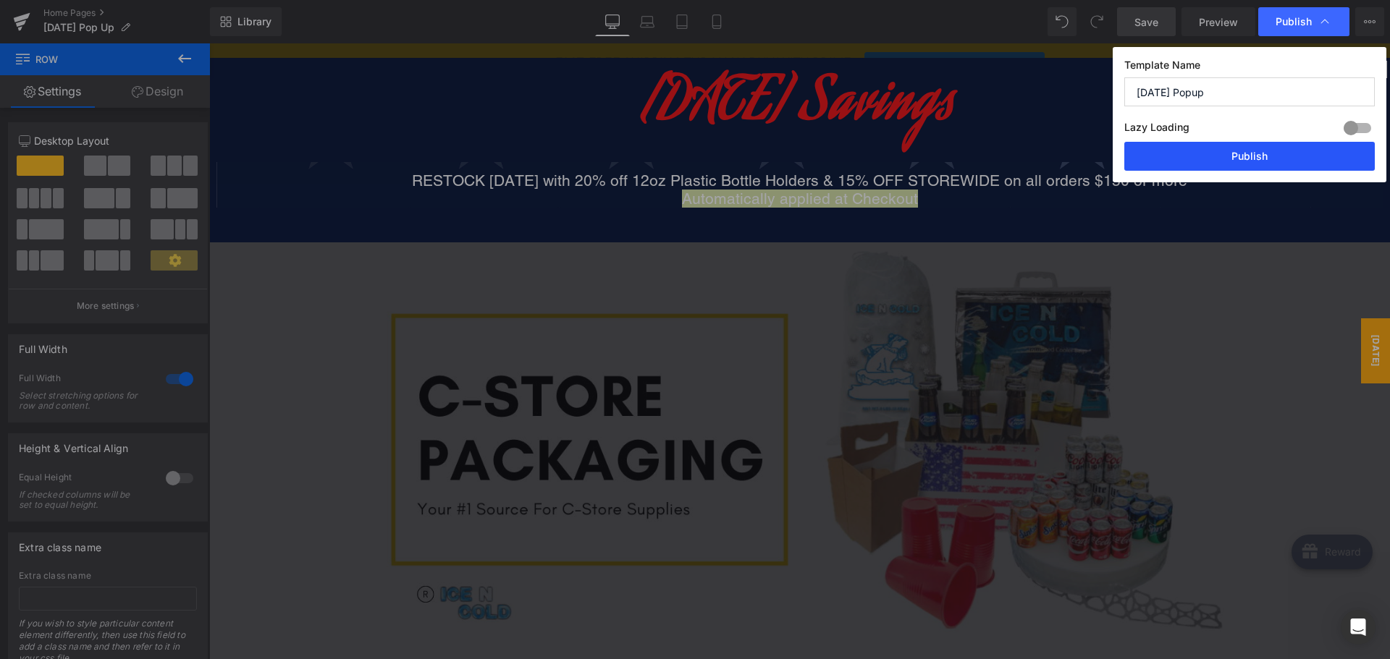
type input "[DATE] Popup"
click at [1186, 146] on button "Publish" at bounding box center [1249, 156] width 250 height 29
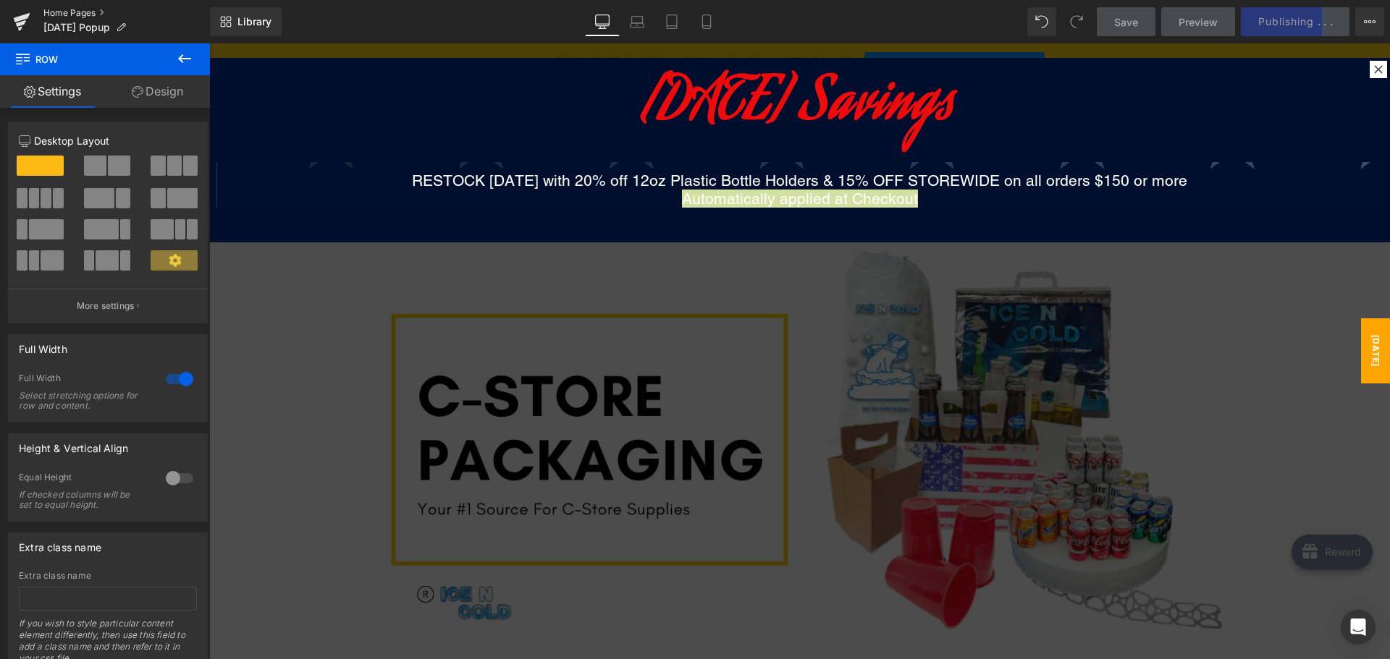
click at [88, 13] on link "Home Pages" at bounding box center [126, 13] width 166 height 12
